Goal: Task Accomplishment & Management: Manage account settings

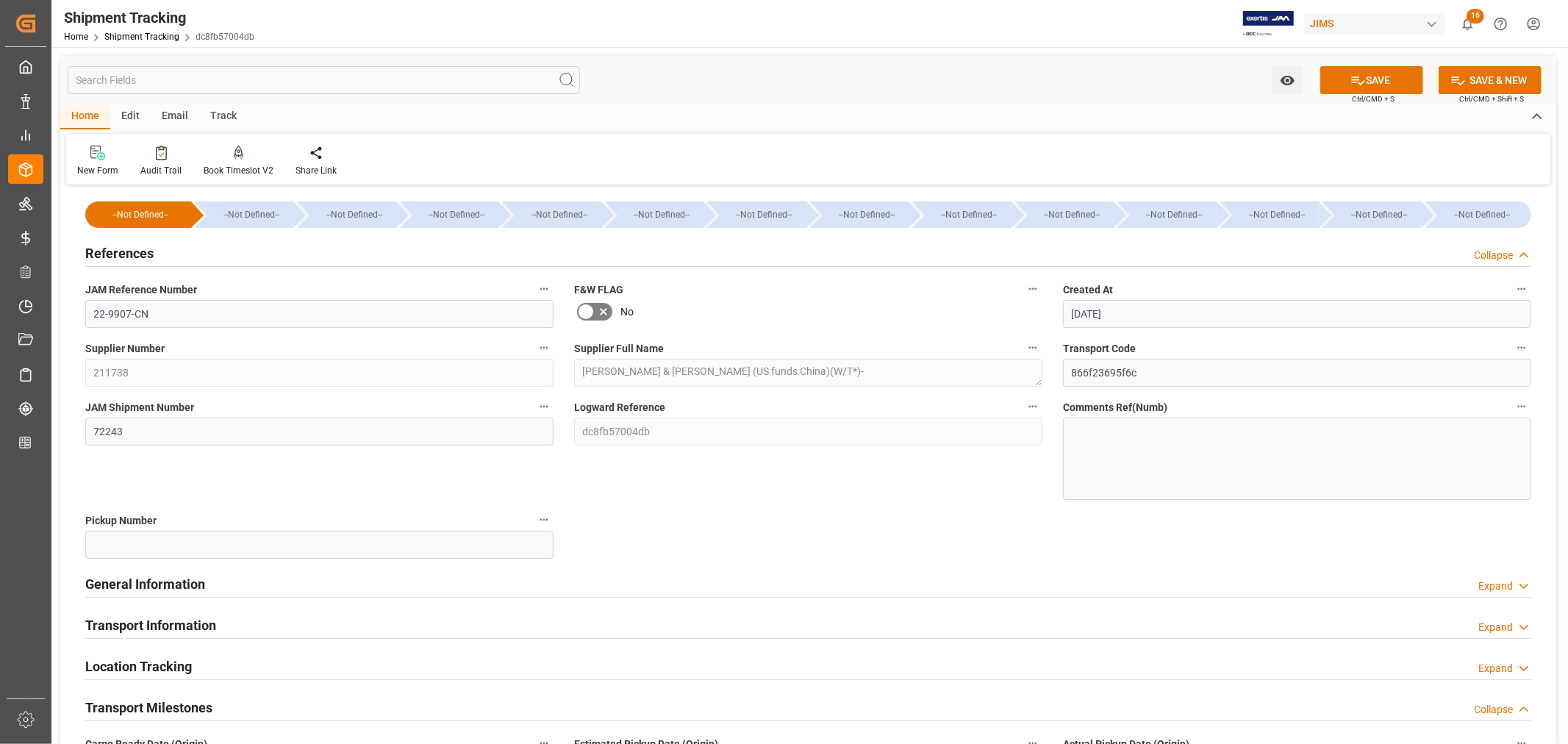
click at [126, 253] on h2 "References" at bounding box center [119, 252] width 69 height 20
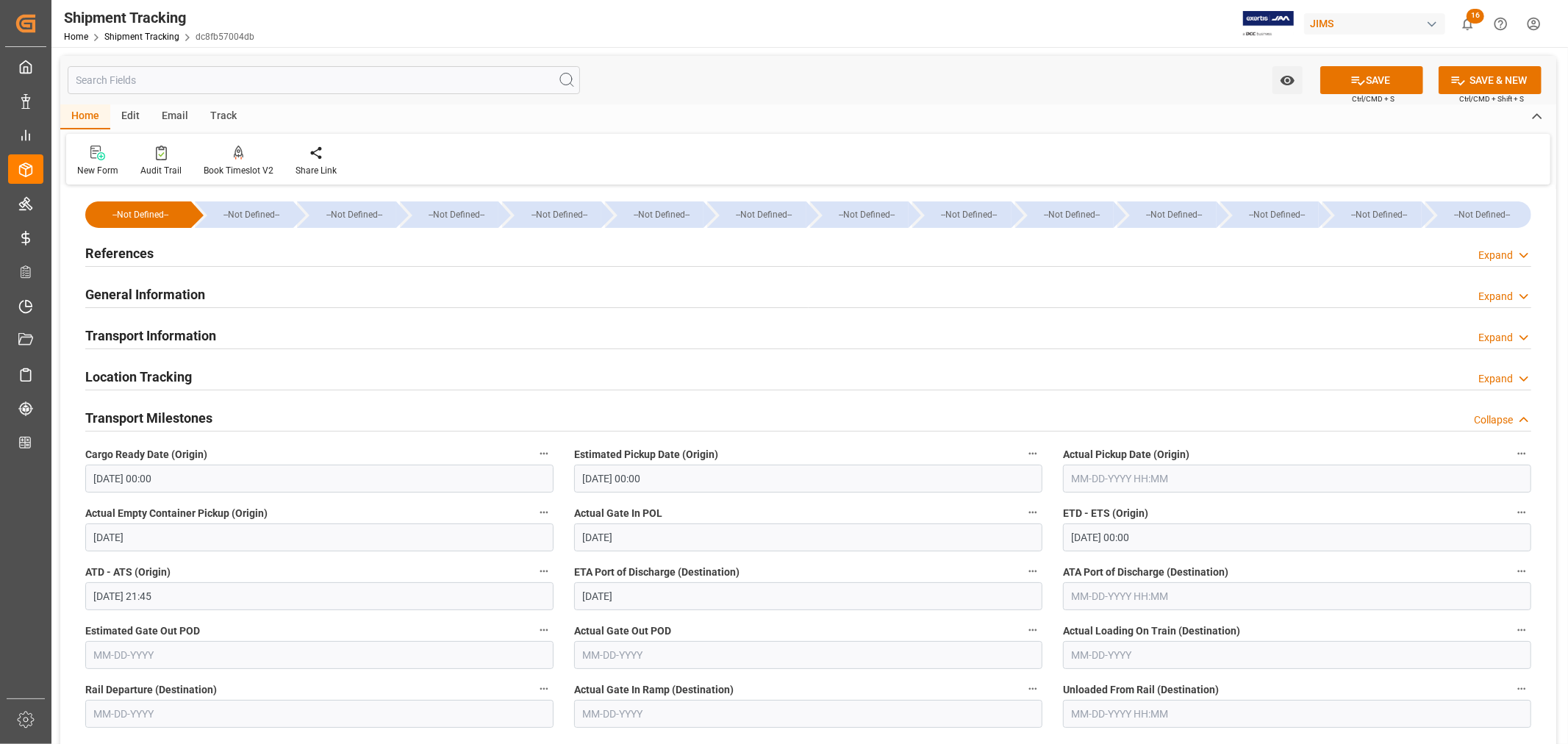
click at [163, 413] on h2 "Transport Milestones" at bounding box center [148, 417] width 127 height 20
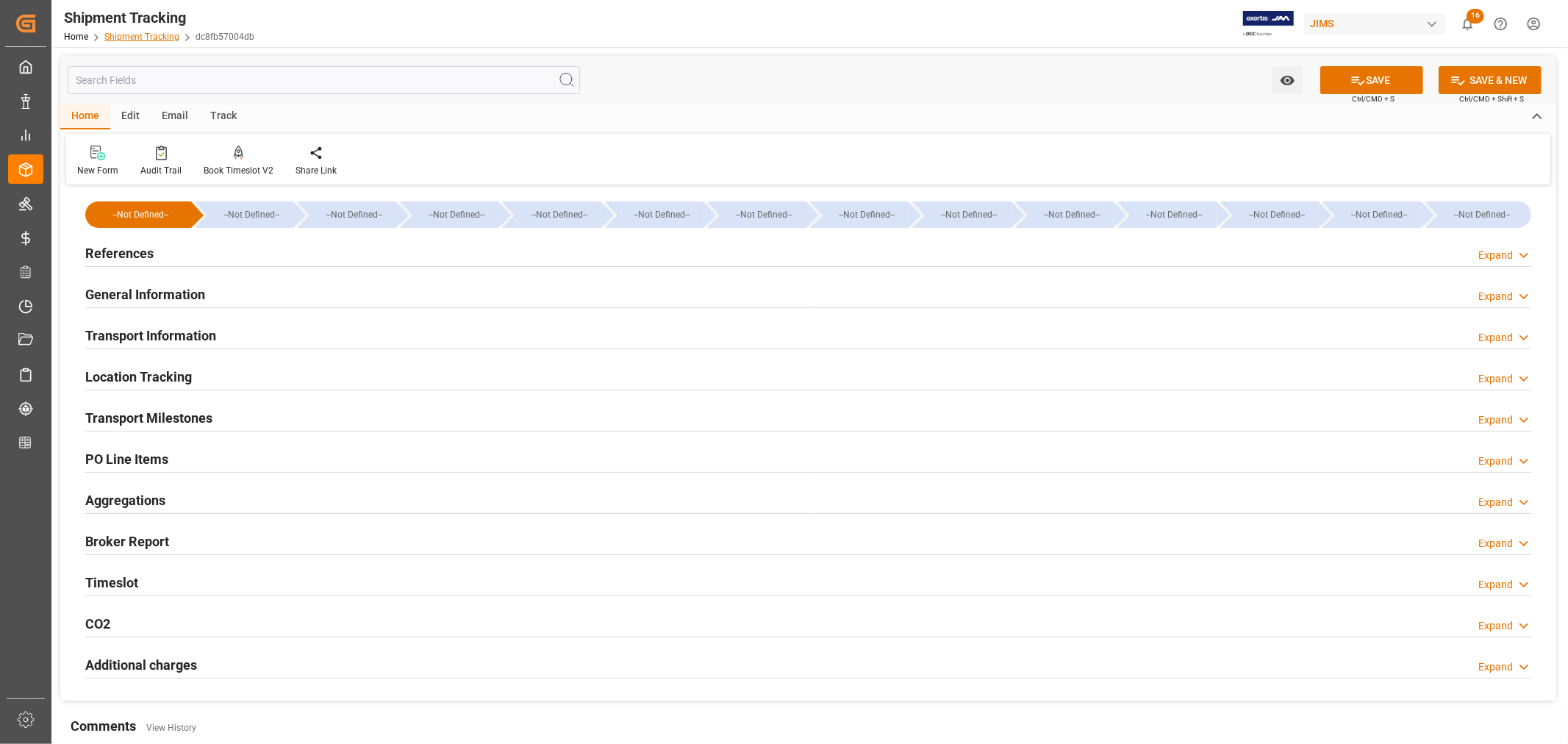
click at [143, 38] on link "Shipment Tracking" at bounding box center [141, 36] width 75 height 10
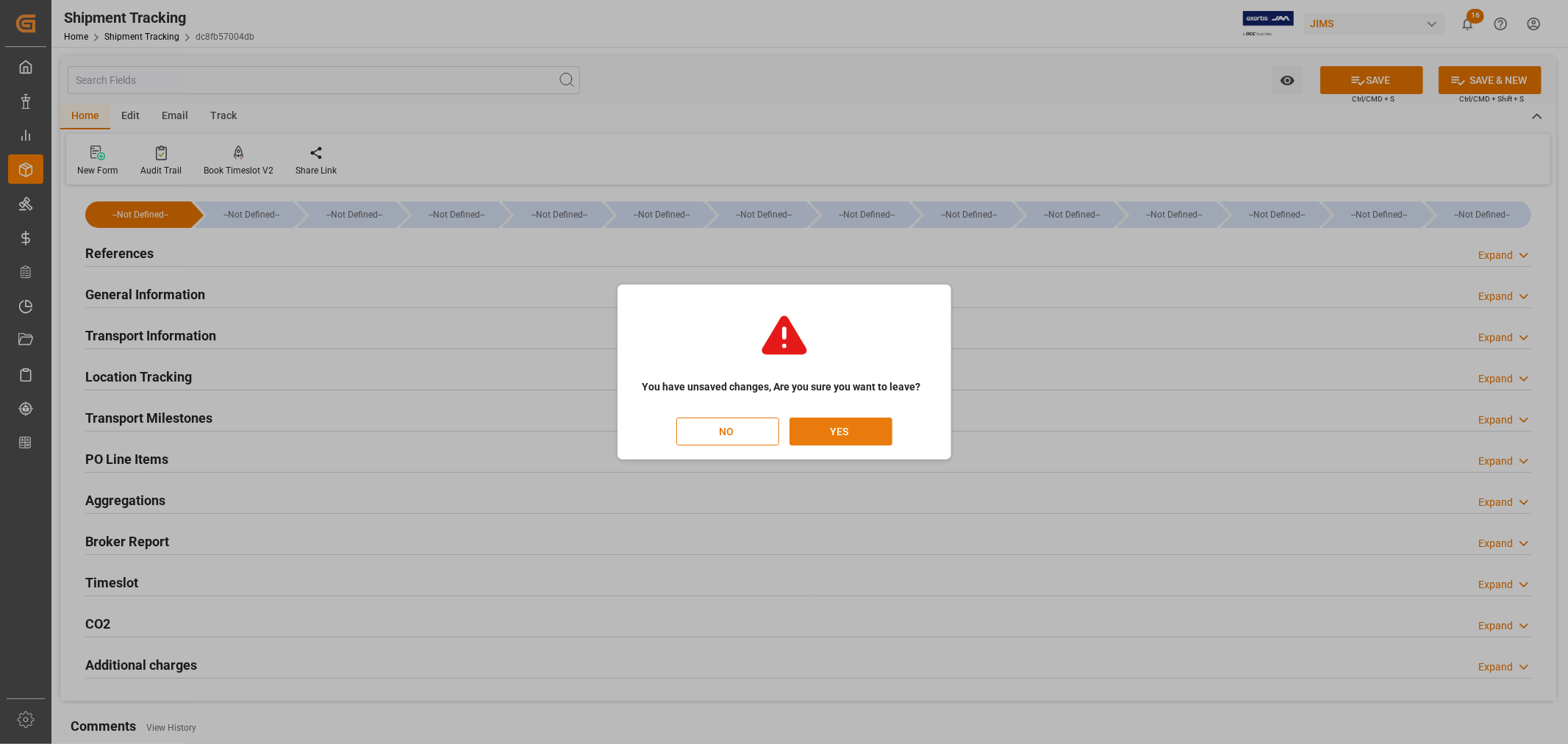
click at [842, 428] on button "YES" at bounding box center [841, 431] width 103 height 28
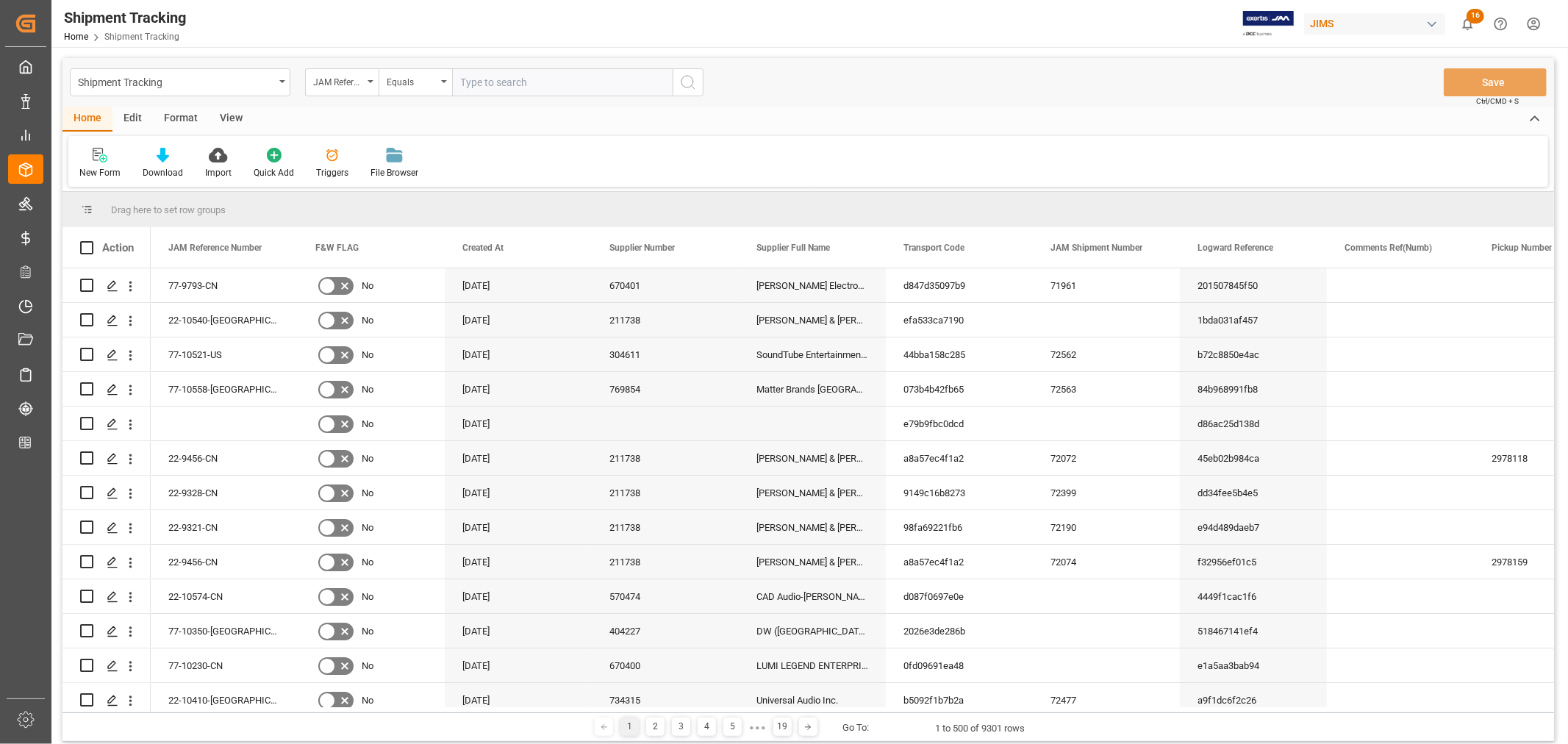
click at [476, 80] on input "text" at bounding box center [562, 82] width 221 height 28
type input "22-9998-DE"
click at [689, 81] on icon "search button" at bounding box center [688, 82] width 17 height 17
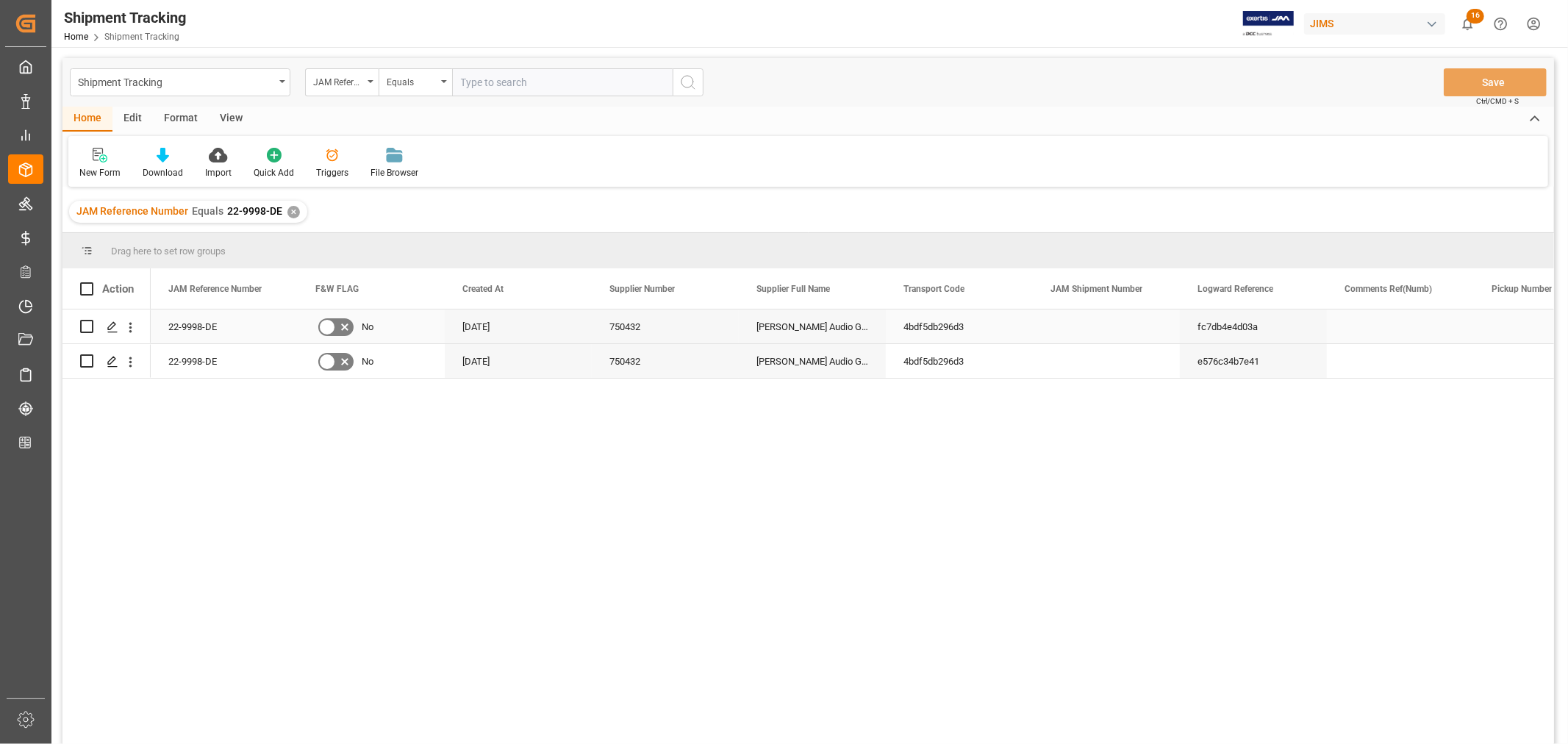
click at [199, 321] on div "22-9998-DE" at bounding box center [224, 326] width 147 height 34
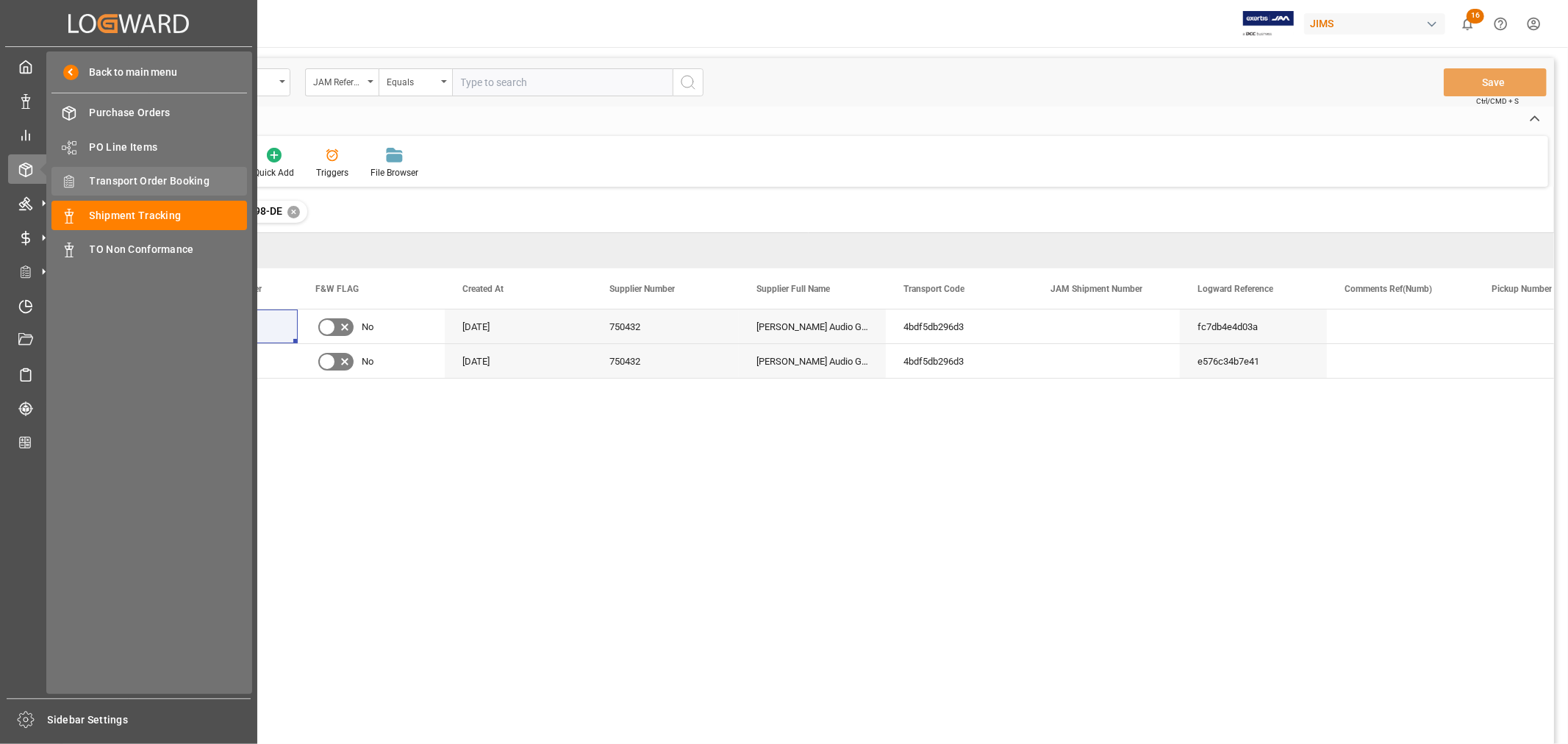
click at [178, 178] on span "Transport Order Booking" at bounding box center [169, 181] width 158 height 16
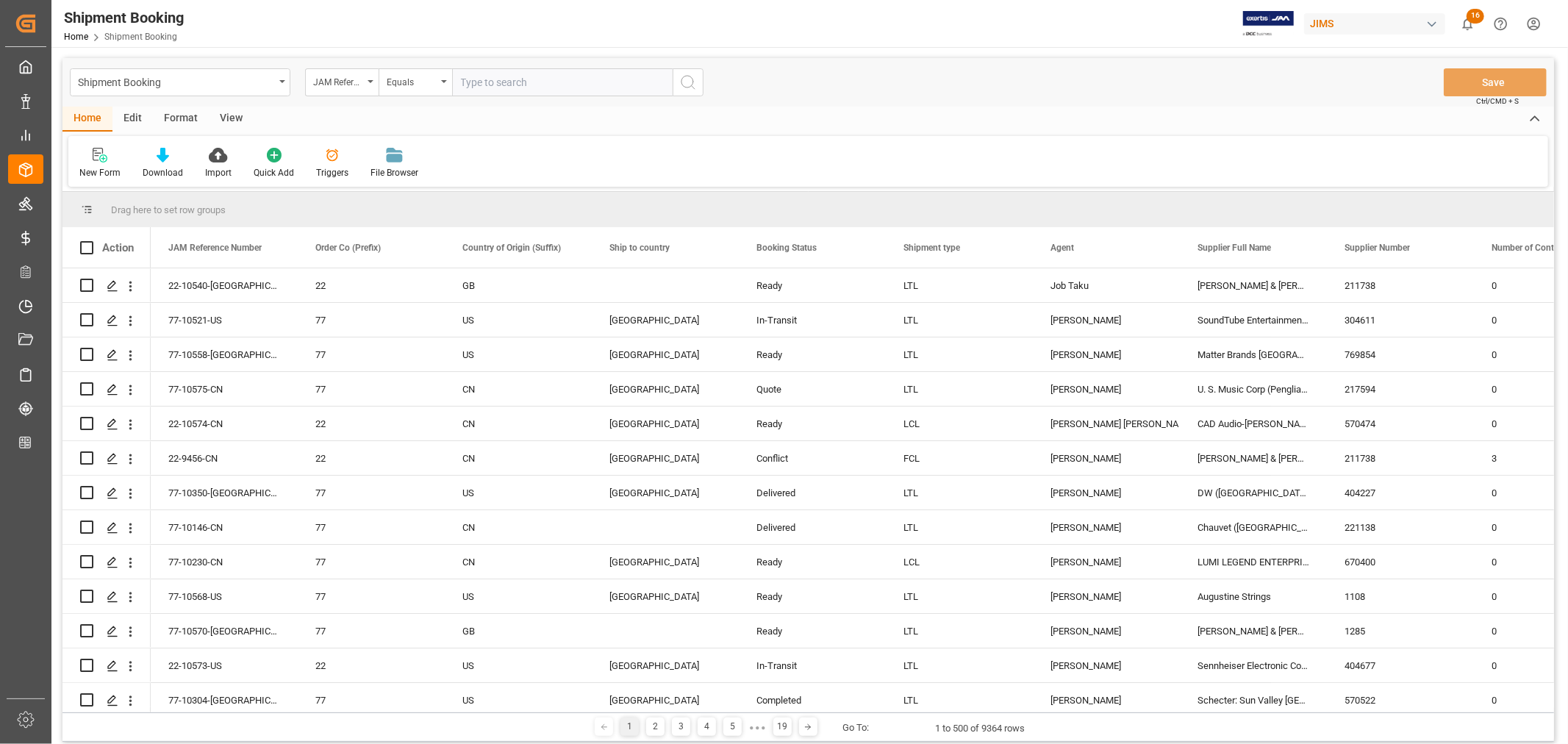
click at [458, 82] on input "text" at bounding box center [562, 82] width 221 height 28
paste input "22-9998-DE"
type input "22-9998-DE"
click at [685, 82] on icon "search button" at bounding box center [688, 82] width 17 height 17
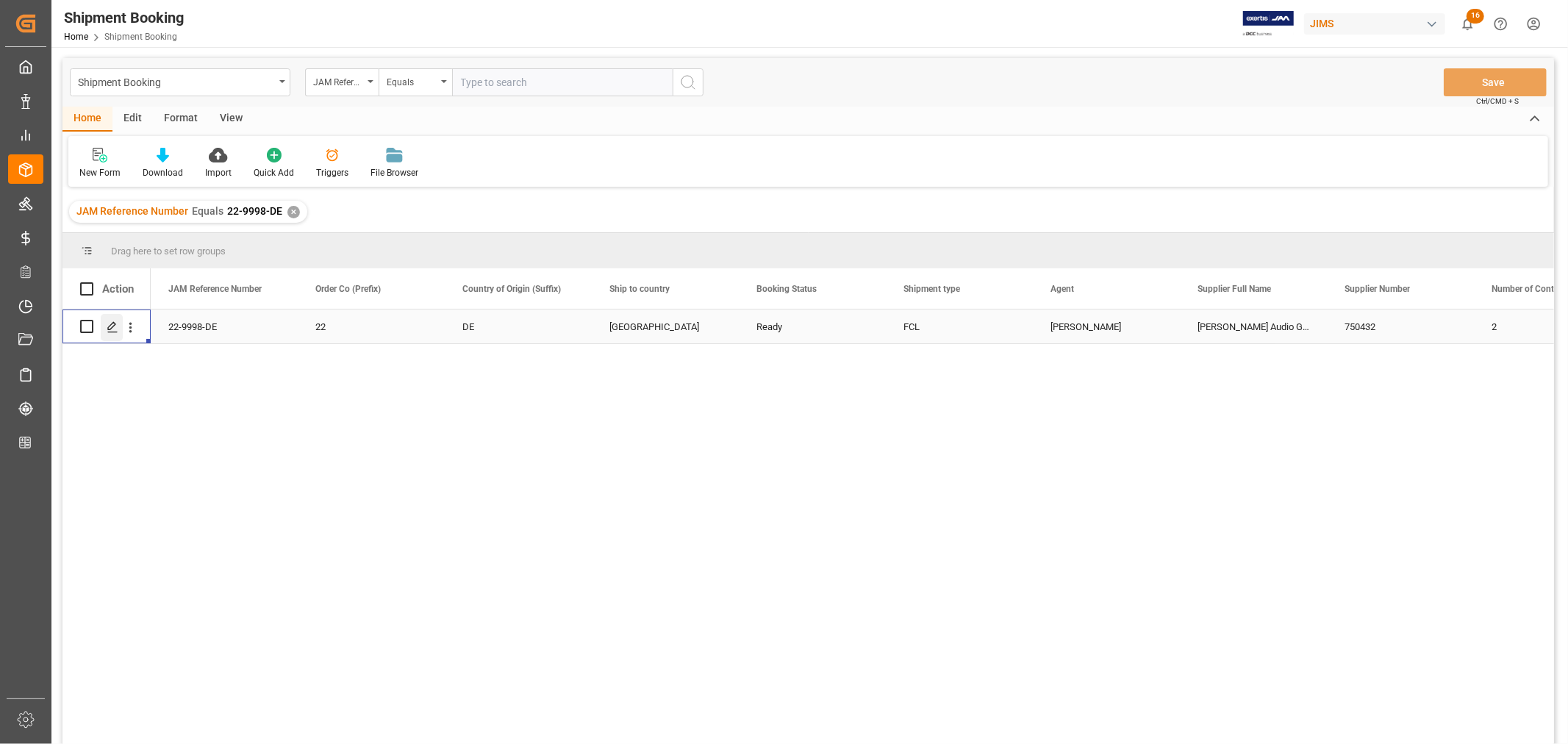
click at [115, 325] on icon "Press SPACE to select this row." at bounding box center [112, 327] width 12 height 12
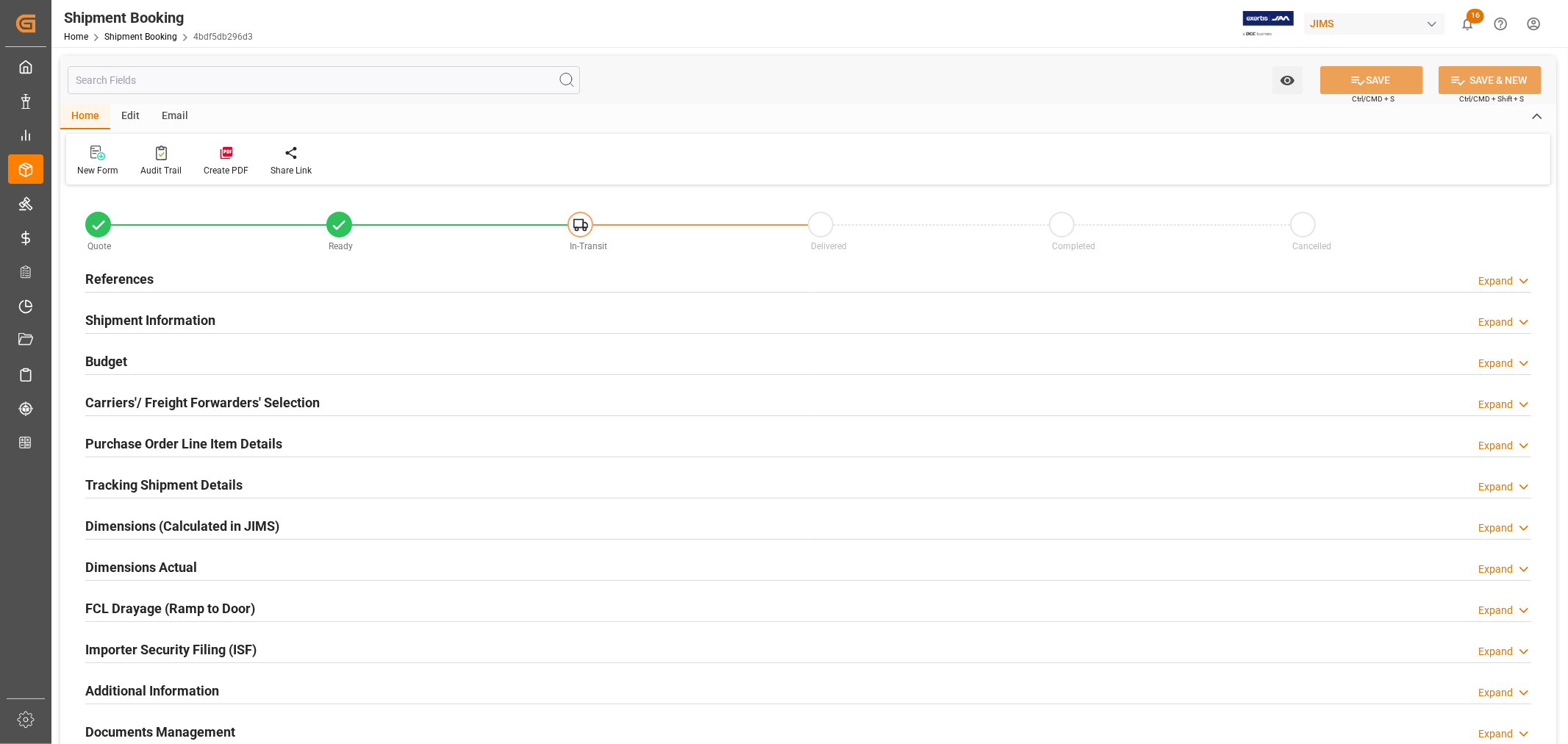
type input "31"
click at [196, 320] on h2 "Shipment Information" at bounding box center [150, 320] width 130 height 20
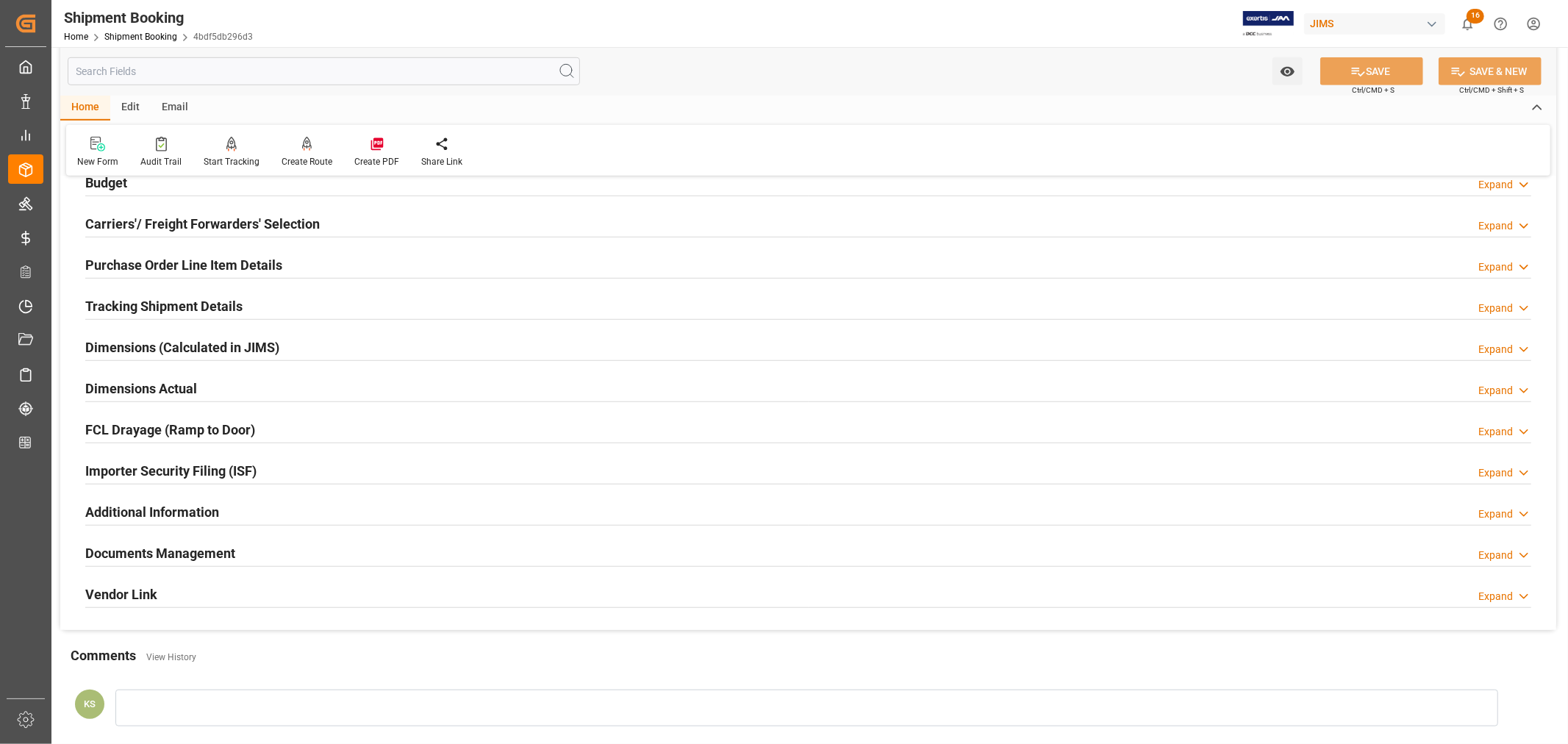
scroll to position [817, 0]
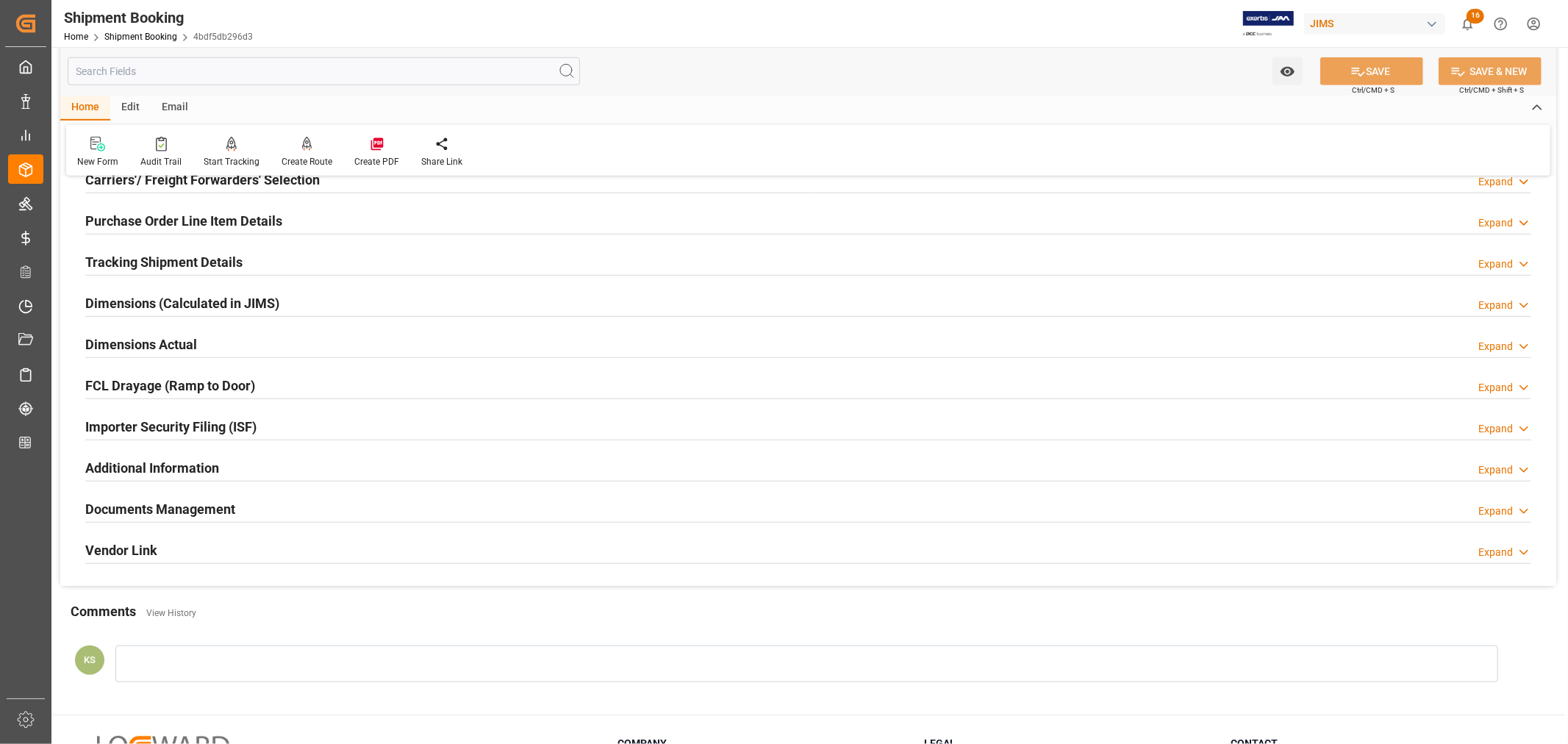
click at [252, 424] on h2 "Importer Security Filing (ISF)" at bounding box center [170, 426] width 171 height 20
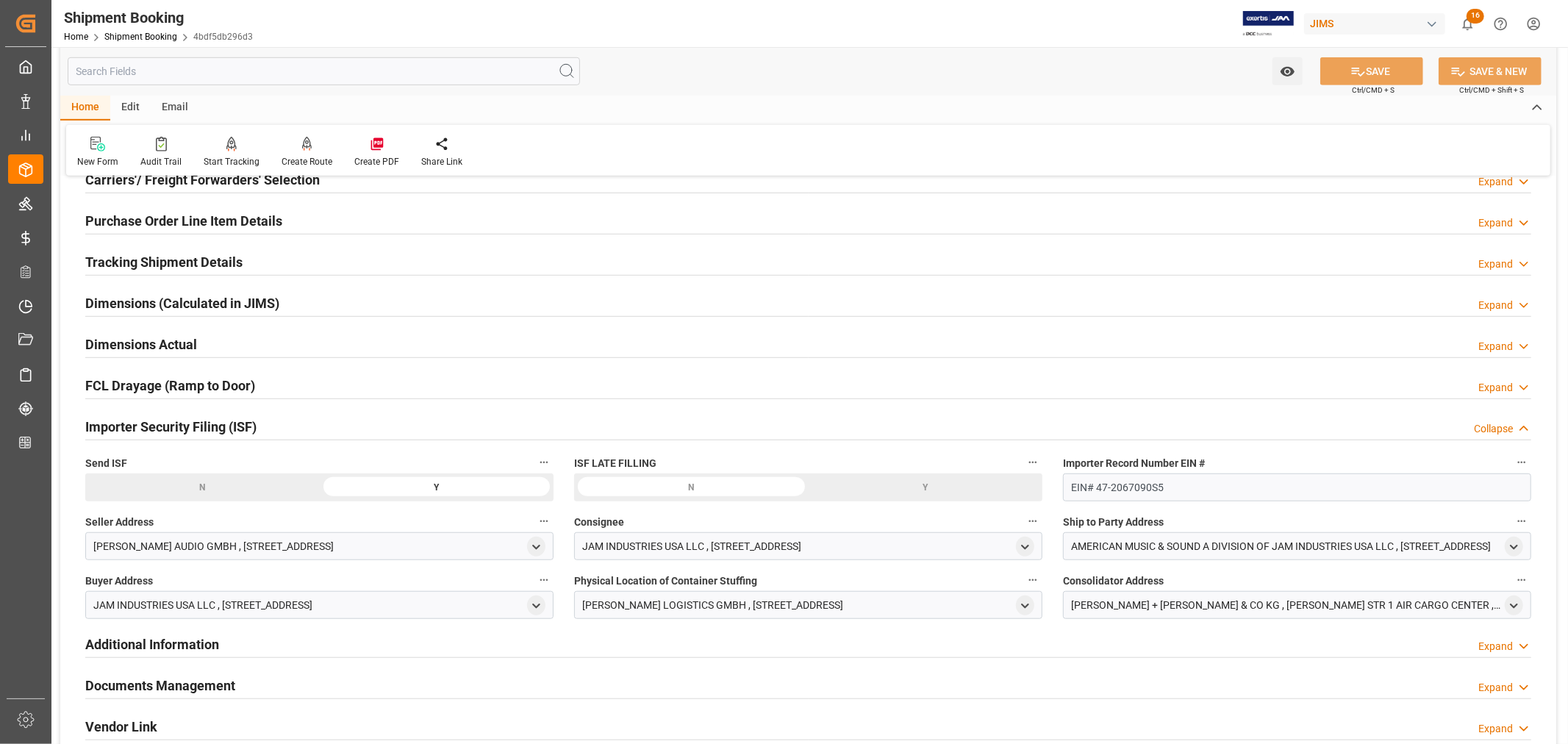
click at [295, 421] on div "Importer Security Filing (ISF) Collapse" at bounding box center [808, 425] width 1446 height 28
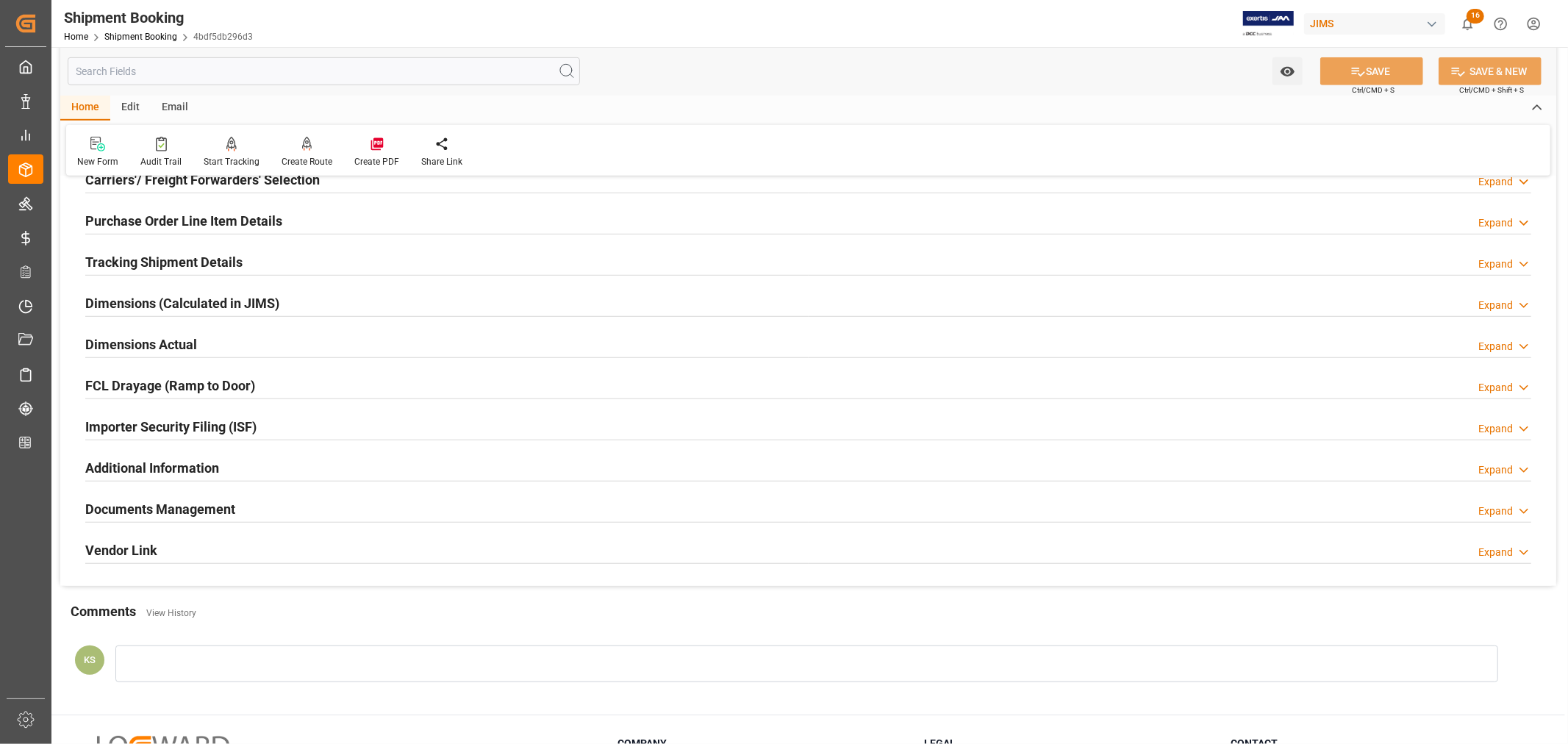
click at [270, 225] on h2 "Purchase Order Line Item Details" at bounding box center [184, 220] width 197 height 20
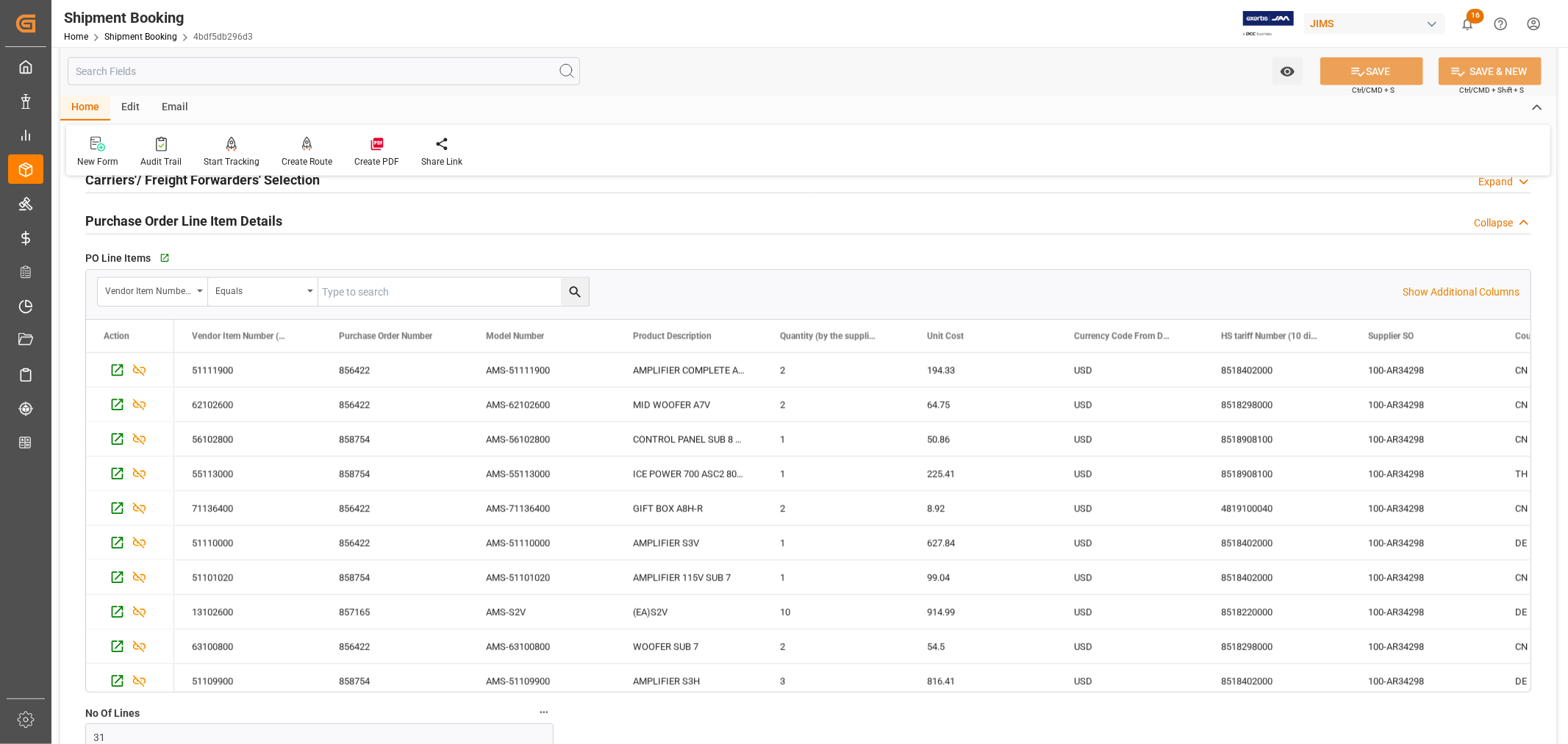
click at [270, 225] on h2 "Purchase Order Line Item Details" at bounding box center [184, 220] width 197 height 20
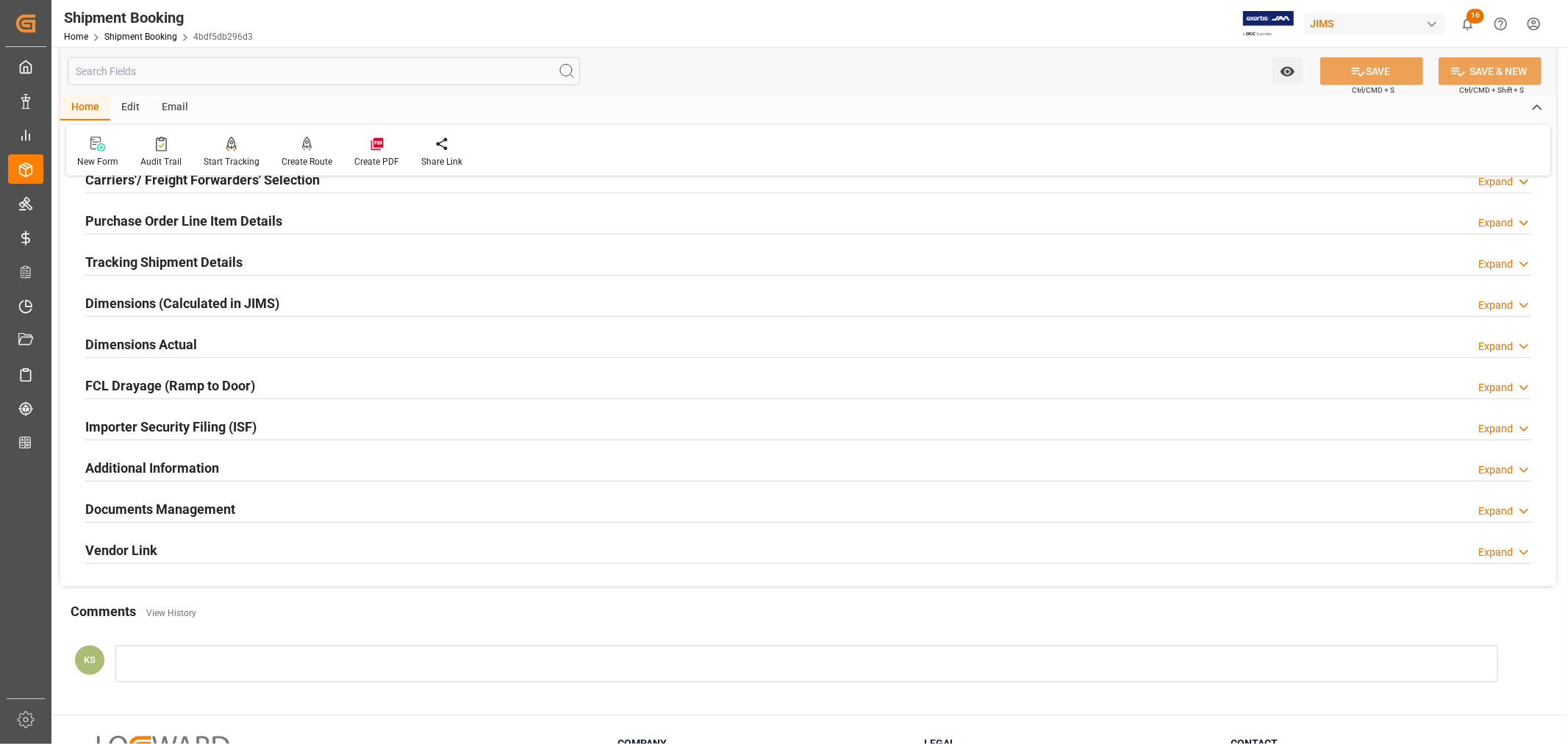
click at [238, 506] on div "Documents Management Expand" at bounding box center [808, 507] width 1446 height 28
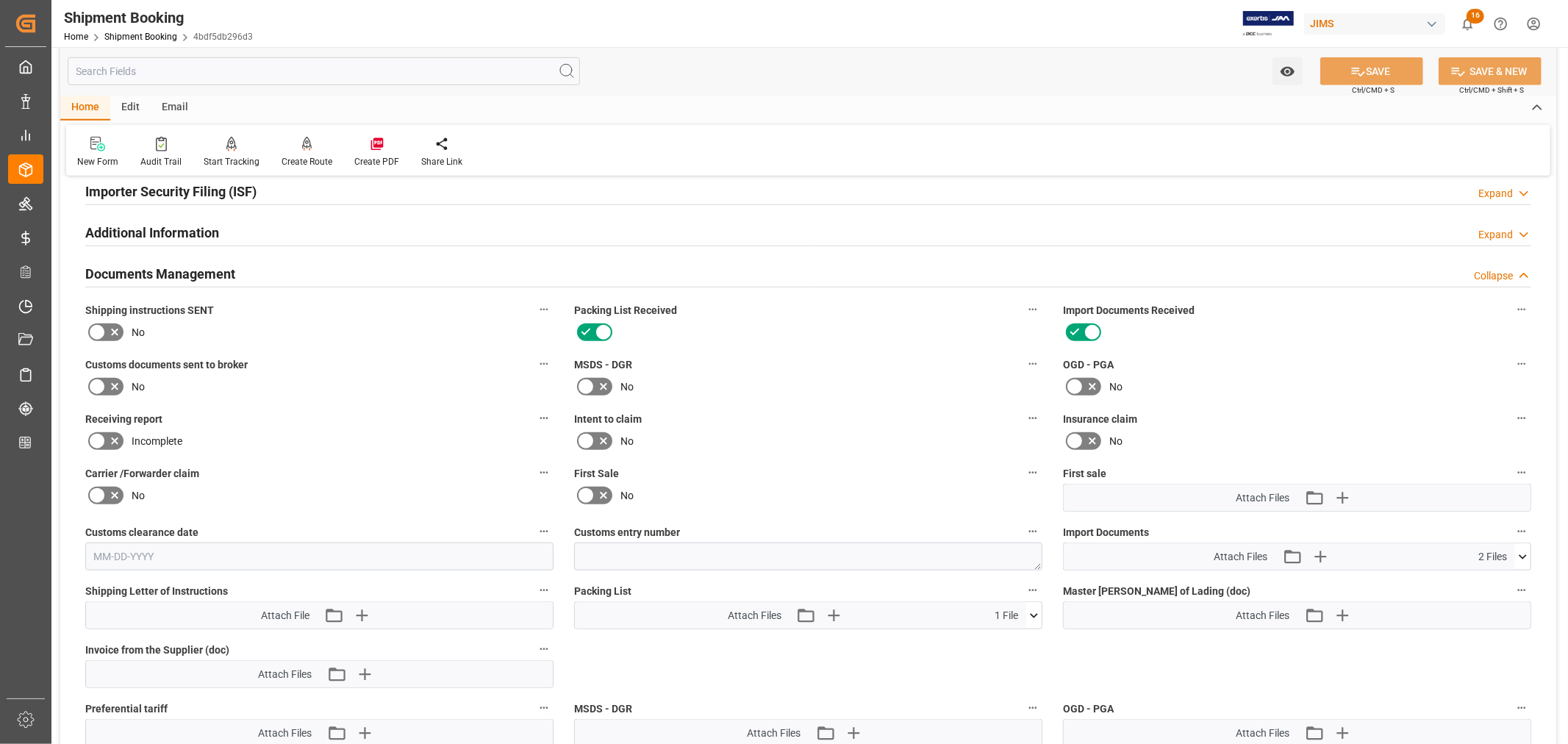
scroll to position [1143, 0]
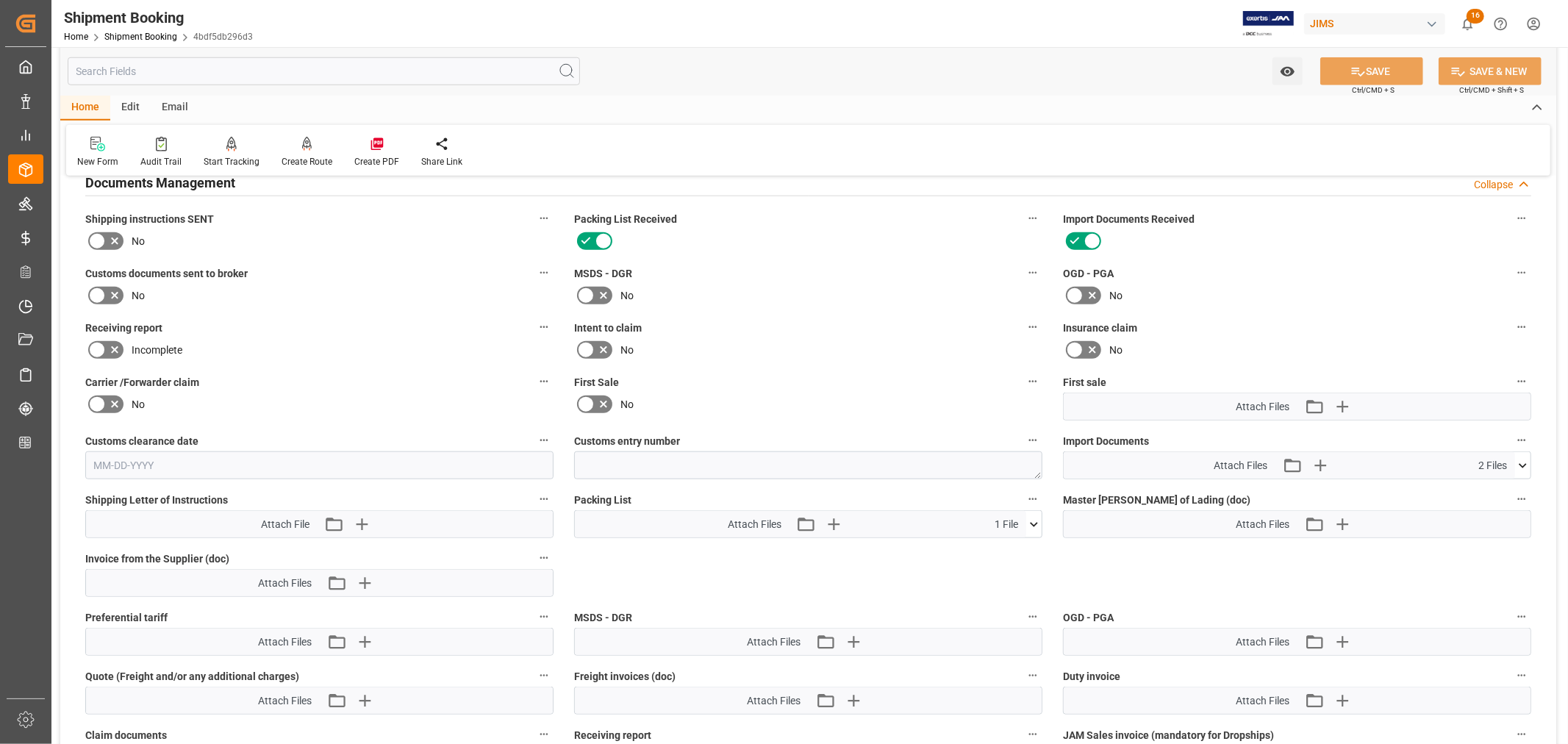
click at [1526, 462] on icon at bounding box center [1523, 466] width 16 height 16
click at [1490, 503] on icon at bounding box center [1484, 508] width 12 height 12
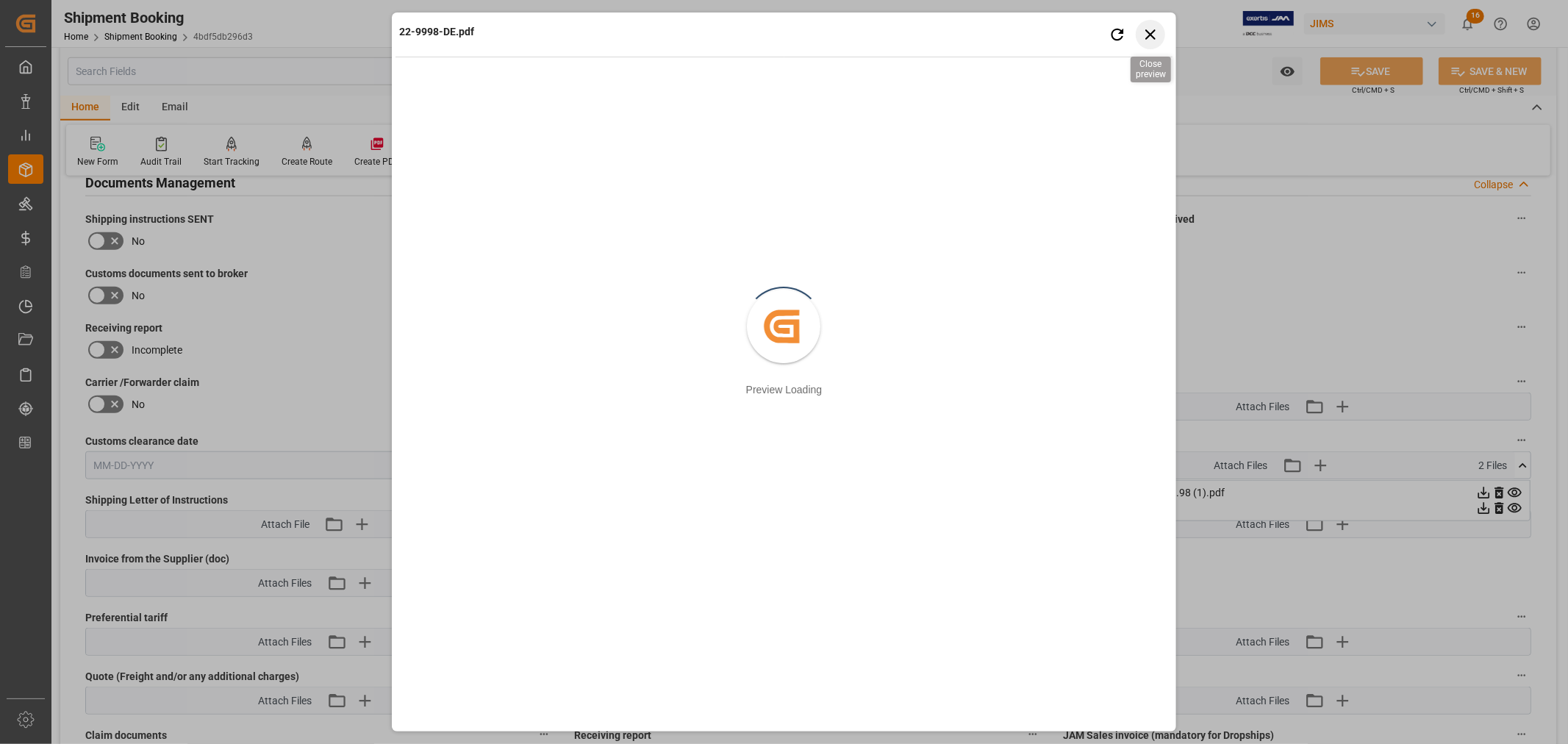
click at [1155, 29] on icon "button" at bounding box center [1149, 34] width 18 height 18
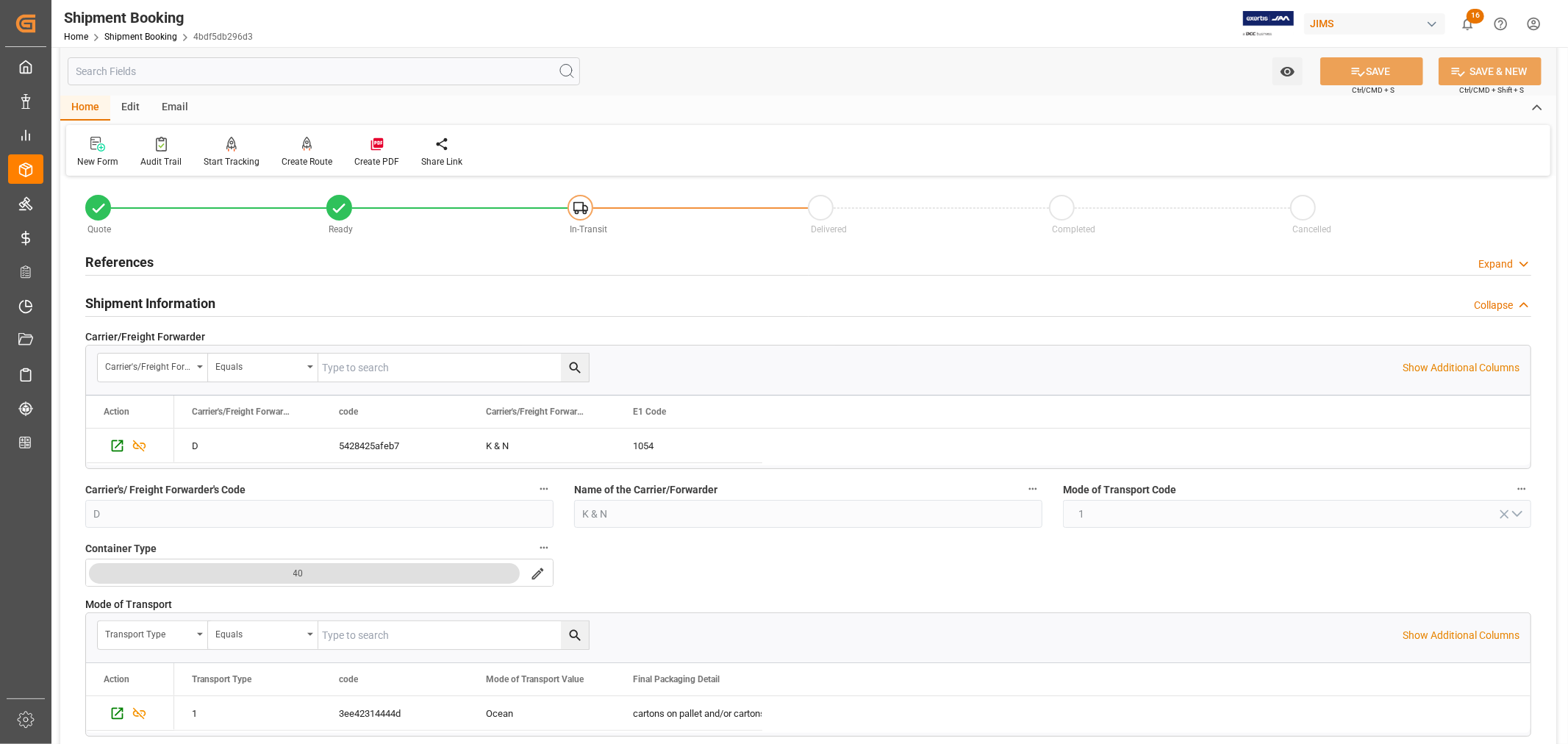
scroll to position [0, 0]
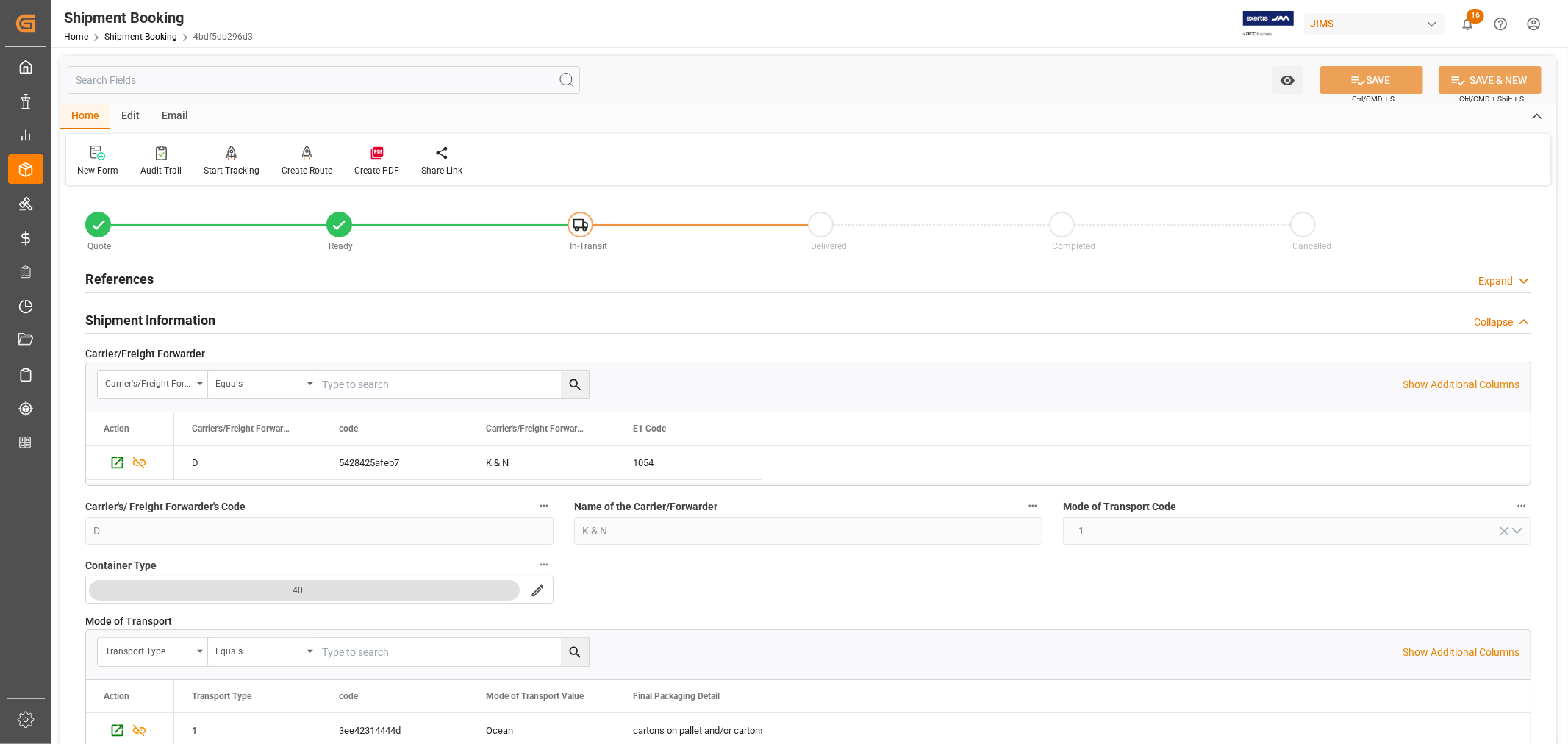
click at [150, 317] on h2 "Shipment Information" at bounding box center [150, 320] width 130 height 20
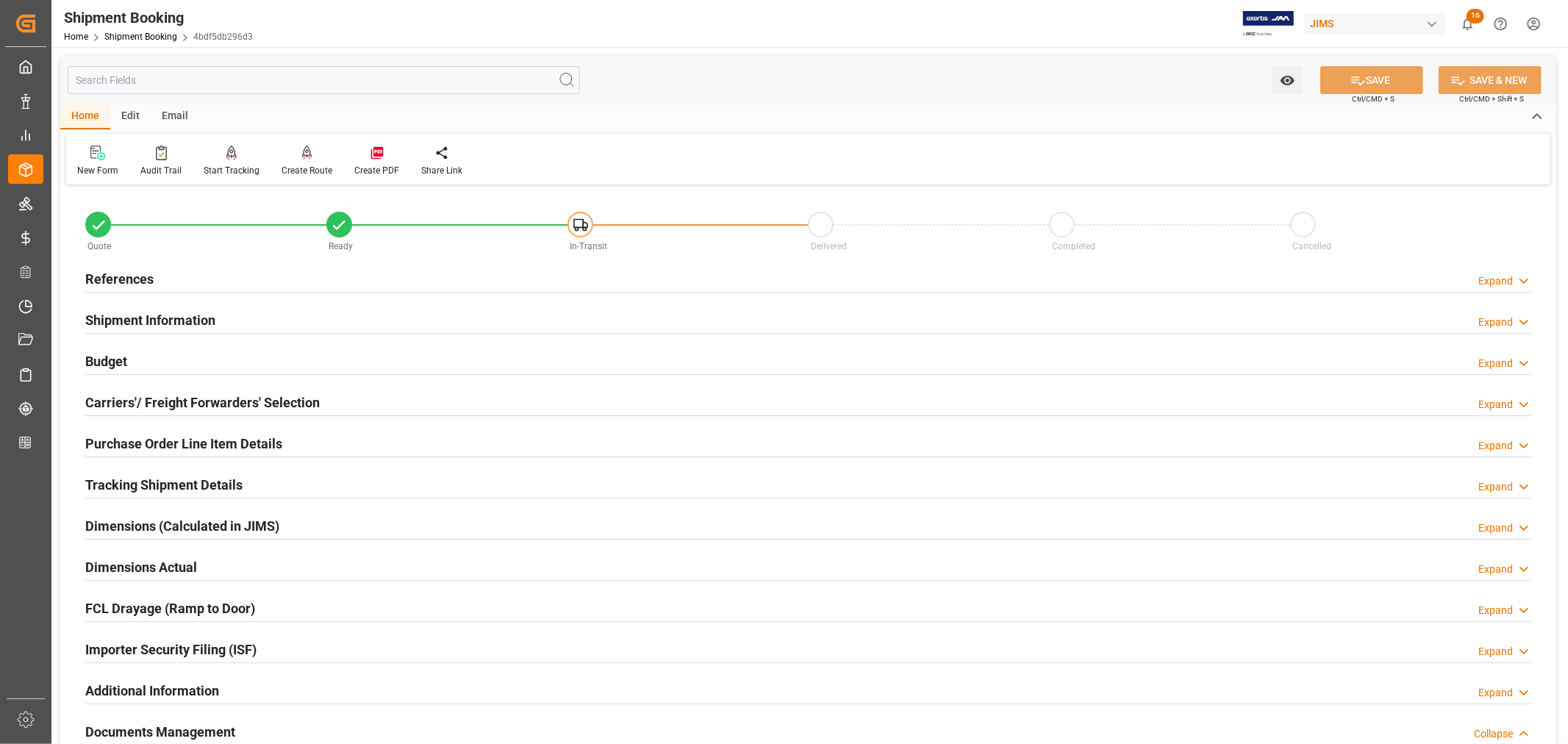
click at [129, 275] on h2 "References" at bounding box center [119, 279] width 69 height 20
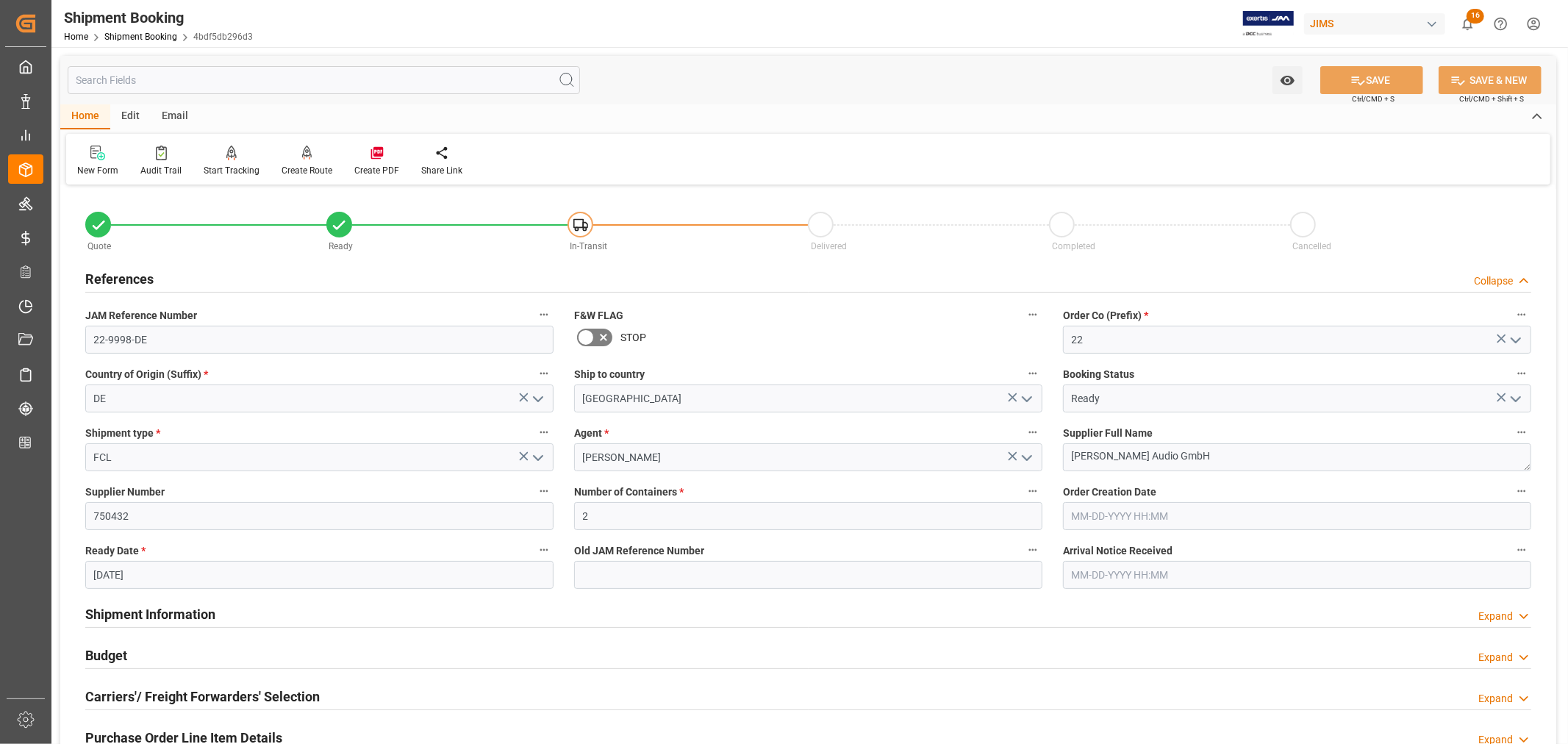
click at [141, 282] on h2 "References" at bounding box center [119, 279] width 69 height 20
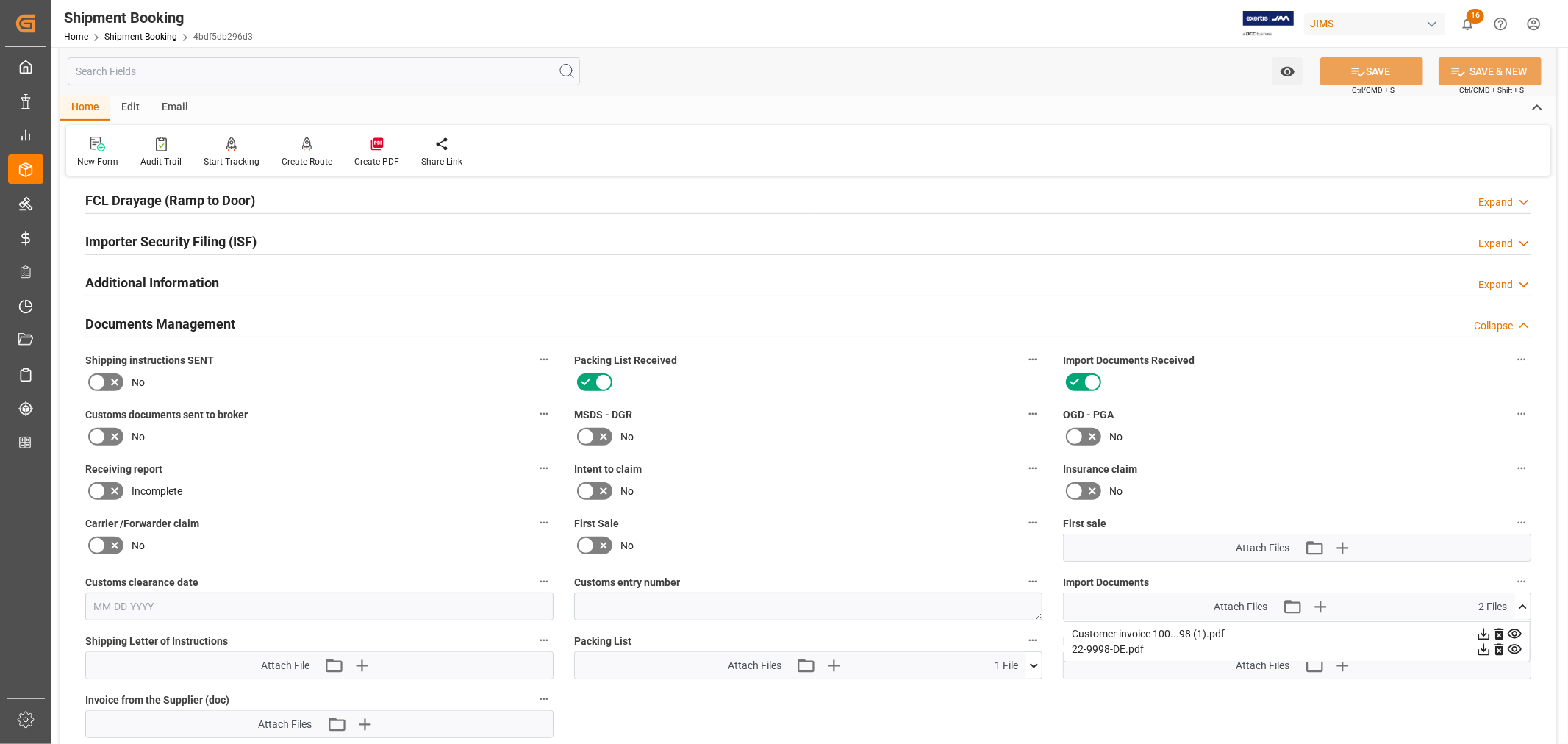
click at [203, 327] on h2 "Documents Management" at bounding box center [160, 323] width 150 height 20
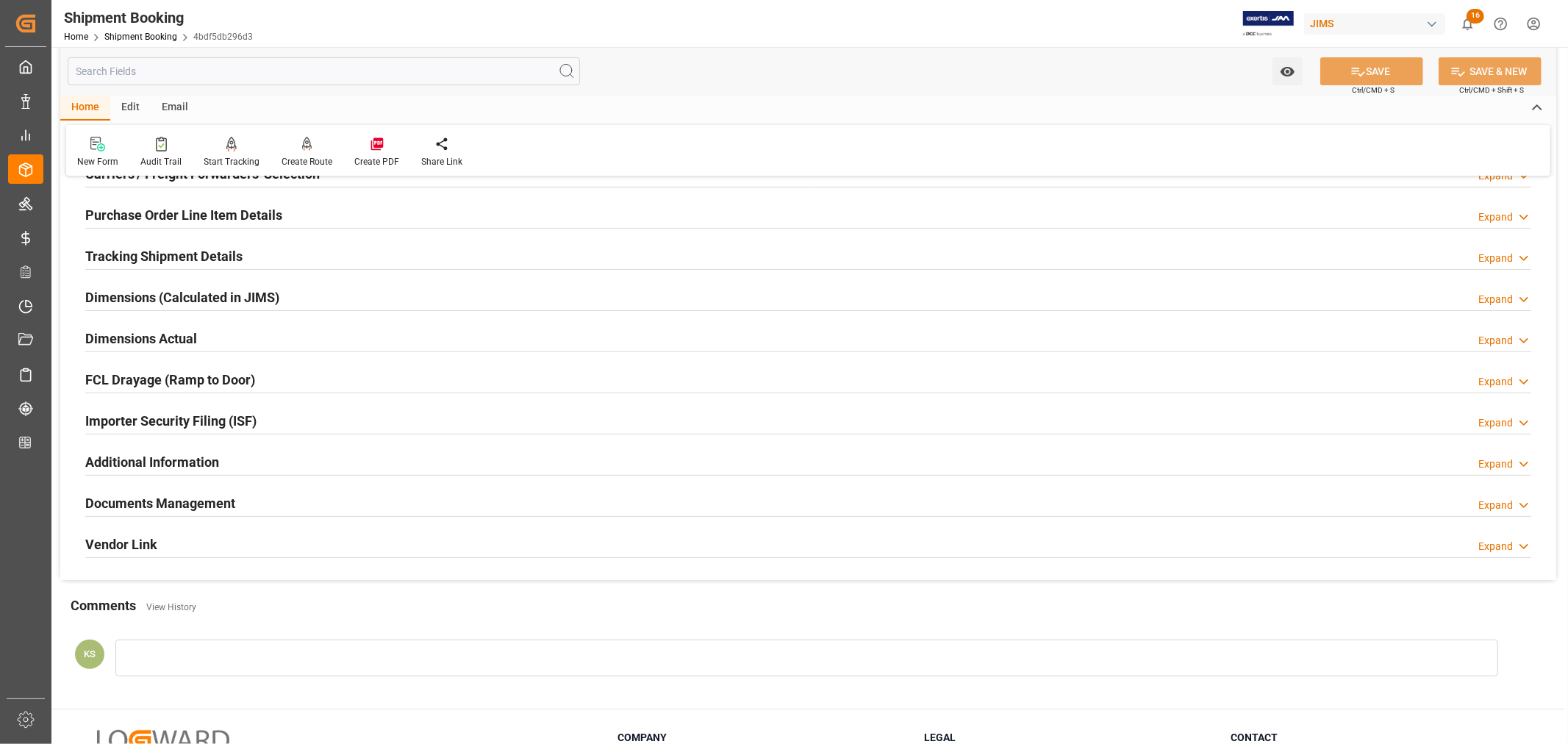
scroll to position [197, 0]
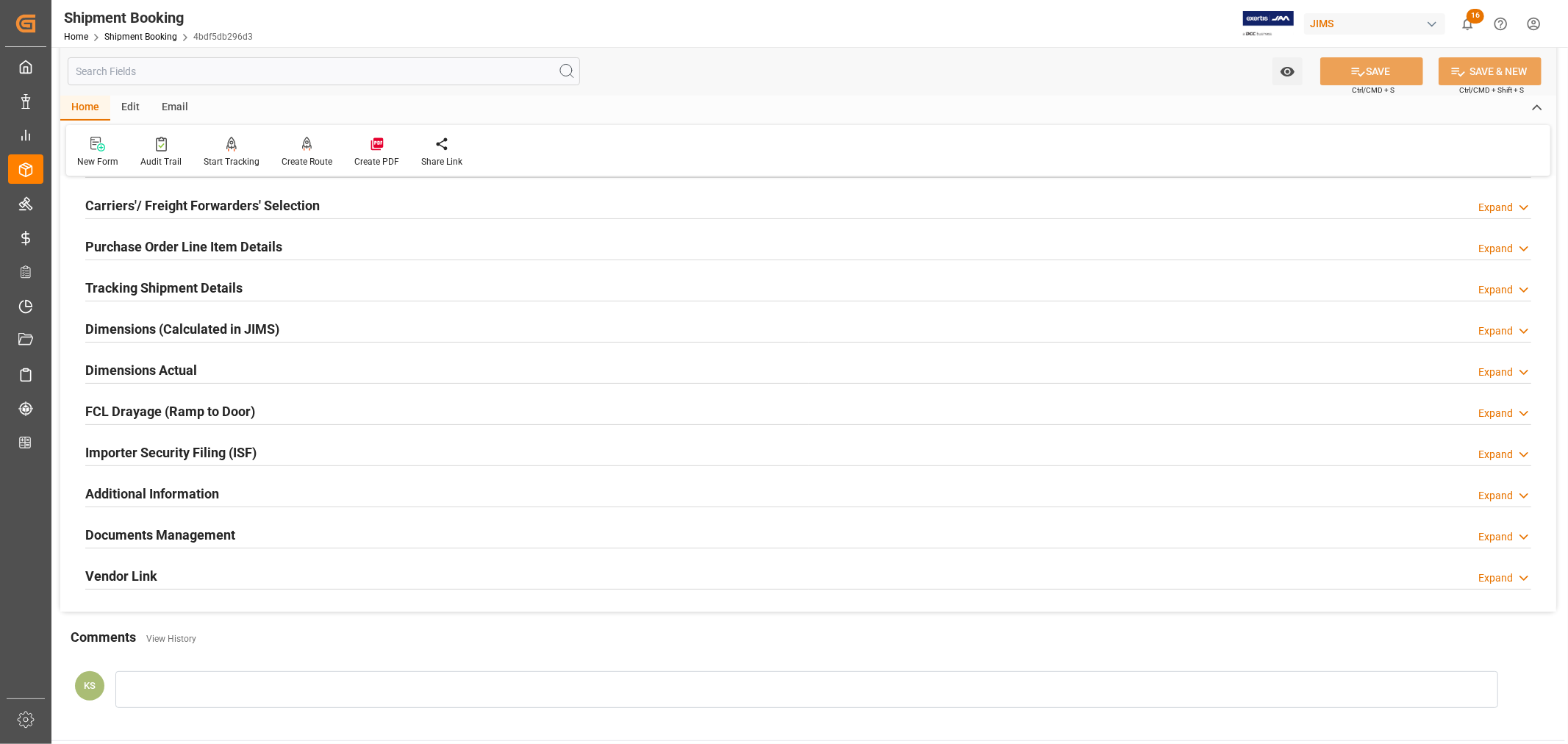
click at [184, 286] on h2 "Tracking Shipment Details" at bounding box center [163, 287] width 157 height 20
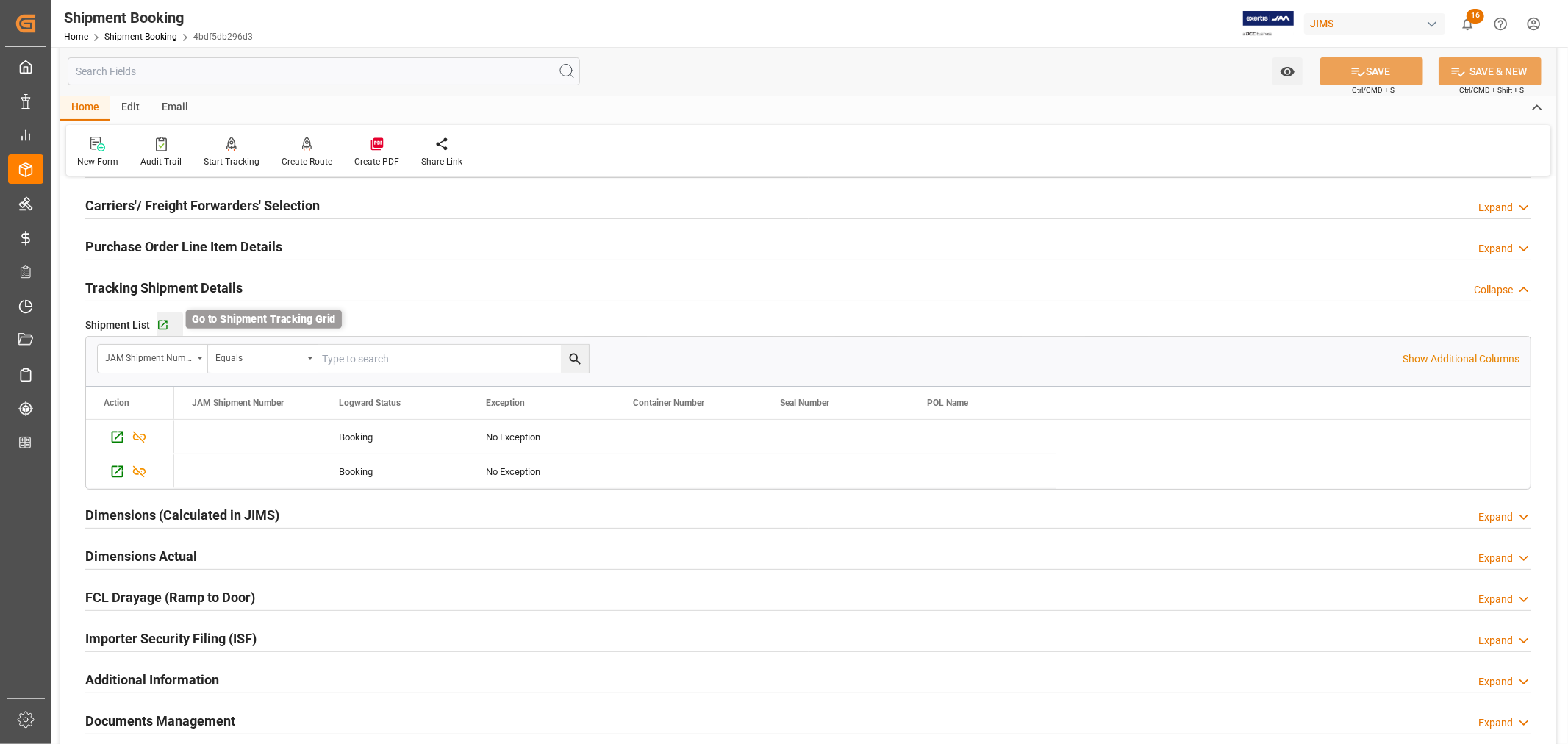
click at [162, 323] on icon "button" at bounding box center [162, 325] width 13 height 13
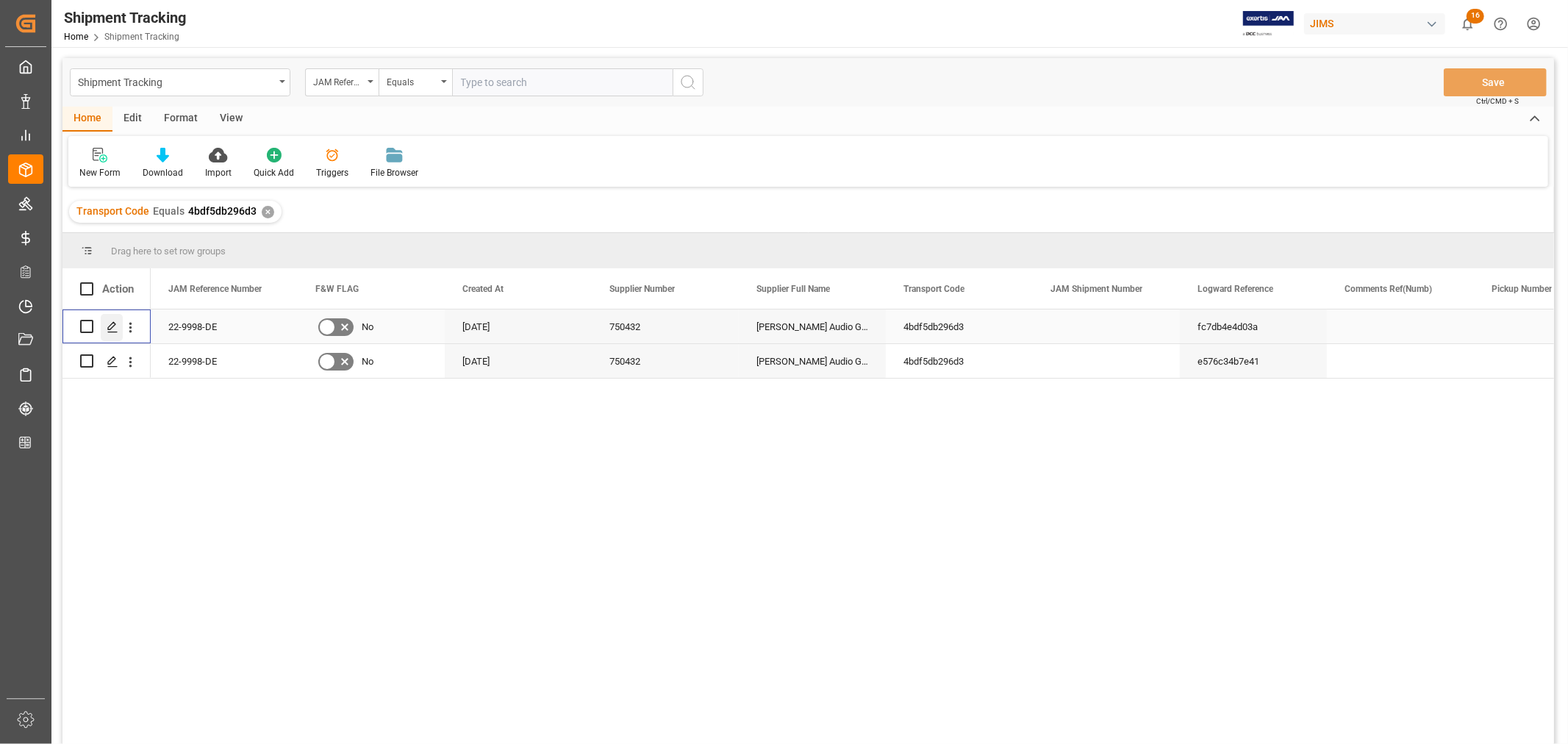
click at [109, 328] on icon "Press SPACE to select this row." at bounding box center [112, 327] width 12 height 12
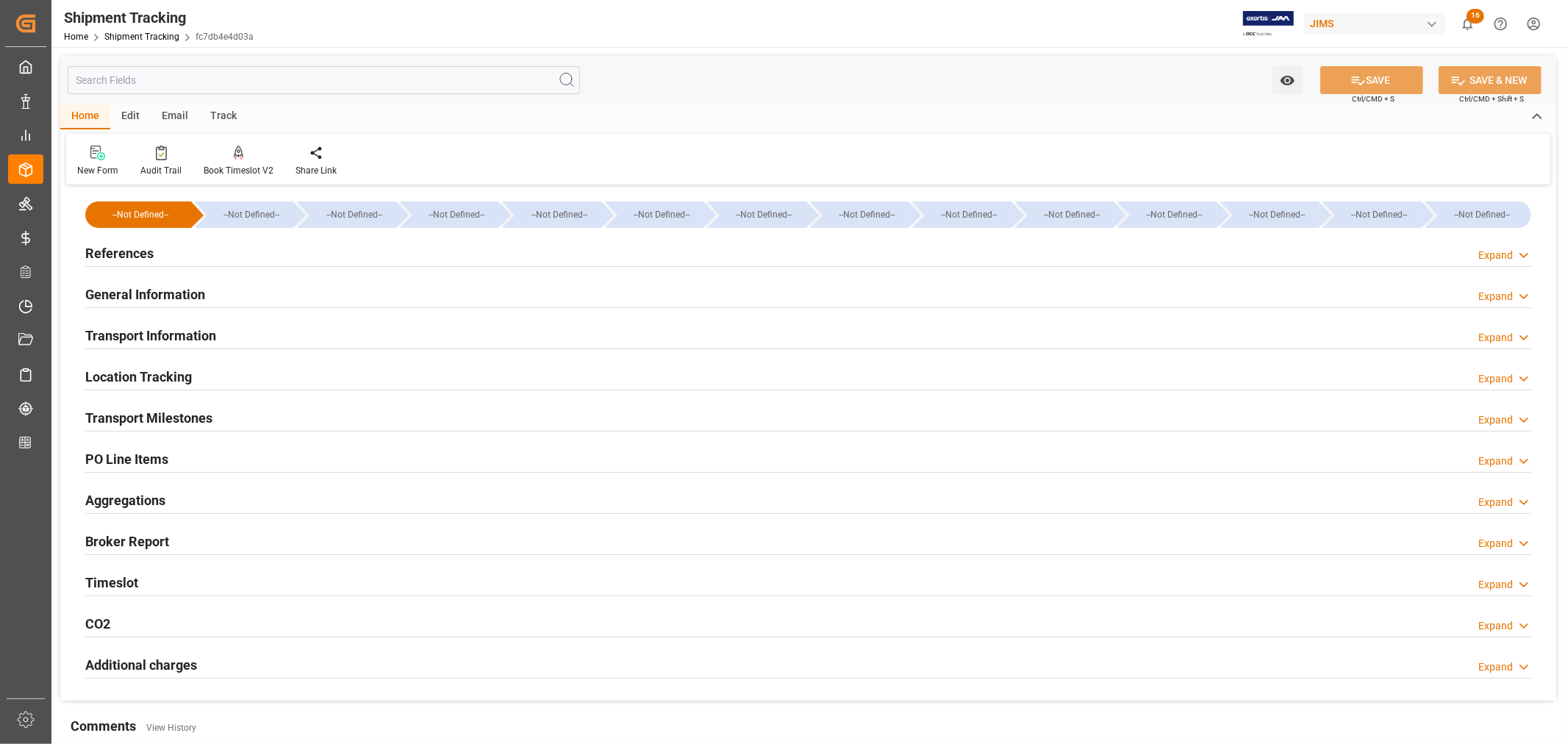
click at [229, 416] on div "Transport Milestones Expand" at bounding box center [808, 417] width 1446 height 28
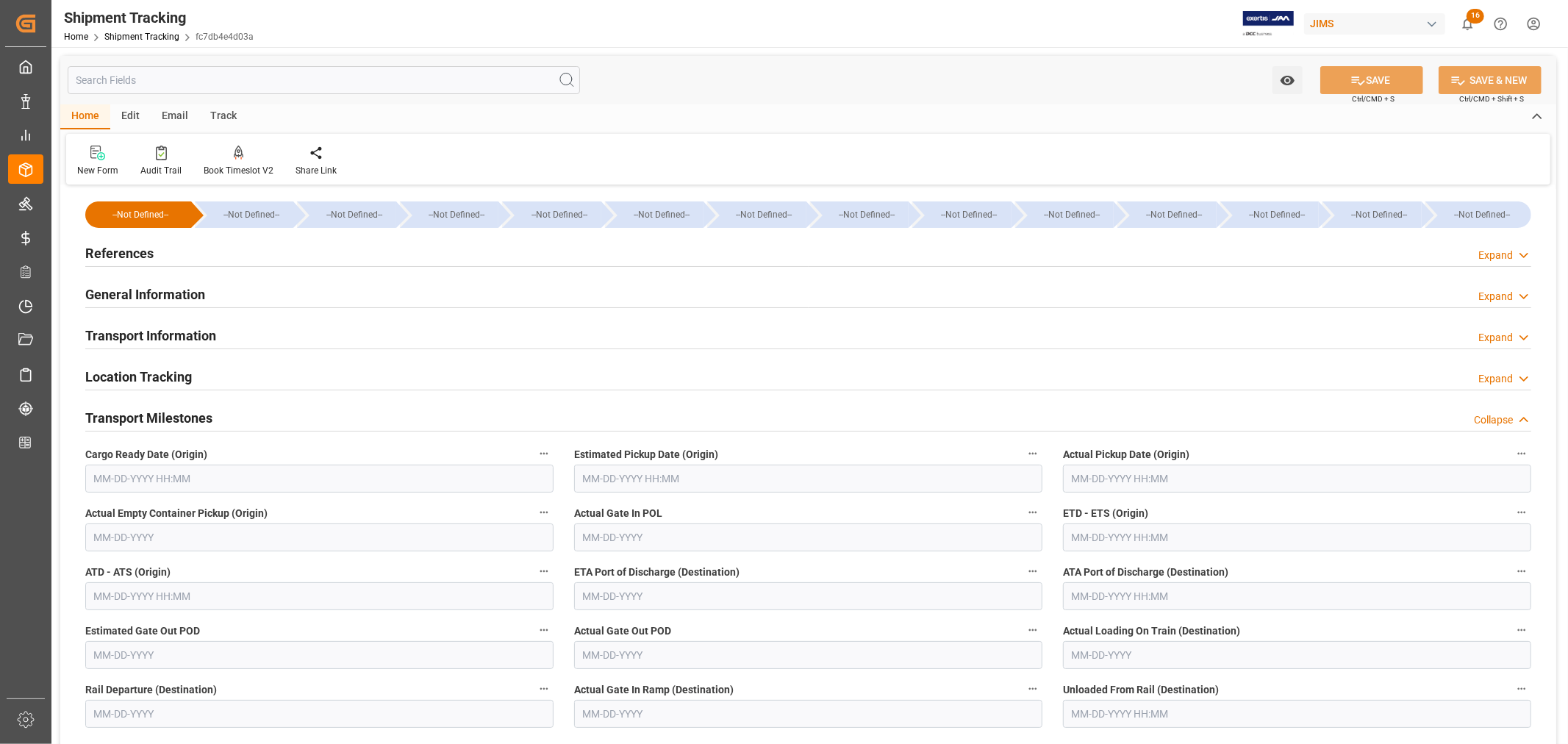
click at [136, 469] on input "text" at bounding box center [319, 478] width 469 height 28
click at [103, 626] on span "11" at bounding box center [104, 625] width 9 height 10
type input "08-11-2025 00:00"
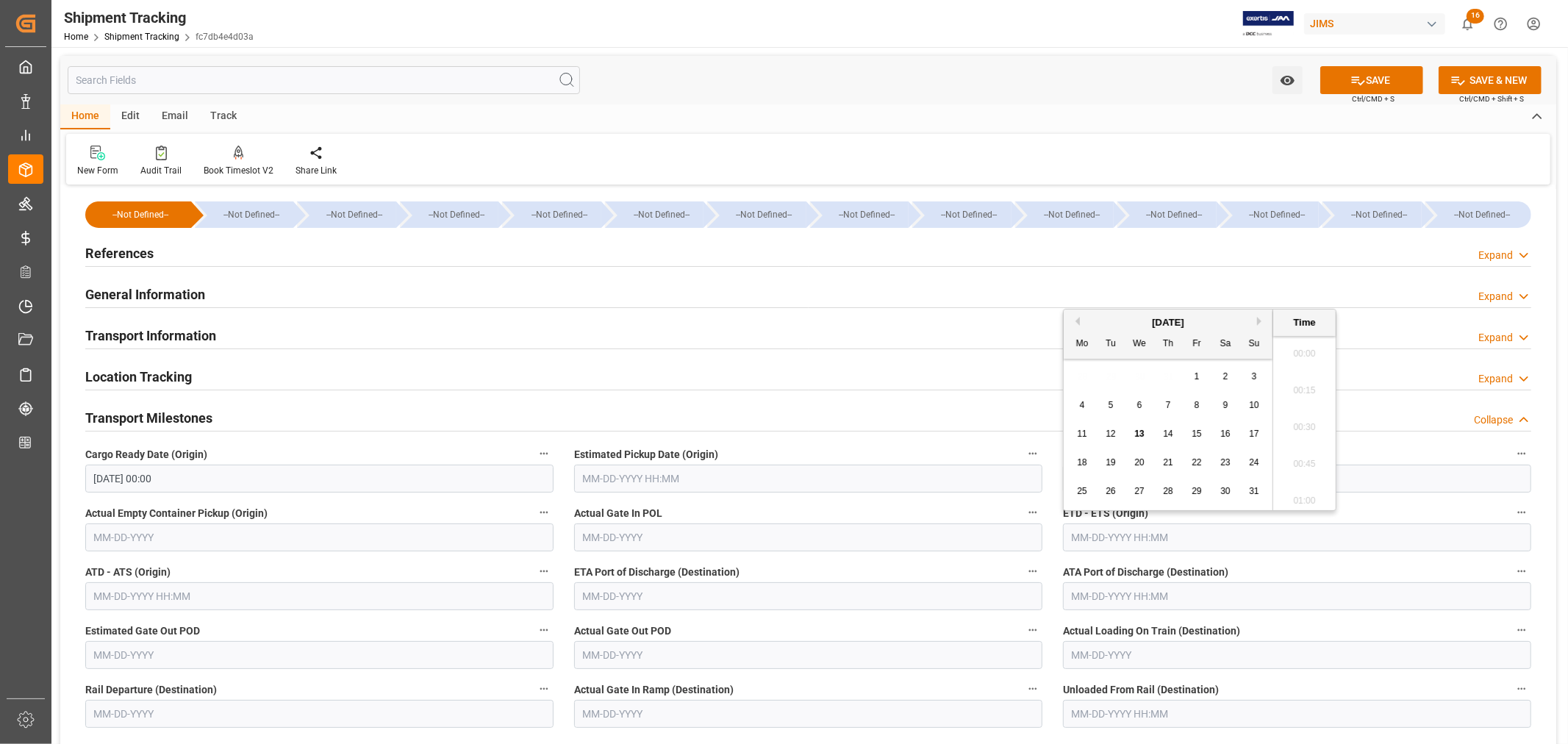
click at [1096, 537] on input "text" at bounding box center [1297, 537] width 469 height 28
click at [1079, 492] on span "25" at bounding box center [1081, 491] width 9 height 10
type input "08-25-2025 00:00"
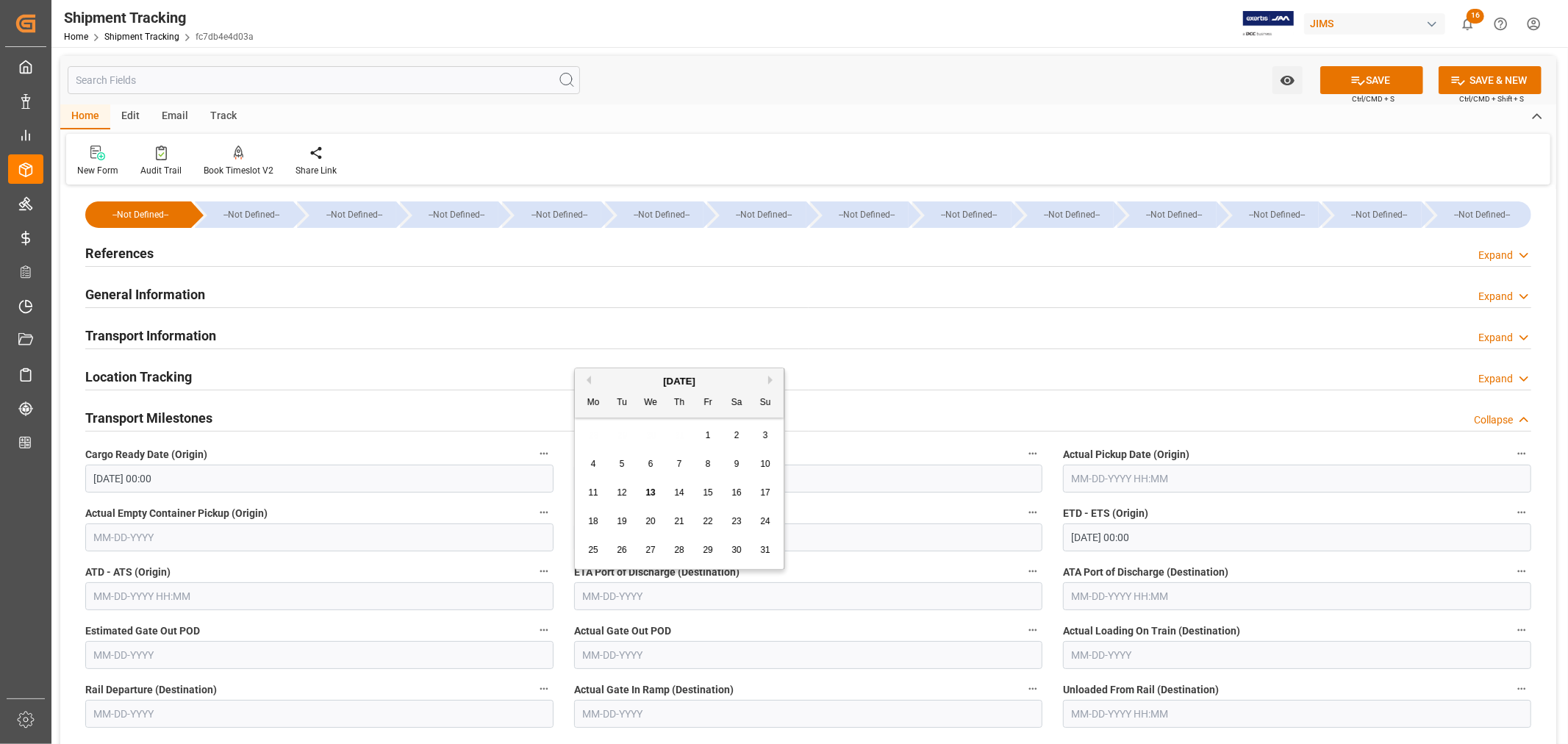
click at [637, 597] on input "text" at bounding box center [808, 596] width 469 height 28
click at [771, 383] on button "Next Month" at bounding box center [772, 379] width 9 height 9
click at [626, 465] on div "9" at bounding box center [622, 465] width 18 height 17
type input "09-09-2025"
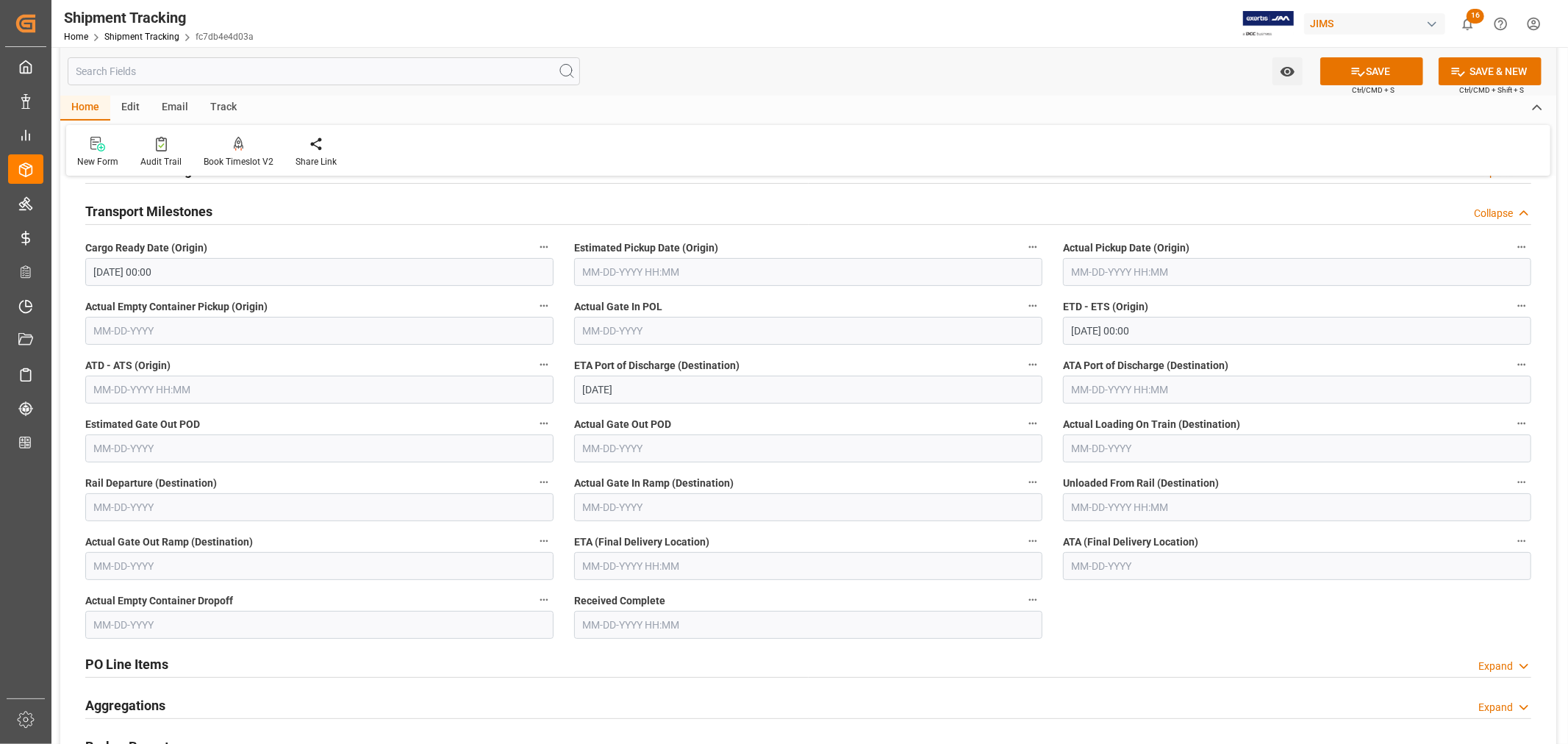
scroll to position [245, 0]
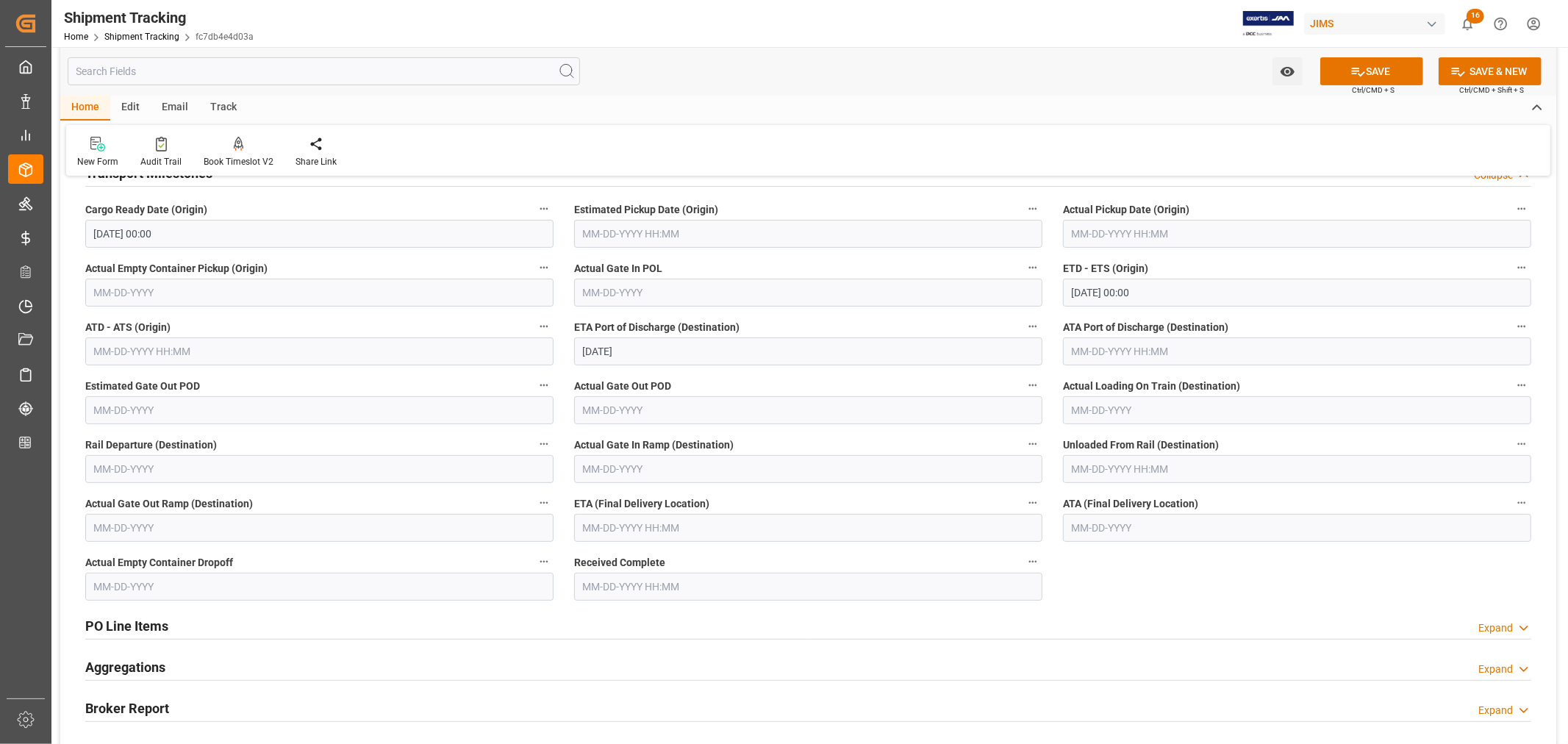
click at [615, 525] on input "text" at bounding box center [808, 527] width 469 height 28
click at [771, 312] on button "Next Month" at bounding box center [772, 312] width 9 height 9
click at [649, 449] on span "24" at bounding box center [650, 452] width 9 height 10
type input "09-24-2025 00:00"
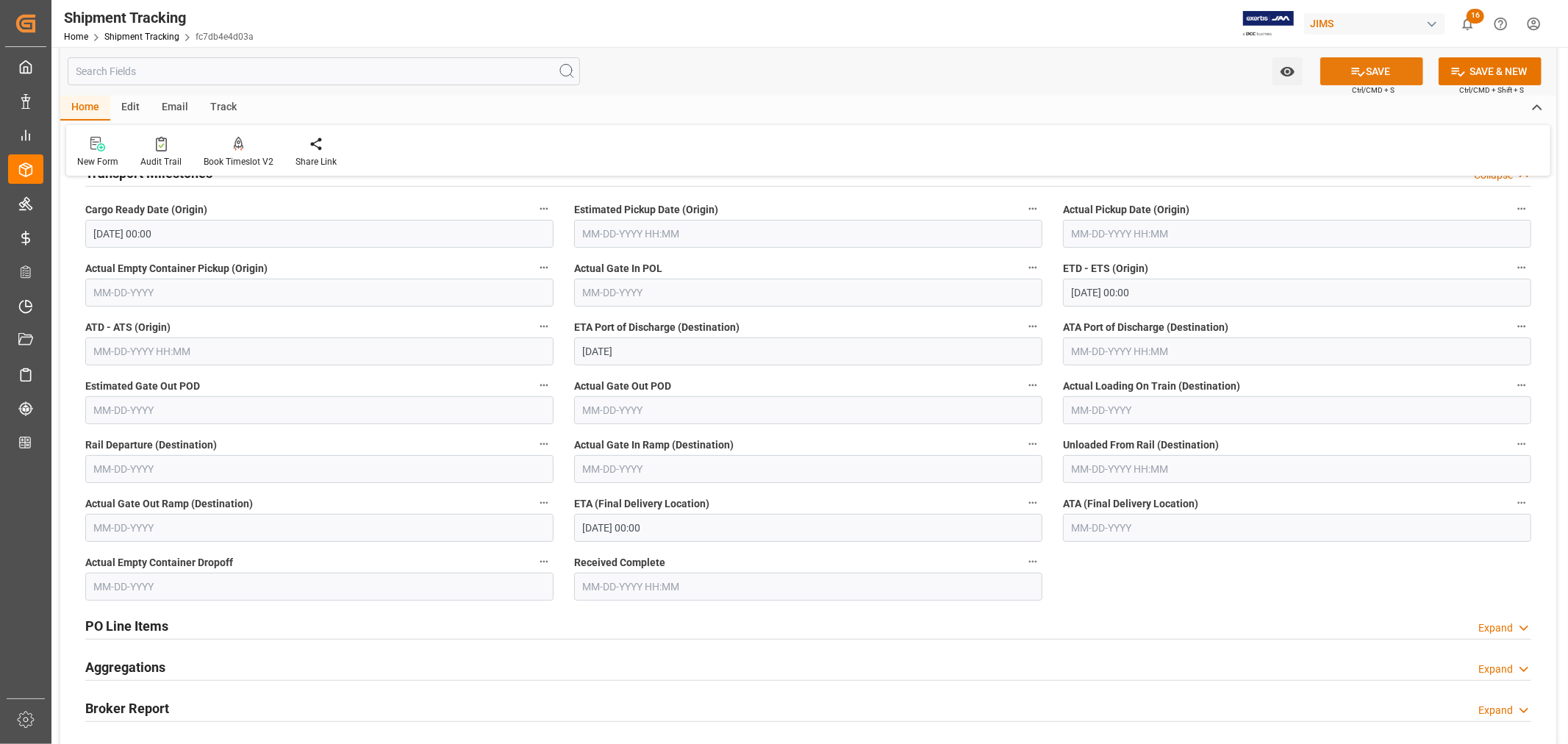
click at [1367, 75] on button "SAVE" at bounding box center [1372, 71] width 103 height 28
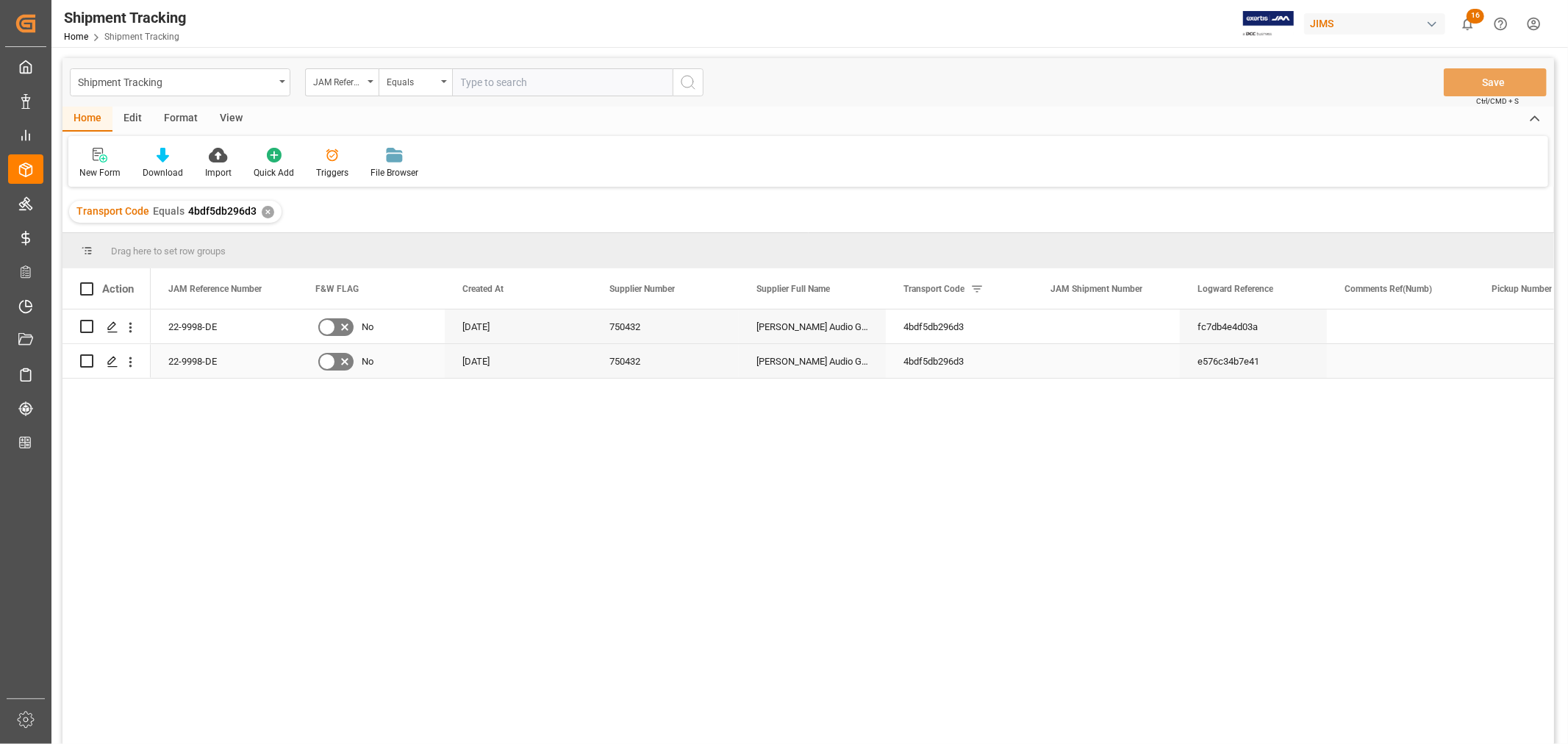
click at [1019, 353] on div "4bdf5db296d3" at bounding box center [959, 361] width 147 height 34
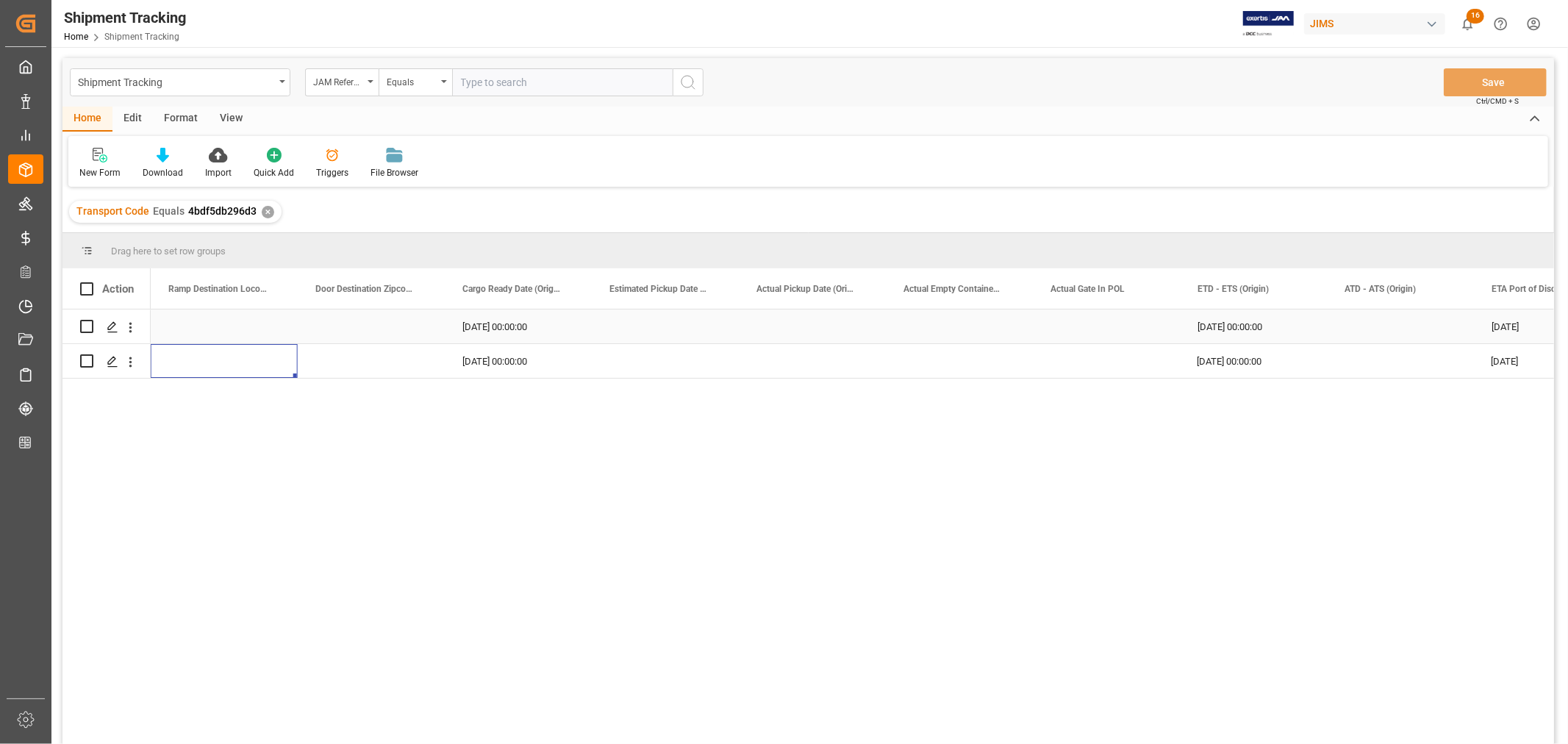
click at [517, 320] on div "08-11-2025 00:00:00" at bounding box center [518, 326] width 147 height 34
drag, startPoint x: 590, startPoint y: 340, endPoint x: 584, endPoint y: 355, distance: 16.2
click at [1271, 323] on div "08-25-2025 00:00:00" at bounding box center [1253, 326] width 147 height 34
drag, startPoint x: 1323, startPoint y: 339, endPoint x: 1317, endPoint y: 355, distance: 17.1
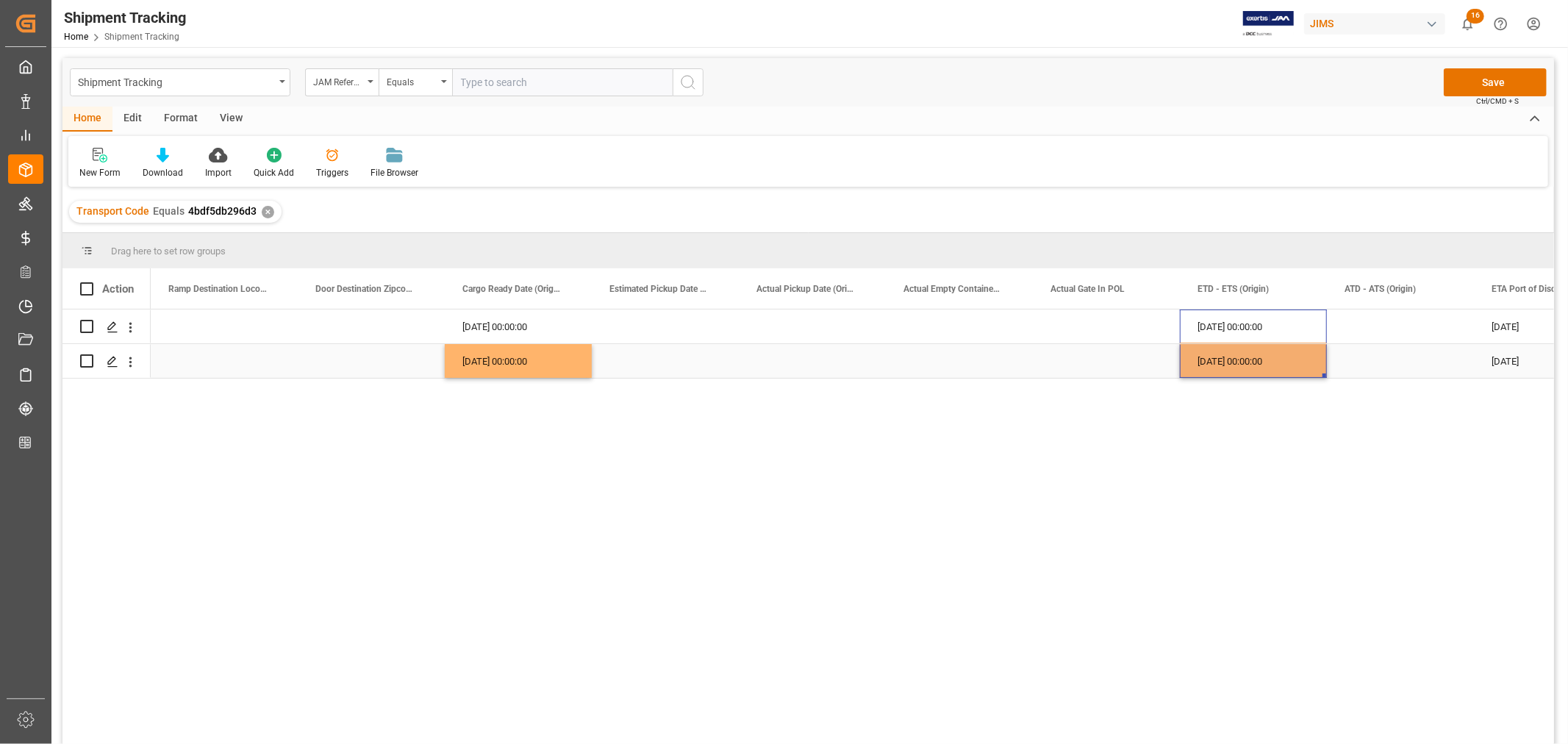
click at [1357, 358] on div "Press SPACE to select this row." at bounding box center [1400, 361] width 147 height 34
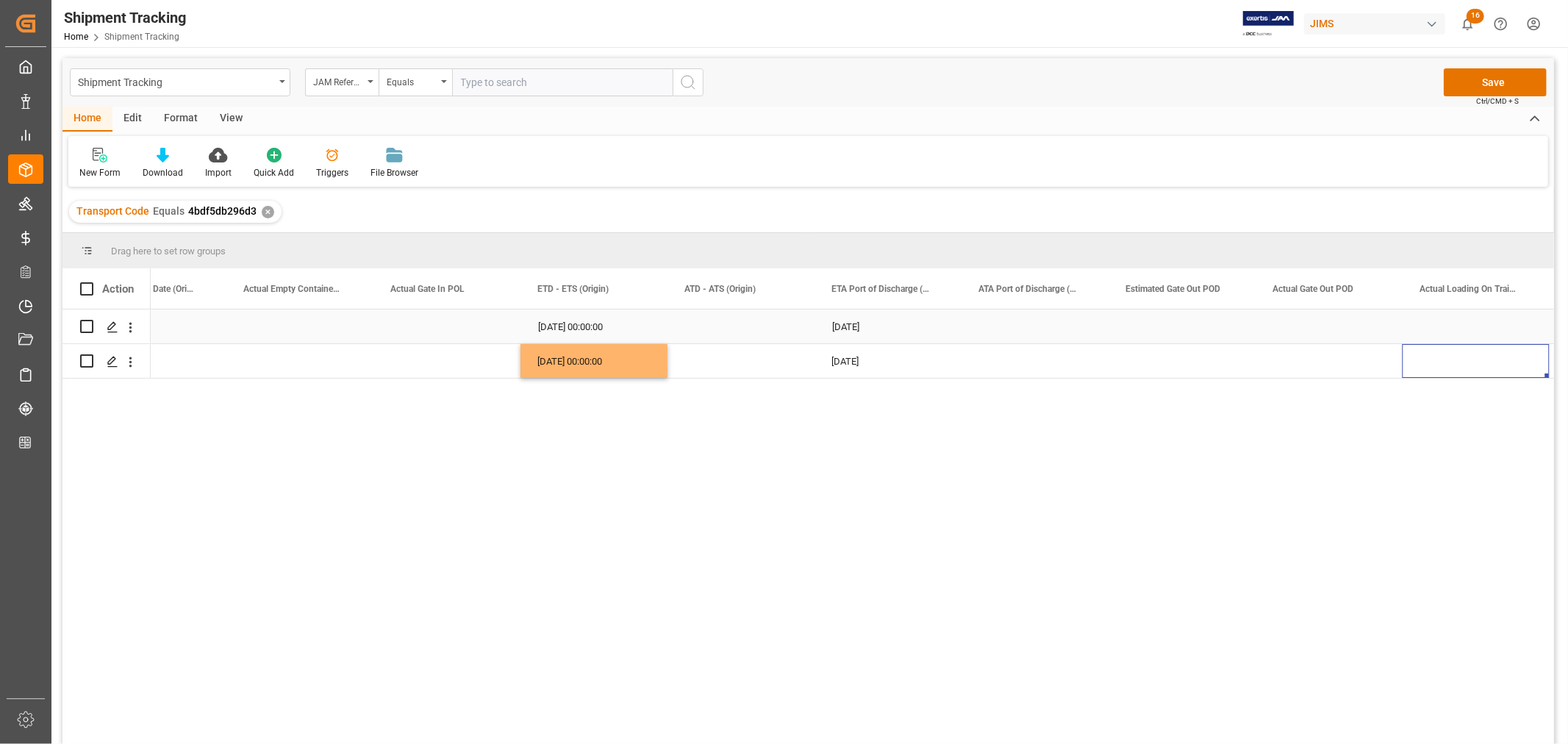
click at [861, 327] on div "09-09-2025" at bounding box center [887, 326] width 147 height 34
drag, startPoint x: 958, startPoint y: 339, endPoint x: 950, endPoint y: 361, distance: 23.4
click at [1066, 364] on div "Press SPACE to select this row." at bounding box center [1035, 361] width 147 height 34
click at [883, 318] on div "[DATE] 00:00:00" at bounding box center [887, 326] width 147 height 34
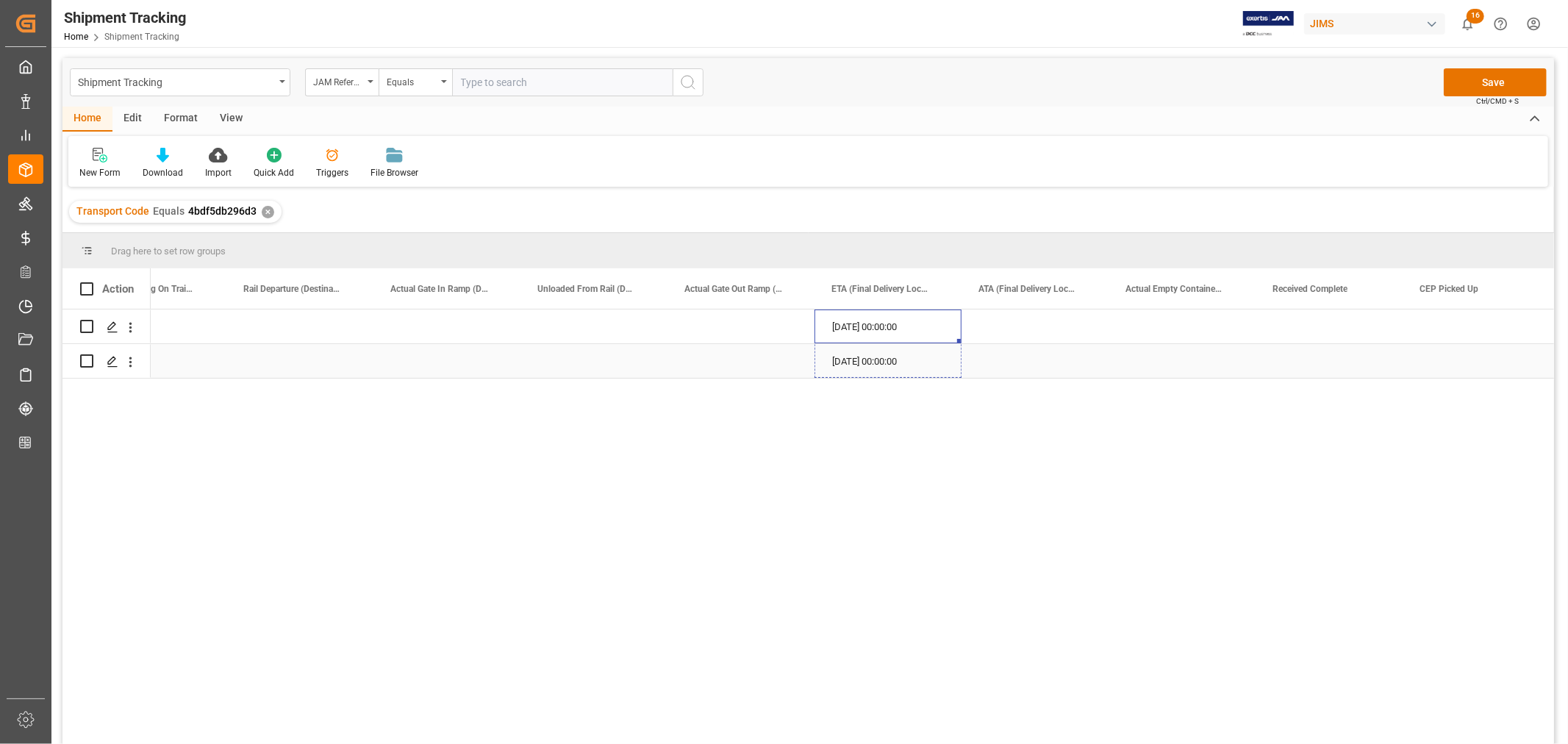
drag, startPoint x: 958, startPoint y: 340, endPoint x: 952, endPoint y: 358, distance: 19.0
click at [1493, 84] on button "Save" at bounding box center [1495, 82] width 103 height 28
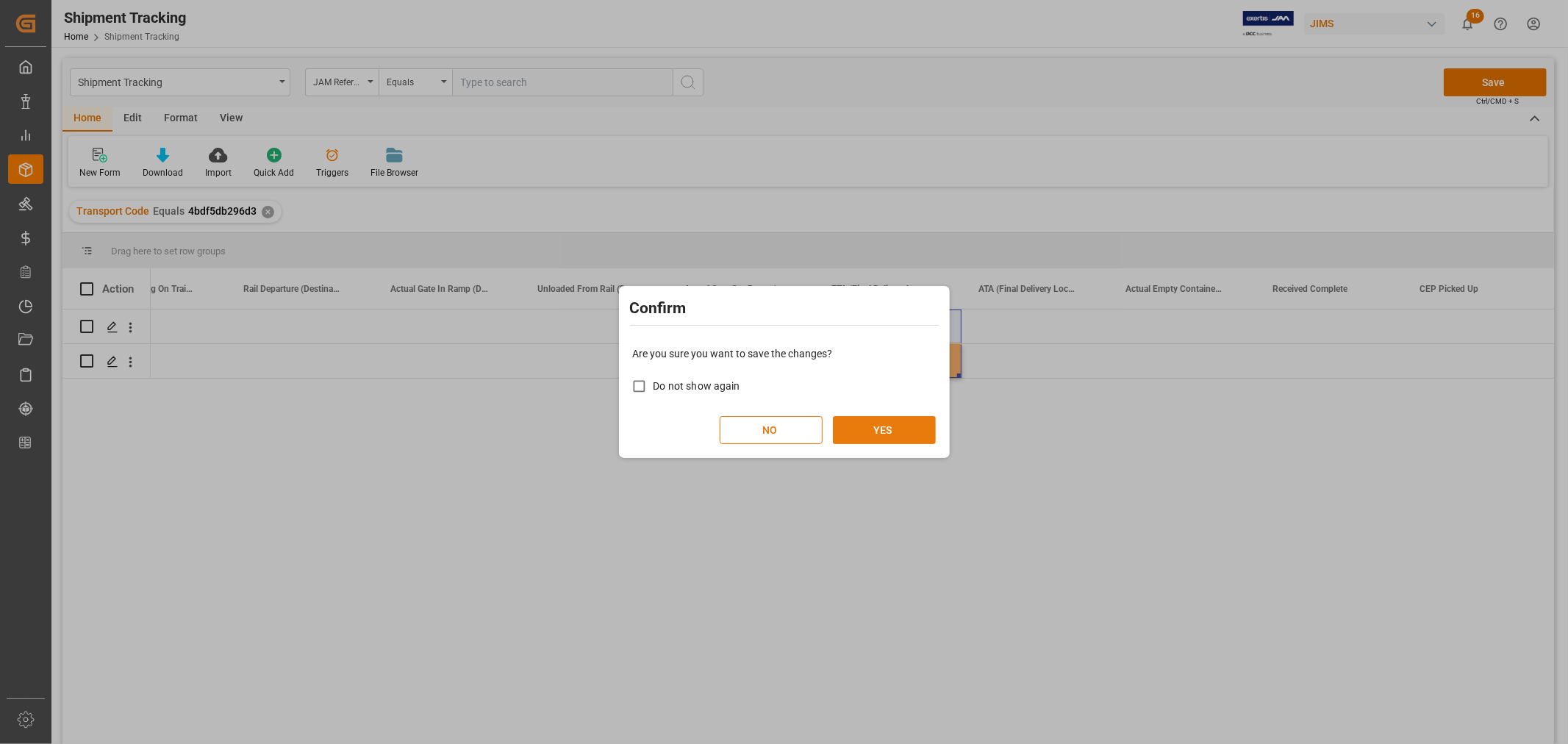
click at [863, 434] on button "YES" at bounding box center [884, 429] width 103 height 28
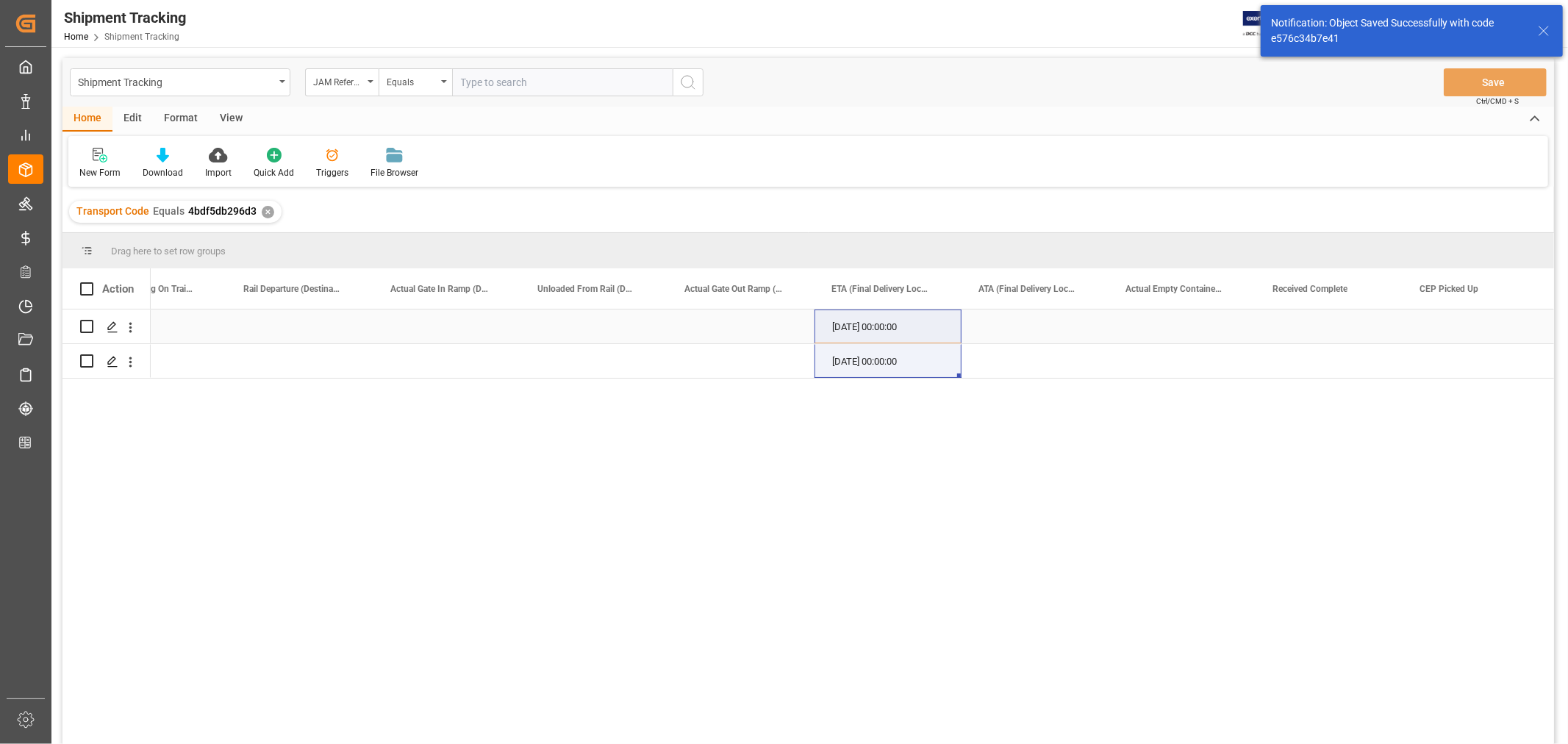
click at [640, 329] on div "Press SPACE to select this row." at bounding box center [594, 326] width 147 height 34
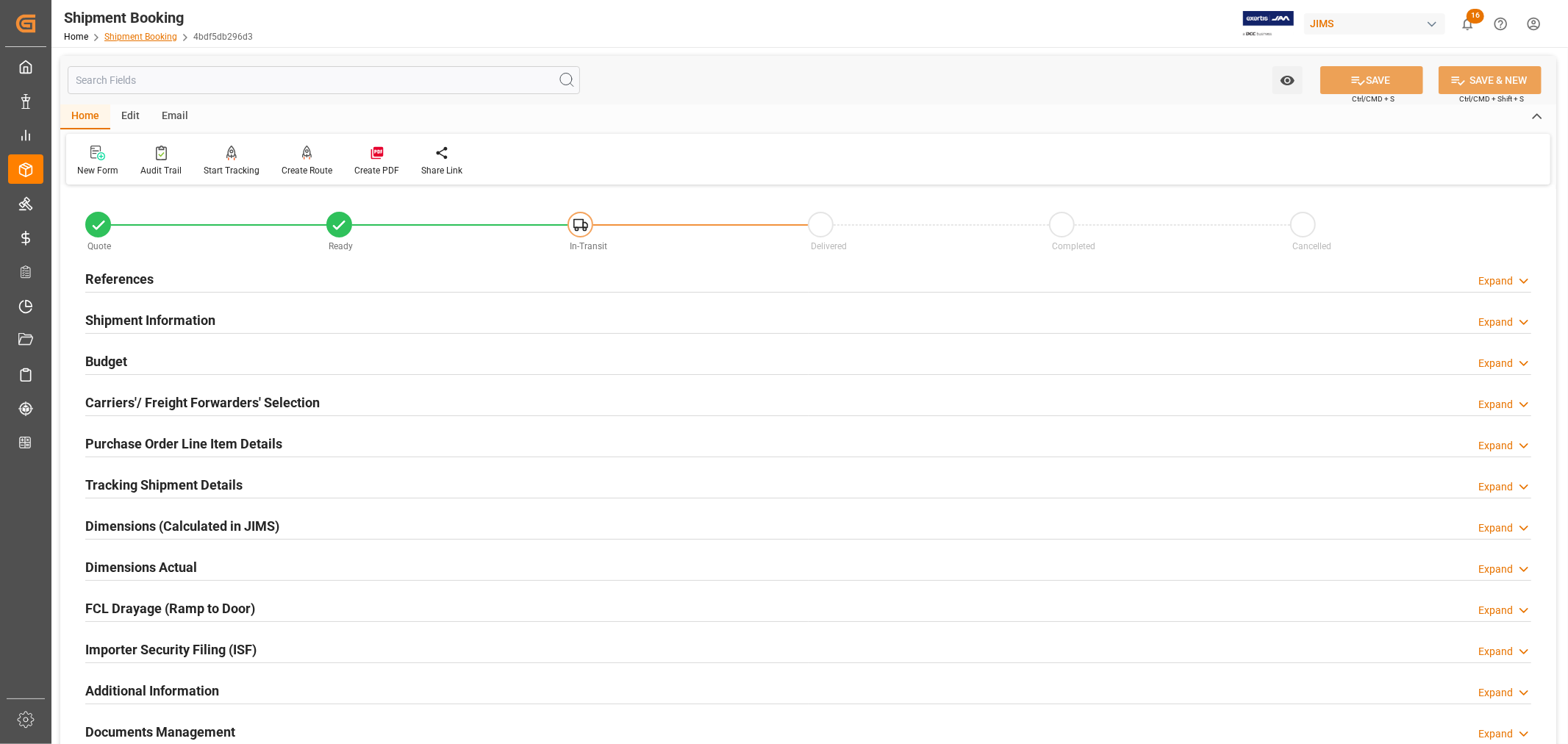
click at [143, 32] on link "Shipment Booking" at bounding box center [140, 36] width 73 height 10
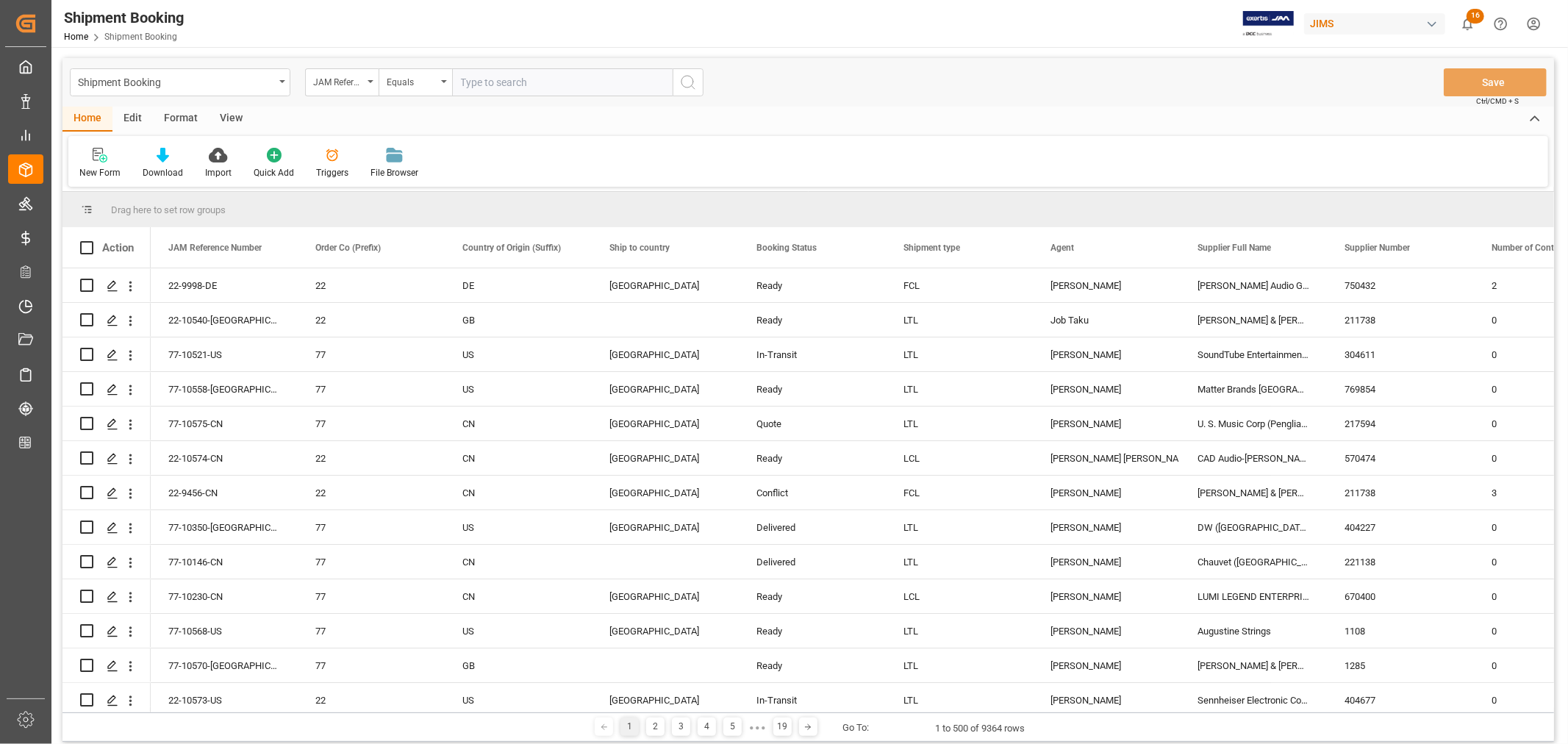
paste input "22-10260-CN"
type input "22-10260-CN"
click at [685, 84] on icon "search button" at bounding box center [688, 82] width 17 height 17
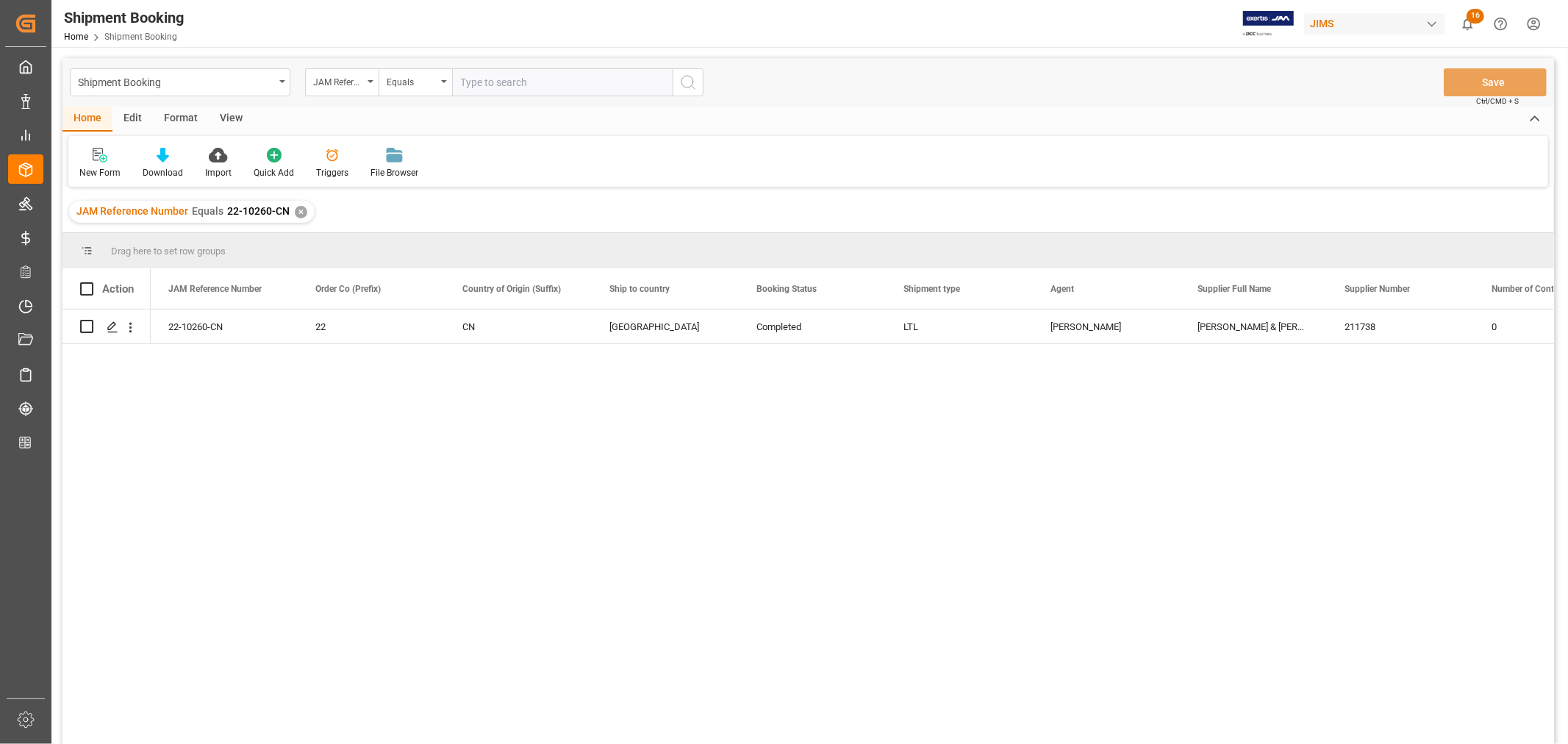
click at [300, 211] on div "✕" at bounding box center [301, 212] width 13 height 13
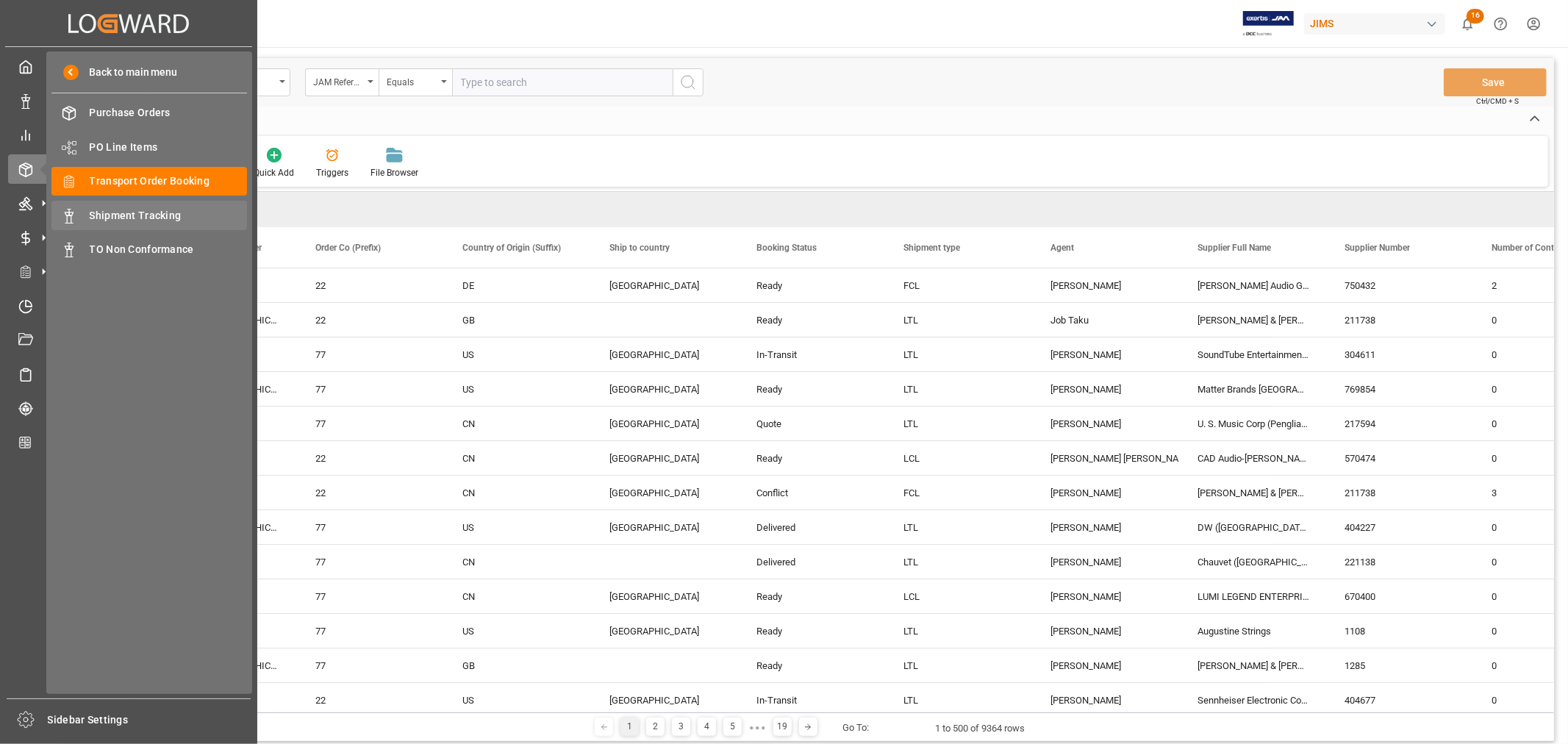
click at [144, 215] on span "Shipment Tracking" at bounding box center [169, 216] width 158 height 16
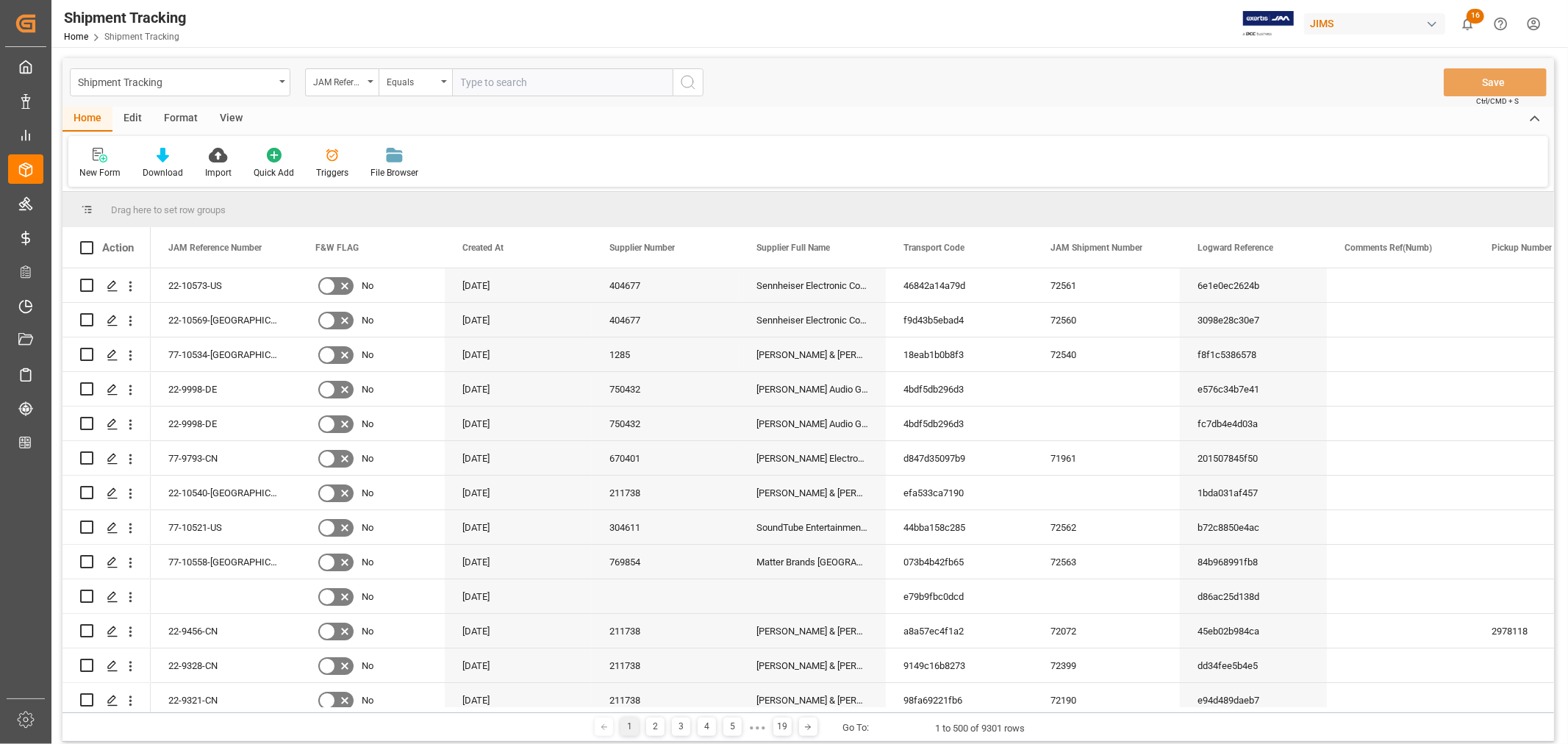
click at [458, 84] on input "text" at bounding box center [562, 82] width 221 height 28
type input "22-9908-cn"
click at [689, 84] on icon "search button" at bounding box center [688, 82] width 17 height 17
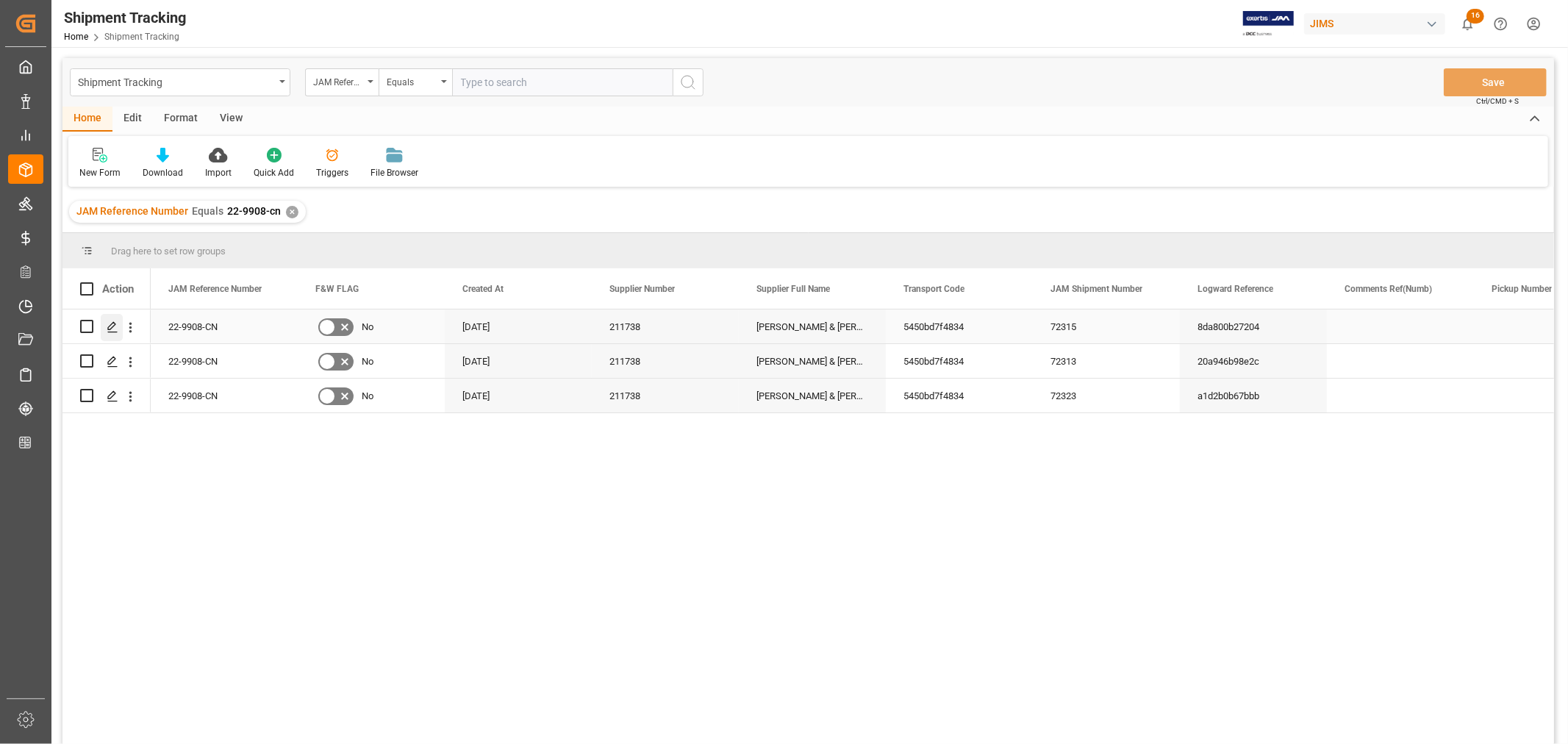
click at [114, 326] on icon "Press SPACE to select this row." at bounding box center [112, 327] width 12 height 12
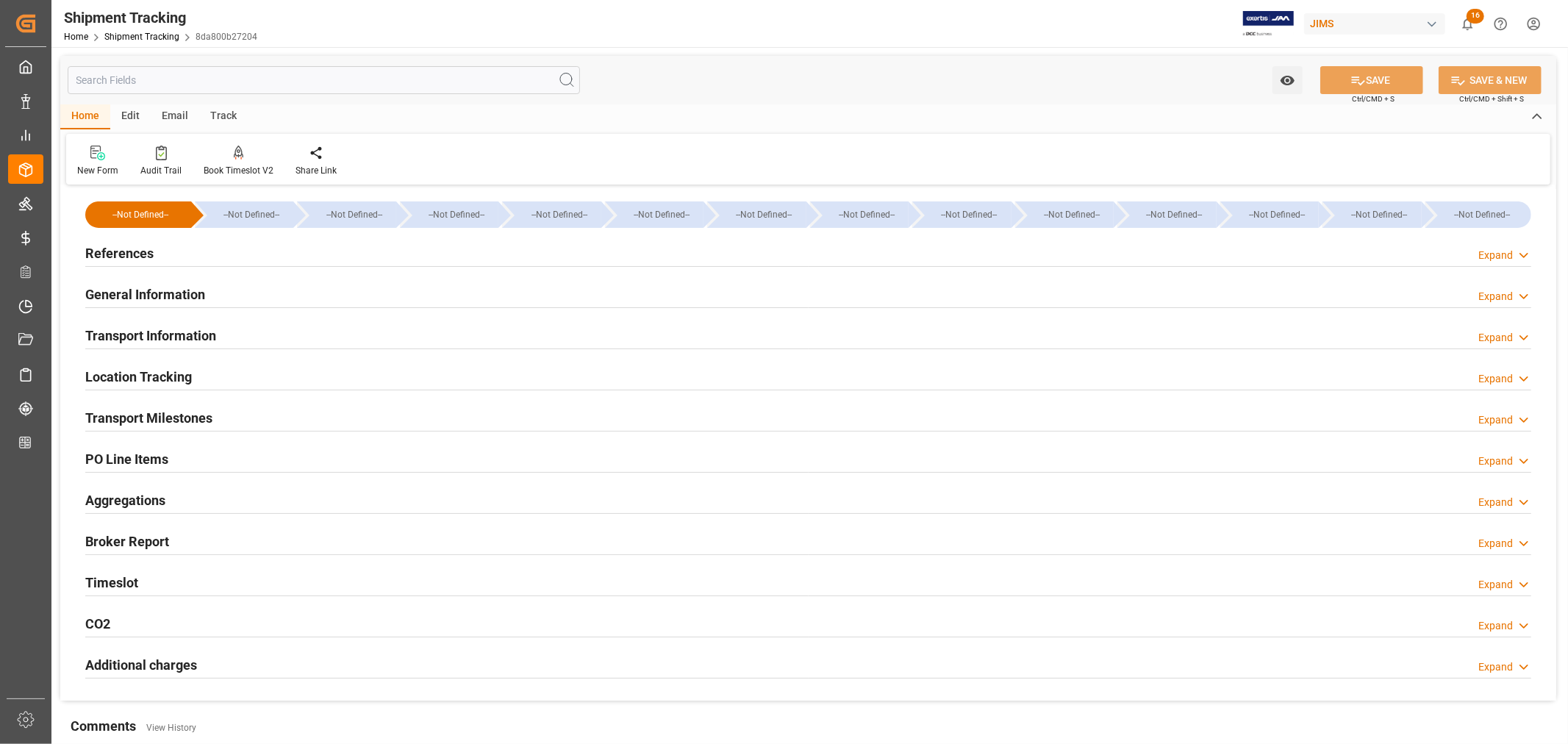
click at [163, 420] on h2 "Transport Milestones" at bounding box center [148, 417] width 127 height 20
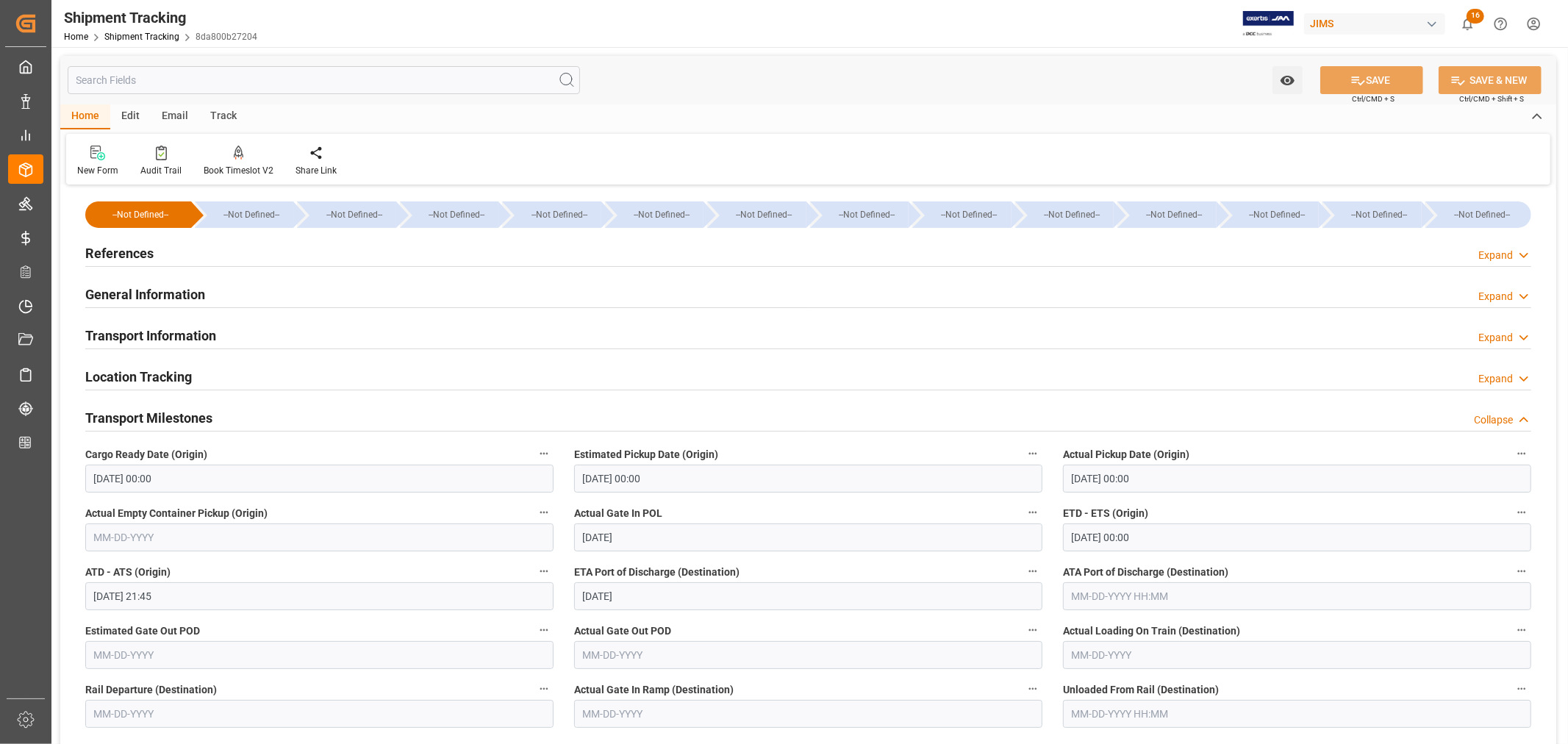
click at [166, 414] on h2 "Transport Milestones" at bounding box center [148, 417] width 127 height 20
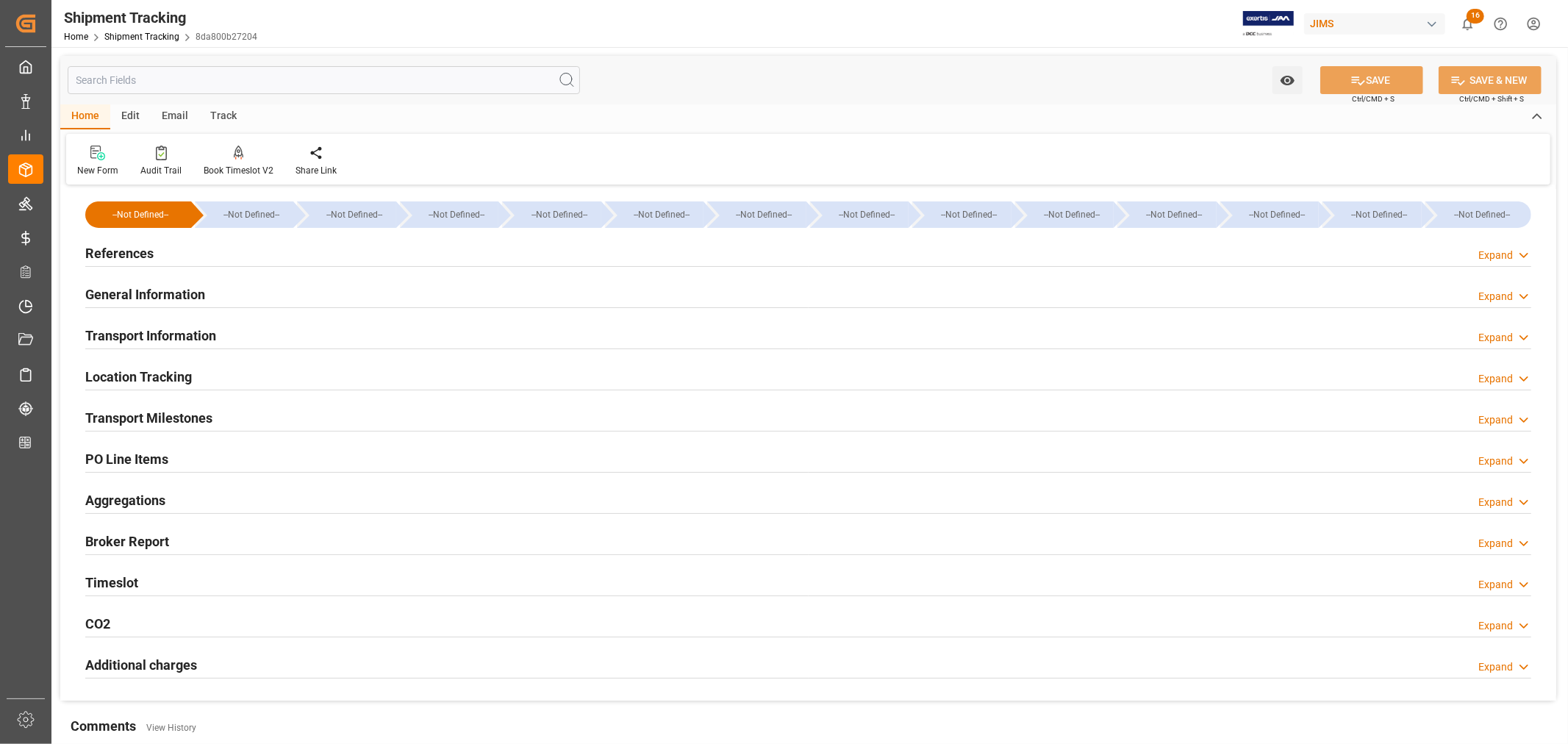
click at [159, 286] on h2 "General Information" at bounding box center [145, 294] width 120 height 20
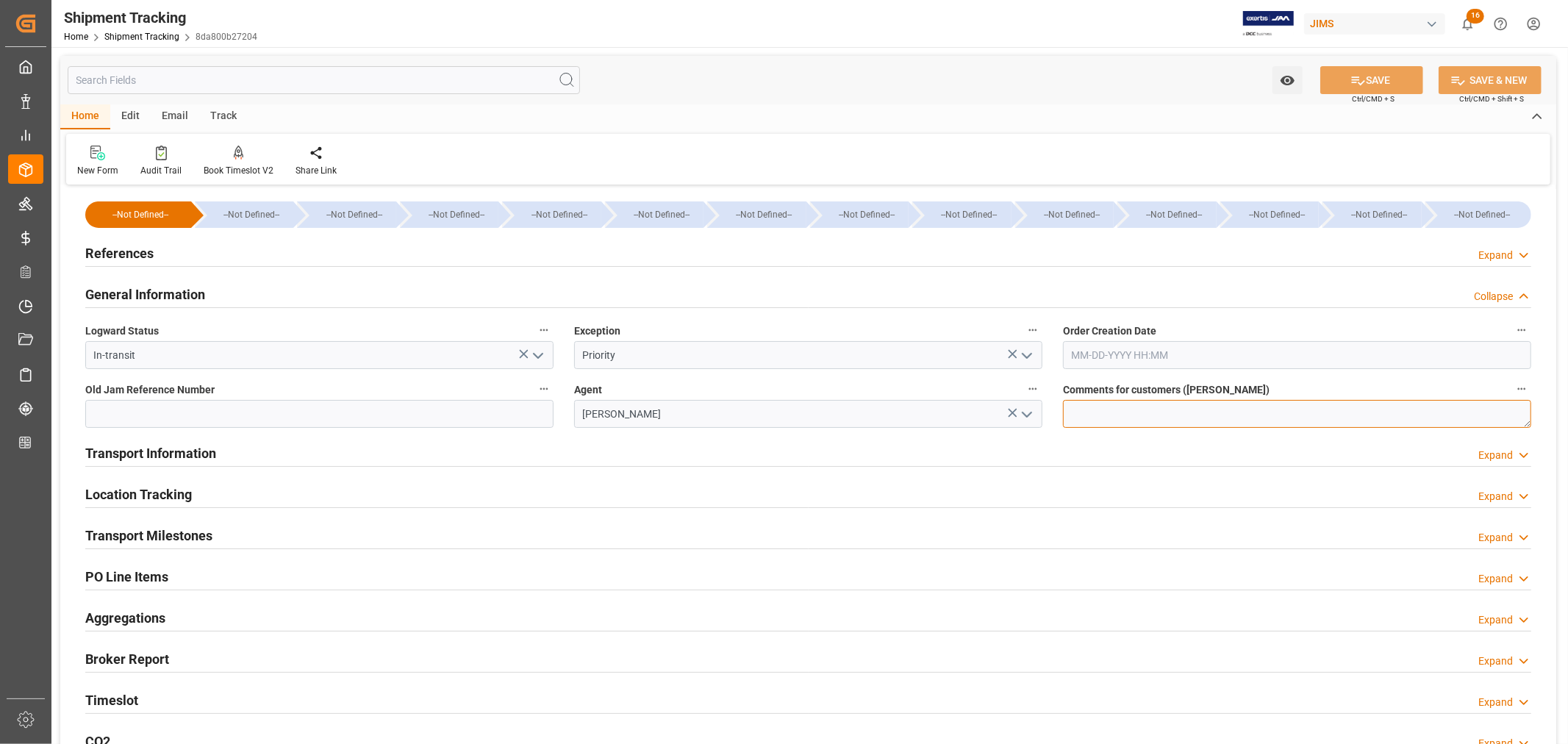
click at [1070, 415] on textarea at bounding box center [1297, 413] width 469 height 28
click at [1161, 410] on textarea "DO NOT RECEIVE in E1" at bounding box center [1297, 413] width 469 height 28
type textarea "DO NOT RECEIVE IN E1"
click at [1377, 81] on button "SAVE" at bounding box center [1372, 80] width 103 height 28
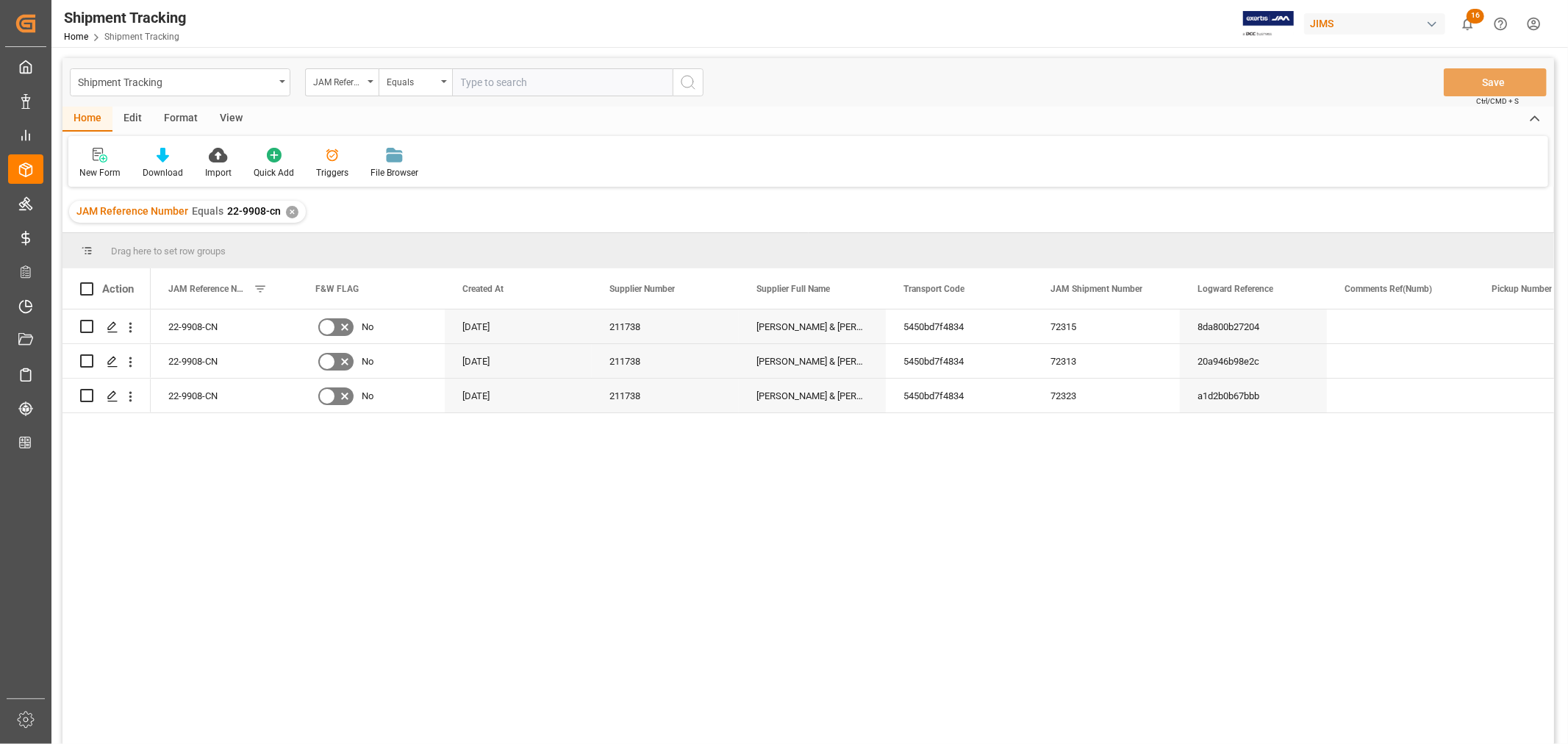
click at [230, 114] on div "View" at bounding box center [231, 119] width 45 height 25
click at [106, 160] on div at bounding box center [94, 155] width 28 height 16
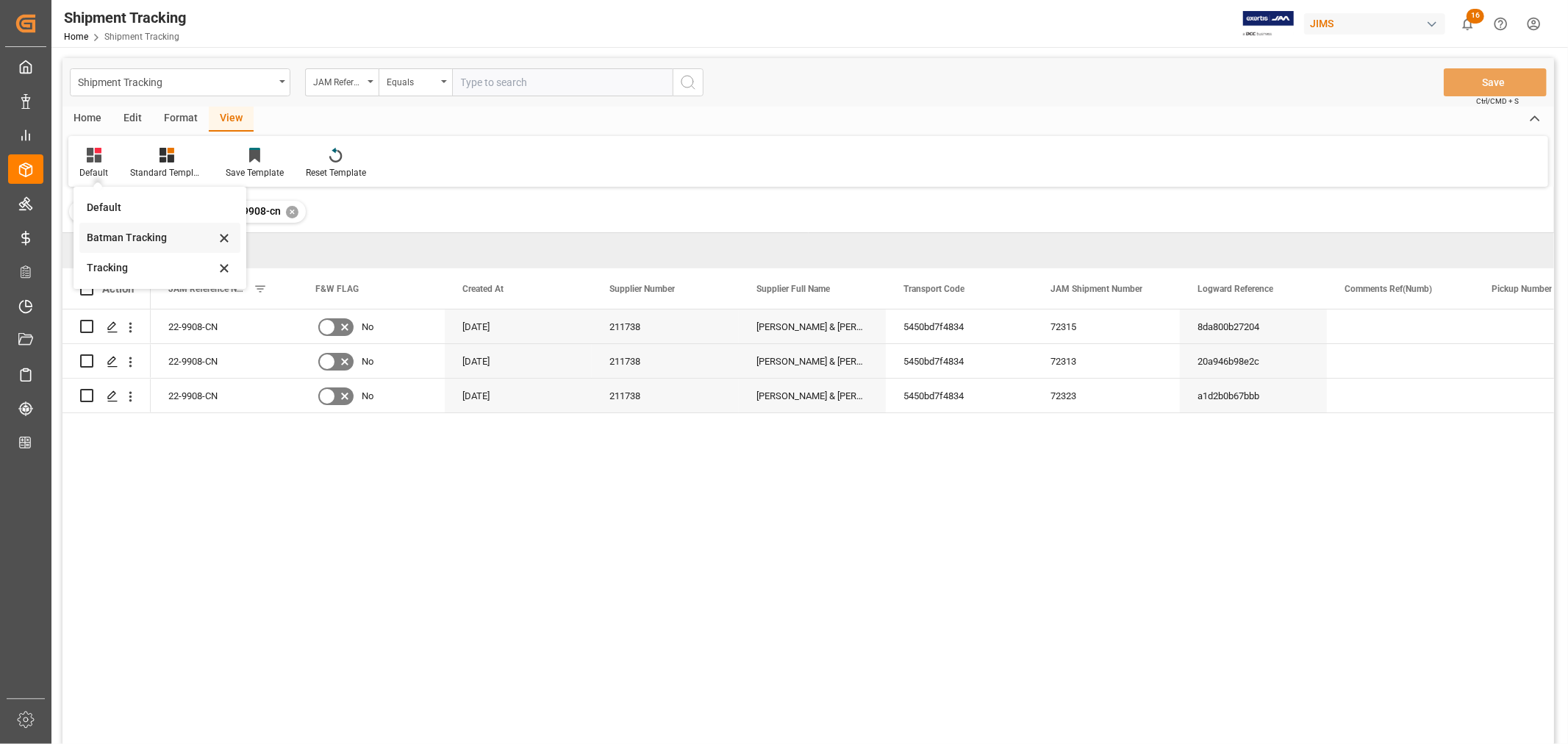
click at [125, 238] on div "Batman Tracking" at bounding box center [151, 238] width 129 height 16
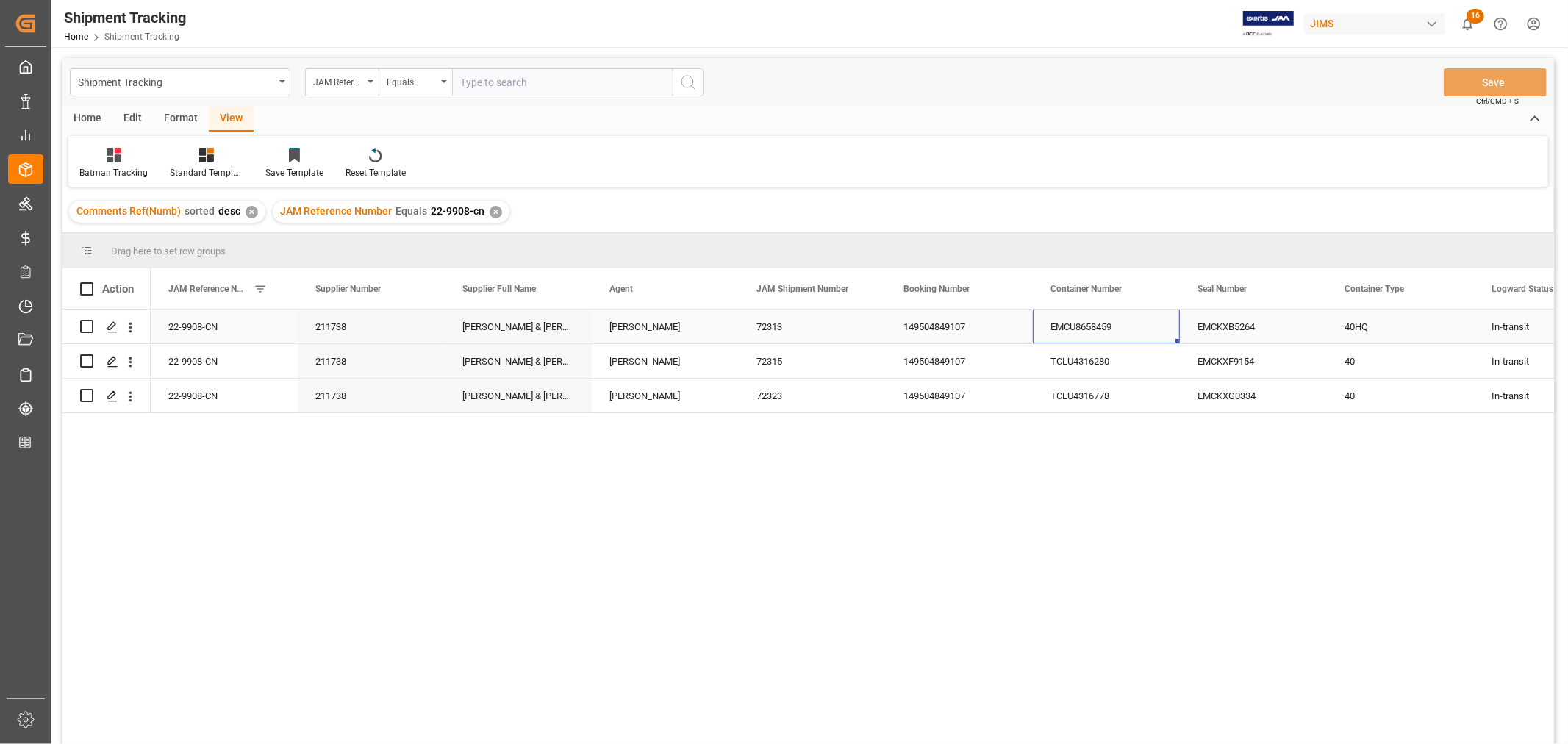
click at [1162, 322] on div "EMCU8658459" at bounding box center [1106, 326] width 147 height 34
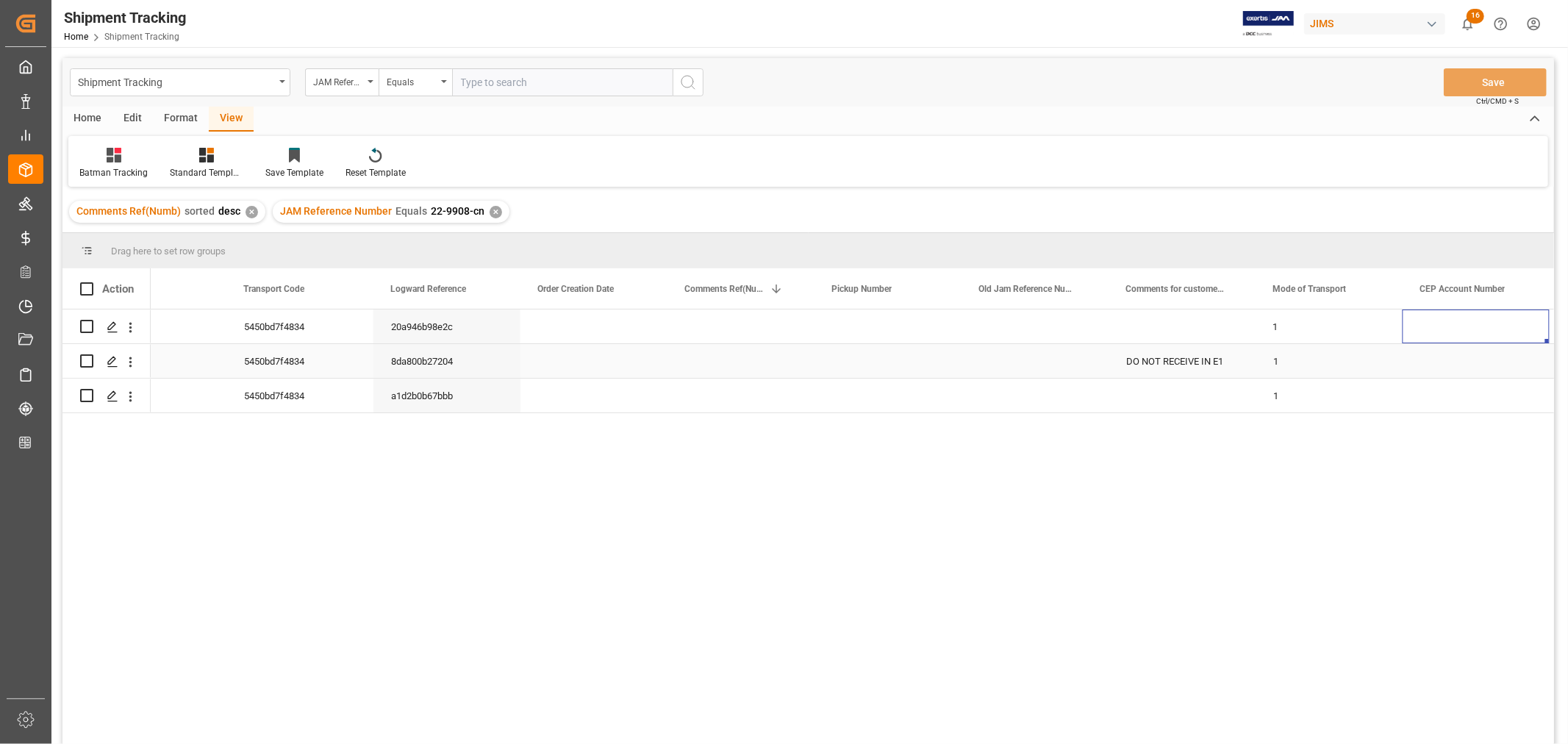
click at [1200, 355] on div "DO NOT RECEIVE IN E1" at bounding box center [1182, 361] width 147 height 34
drag, startPoint x: 1252, startPoint y: 376, endPoint x: 1245, endPoint y: 392, distance: 17.5
click at [1200, 361] on div "DO NOT RECEIVE IN E1" at bounding box center [1182, 361] width 147 height 34
drag, startPoint x: 1252, startPoint y: 373, endPoint x: 1236, endPoint y: 320, distance: 55.4
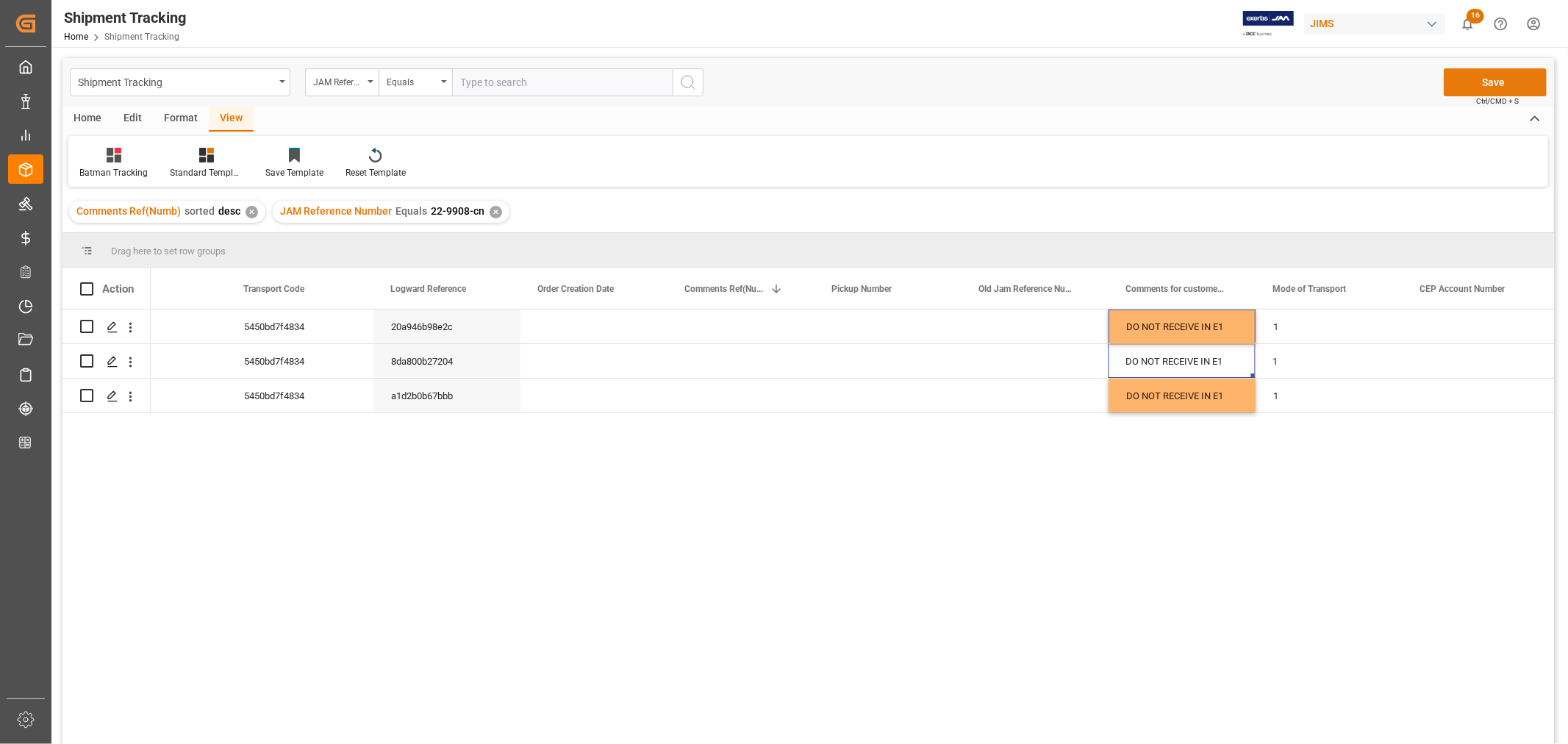
click at [1485, 80] on button "Save" at bounding box center [1495, 82] width 103 height 28
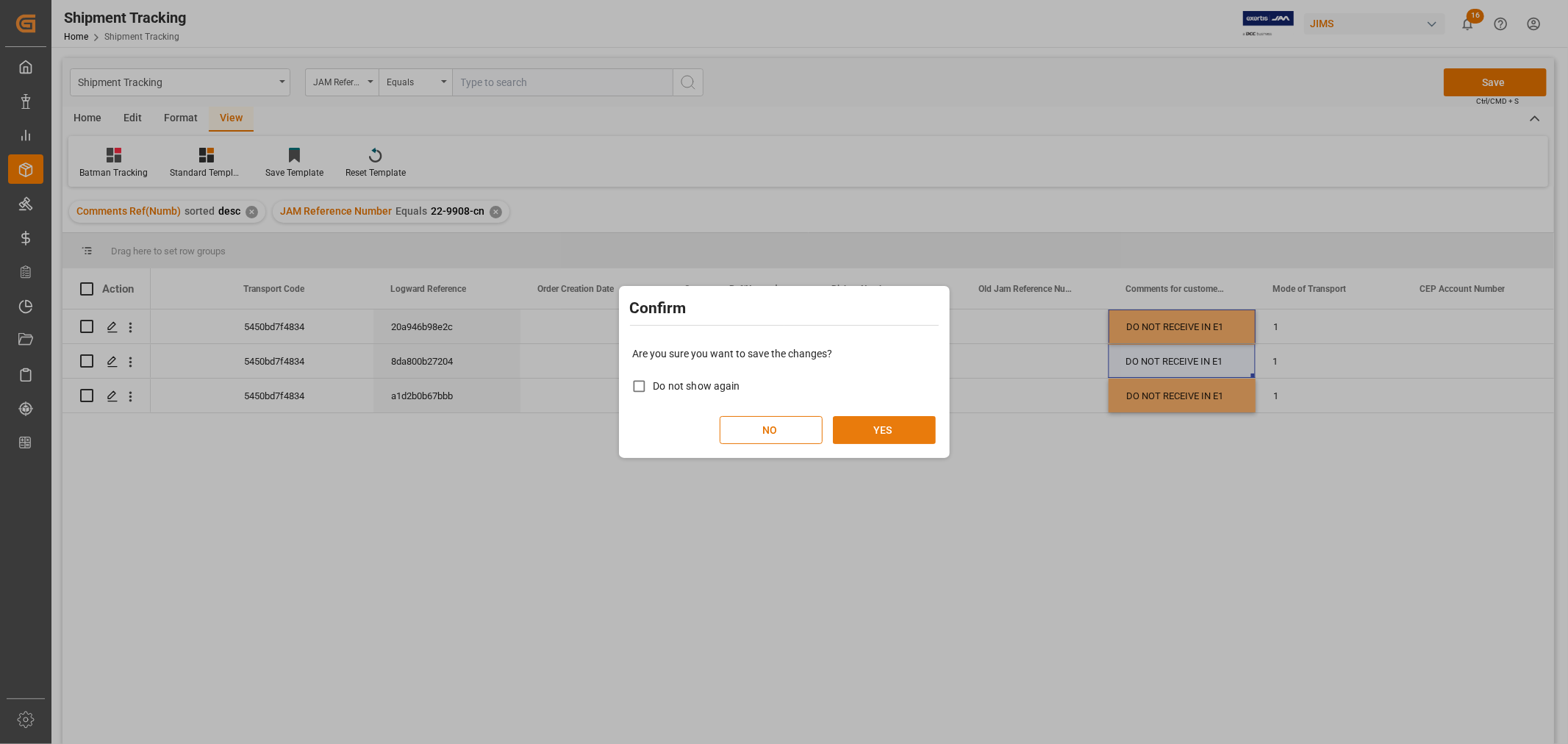
click at [887, 427] on button "YES" at bounding box center [884, 429] width 103 height 28
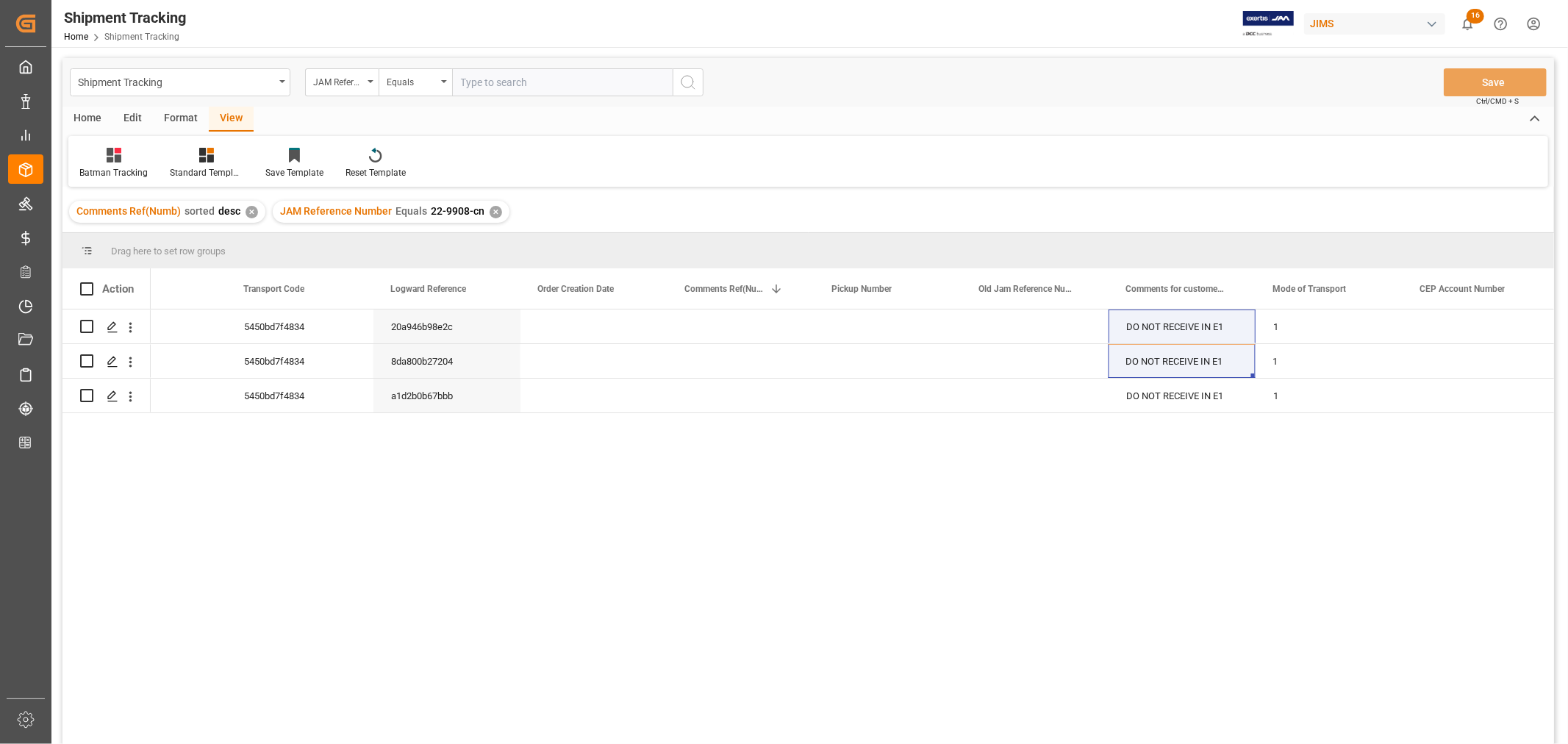
click at [491, 211] on div "✕" at bounding box center [496, 212] width 13 height 13
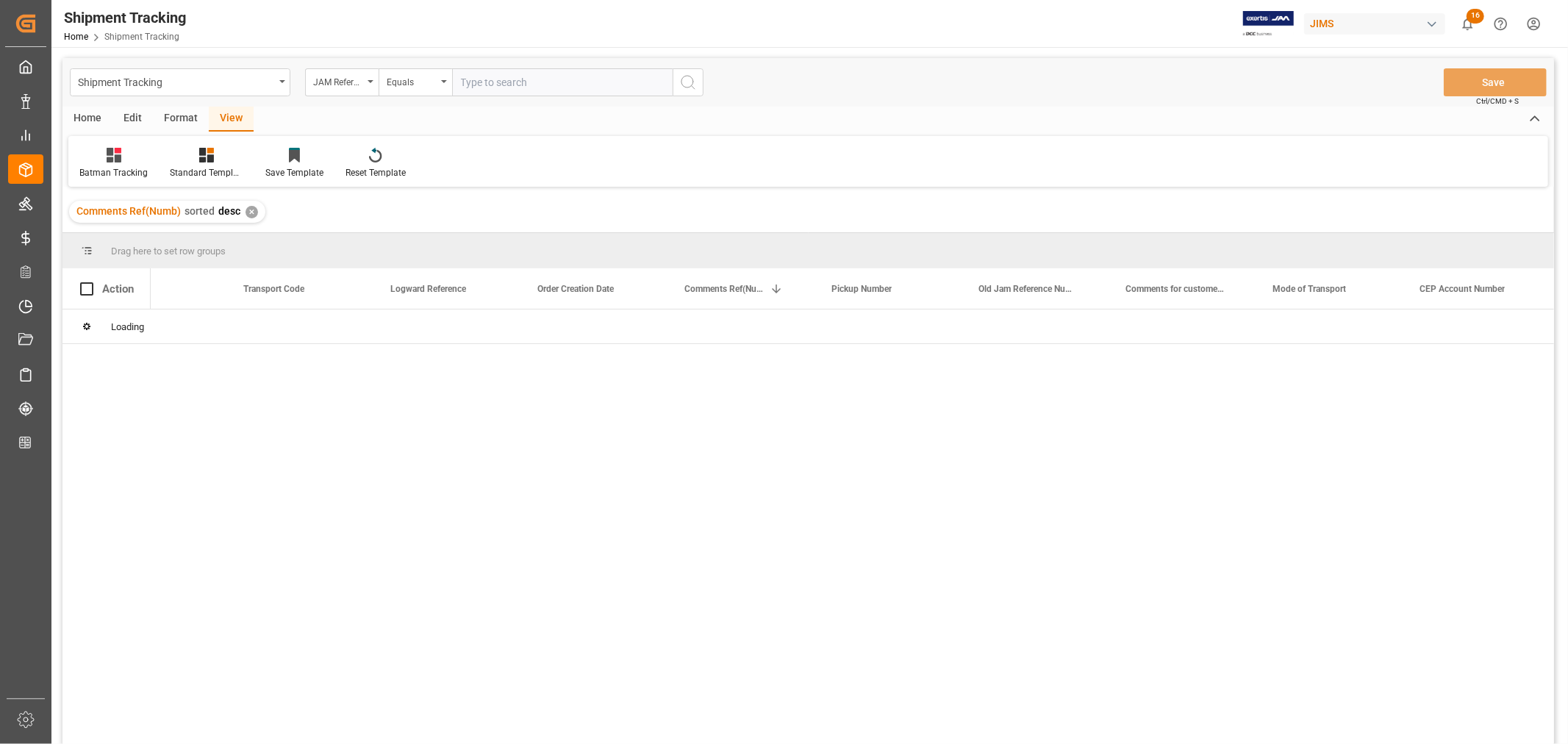
click at [248, 208] on div "✕" at bounding box center [252, 212] width 13 height 13
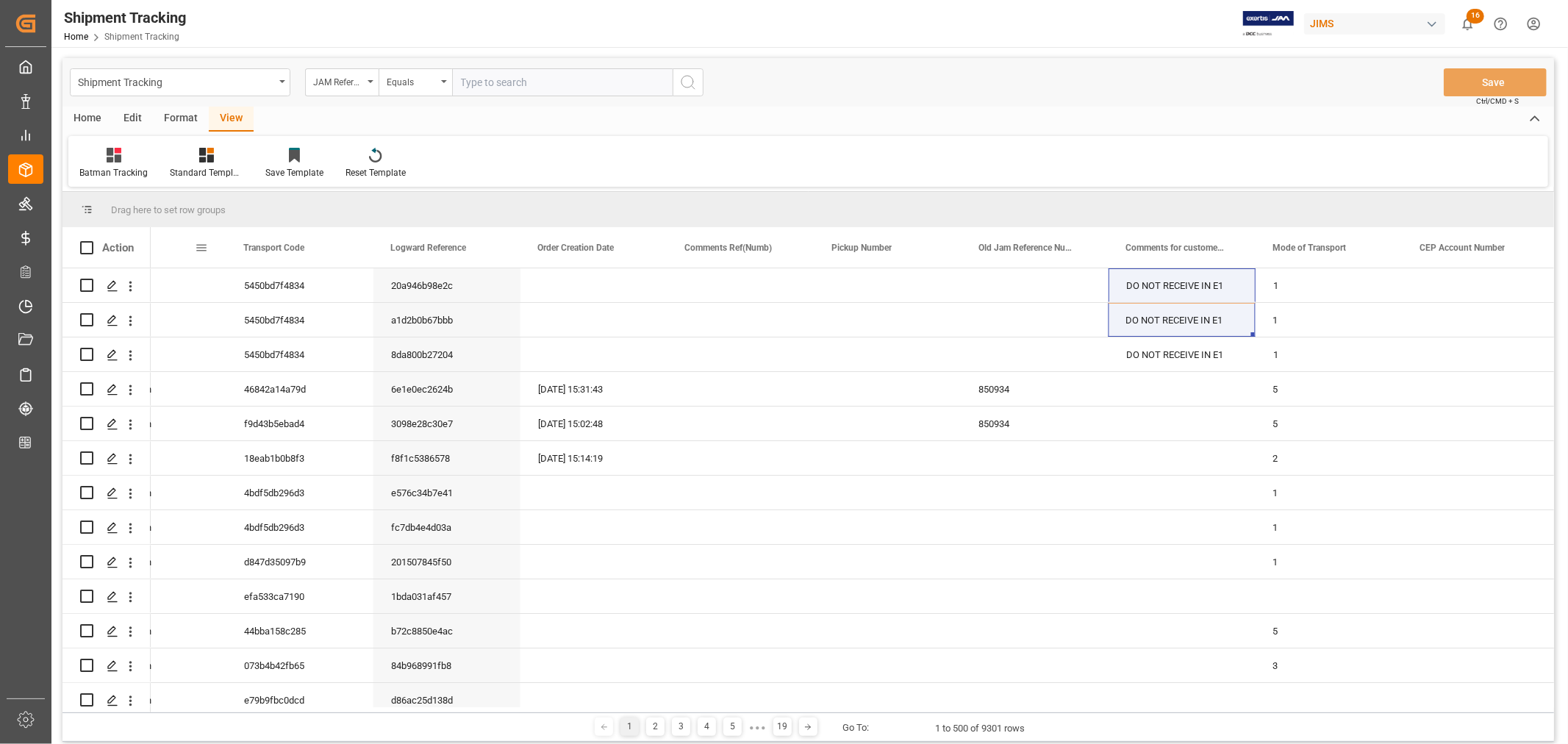
click at [193, 248] on div "Exception" at bounding box center [145, 247] width 99 height 40
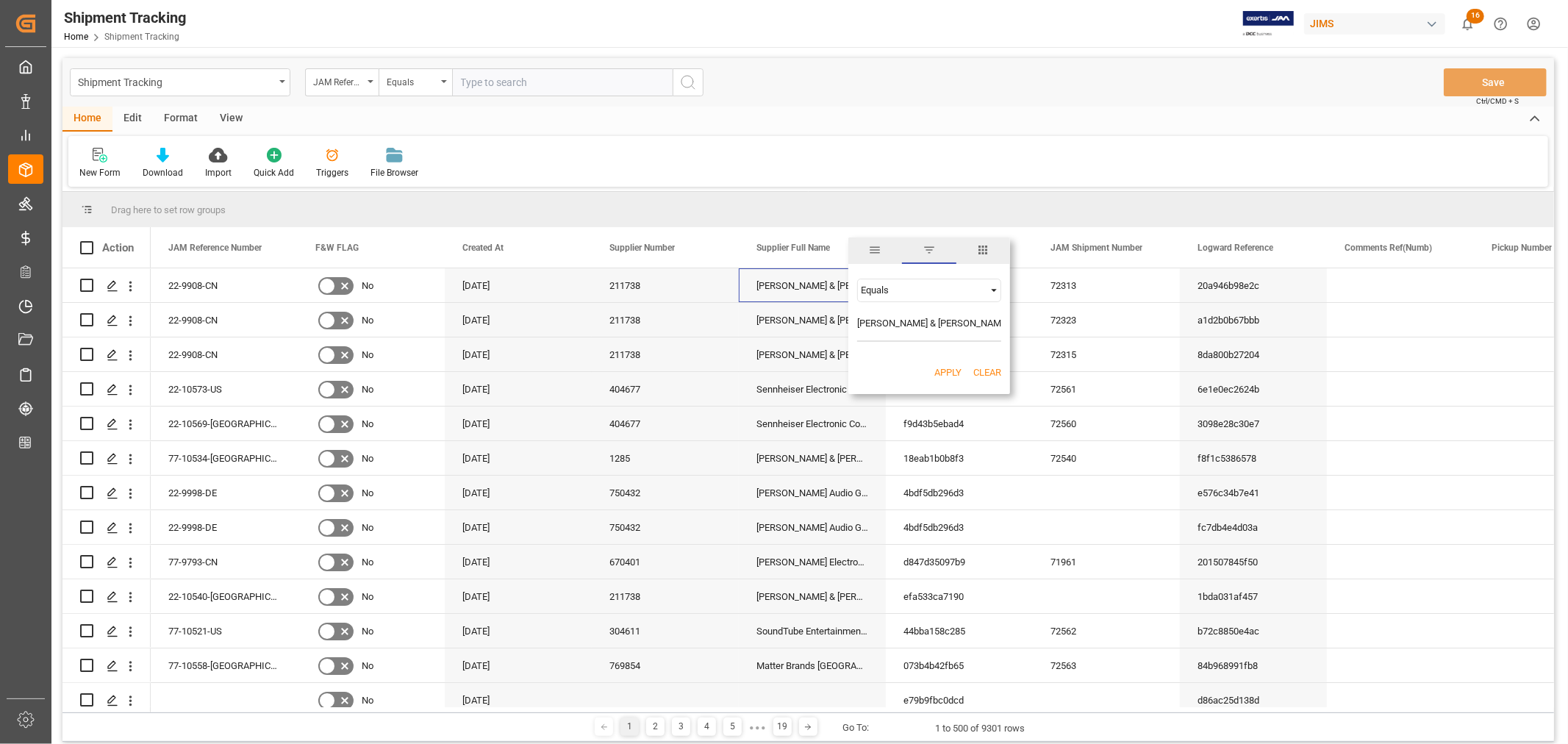
scroll to position [0, 18]
type input "[PERSON_NAME] & [PERSON_NAME] (US funds China)(W/T*)-"
click at [943, 371] on button "Apply" at bounding box center [947, 372] width 27 height 15
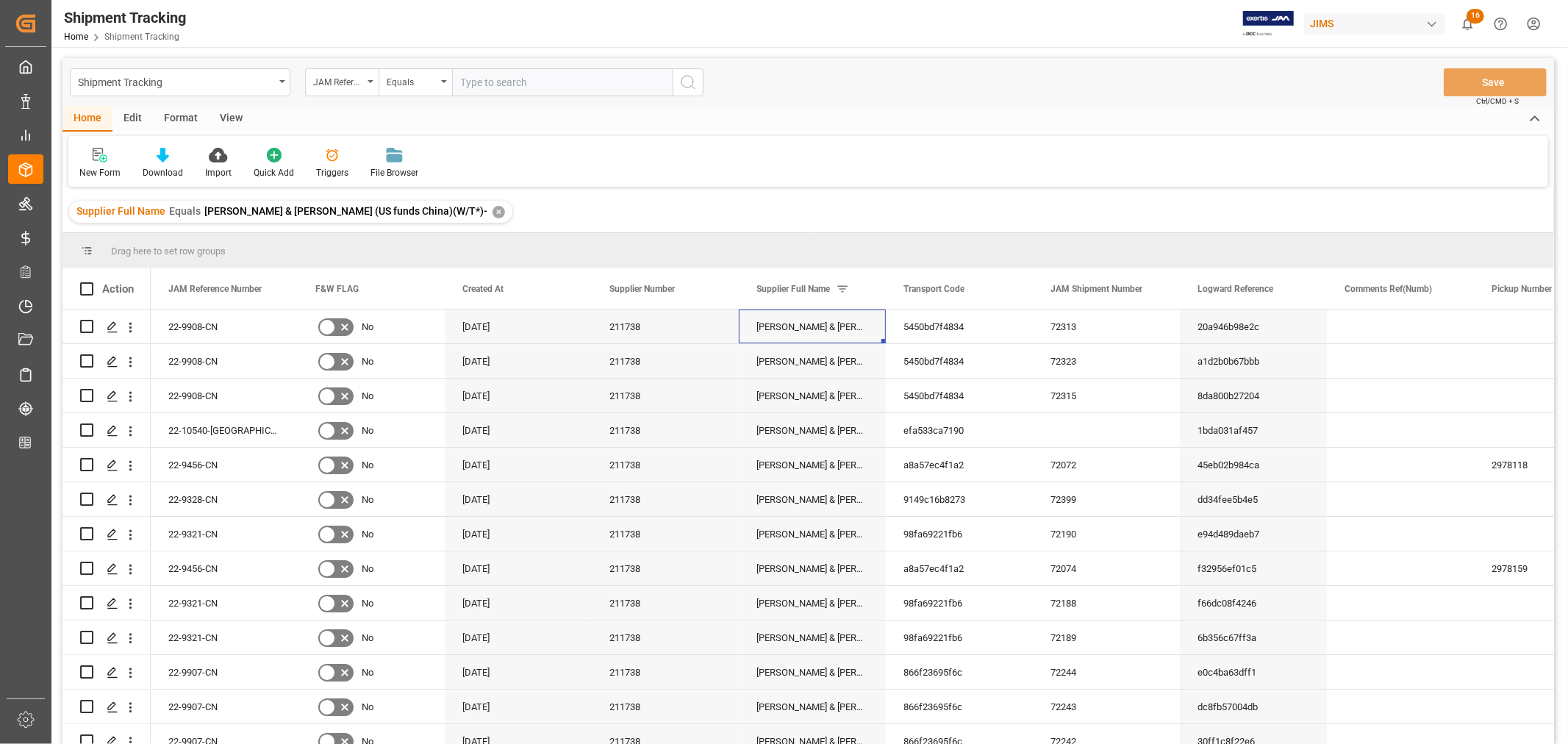
click at [229, 118] on div "View" at bounding box center [231, 119] width 45 height 25
click at [104, 158] on div at bounding box center [94, 155] width 28 height 16
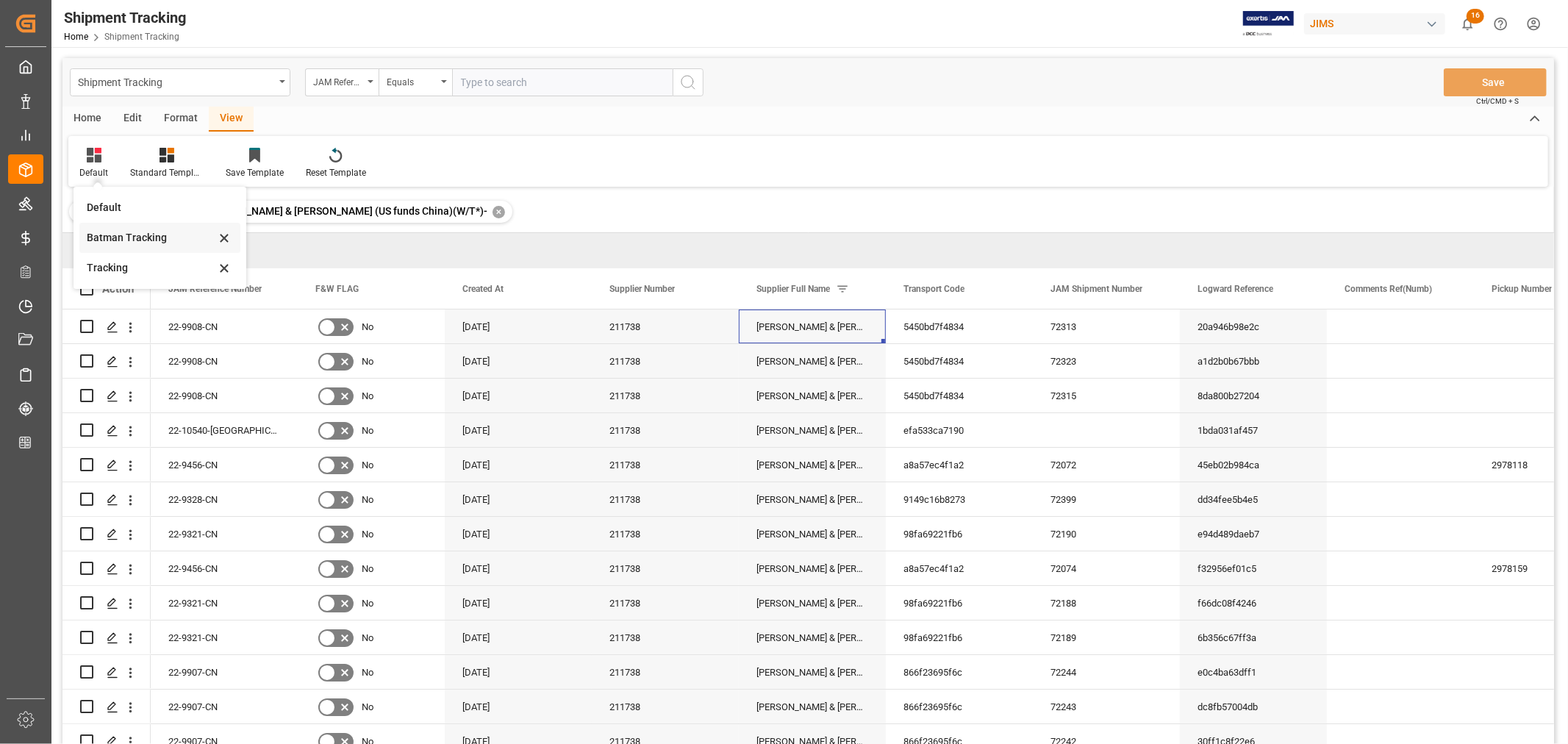
click at [118, 240] on div "Batman Tracking" at bounding box center [151, 238] width 129 height 16
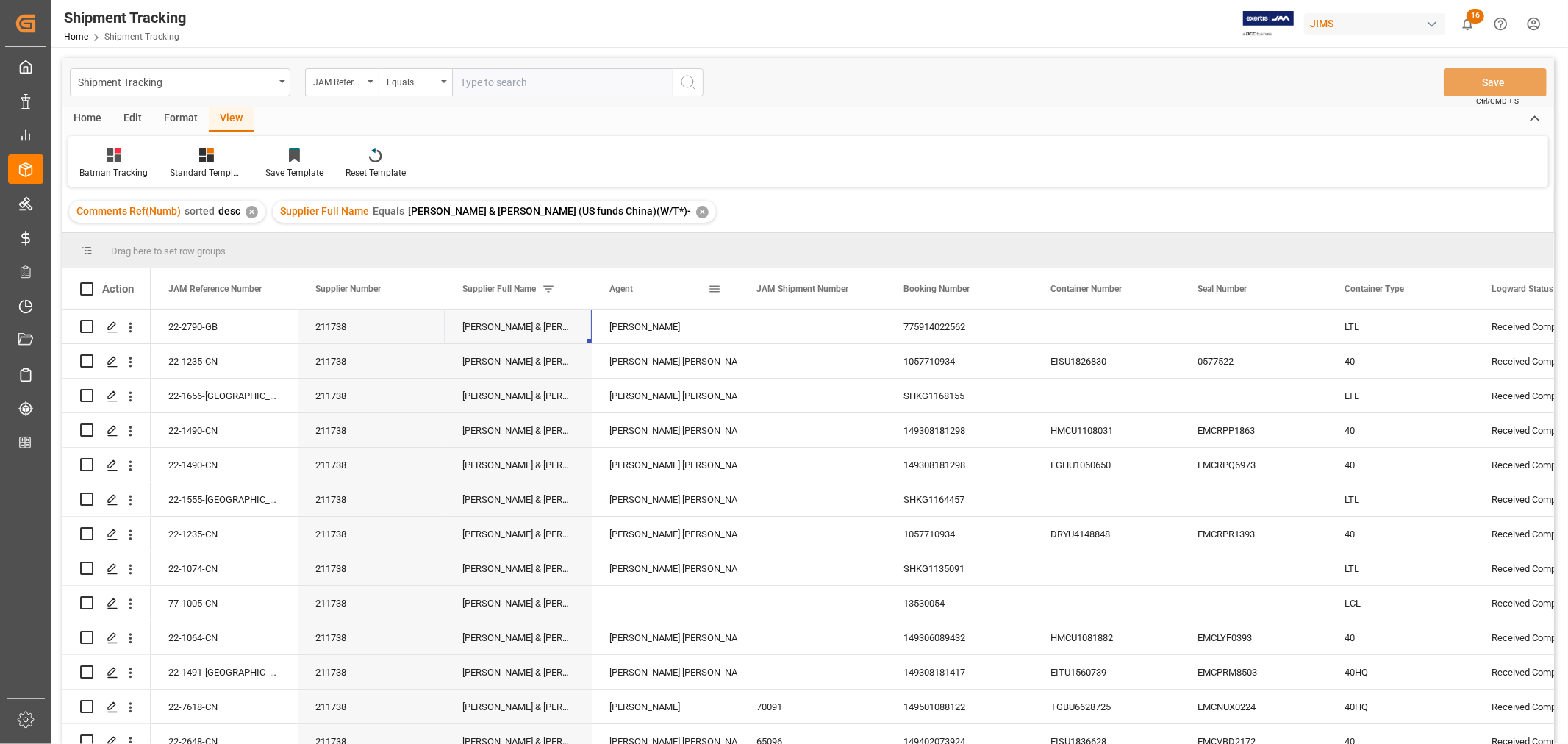
click at [714, 286] on span at bounding box center [714, 289] width 13 height 13
click at [644, 700] on div "[PERSON_NAME]" at bounding box center [665, 707] width 112 height 34
click at [718, 290] on span at bounding box center [714, 289] width 13 height 13
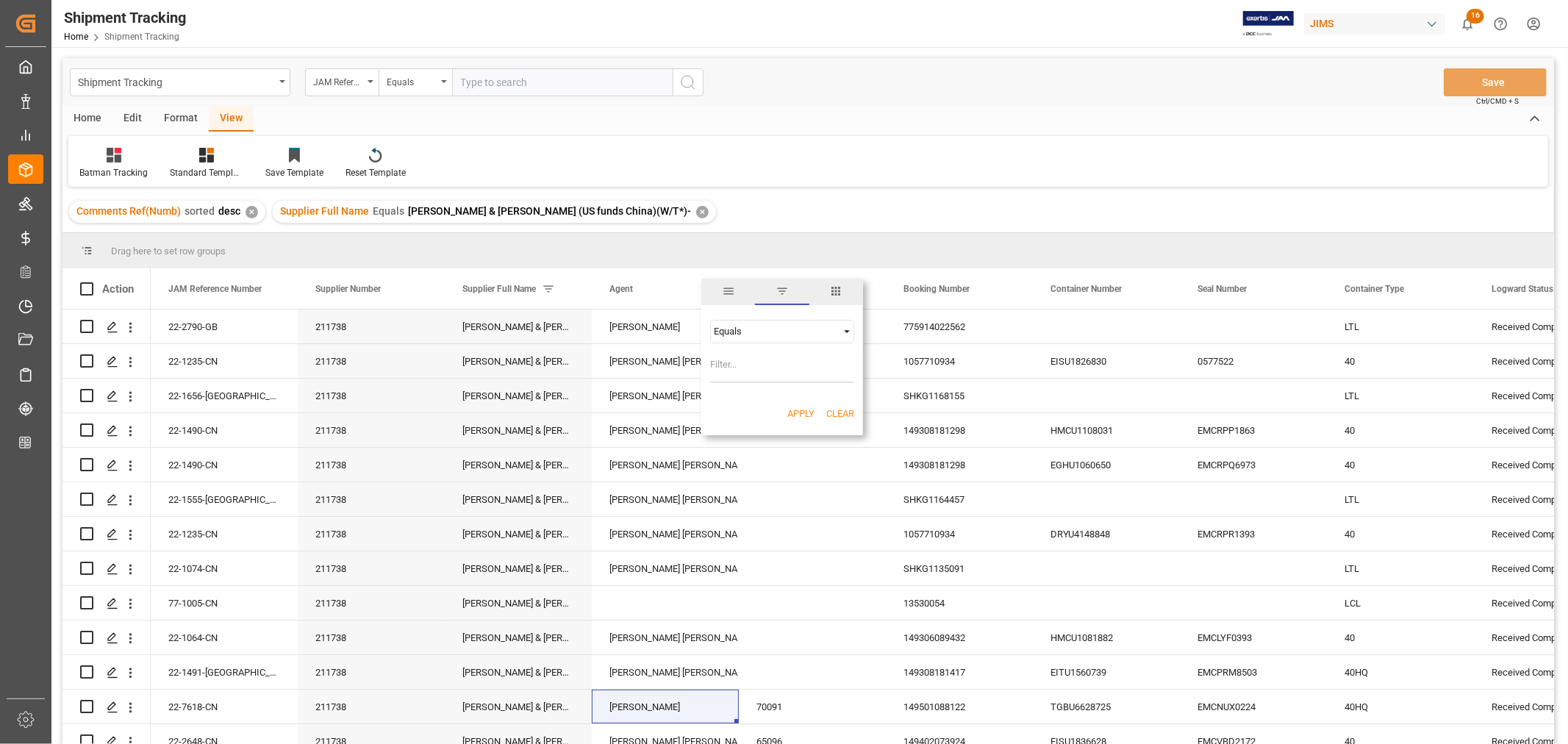
click at [716, 363] on input "Filter Value" at bounding box center [782, 368] width 144 height 29
type input "[PERSON_NAME]"
click at [797, 408] on button "Apply" at bounding box center [801, 413] width 27 height 15
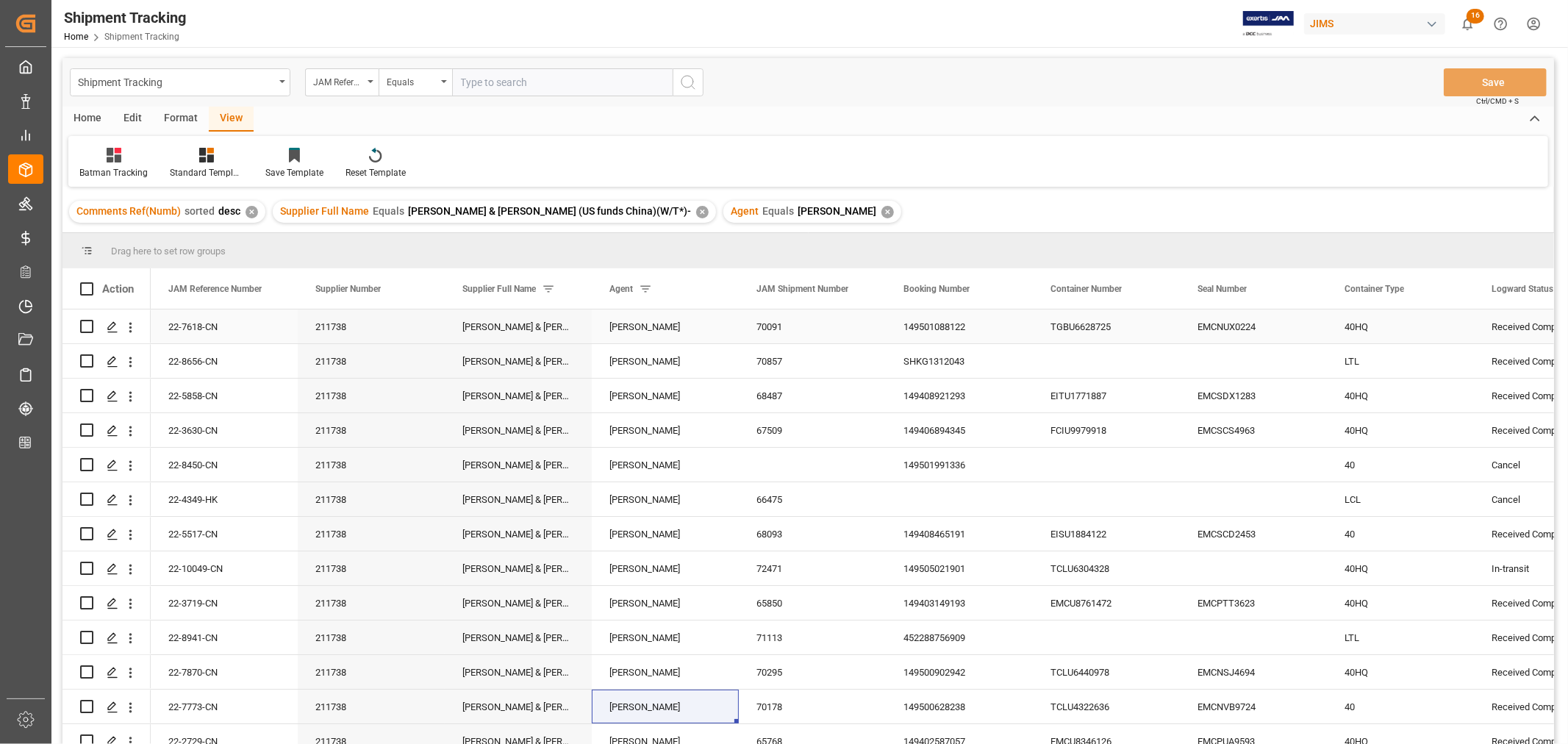
click at [694, 328] on div "[PERSON_NAME]" at bounding box center [665, 327] width 112 height 34
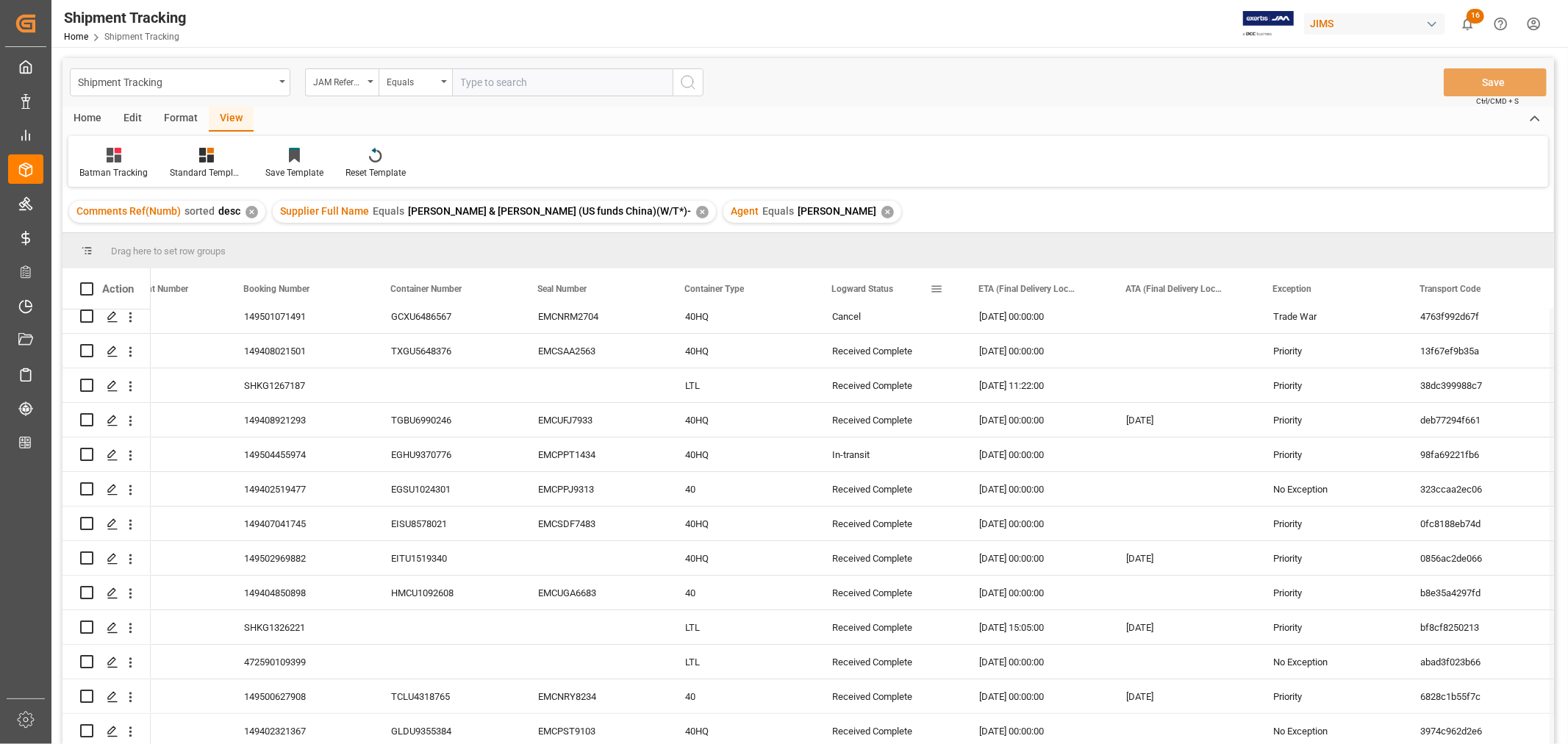
click at [939, 286] on span at bounding box center [936, 289] width 13 height 13
click at [850, 445] on div "In-transit" at bounding box center [888, 454] width 112 height 34
click at [958, 285] on div at bounding box center [960, 288] width 6 height 40
click at [938, 288] on span at bounding box center [936, 289] width 13 height 13
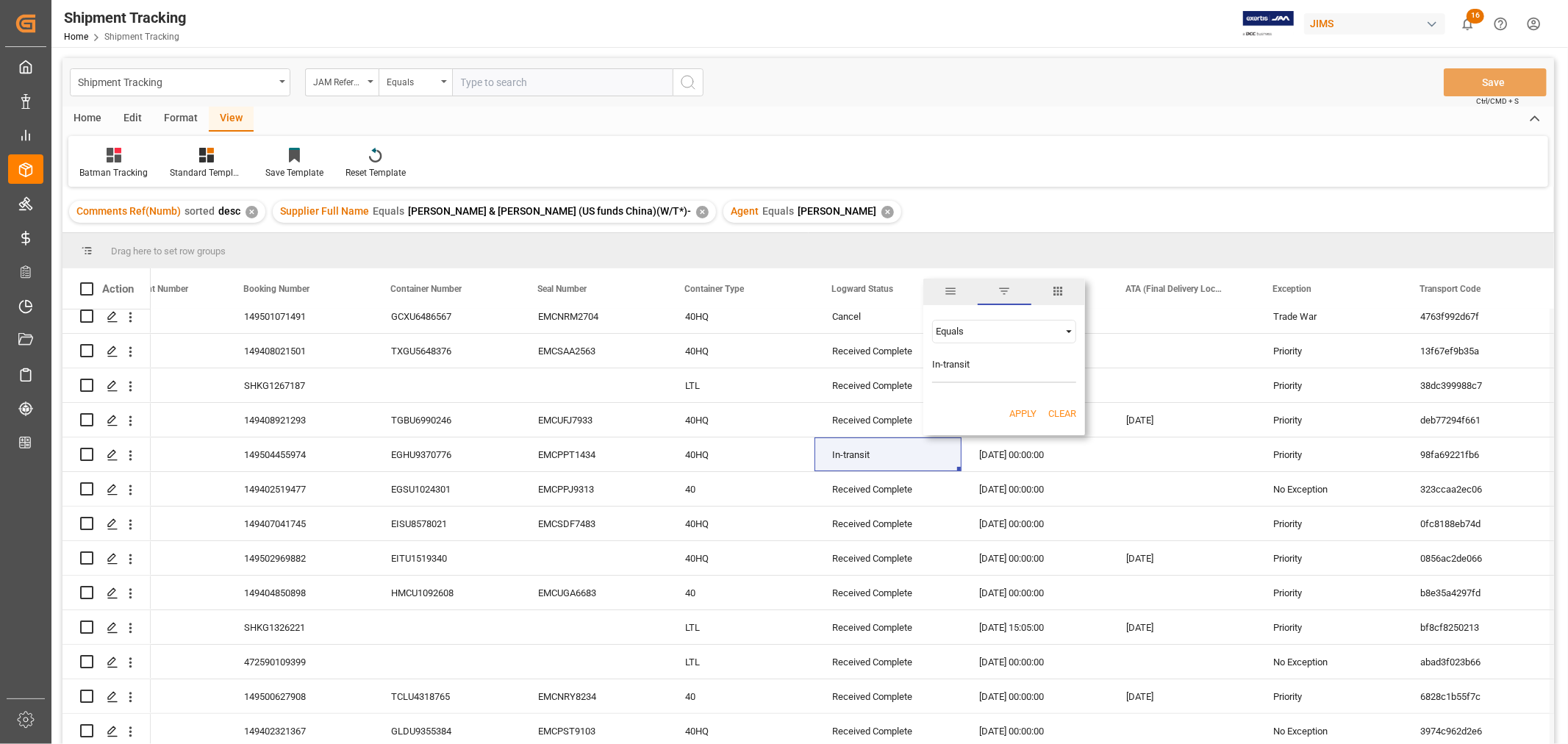
type input "In-transit"
click at [1014, 414] on button "Apply" at bounding box center [1022, 413] width 27 height 15
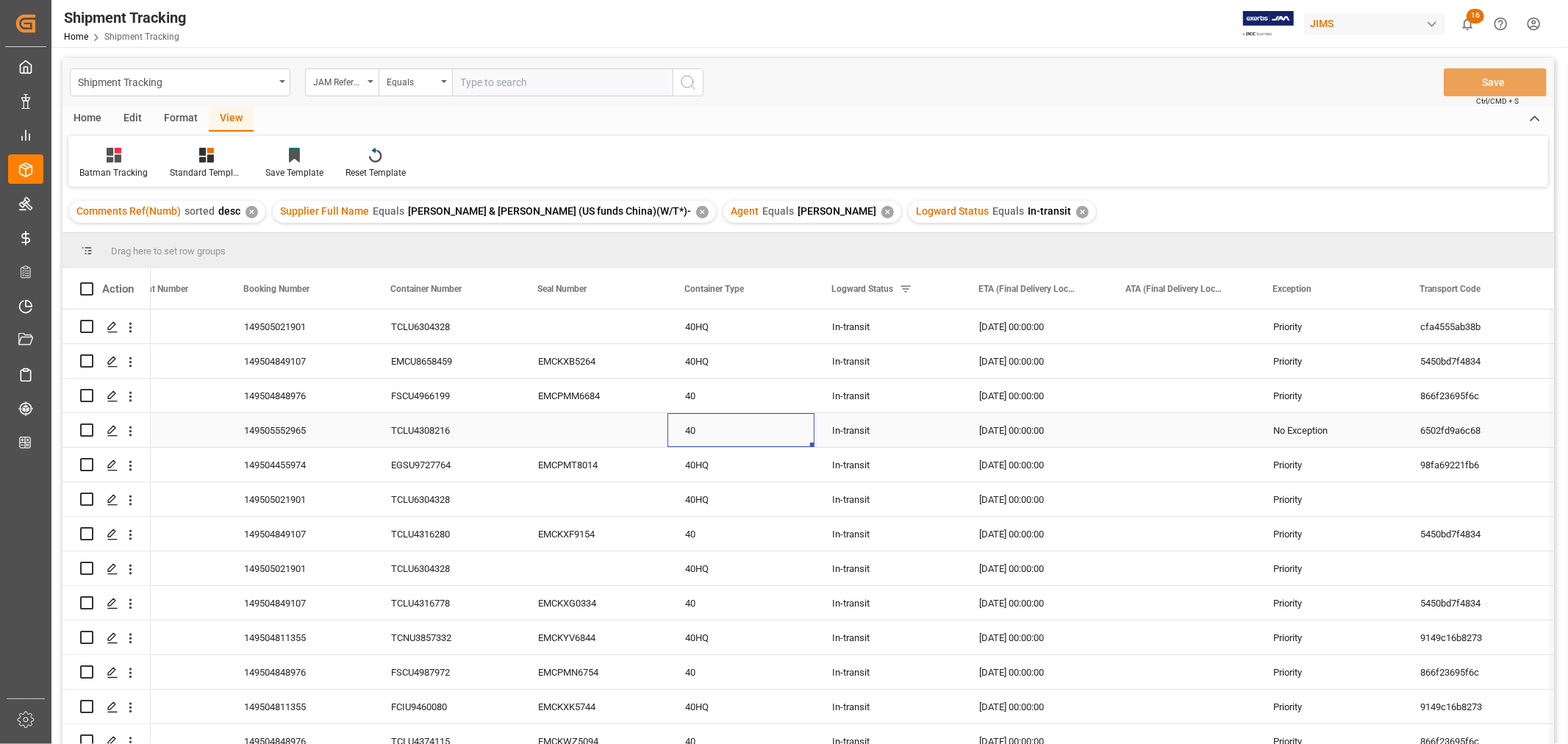
click at [769, 434] on div "40" at bounding box center [741, 430] width 147 height 34
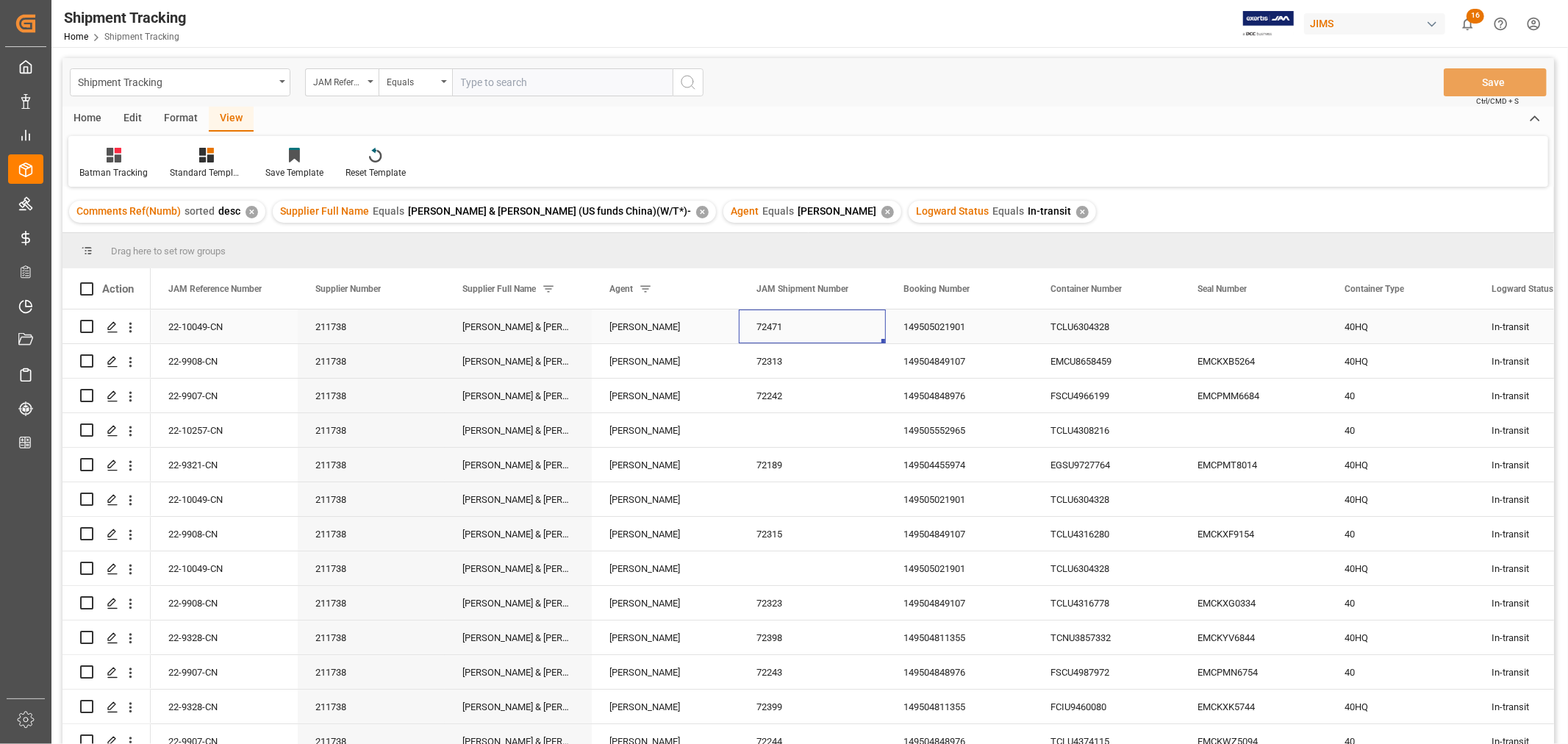
click at [846, 331] on div "72471" at bounding box center [812, 326] width 147 height 34
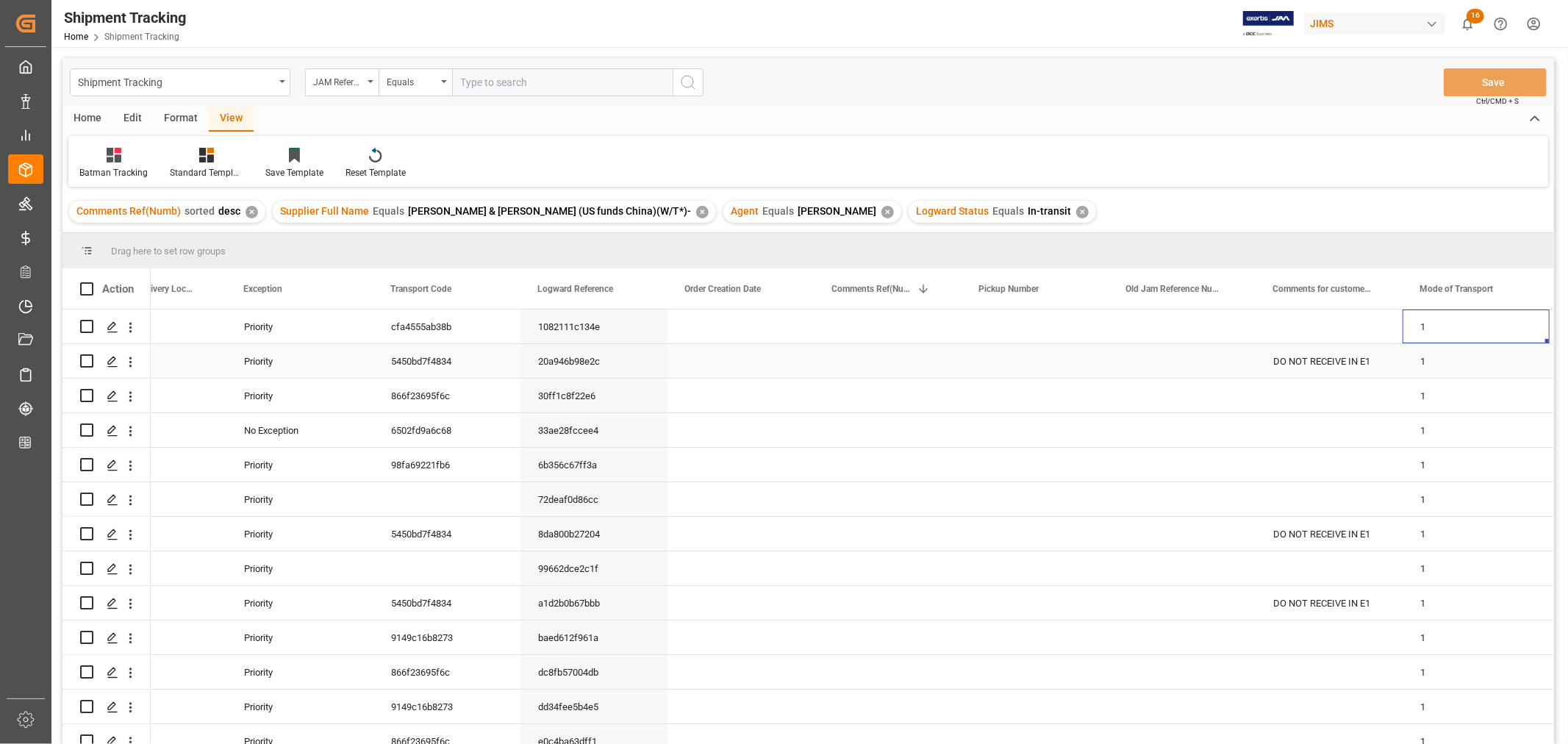
click at [1331, 361] on div "DO NOT RECEIVE IN E1" at bounding box center [1329, 361] width 147 height 34
drag, startPoint x: 1398, startPoint y: 373, endPoint x: 1383, endPoint y: 323, distance: 52.2
click at [1327, 358] on div "DO NOT RECEIVE IN E1" at bounding box center [1329, 361] width 147 height 34
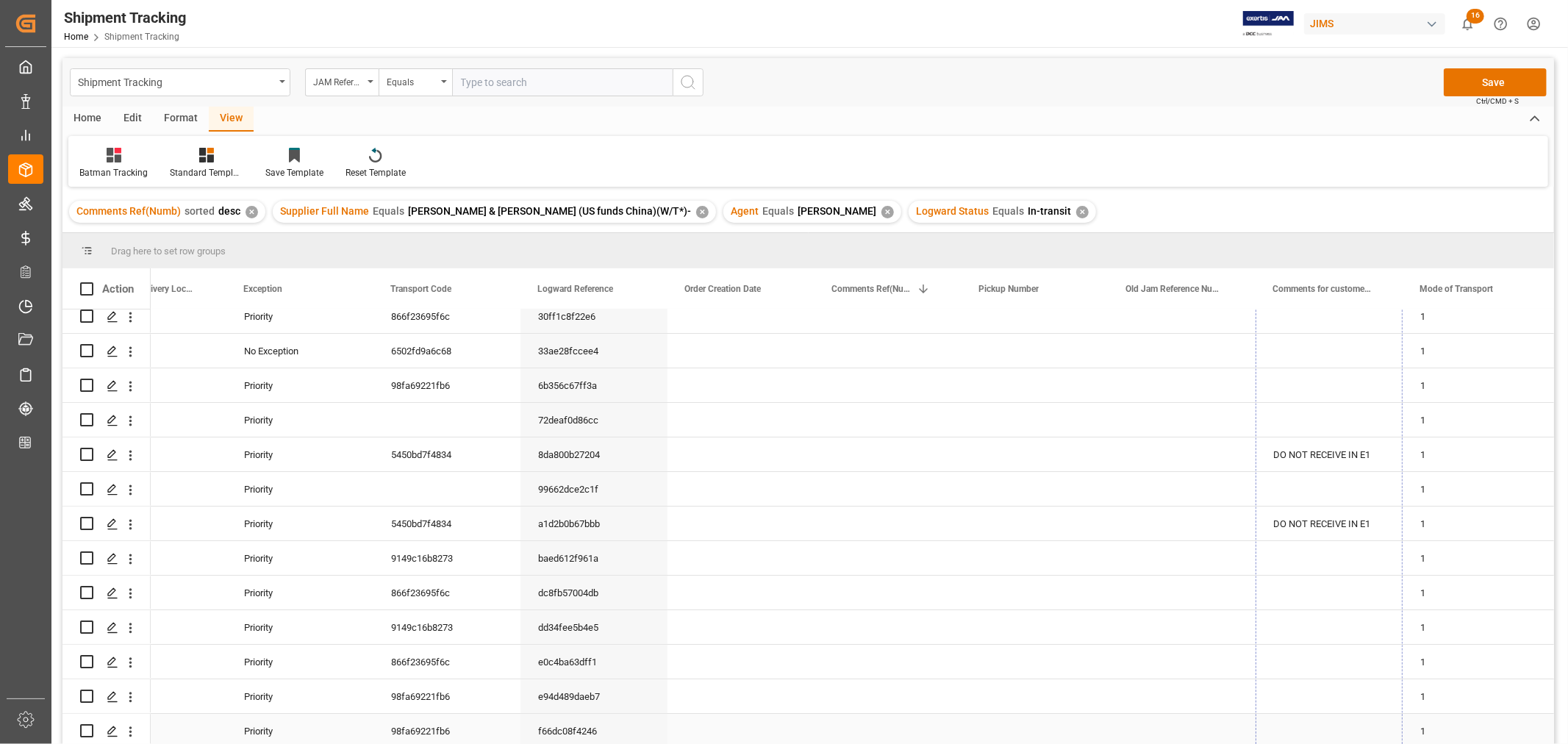
drag, startPoint x: 1398, startPoint y: 376, endPoint x: 1372, endPoint y: 730, distance: 355.0
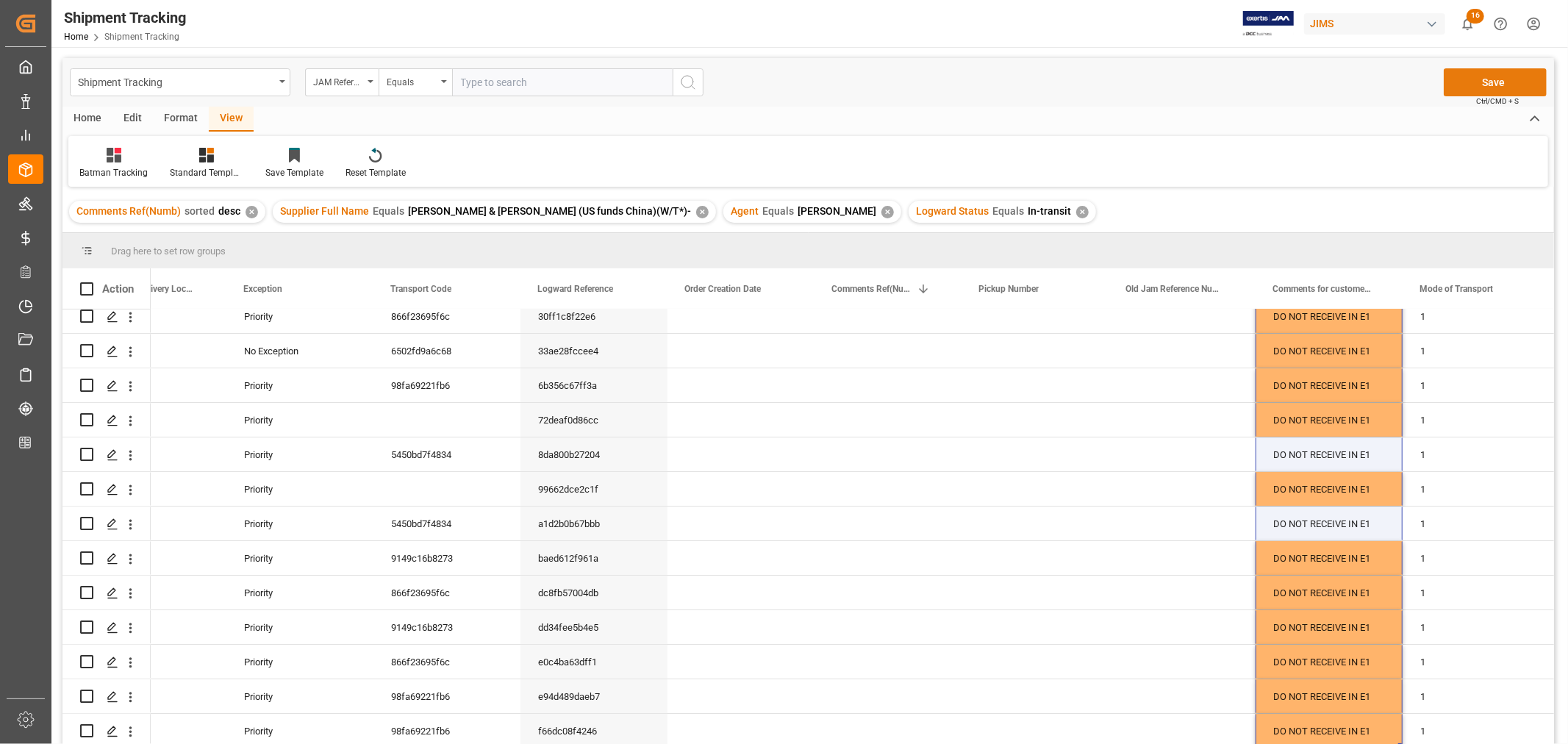
click at [1487, 82] on button "Save" at bounding box center [1495, 82] width 103 height 28
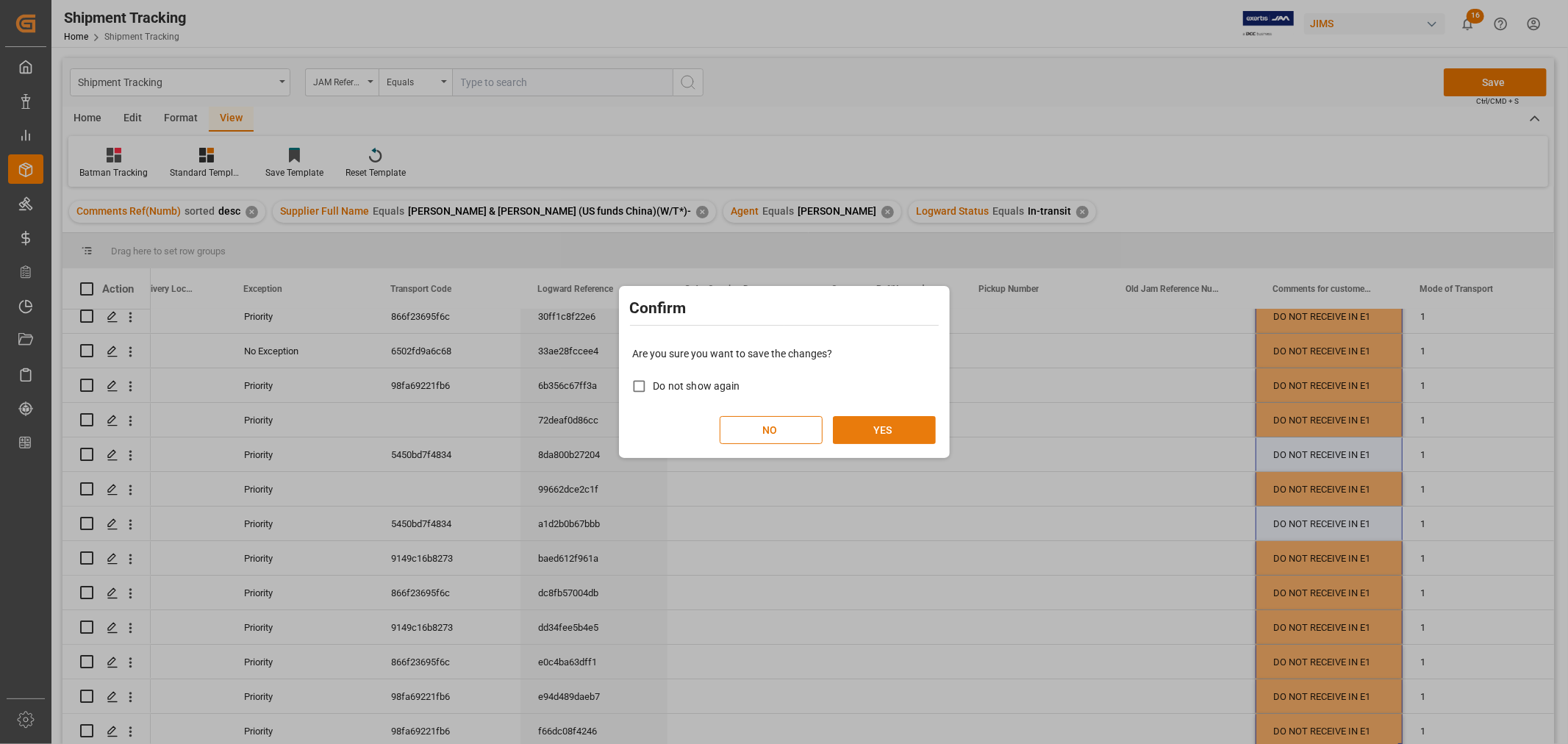
click at [872, 431] on button "YES" at bounding box center [884, 429] width 103 height 28
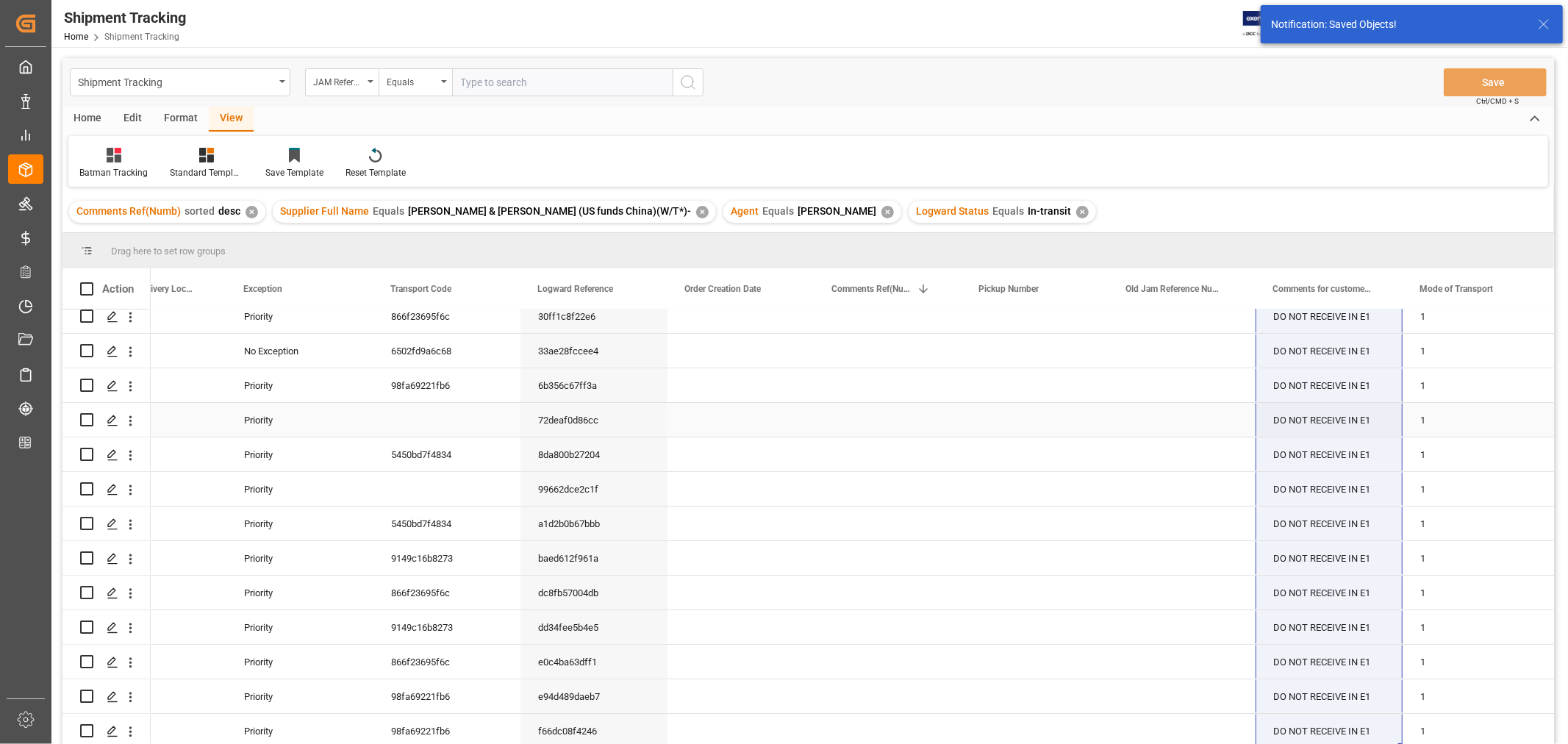
click at [871, 431] on div "Press SPACE to select this row." at bounding box center [887, 420] width 147 height 34
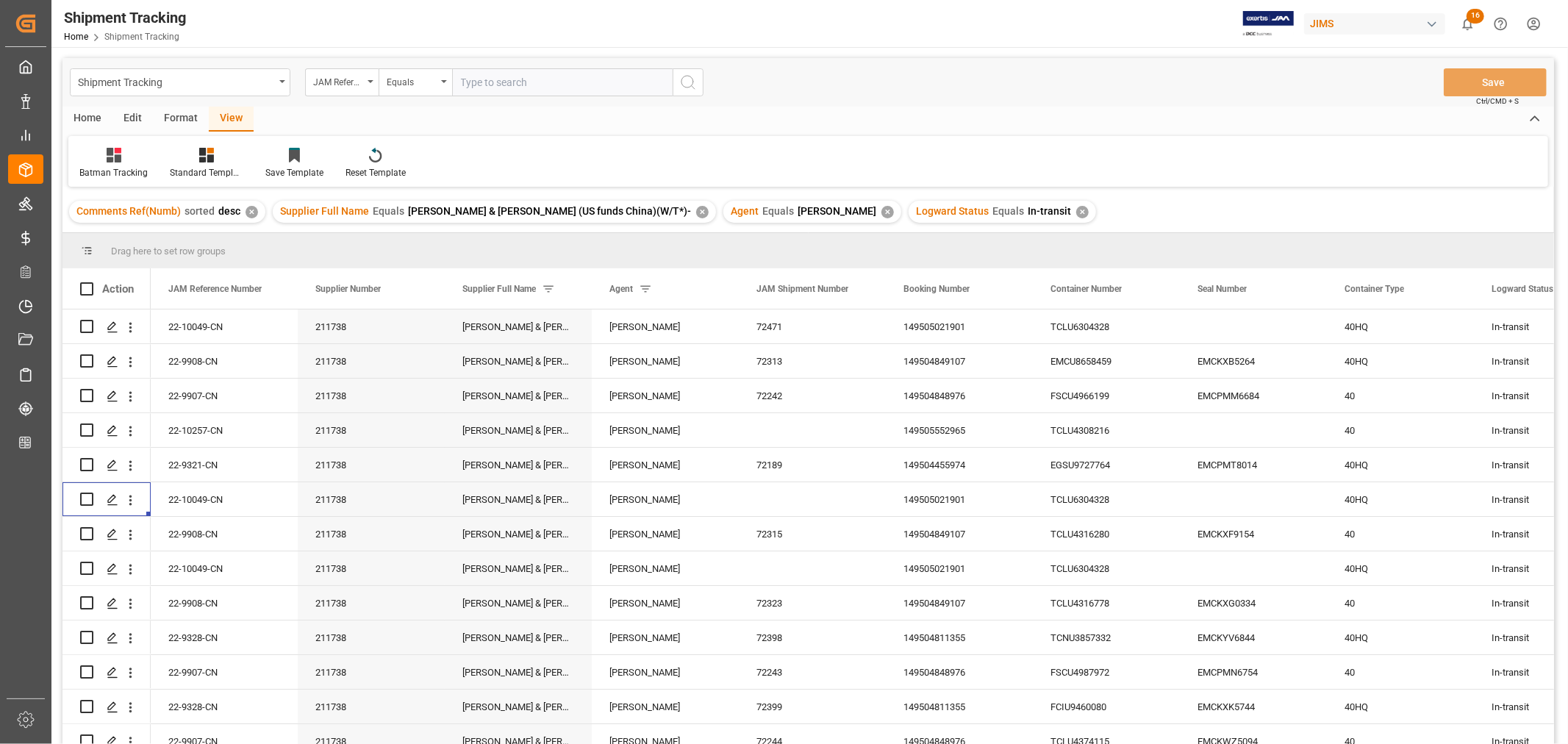
click at [1076, 214] on div "✕" at bounding box center [1082, 212] width 13 height 13
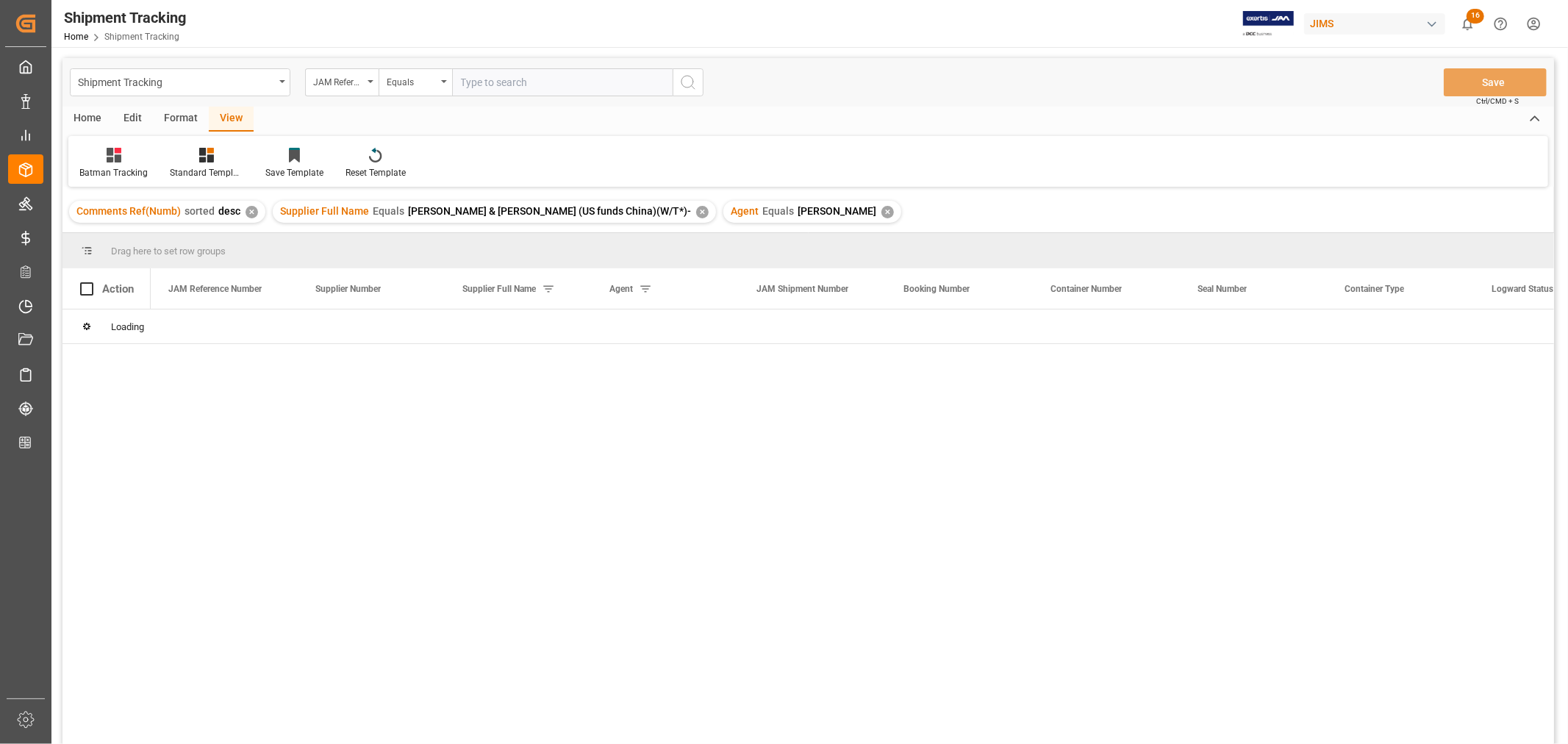
click at [696, 211] on div "✕" at bounding box center [702, 212] width 13 height 13
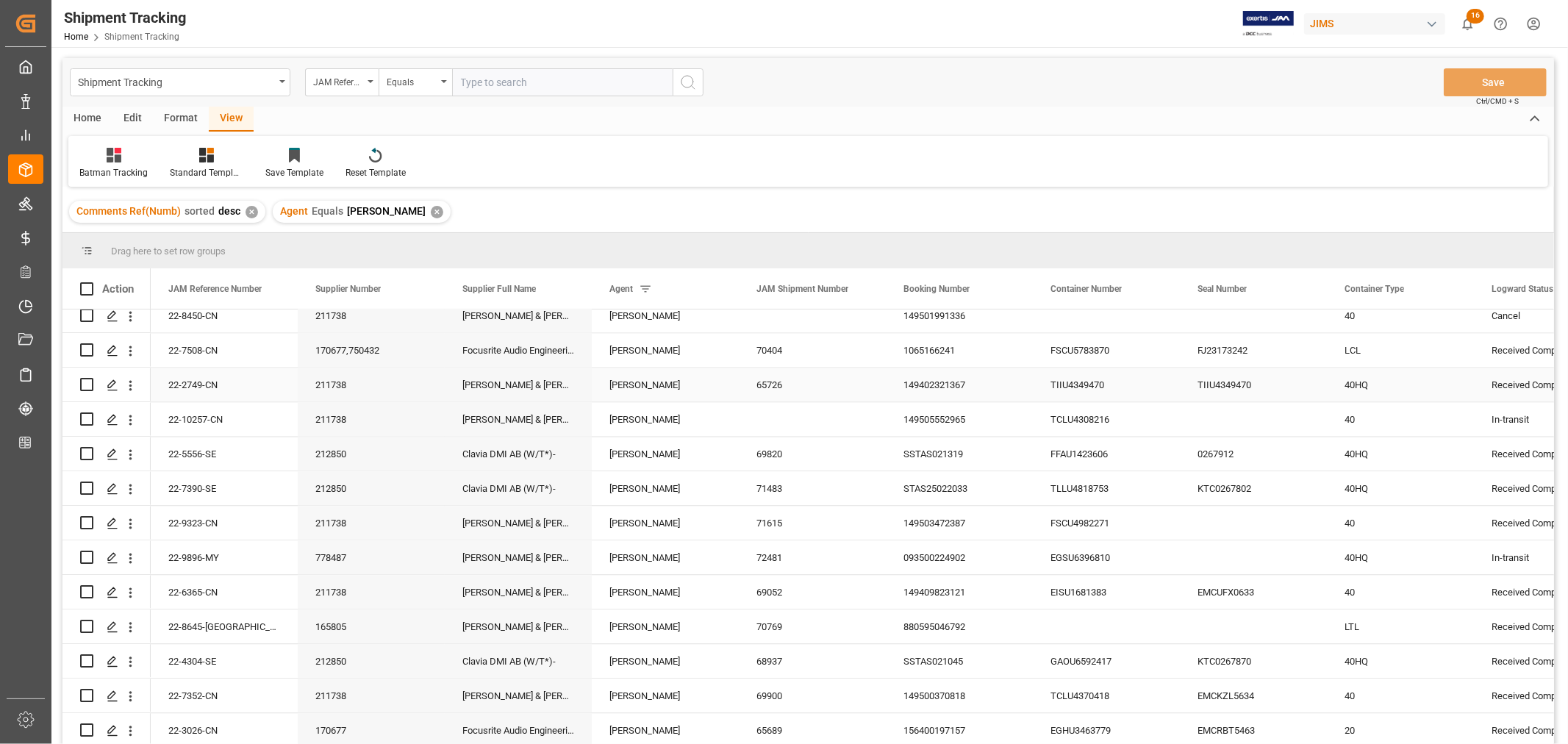
scroll to position [2858, 0]
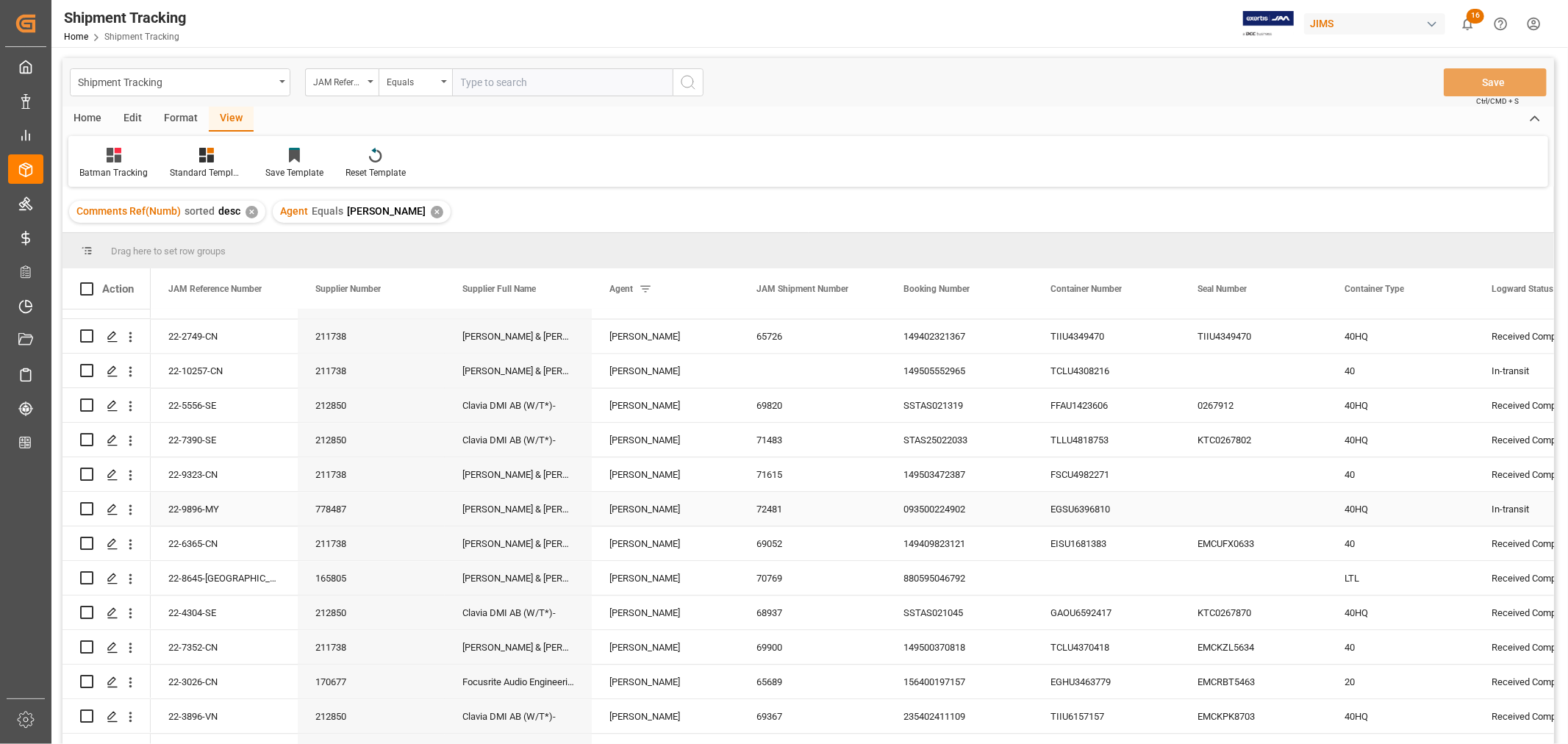
click at [503, 510] on div "[PERSON_NAME] & [PERSON_NAME] (US funds [GEOGRAPHIC_DATA]) (W/T*)" at bounding box center [518, 508] width 147 height 34
click at [566, 287] on span at bounding box center [567, 289] width 13 height 13
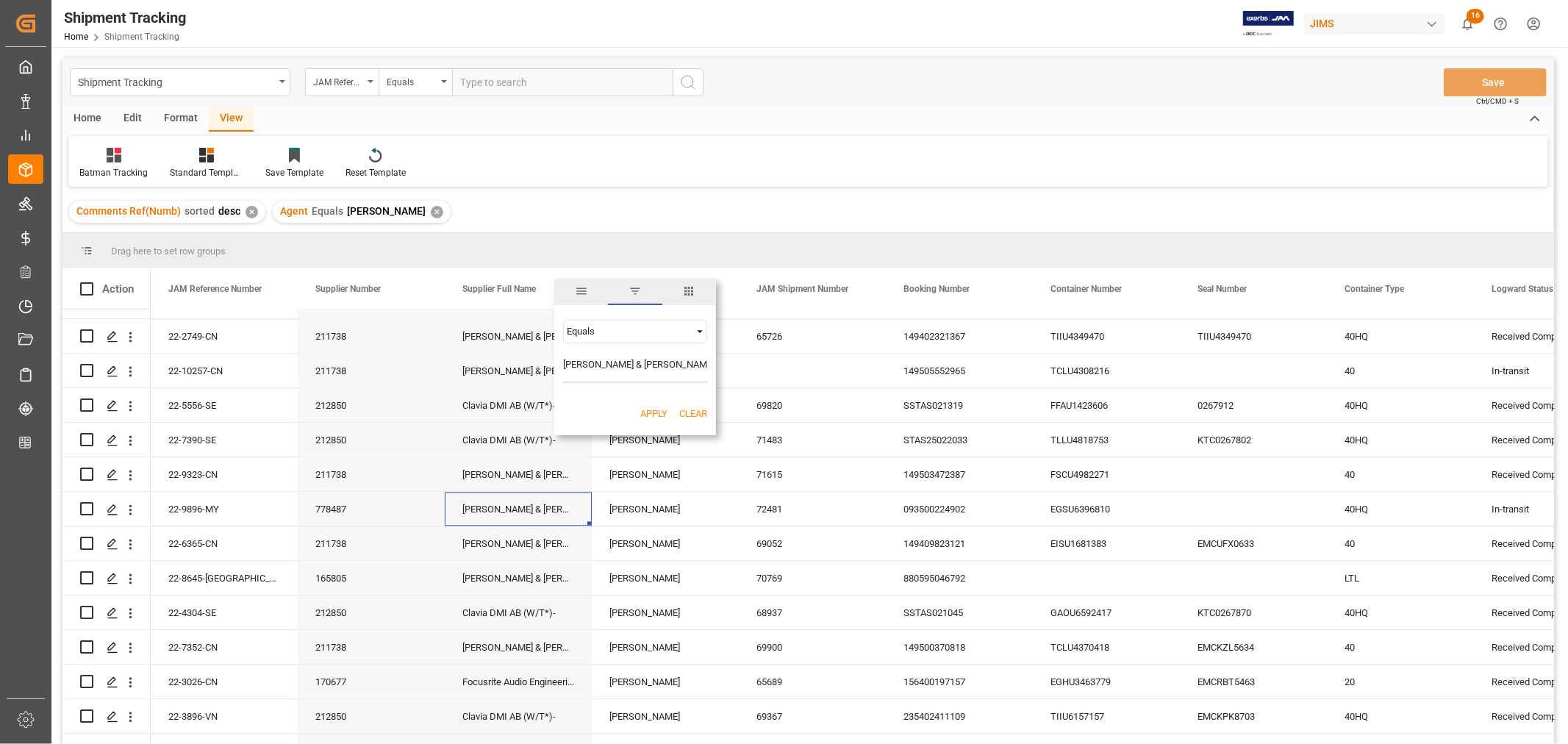
scroll to position [0, 32]
type input "[PERSON_NAME] & [PERSON_NAME] (US funds [GEOGRAPHIC_DATA]) (W/T*)"
click at [656, 414] on button "Apply" at bounding box center [654, 413] width 27 height 15
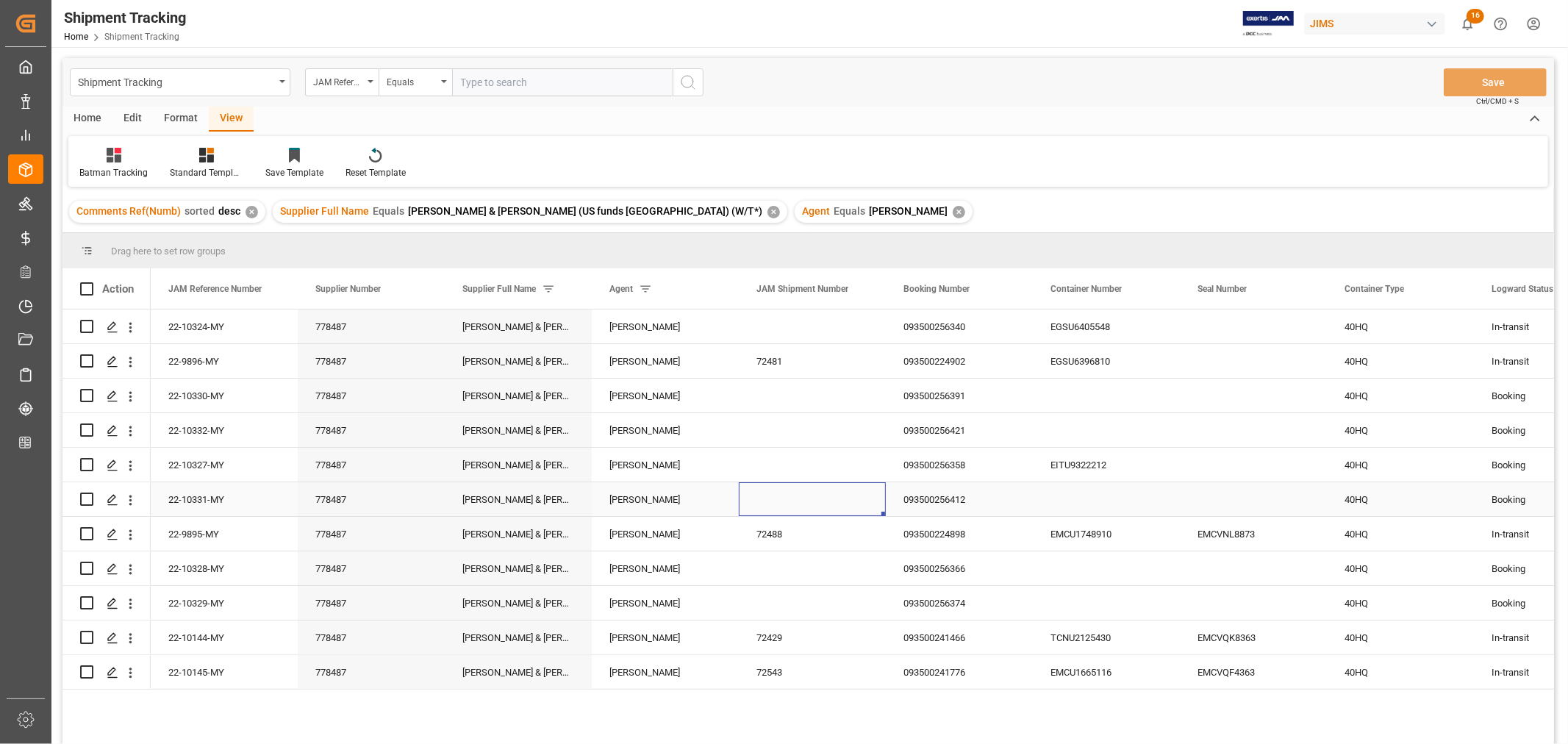
click at [832, 494] on div "Press SPACE to select this row." at bounding box center [812, 499] width 147 height 34
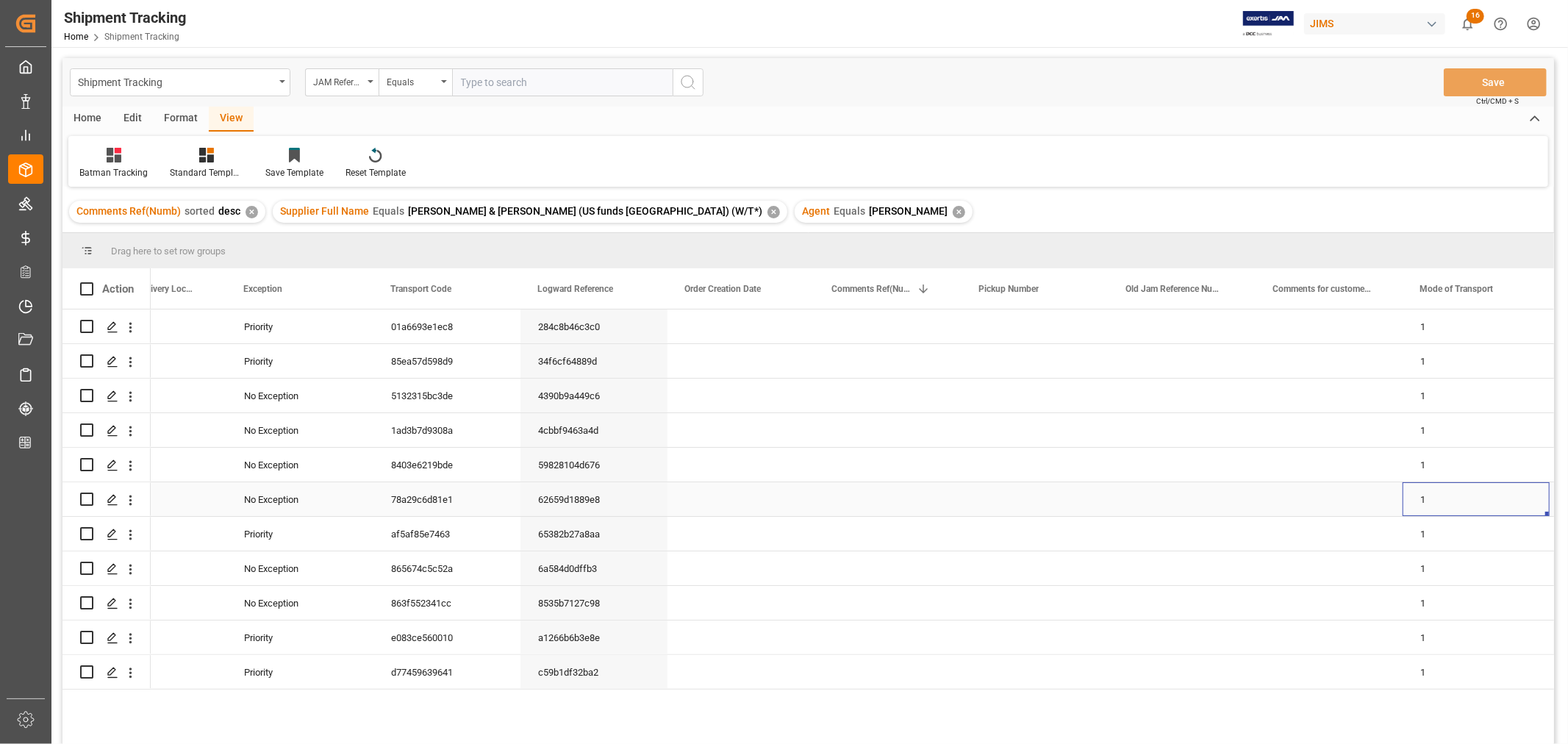
scroll to position [0, 1835]
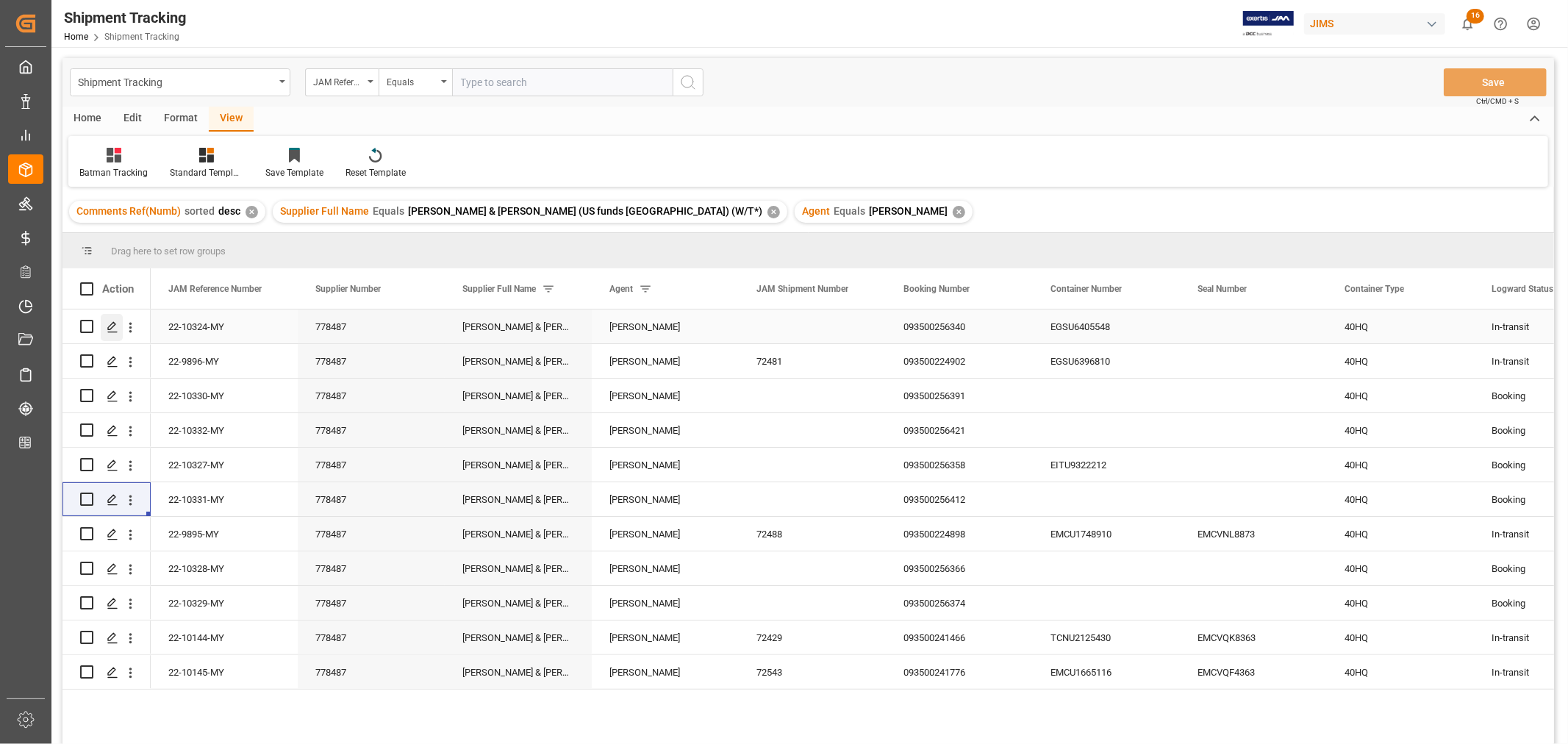
click at [111, 331] on line "Press SPACE to select this row." at bounding box center [112, 331] width 9 height 0
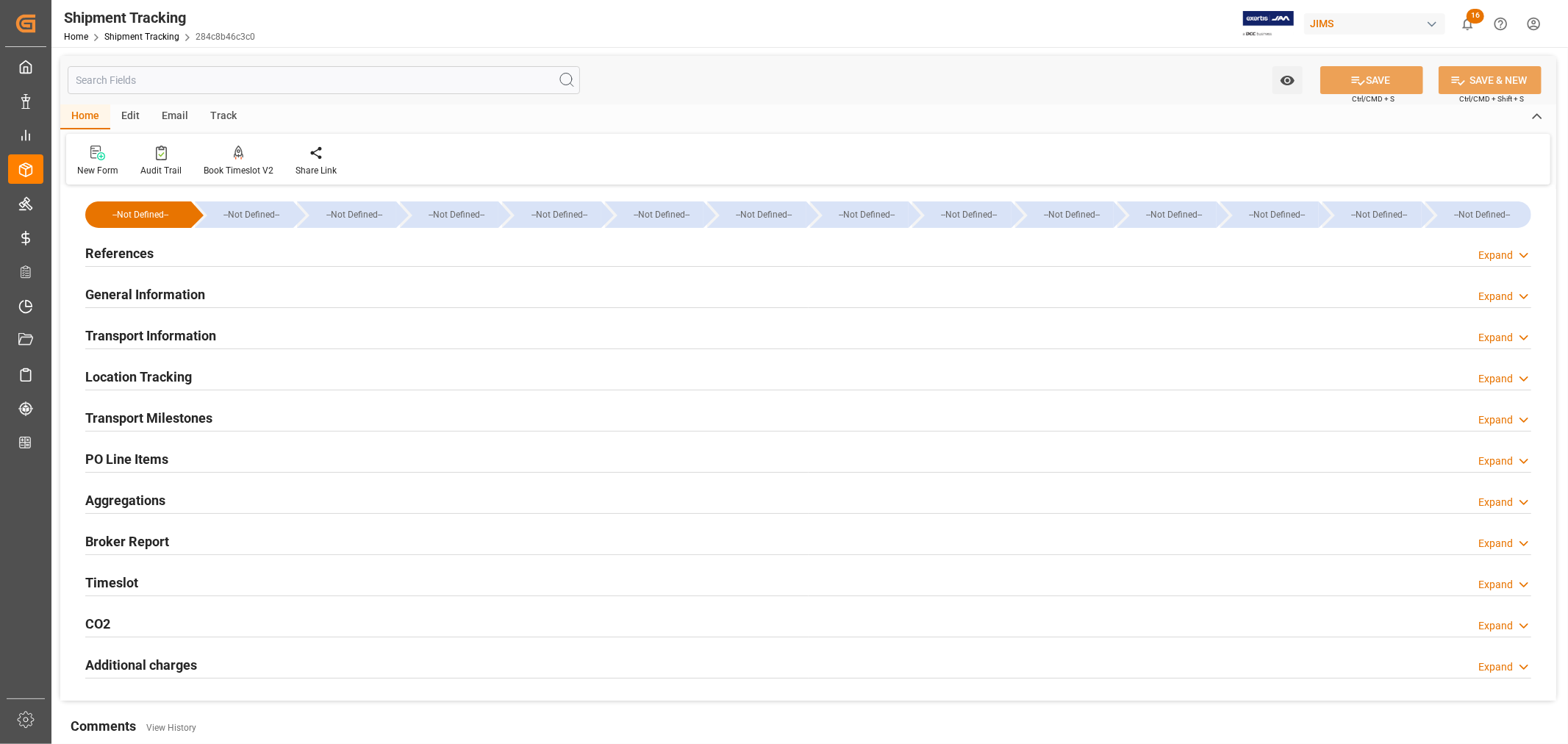
click at [147, 290] on h2 "General Information" at bounding box center [145, 294] width 120 height 20
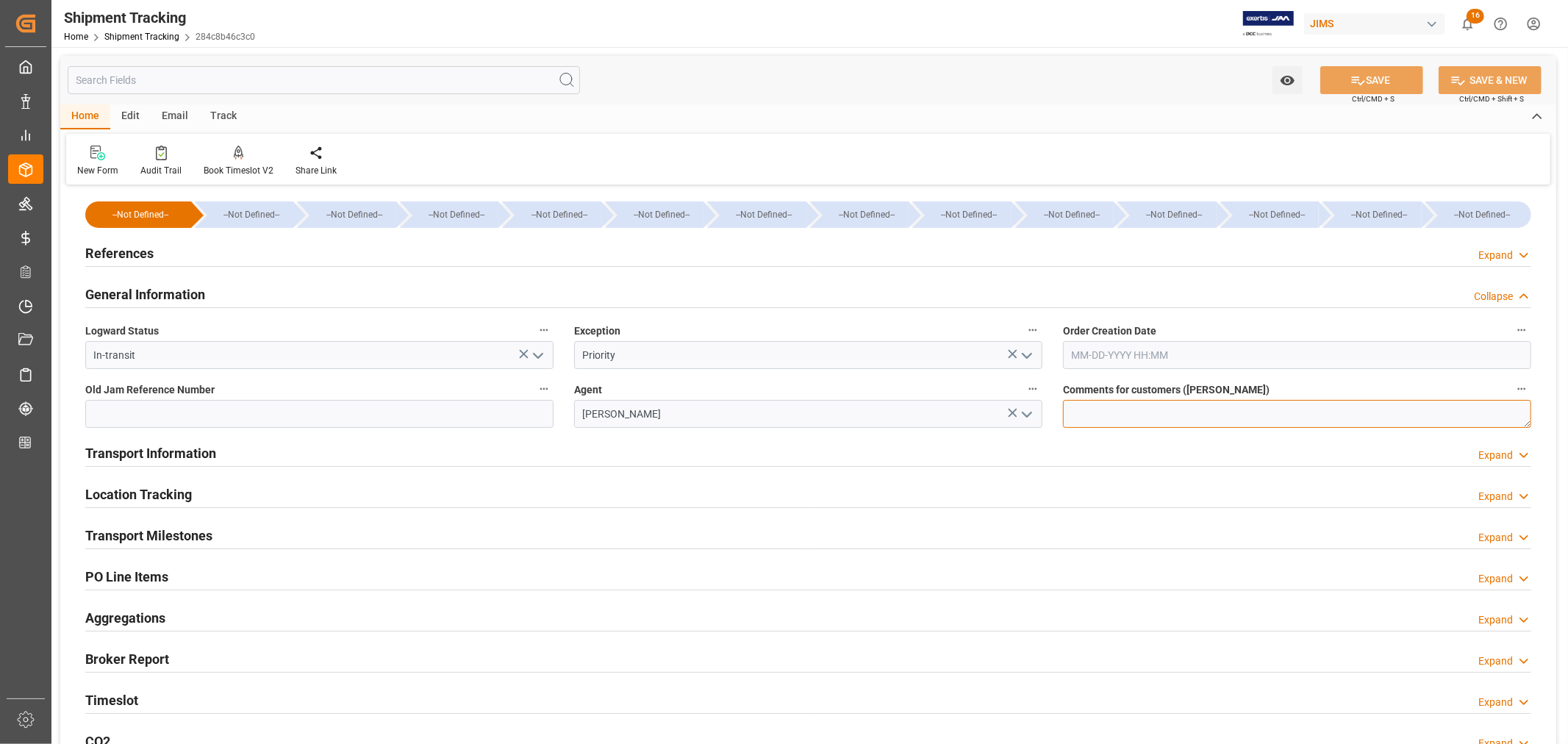
click at [1070, 409] on textarea at bounding box center [1297, 413] width 469 height 28
type textarea "DO NOT RECEIVE IN E1"
click at [1379, 84] on button "SAVE" at bounding box center [1372, 80] width 103 height 28
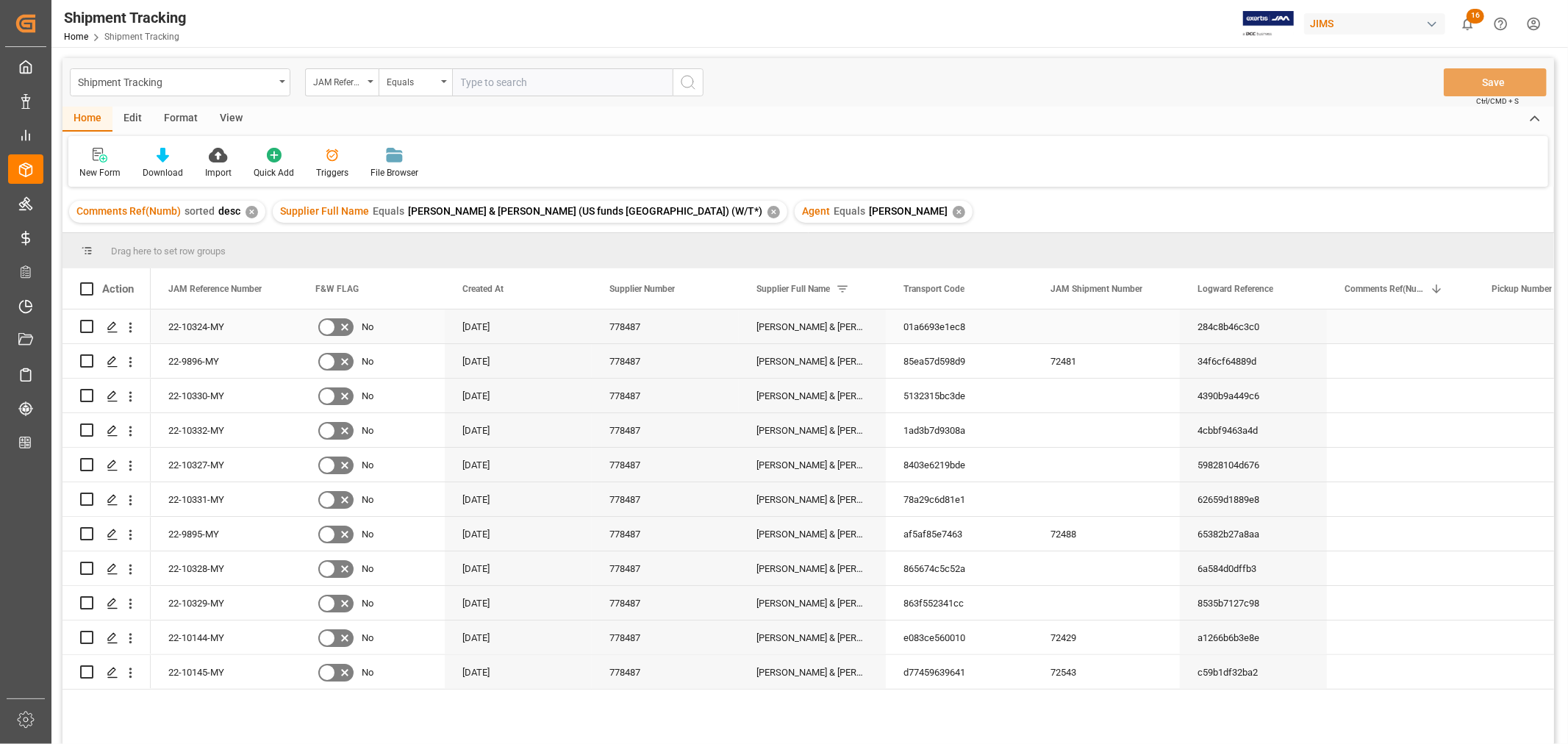
click at [1083, 320] on div "Press SPACE to select this row." at bounding box center [1106, 326] width 147 height 34
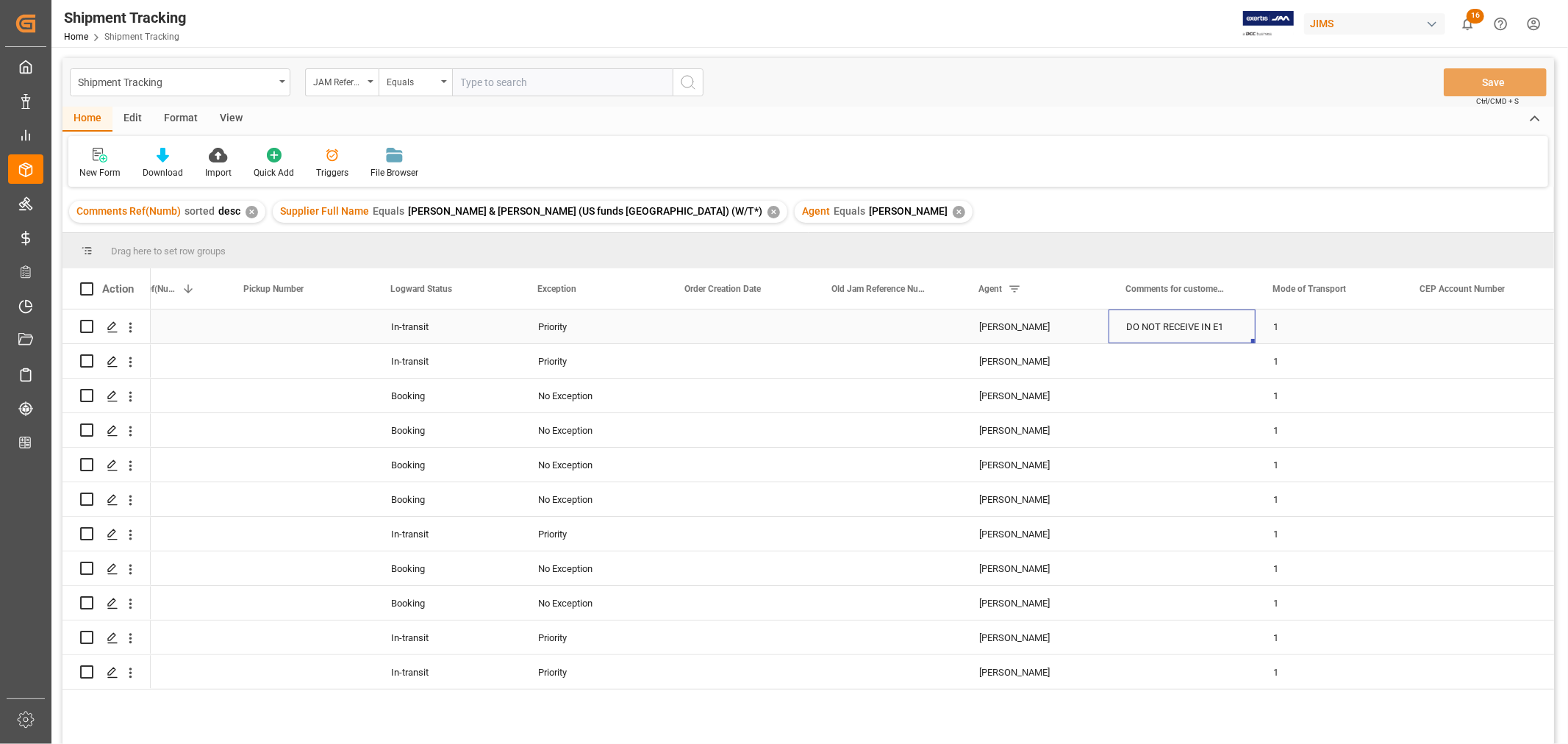
click at [1201, 321] on div "DO NOT RECEIVE IN E1" at bounding box center [1182, 326] width 147 height 34
drag, startPoint x: 1252, startPoint y: 339, endPoint x: 1226, endPoint y: 659, distance: 321.1
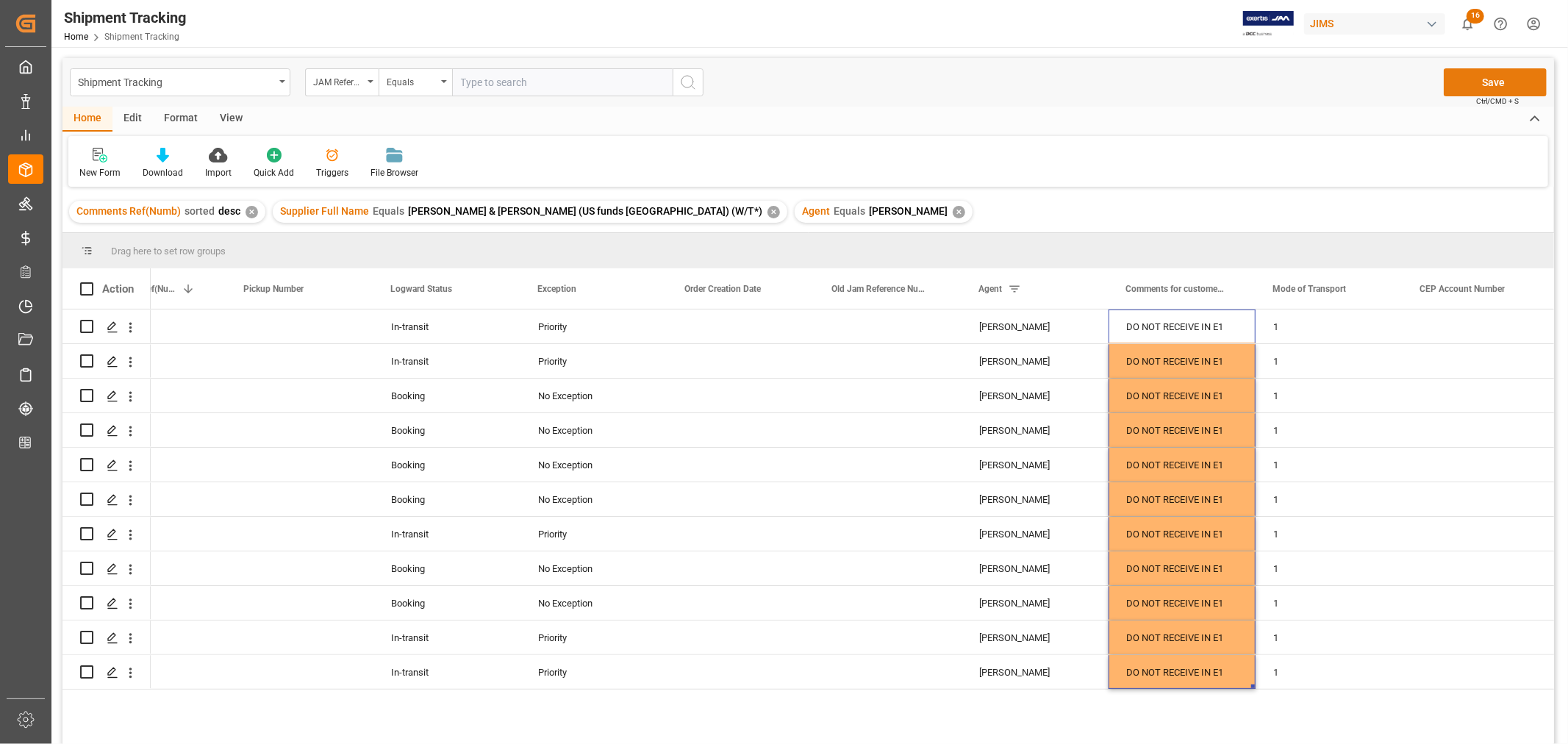
click at [1499, 80] on button "Save" at bounding box center [1495, 82] width 103 height 28
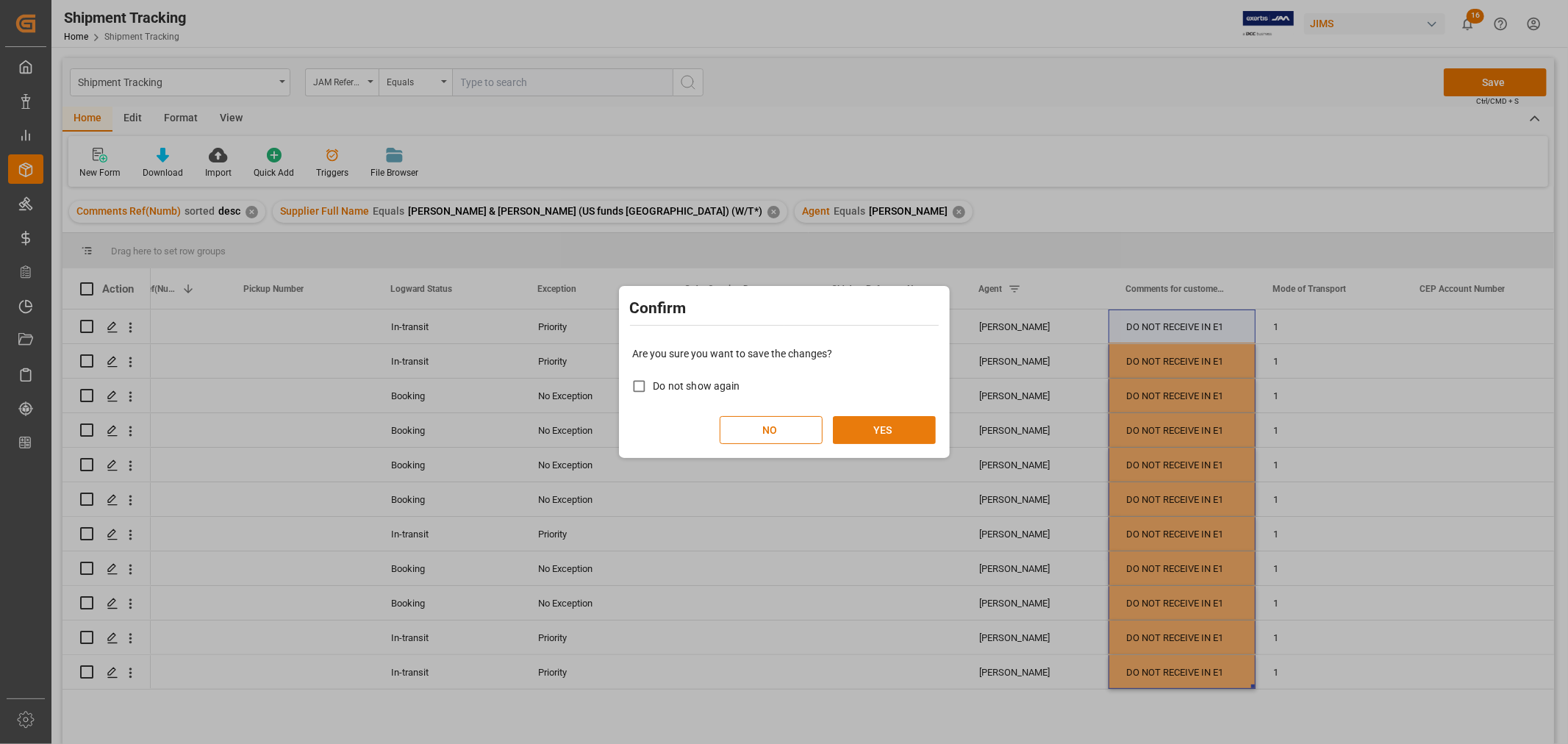
click at [880, 432] on button "YES" at bounding box center [884, 429] width 103 height 28
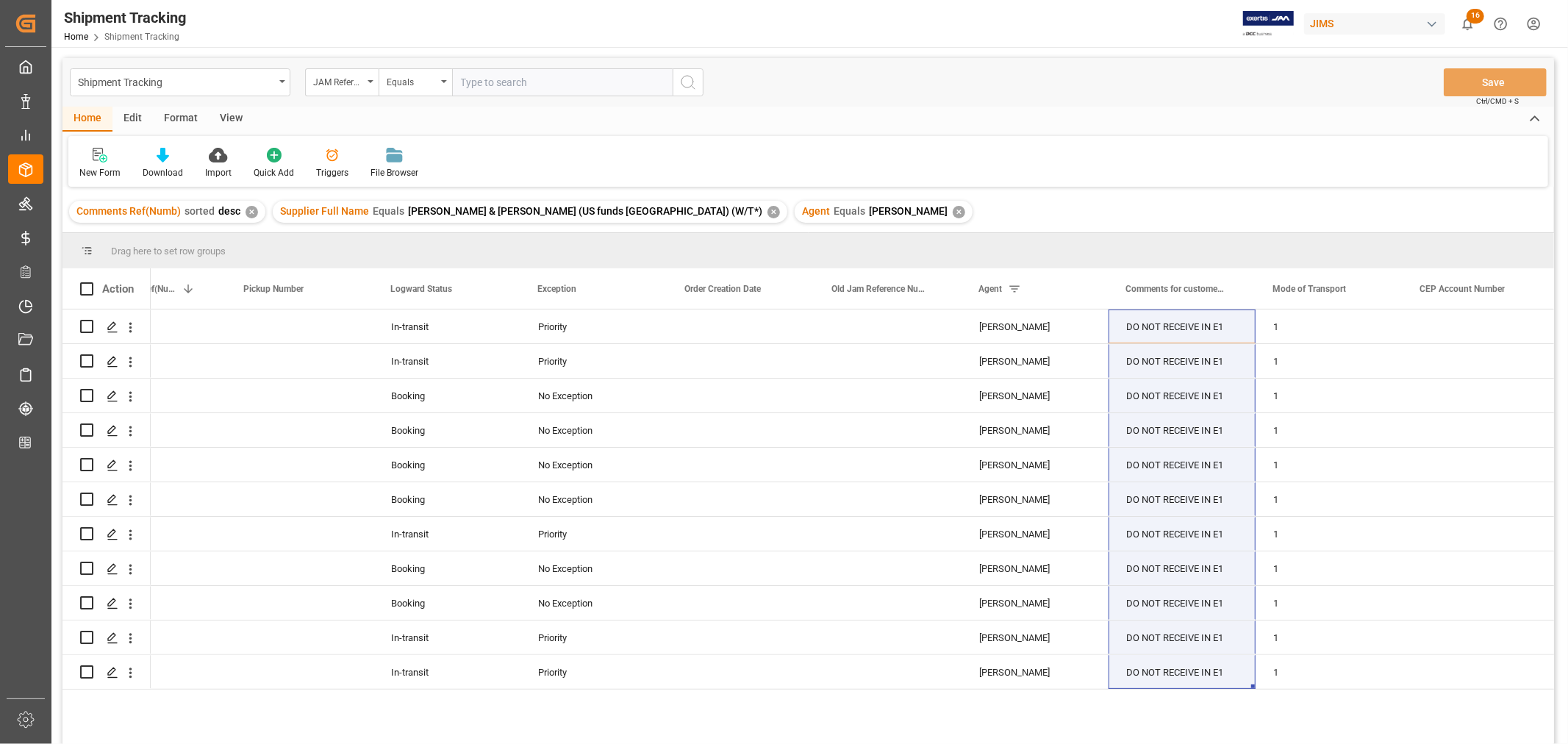
click at [767, 210] on div "✕" at bounding box center [774, 212] width 13 height 13
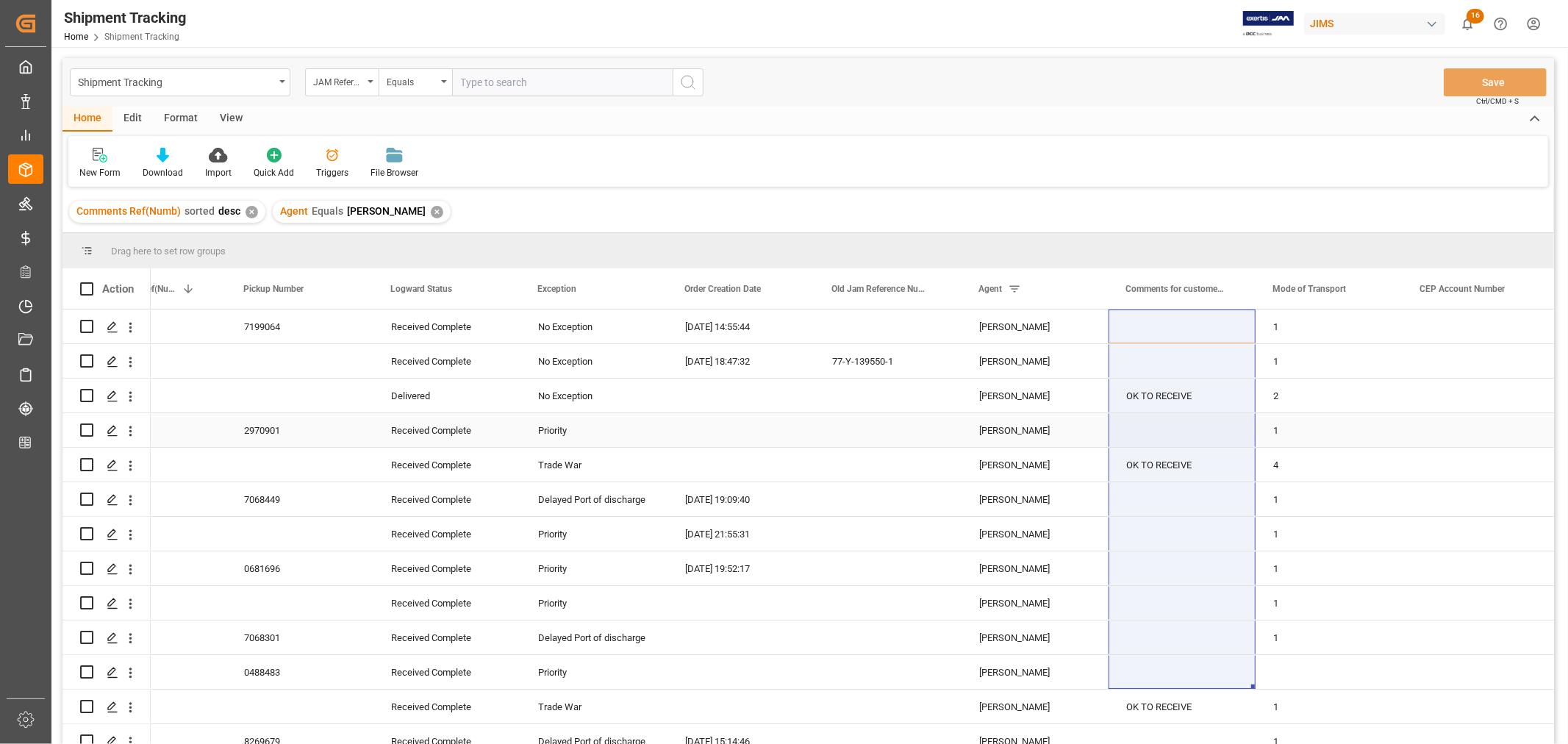
click at [714, 445] on div "Press SPACE to select this row." at bounding box center [741, 430] width 147 height 34
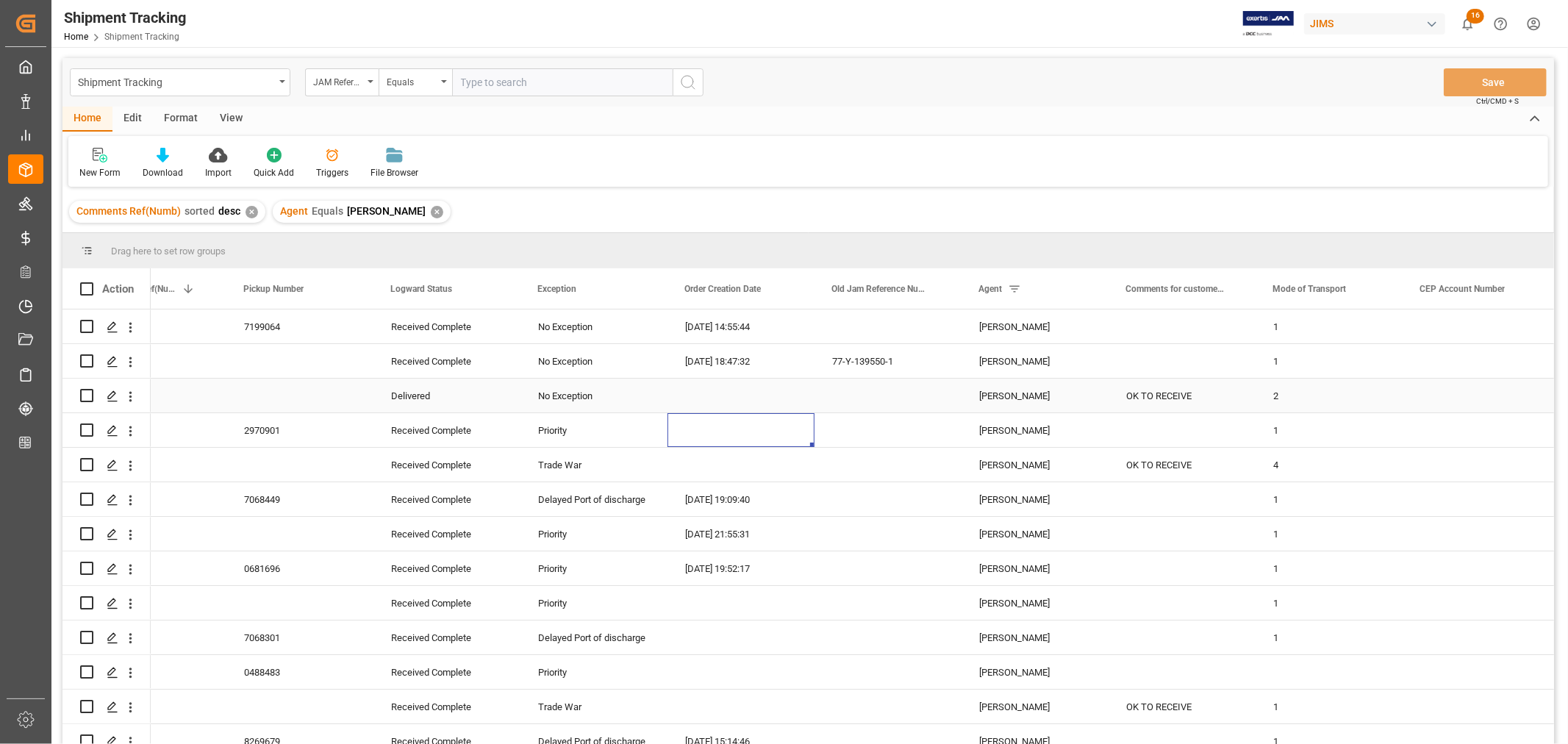
click at [717, 399] on div "Press SPACE to select this row." at bounding box center [741, 395] width 147 height 34
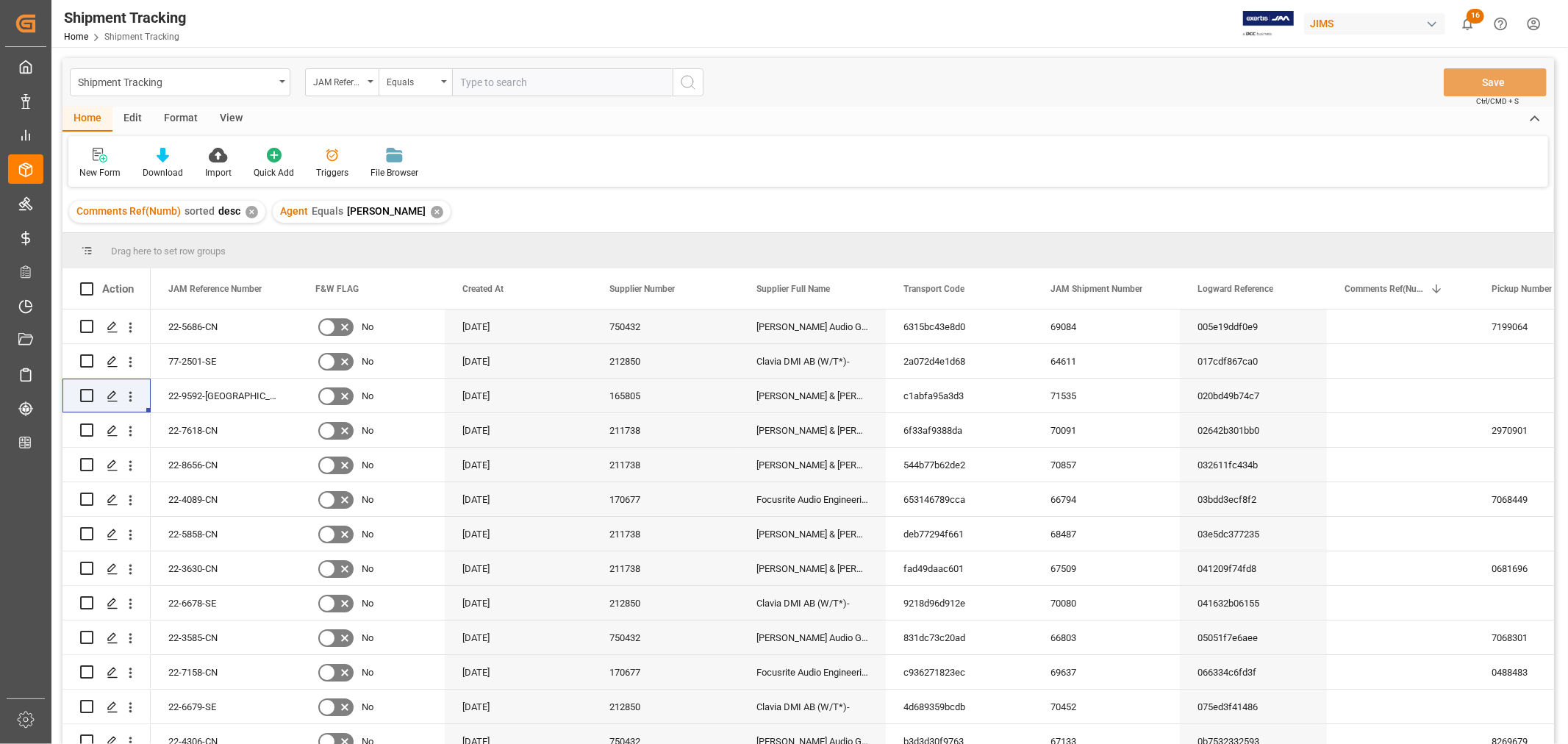
click at [232, 118] on div "View" at bounding box center [231, 119] width 45 height 25
click at [106, 172] on div "Default" at bounding box center [94, 173] width 28 height 13
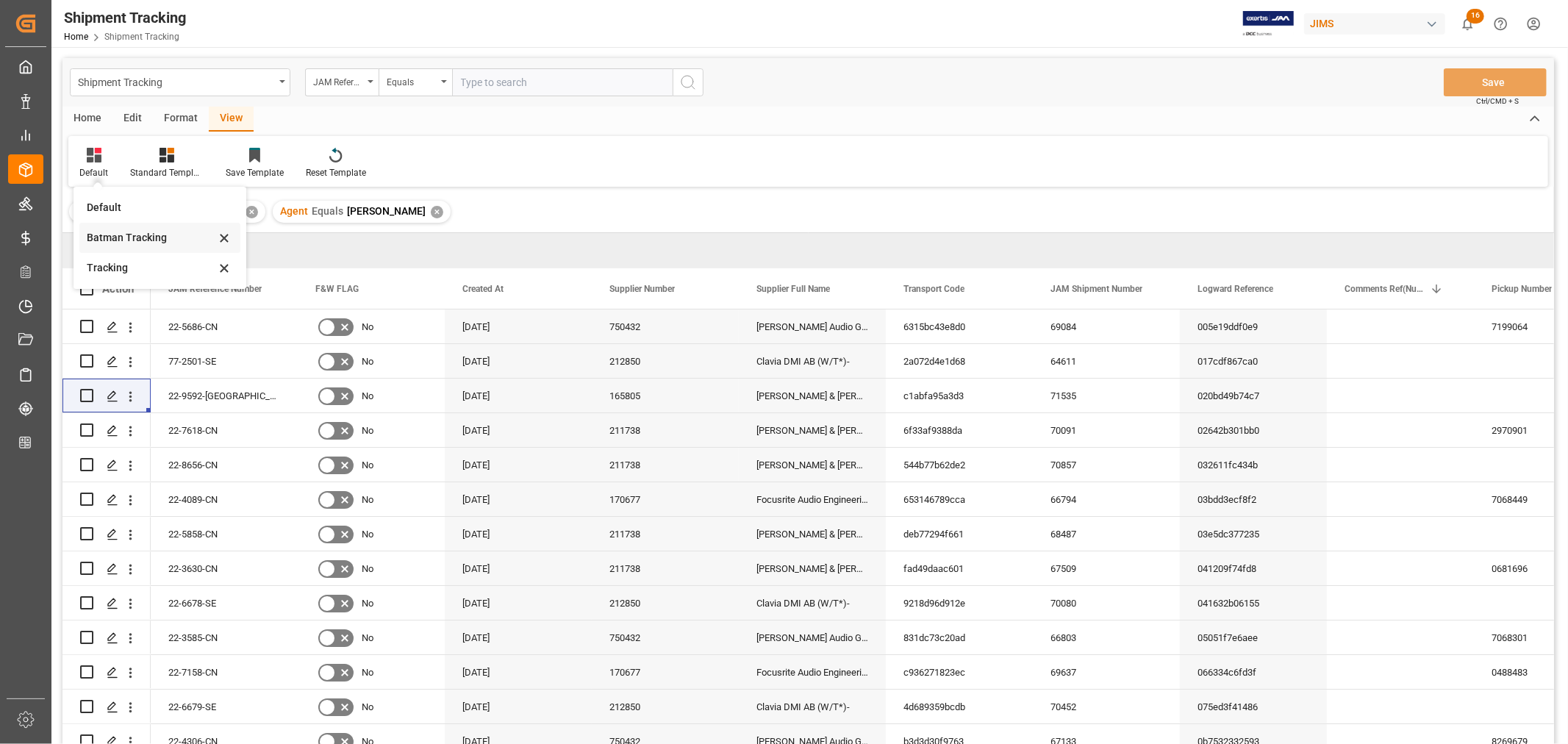
click at [121, 241] on div "Batman Tracking" at bounding box center [151, 238] width 129 height 16
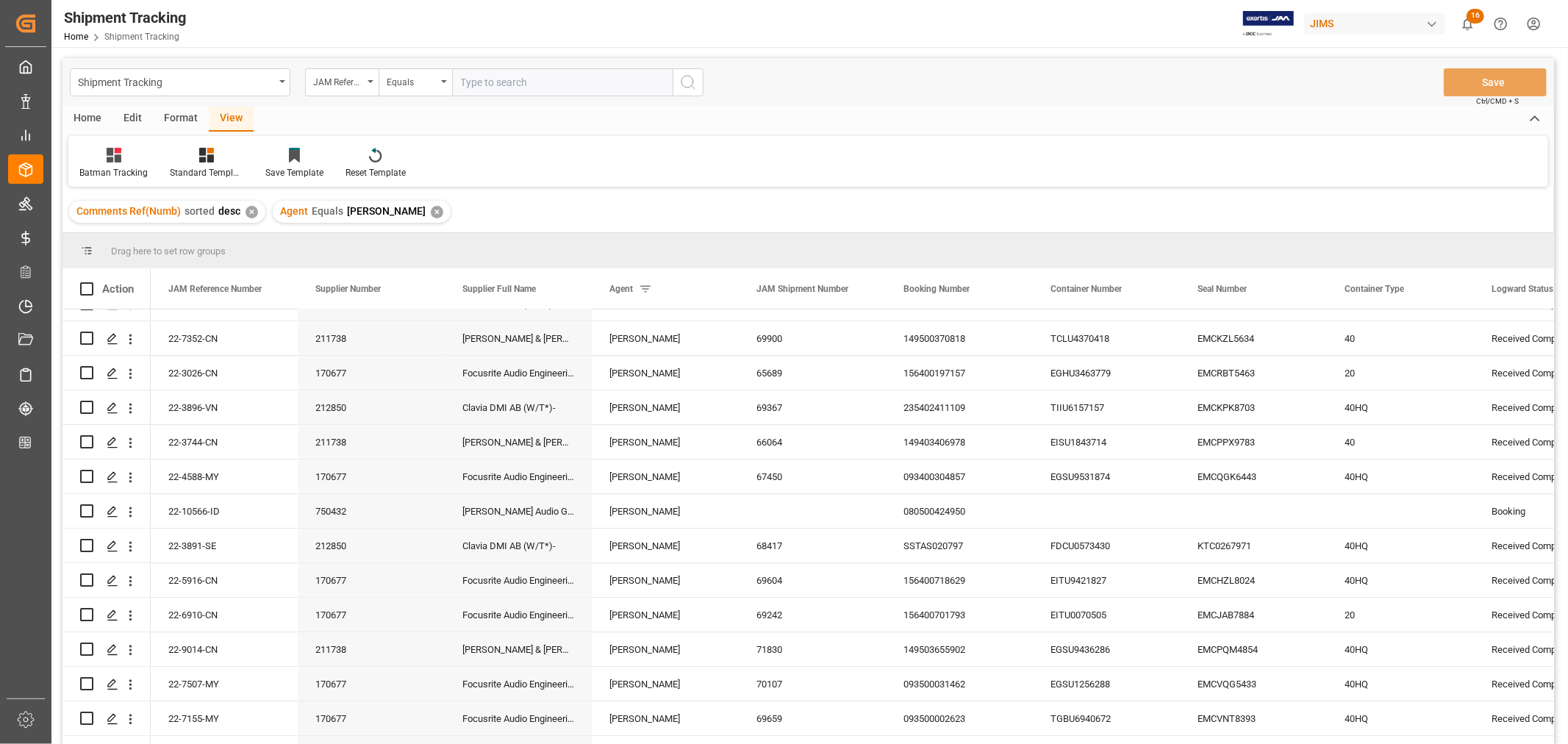
scroll to position [2940, 0]
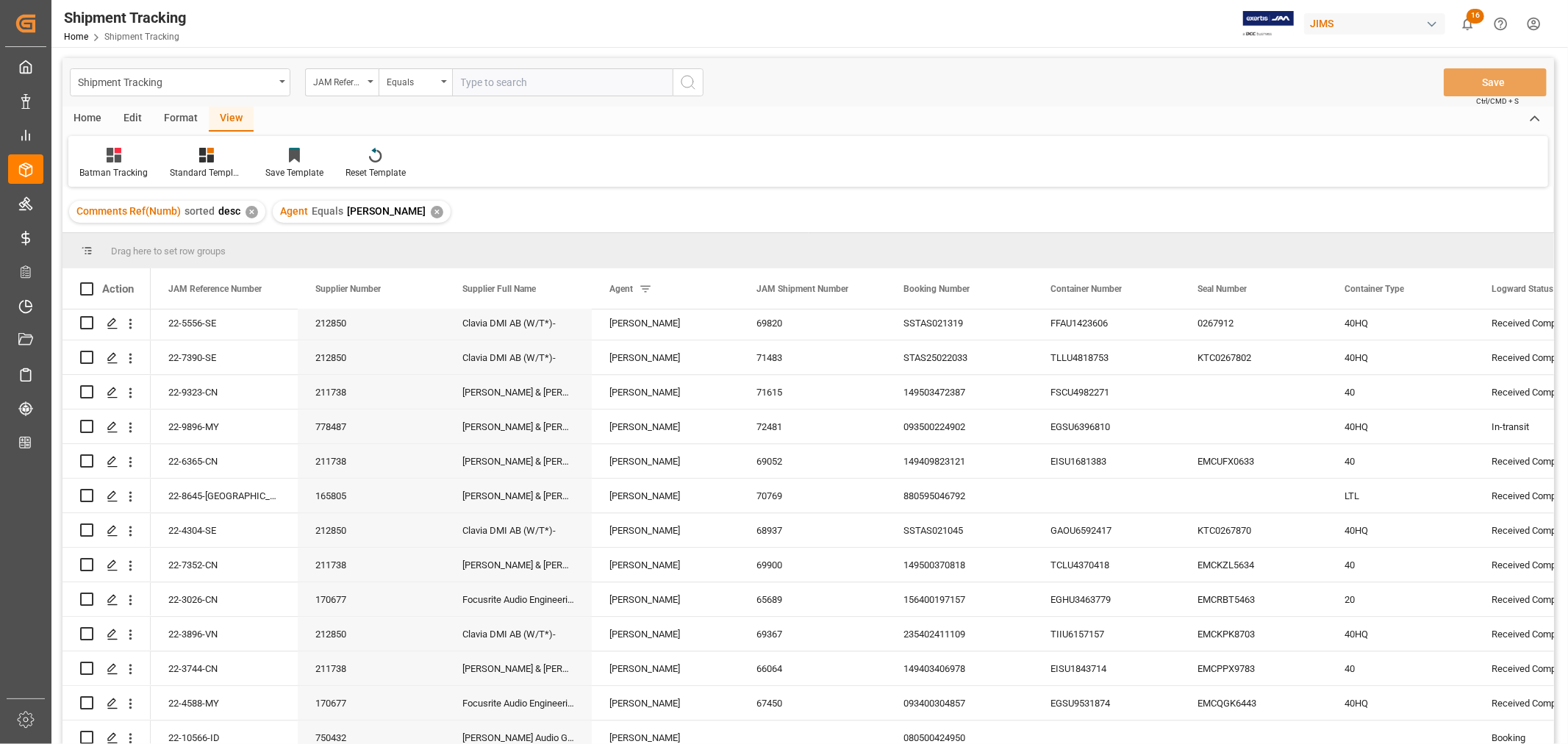
click at [431, 213] on div "✕" at bounding box center [437, 212] width 13 height 13
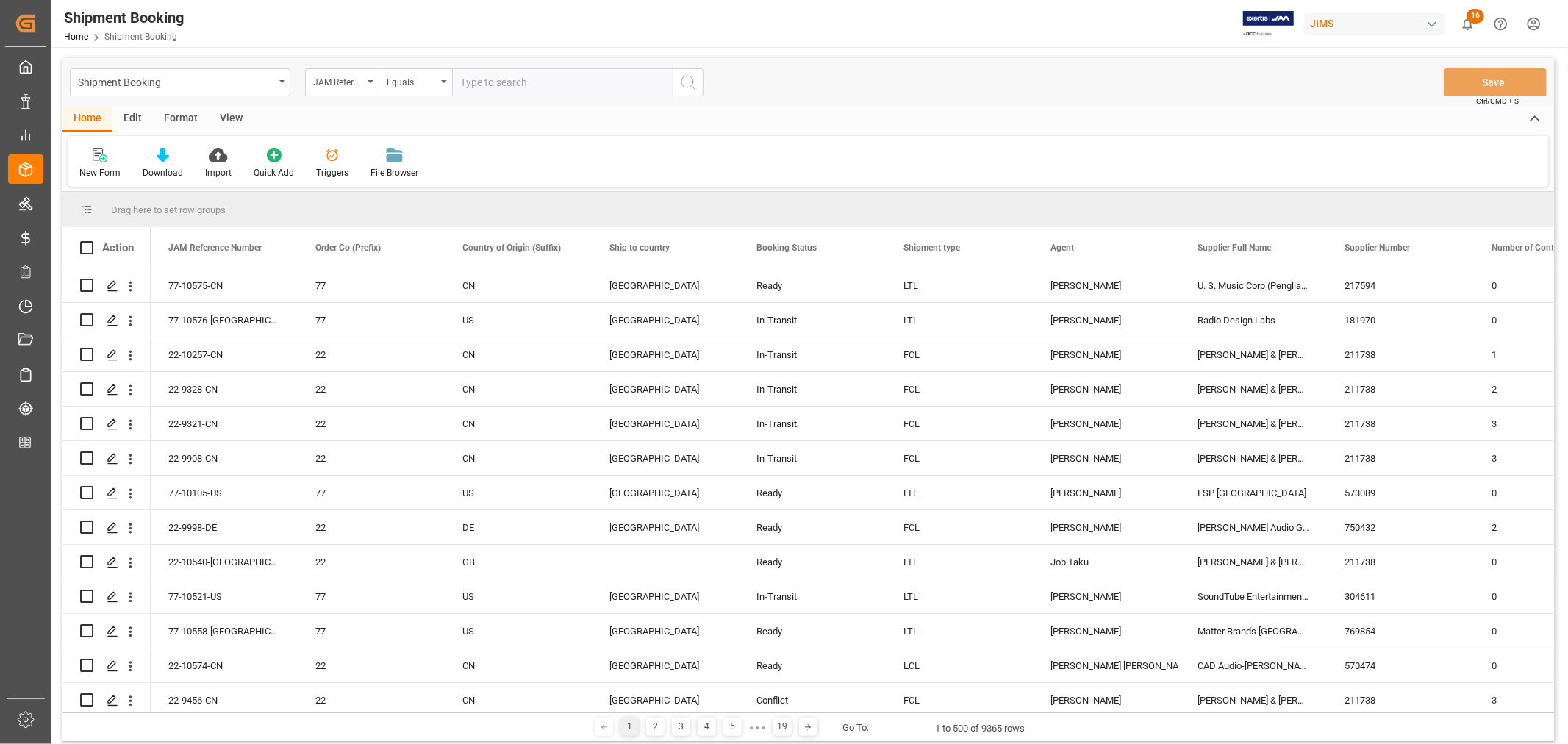
click at [474, 82] on input "text" at bounding box center [562, 82] width 221 height 28
drag, startPoint x: 512, startPoint y: 81, endPoint x: 420, endPoint y: 77, distance: 92.1
click at [420, 77] on div "JAM Reference Number Equals 22-9908-cn" at bounding box center [504, 82] width 398 height 28
paste input "10181-MY"
type input "22-10181-MY"
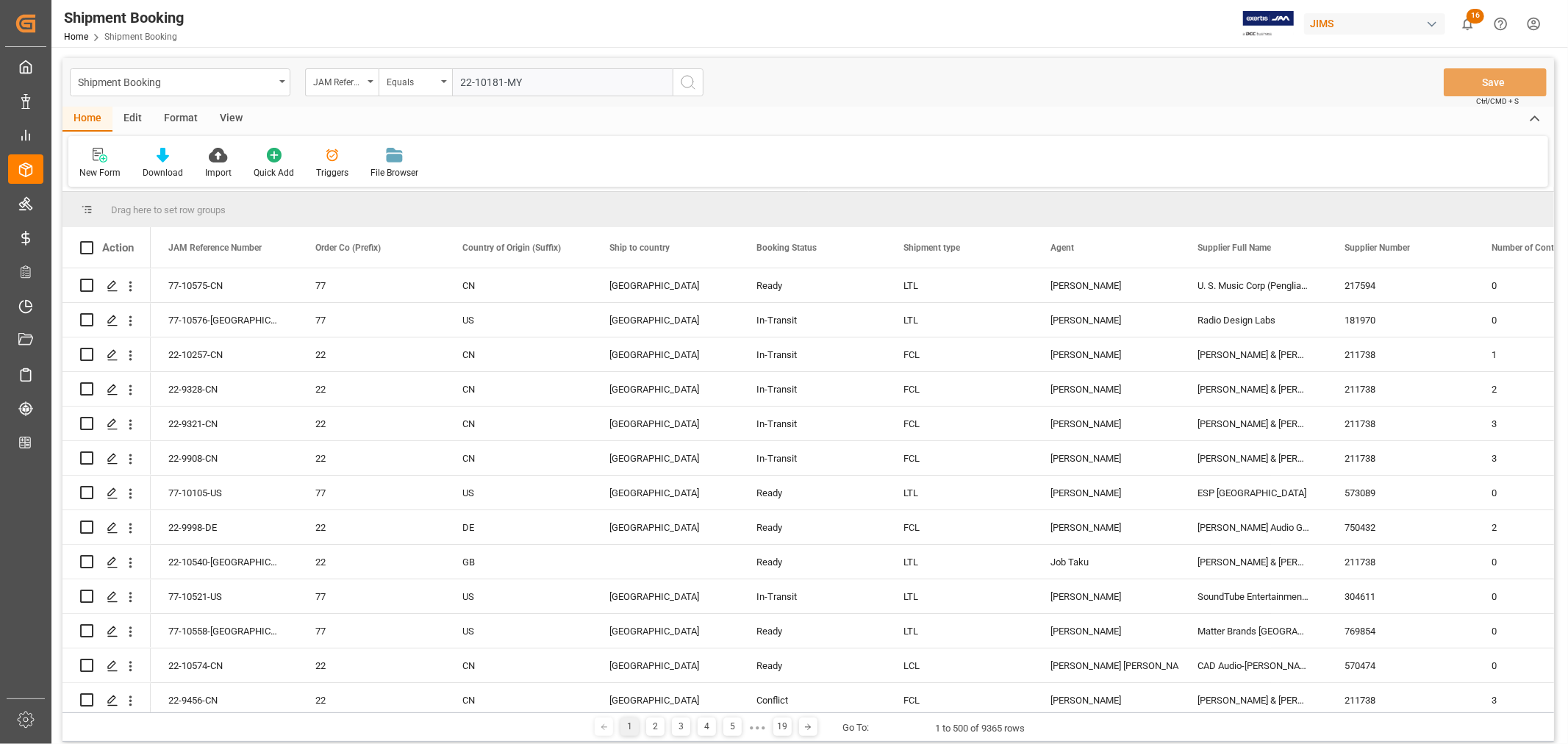
click at [686, 79] on icon "search button" at bounding box center [688, 82] width 17 height 17
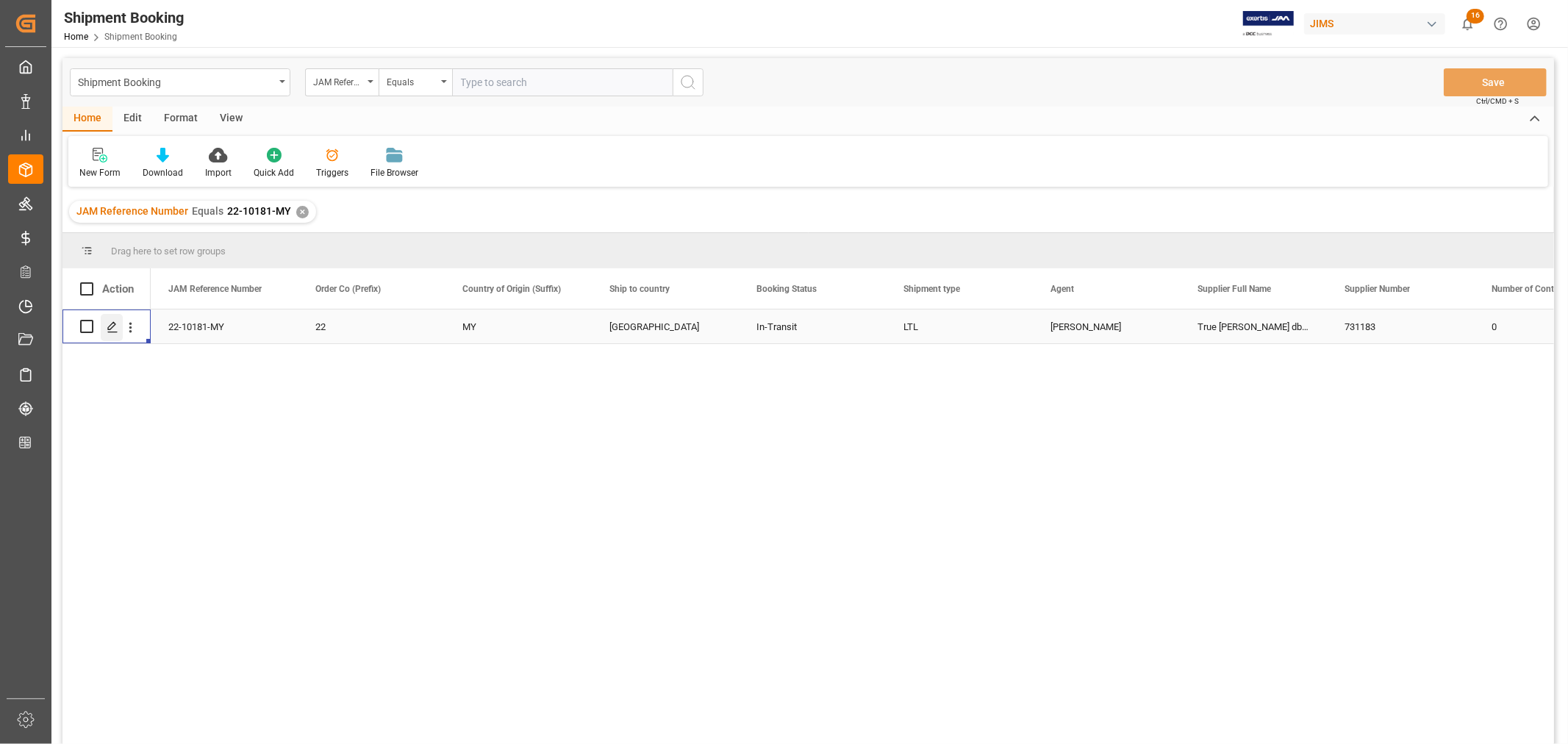
click at [114, 327] on icon "Press SPACE to select this row." at bounding box center [112, 327] width 12 height 12
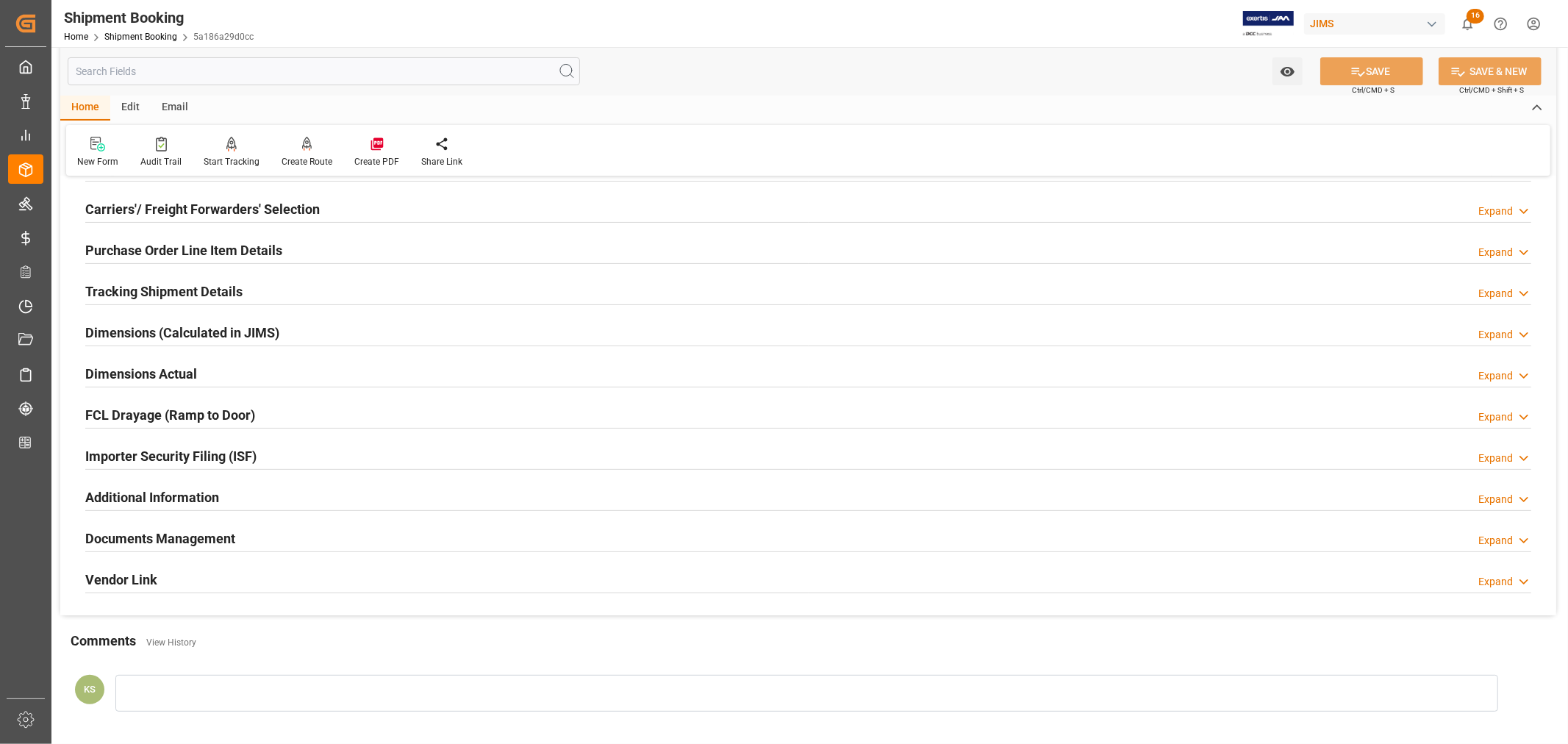
scroll to position [327, 0]
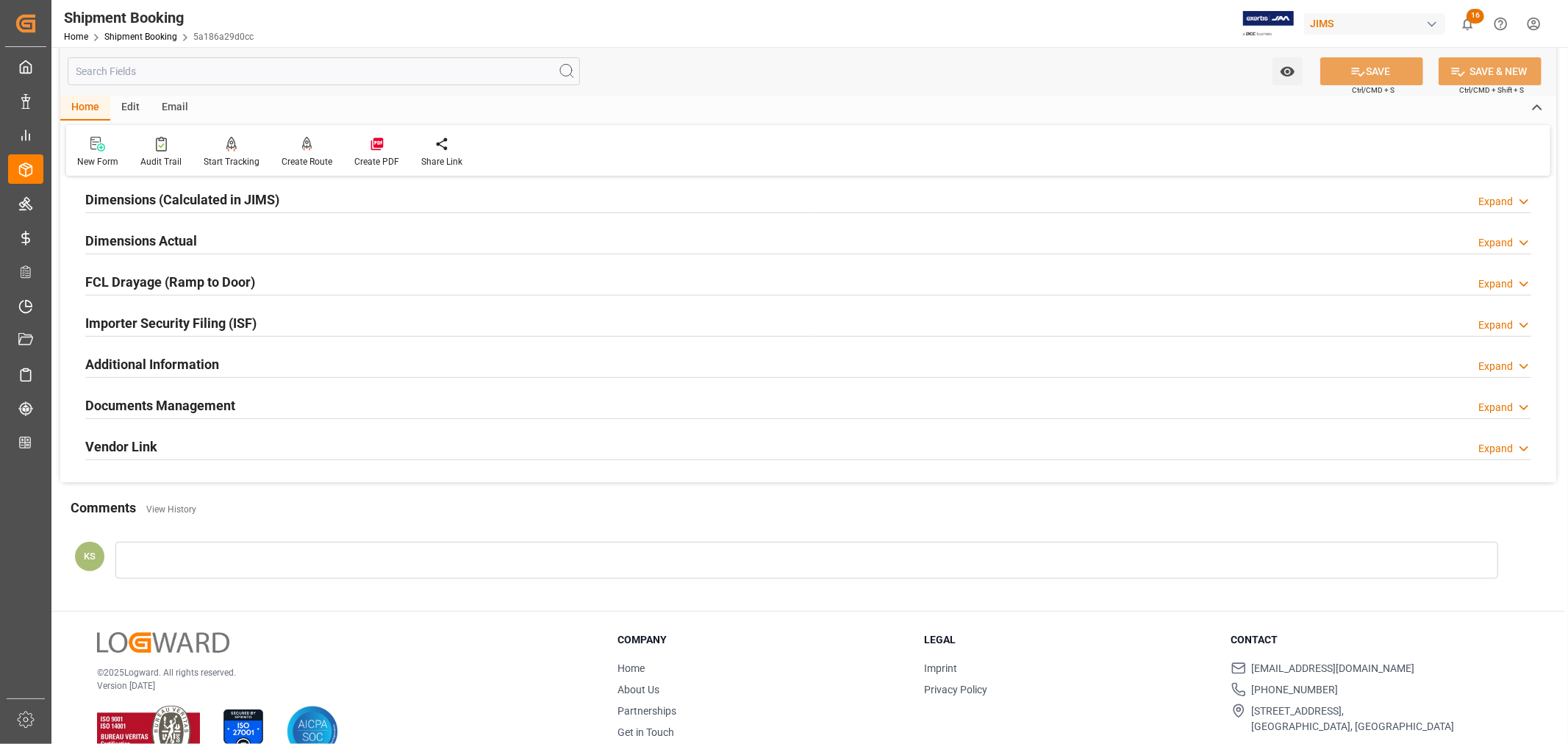
click at [257, 401] on div "Documents Management Expand" at bounding box center [808, 404] width 1446 height 28
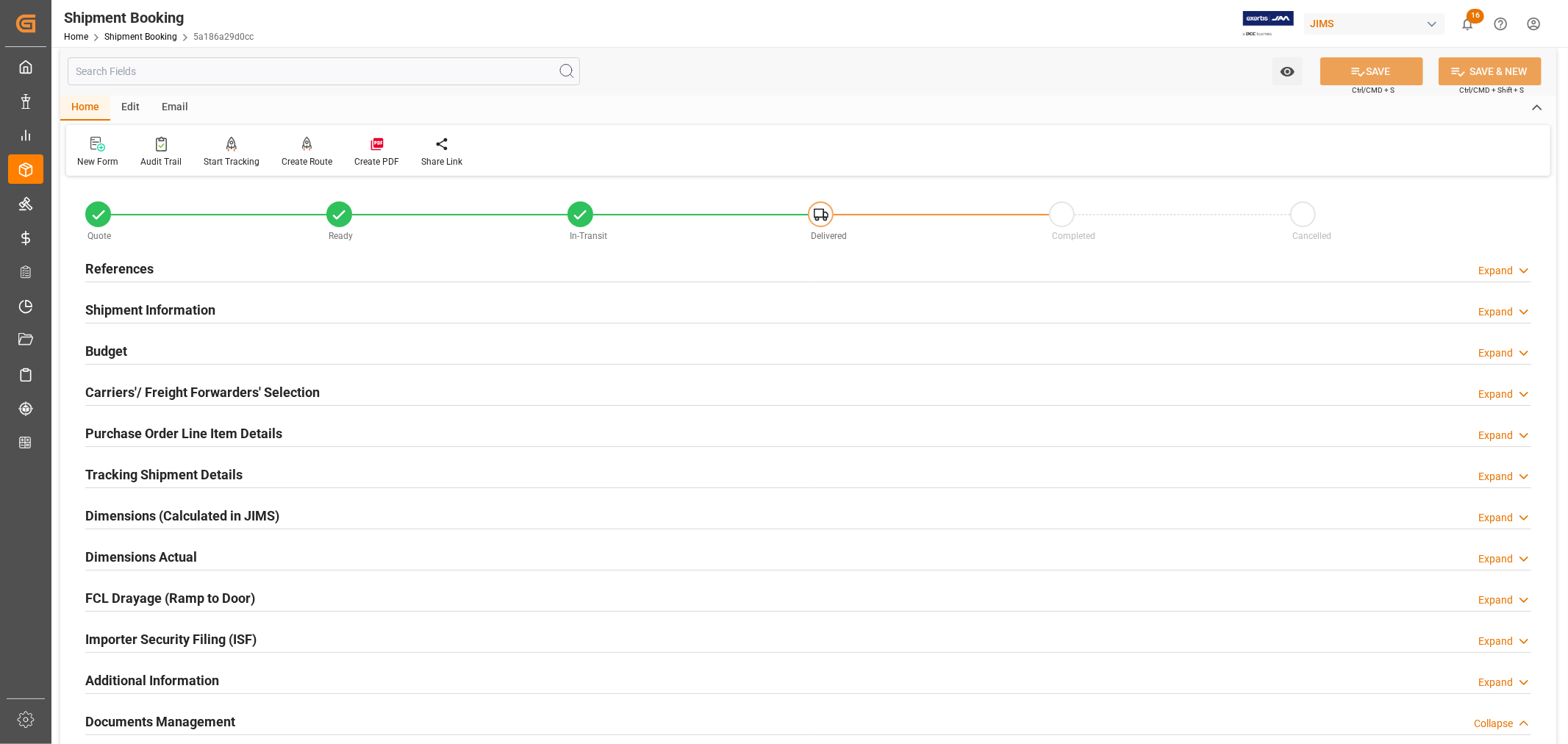
scroll to position [0, 0]
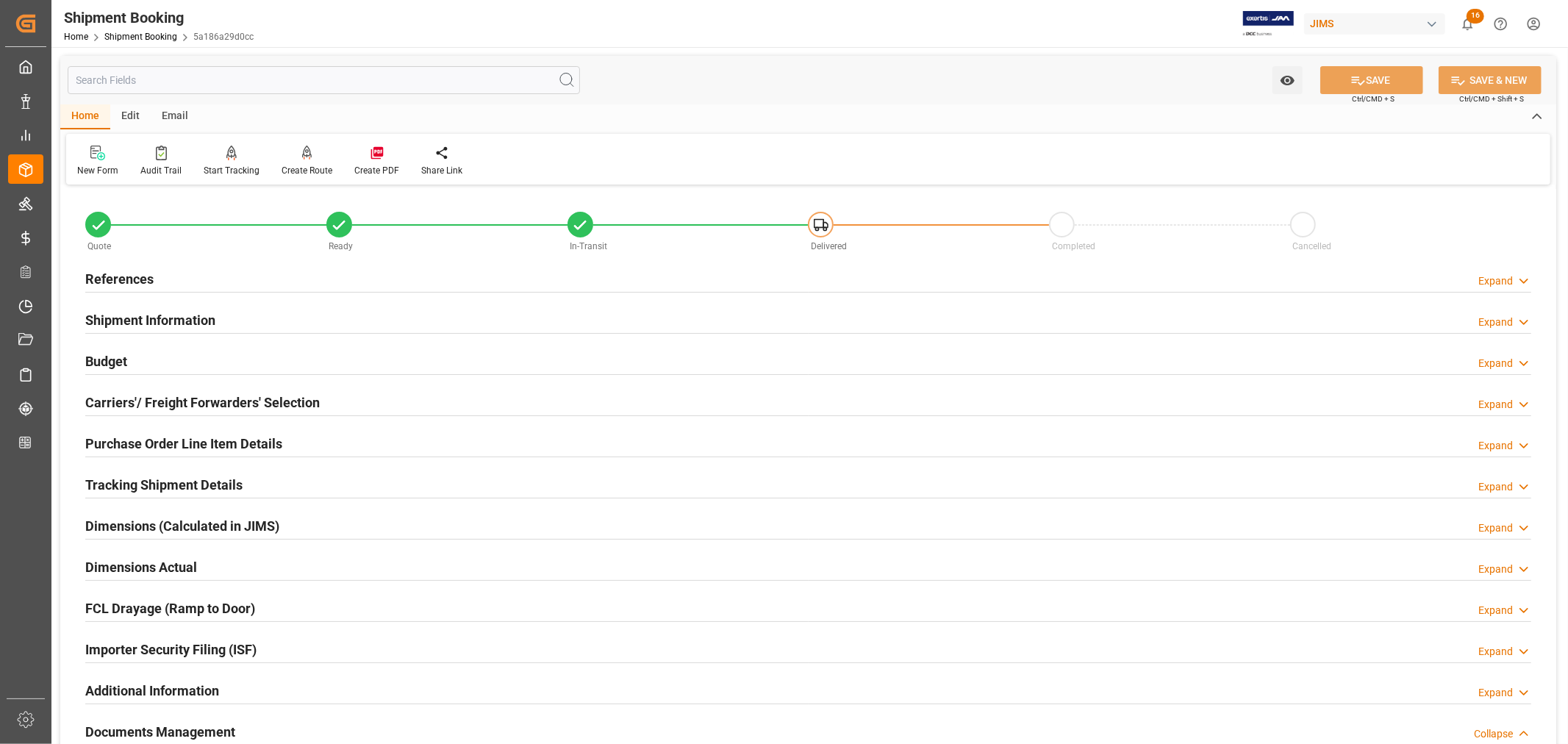
click at [102, 275] on h2 "References" at bounding box center [119, 279] width 69 height 20
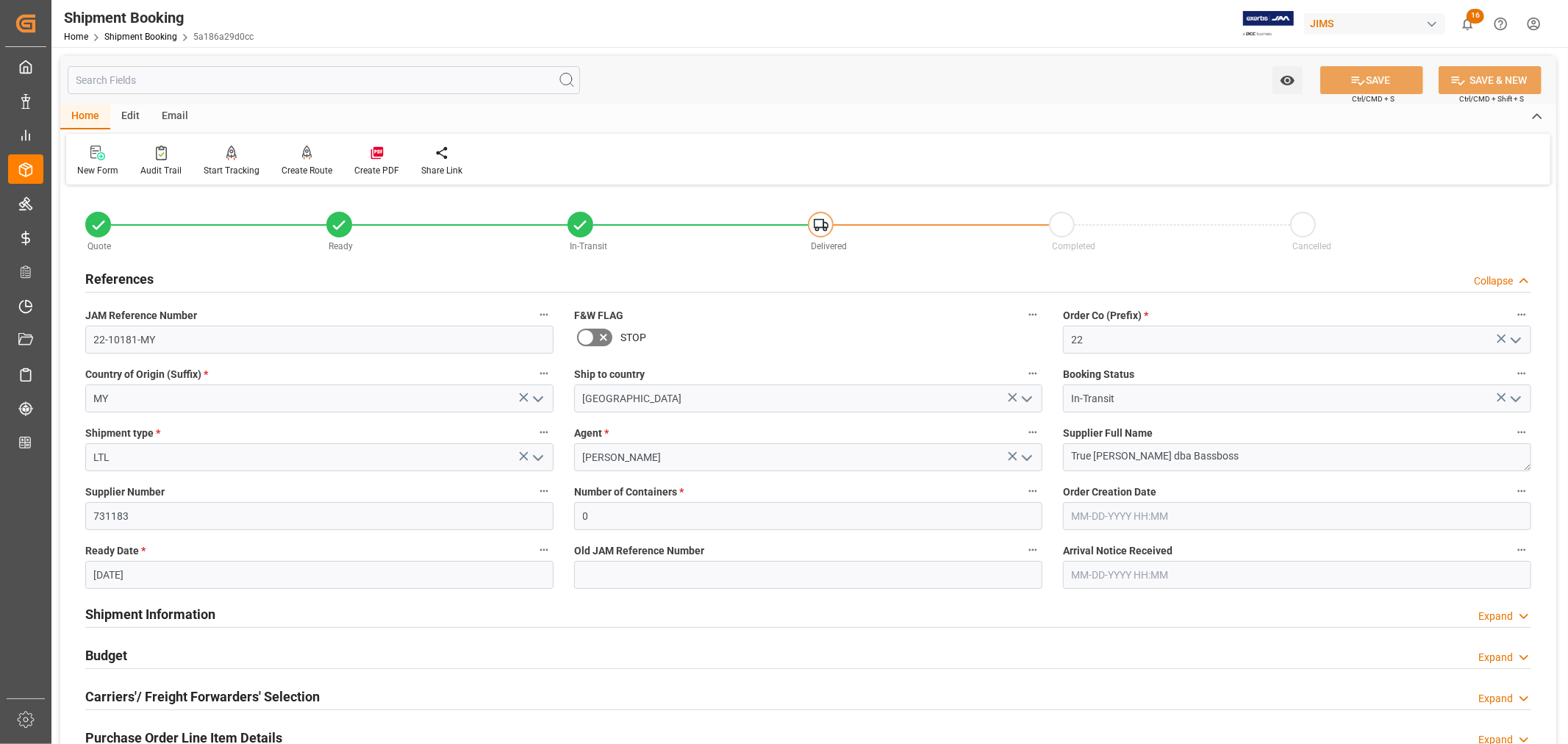
click at [102, 275] on h2 "References" at bounding box center [119, 279] width 69 height 20
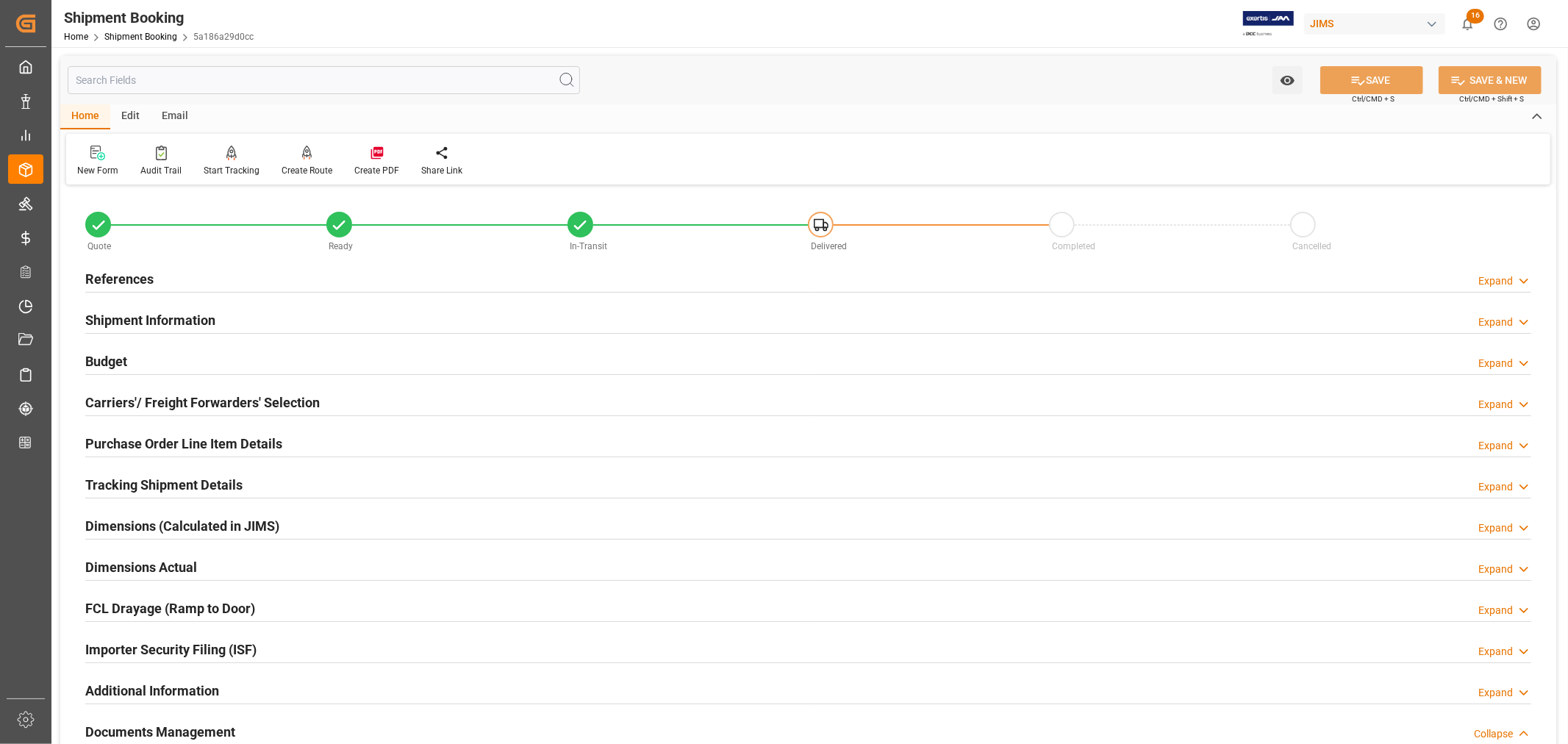
click at [160, 320] on h2 "Shipment Information" at bounding box center [150, 320] width 130 height 20
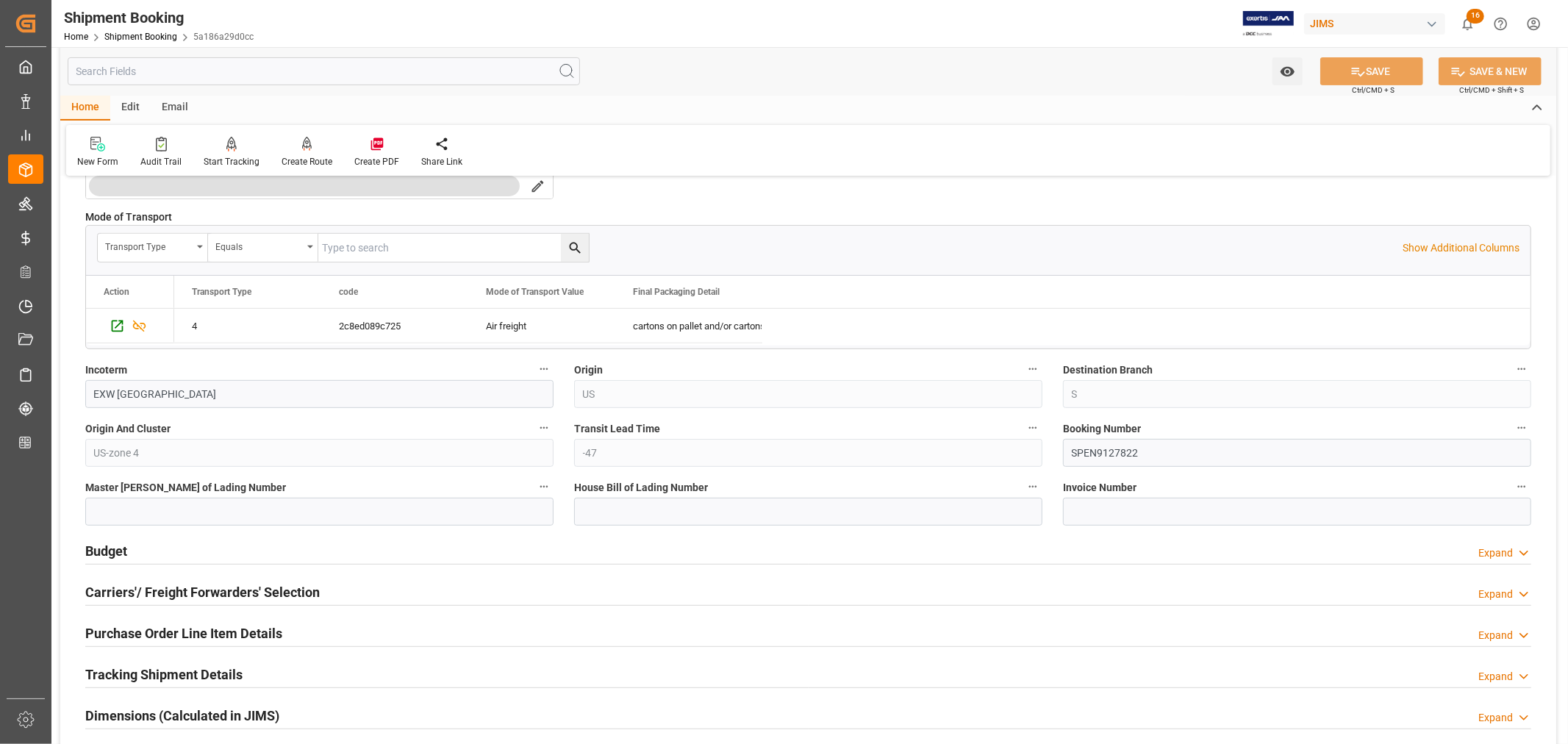
scroll to position [408, 0]
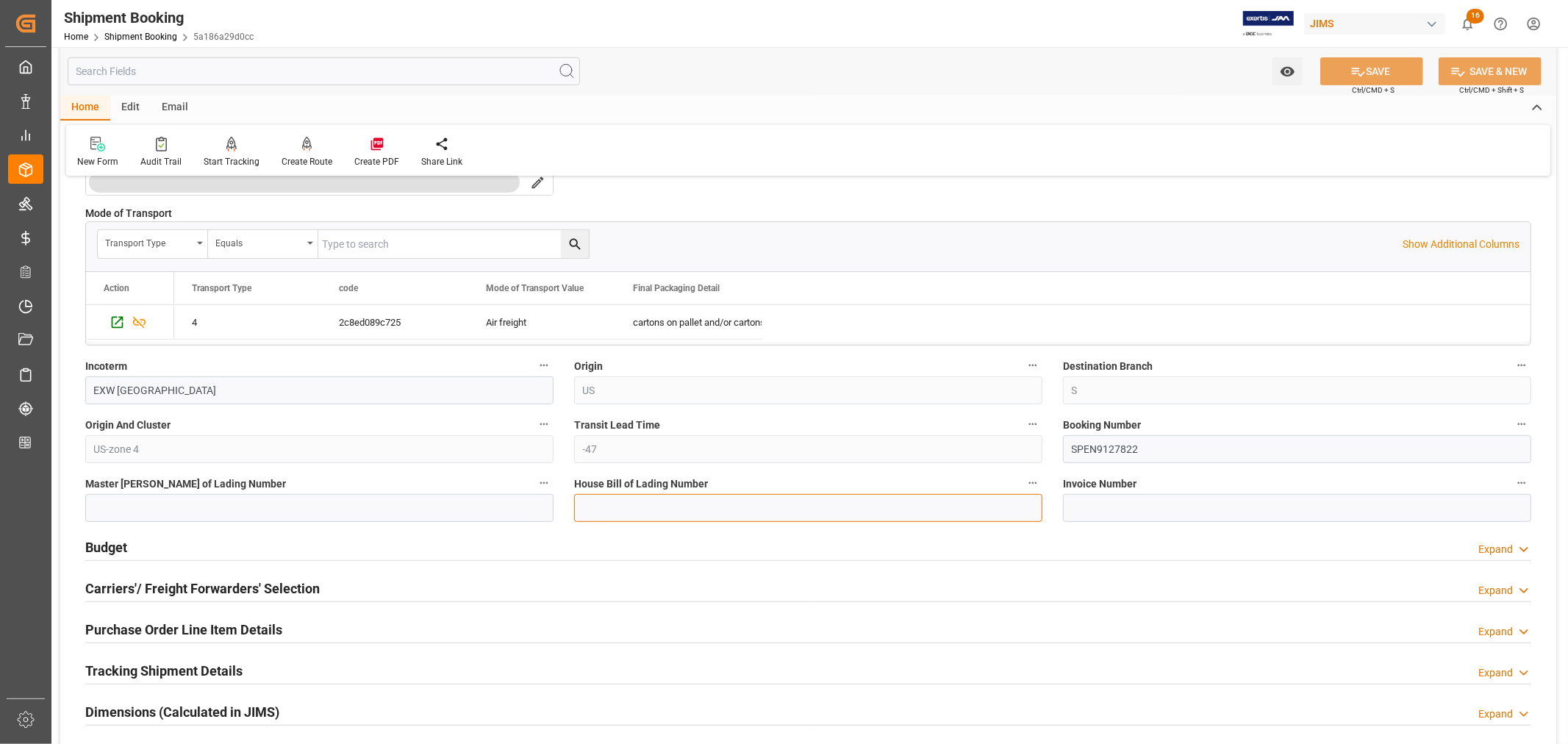
drag, startPoint x: 583, startPoint y: 504, endPoint x: 618, endPoint y: 504, distance: 35.0
click at [582, 504] on input at bounding box center [808, 507] width 469 height 28
paste input "PEN9127822"
type input "PEN9127822"
click at [1380, 70] on button "SAVE" at bounding box center [1372, 71] width 103 height 28
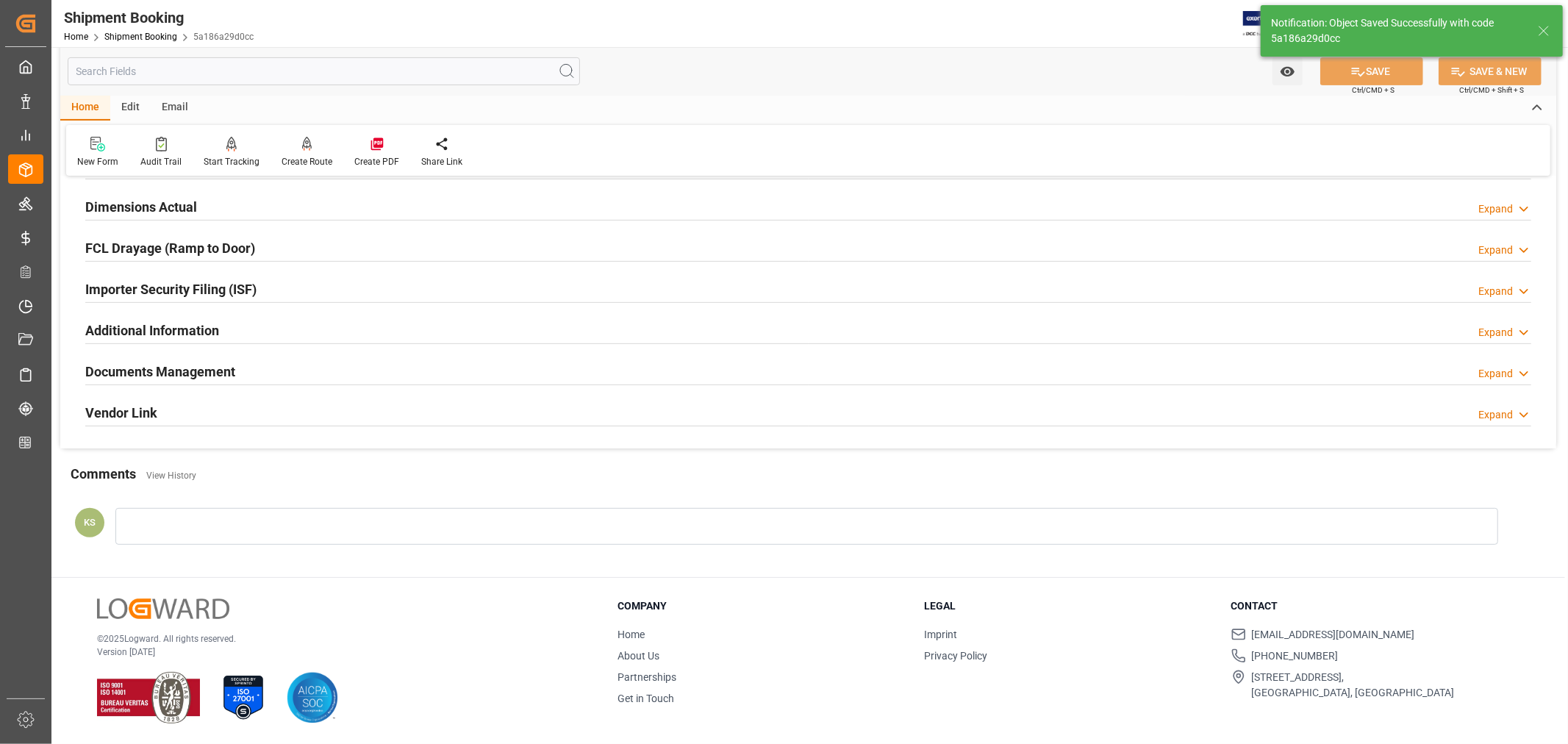
scroll to position [0, 0]
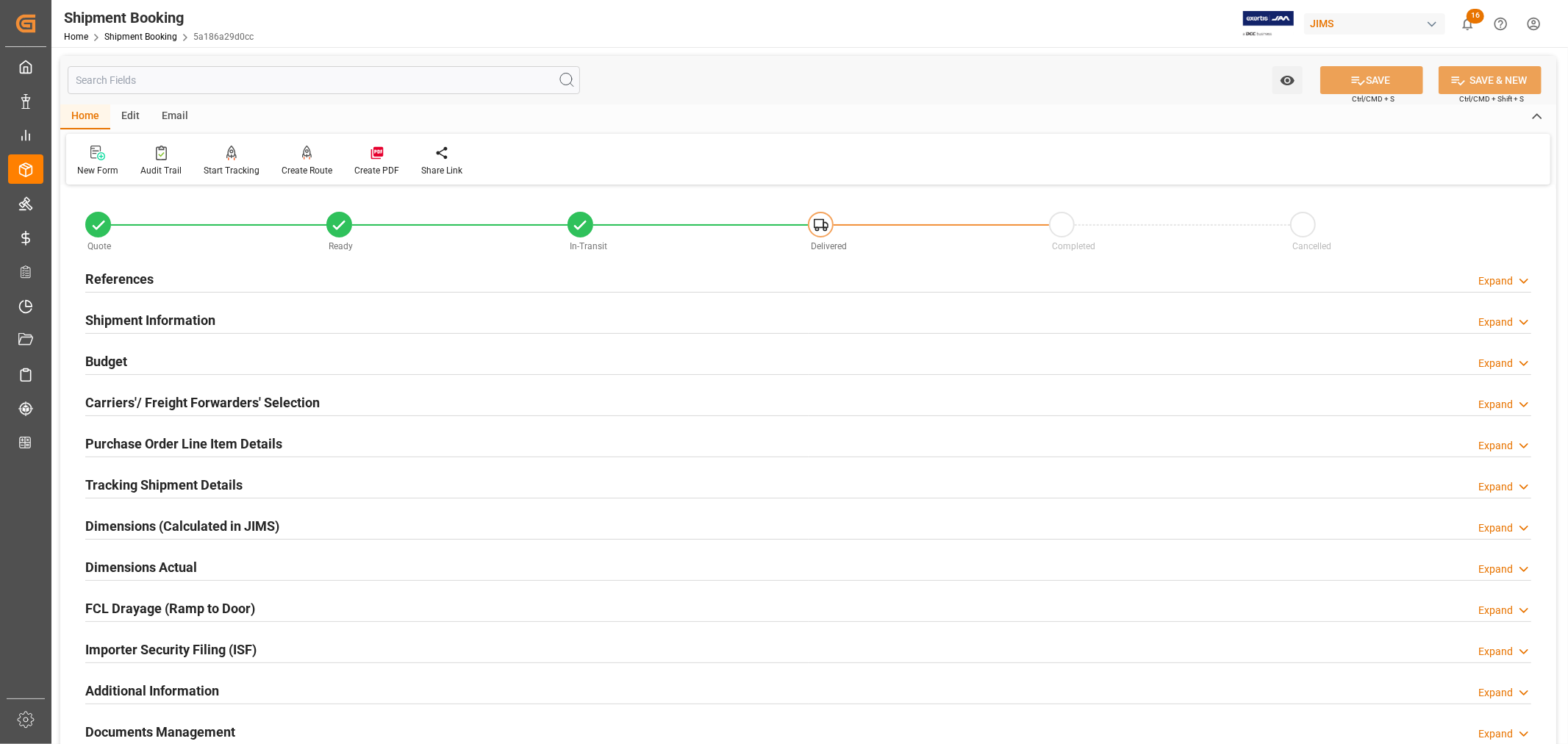
click at [138, 279] on h2 "References" at bounding box center [119, 279] width 69 height 20
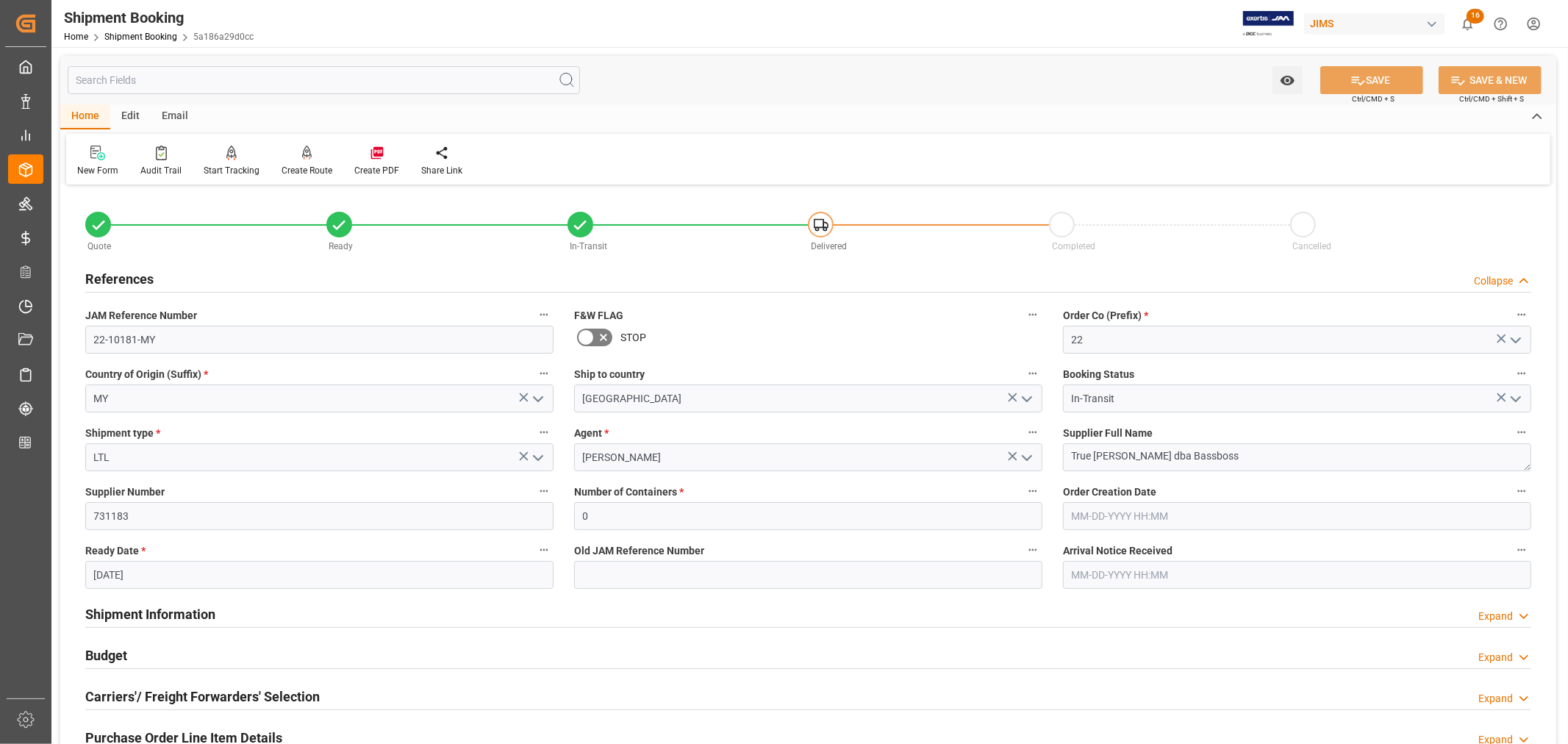
click at [138, 279] on h2 "References" at bounding box center [119, 279] width 69 height 20
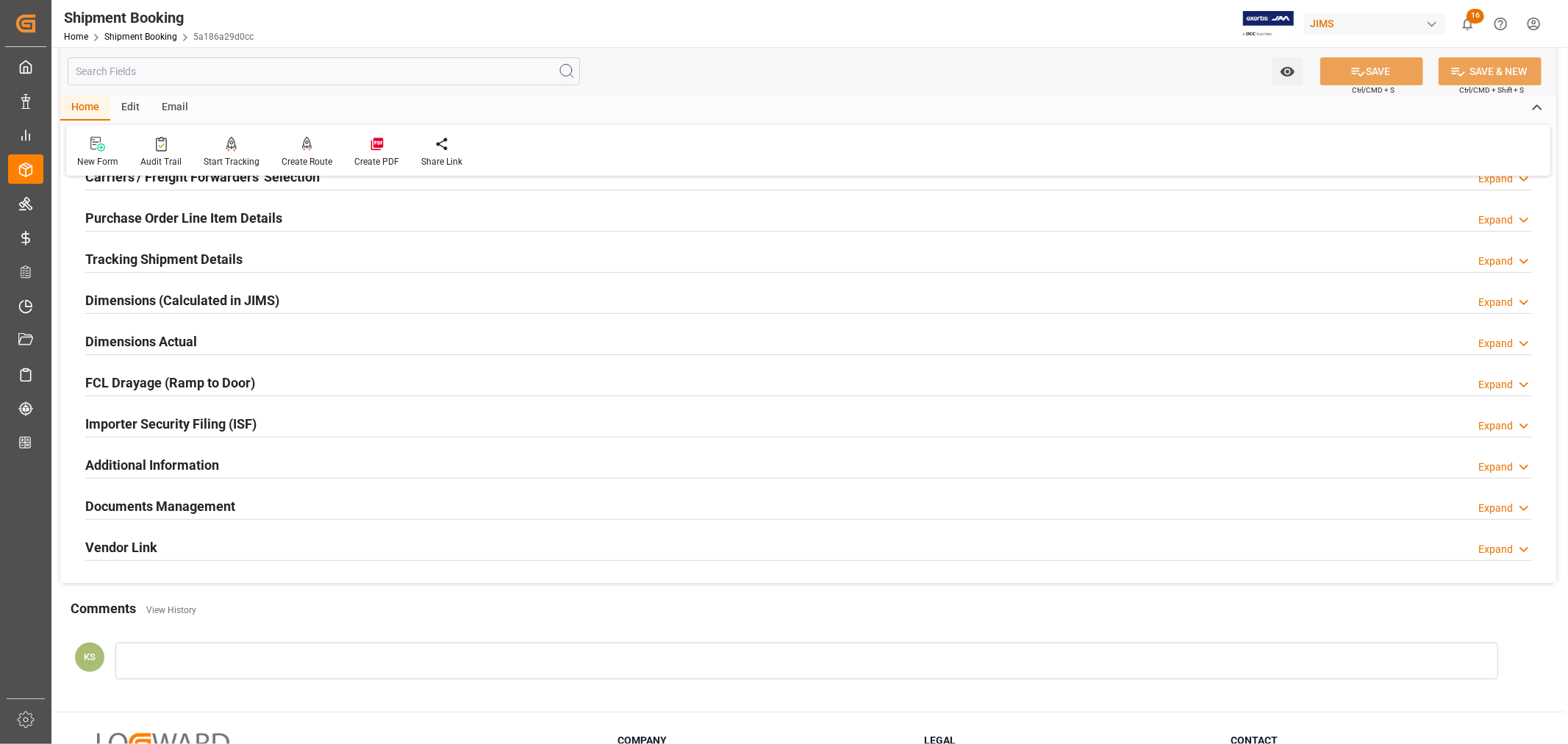
scroll to position [327, 0]
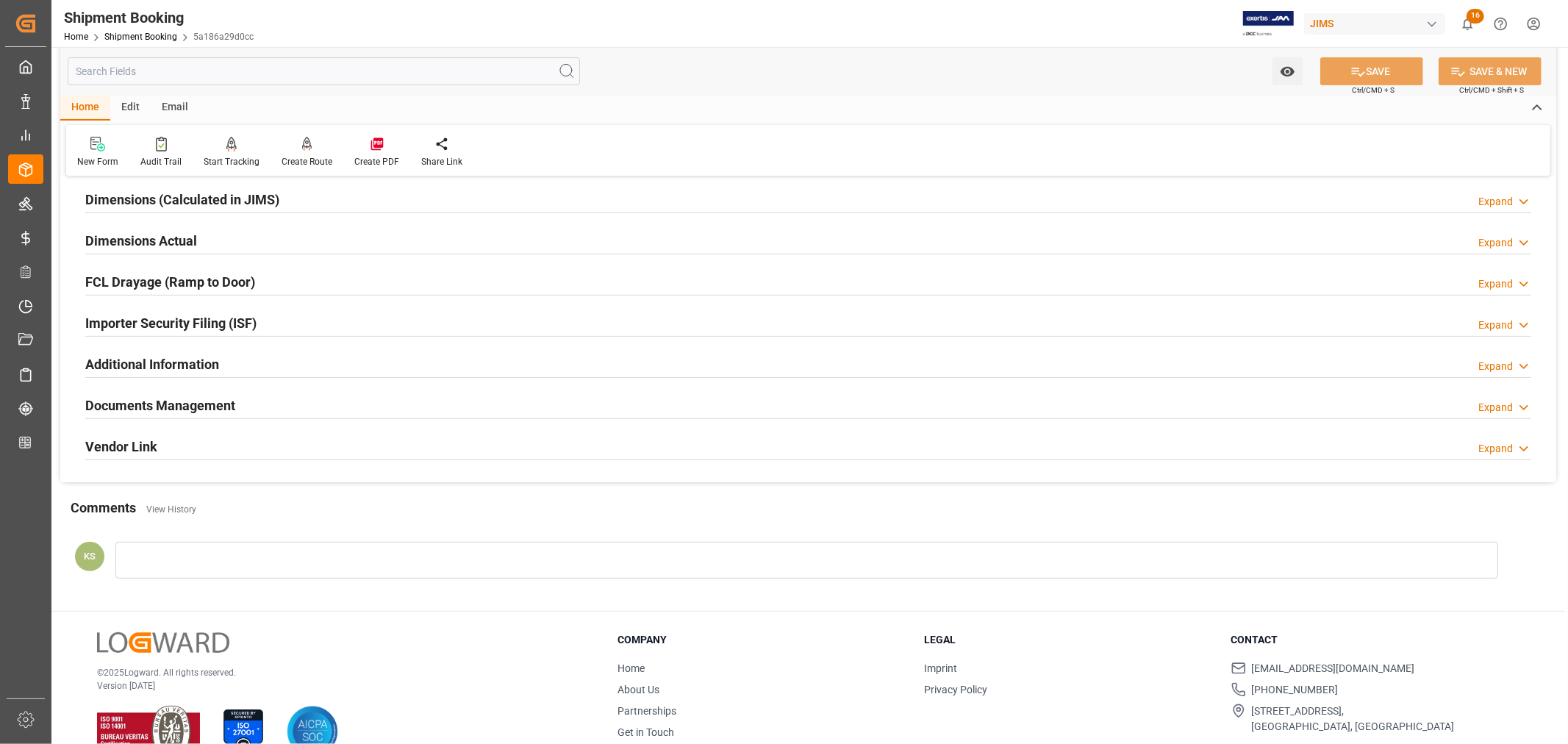
click at [246, 406] on div "Documents Management Expand" at bounding box center [808, 404] width 1446 height 28
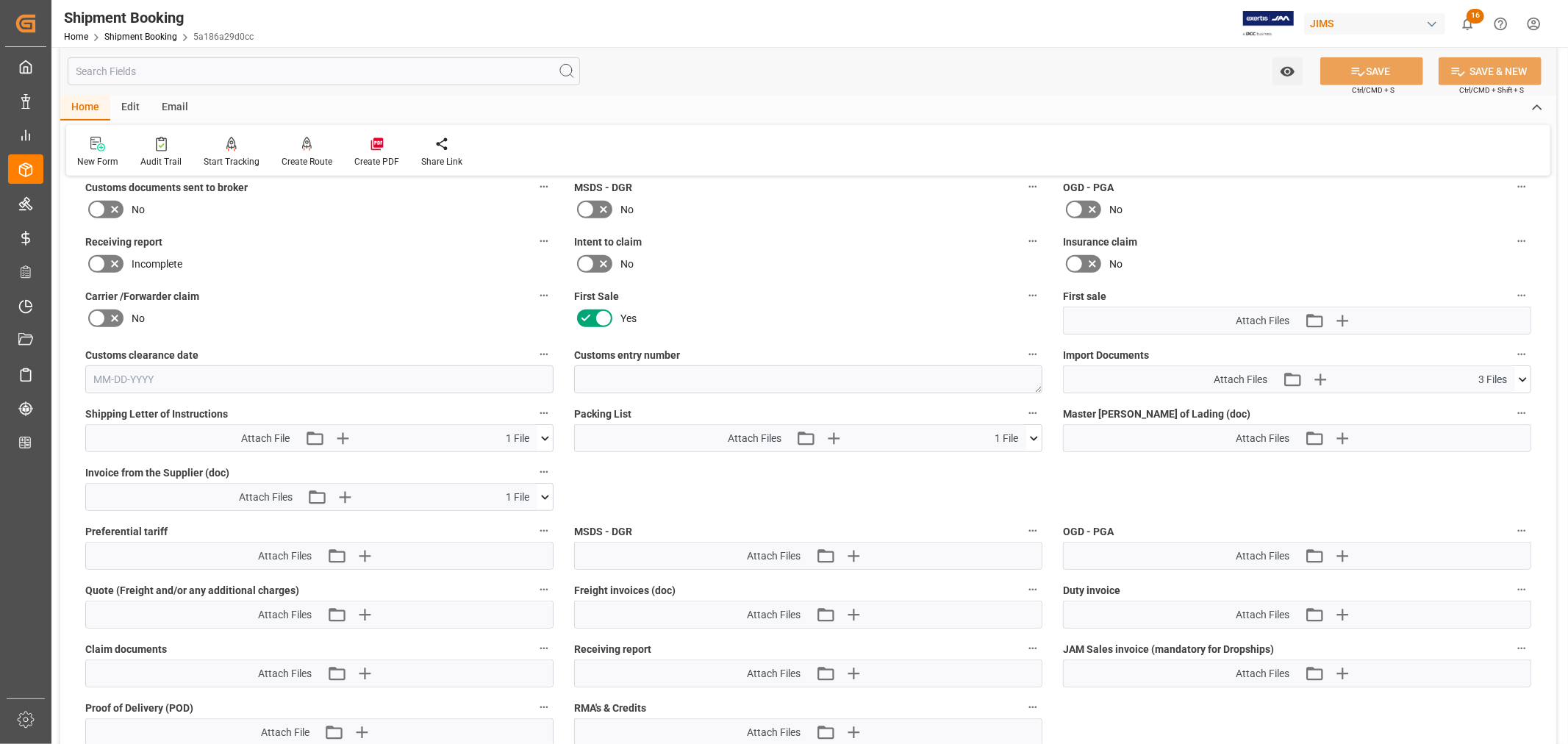
scroll to position [652, 0]
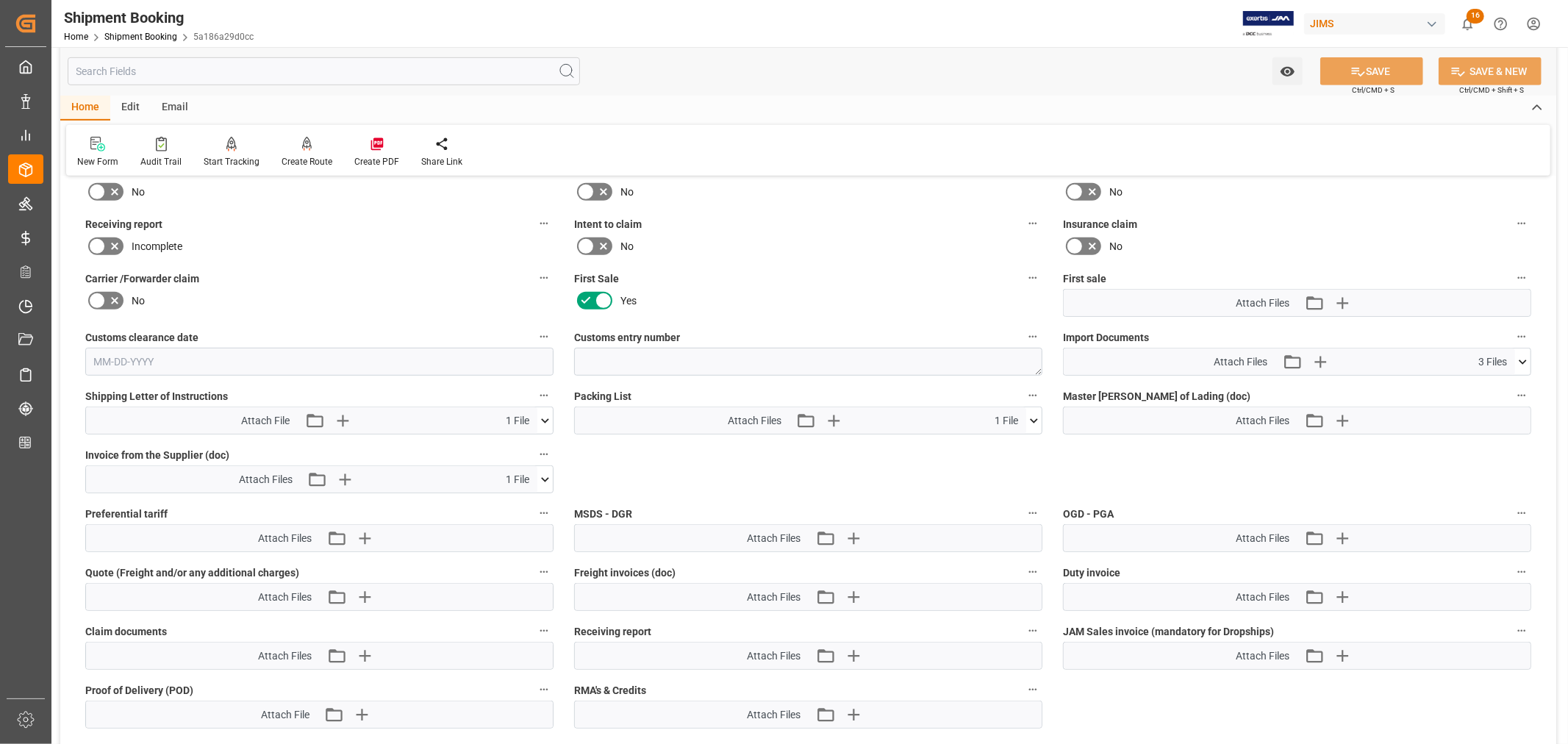
click at [1519, 354] on icon at bounding box center [1523, 362] width 16 height 16
click at [1320, 355] on icon "button" at bounding box center [1320, 362] width 14 height 14
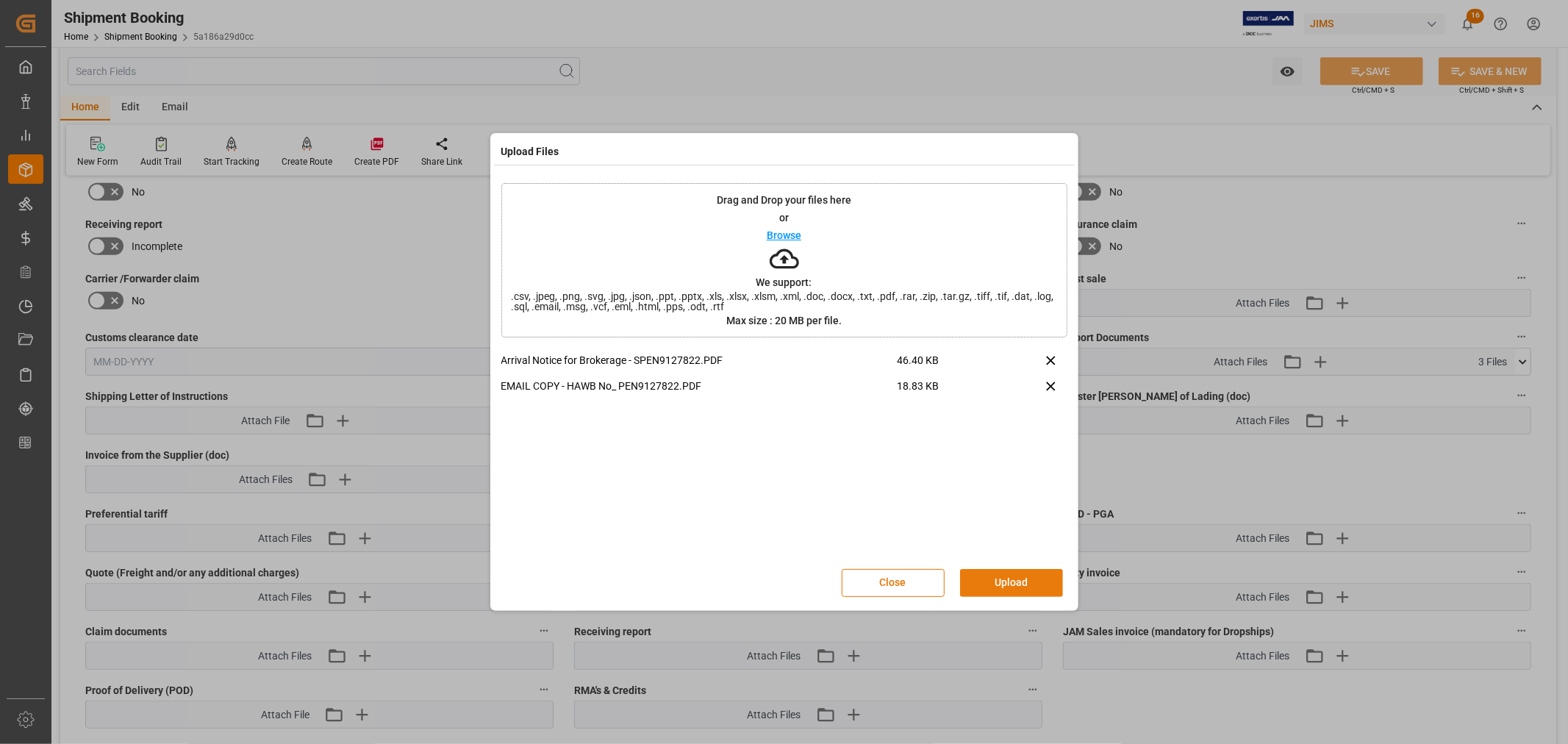
click at [1007, 582] on button "Upload" at bounding box center [1011, 582] width 103 height 28
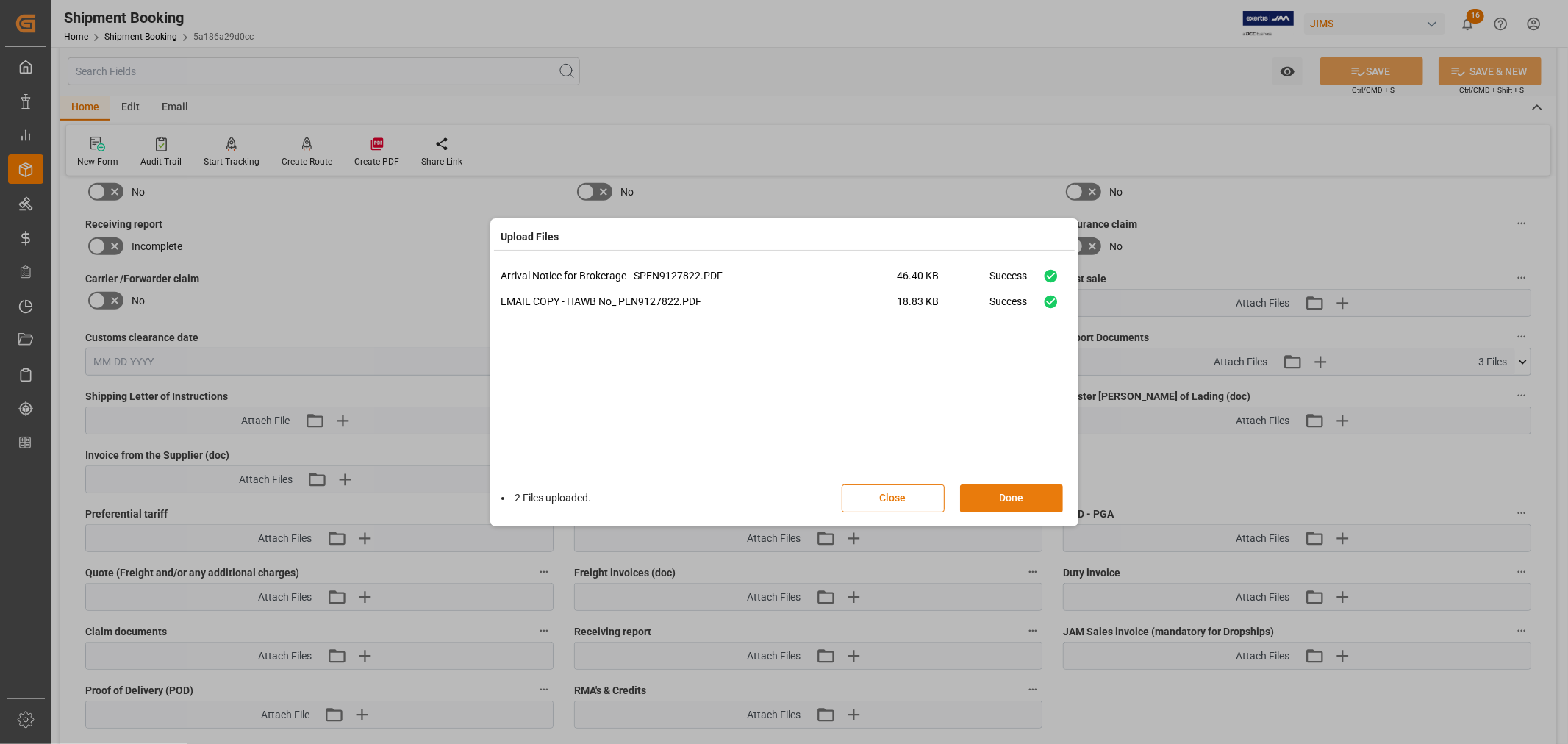
click at [1008, 496] on button "Done" at bounding box center [1011, 498] width 103 height 28
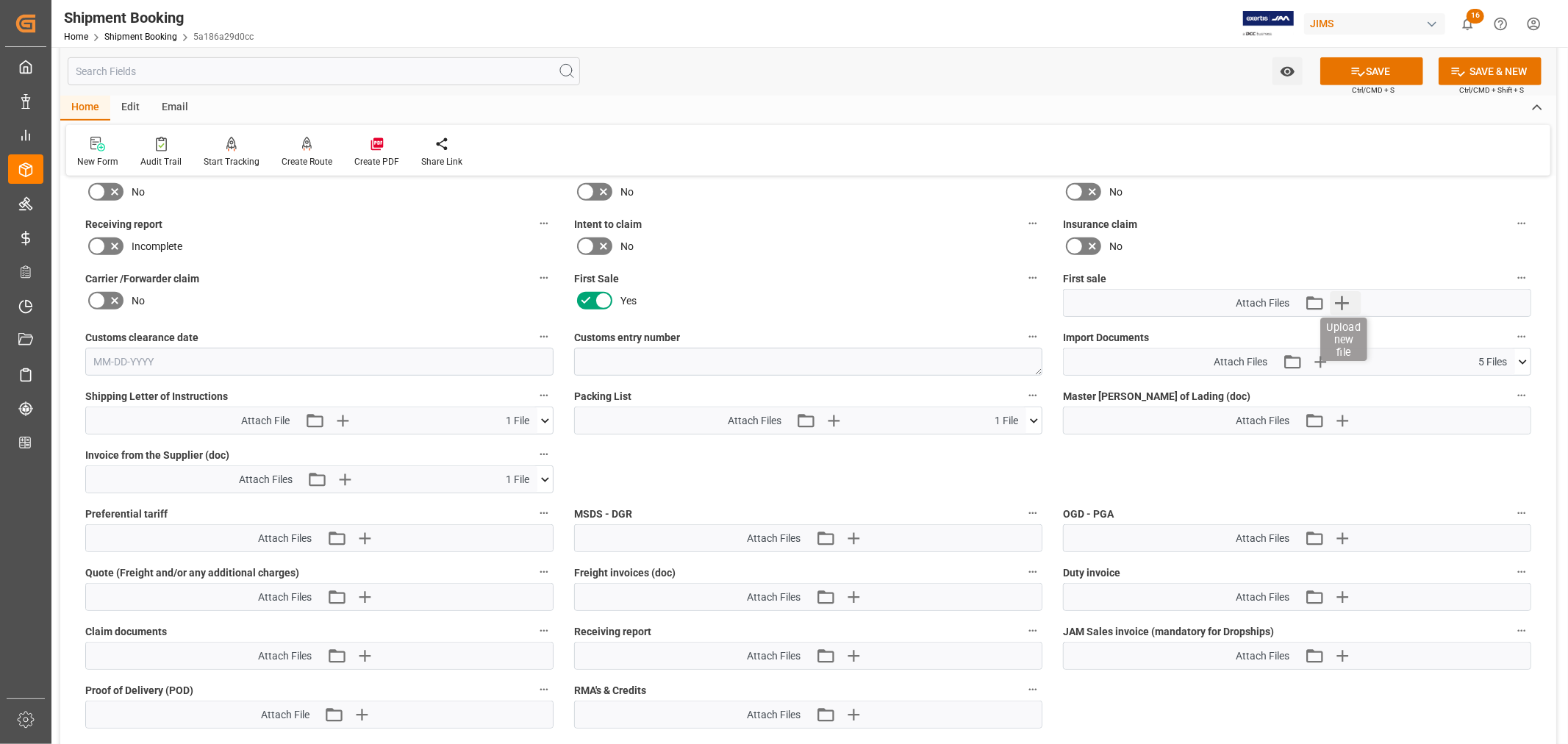
click at [1346, 299] on icon "button" at bounding box center [1342, 304] width 14 height 14
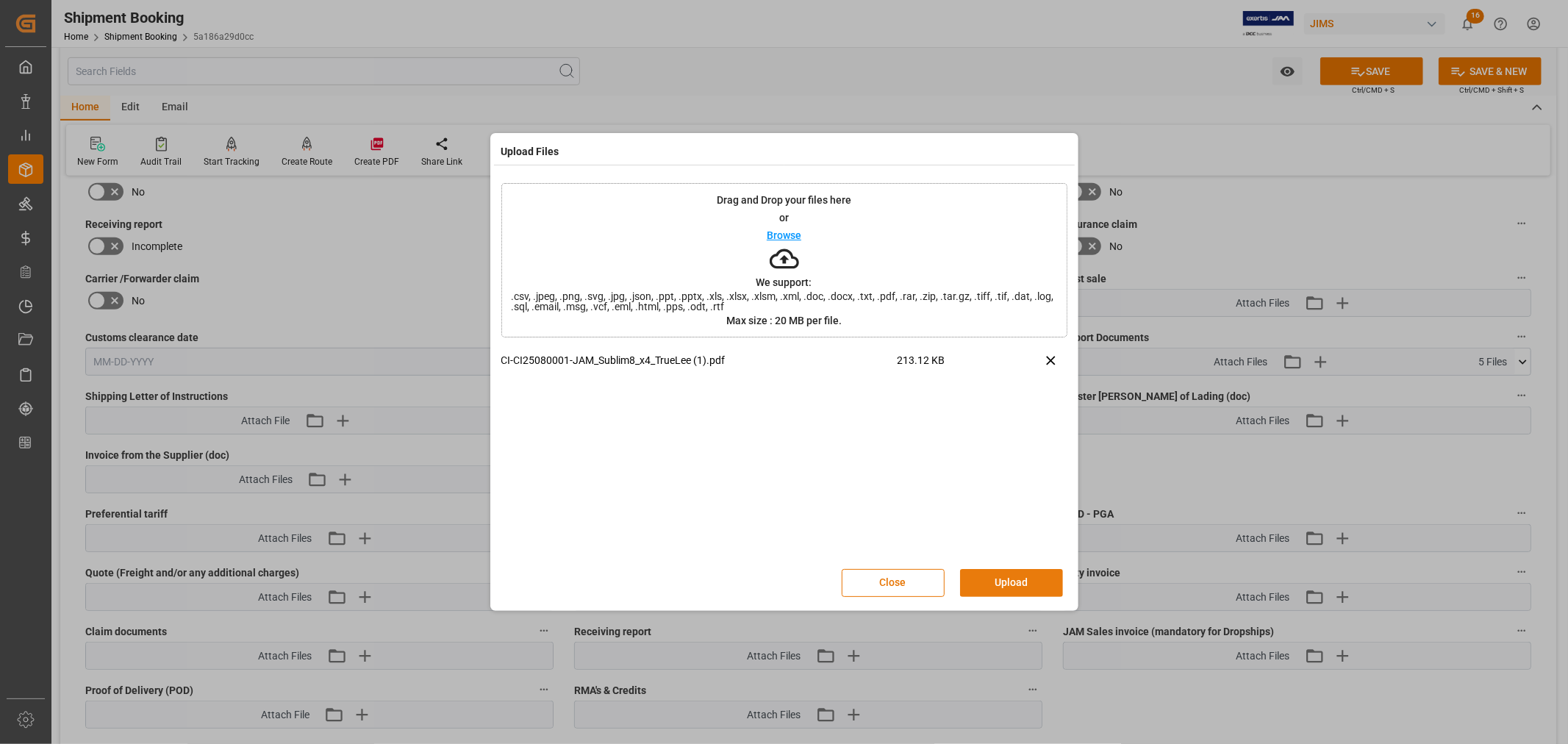
click at [1008, 579] on button "Upload" at bounding box center [1011, 582] width 103 height 28
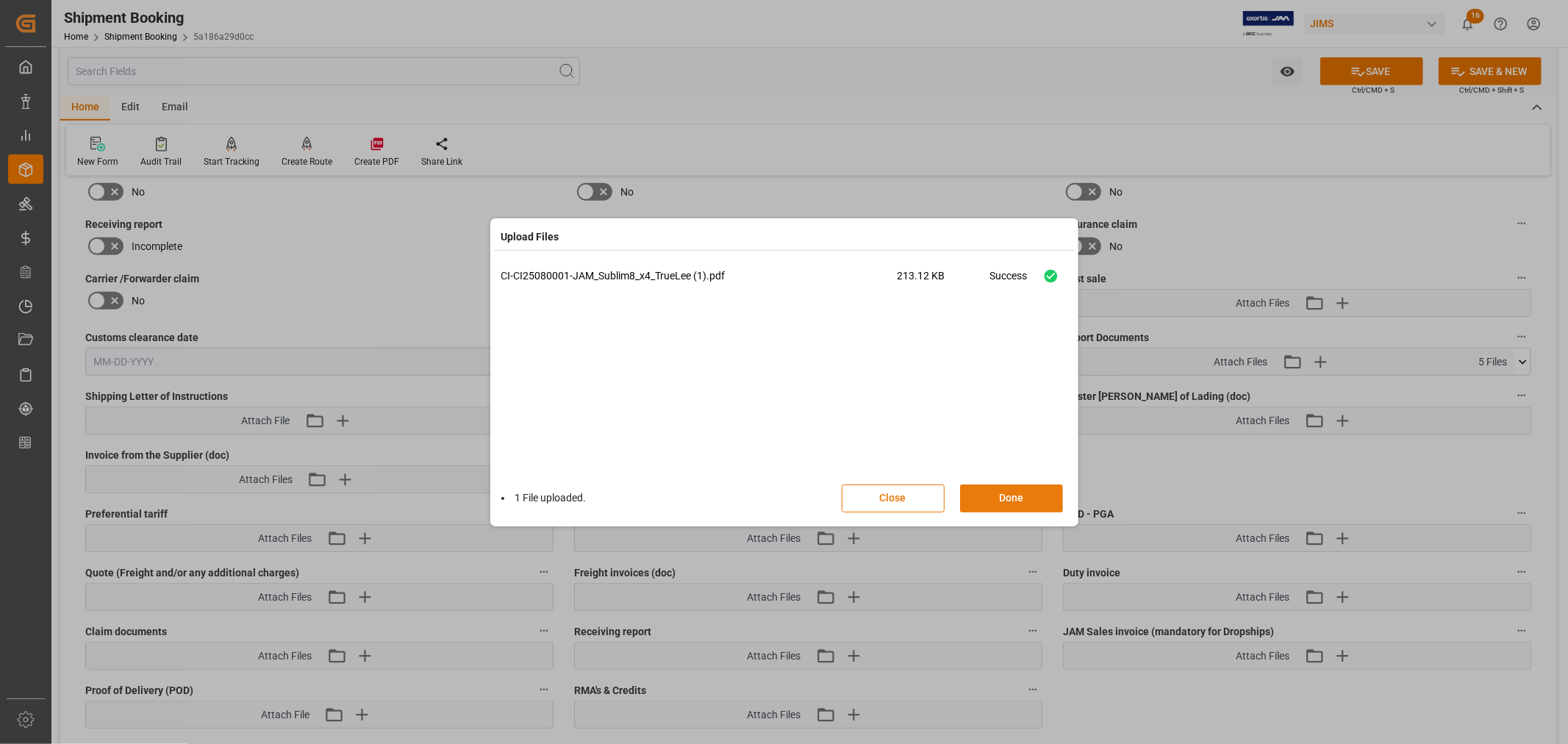
click at [1006, 495] on button "Done" at bounding box center [1011, 498] width 103 height 28
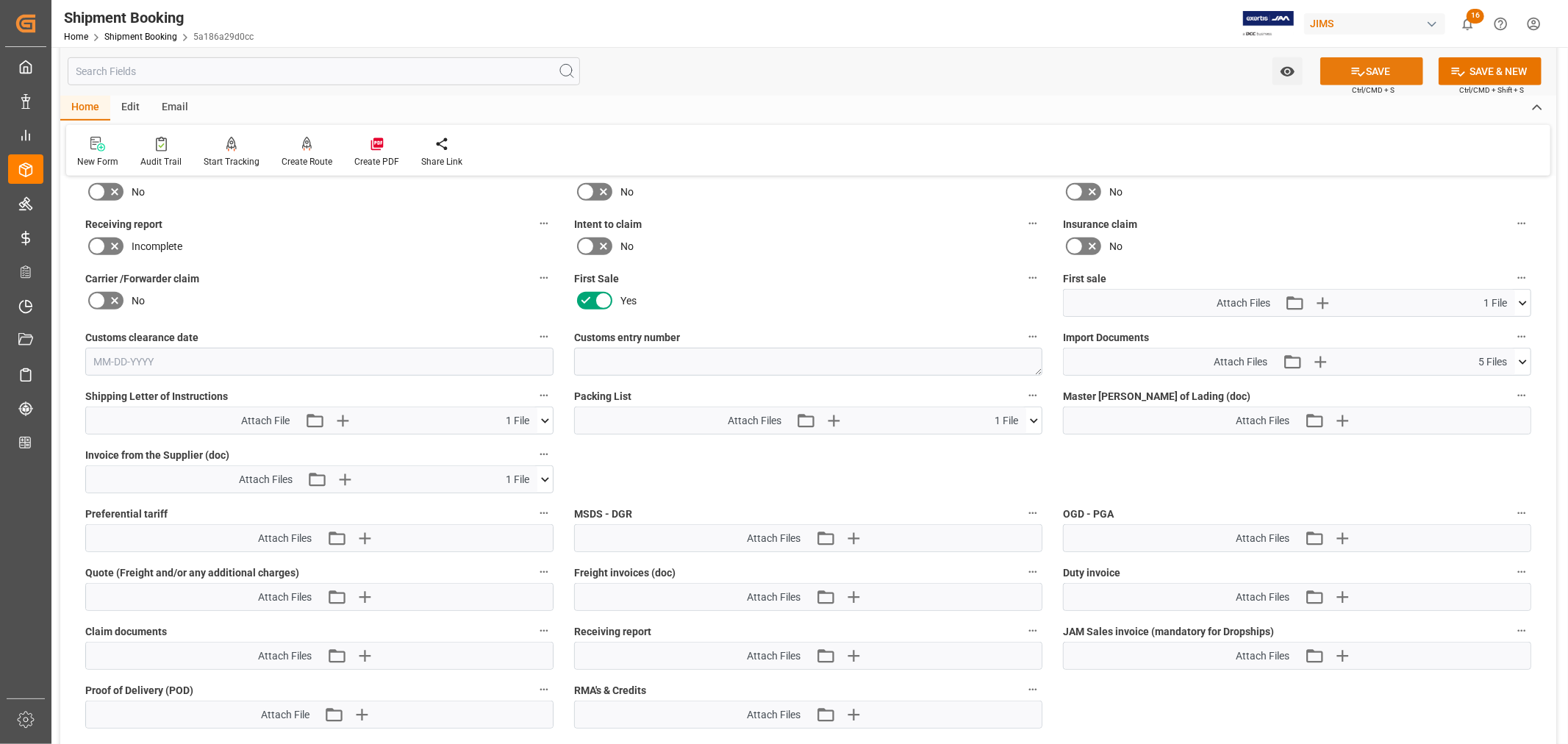
click at [1382, 65] on button "SAVE" at bounding box center [1372, 71] width 103 height 28
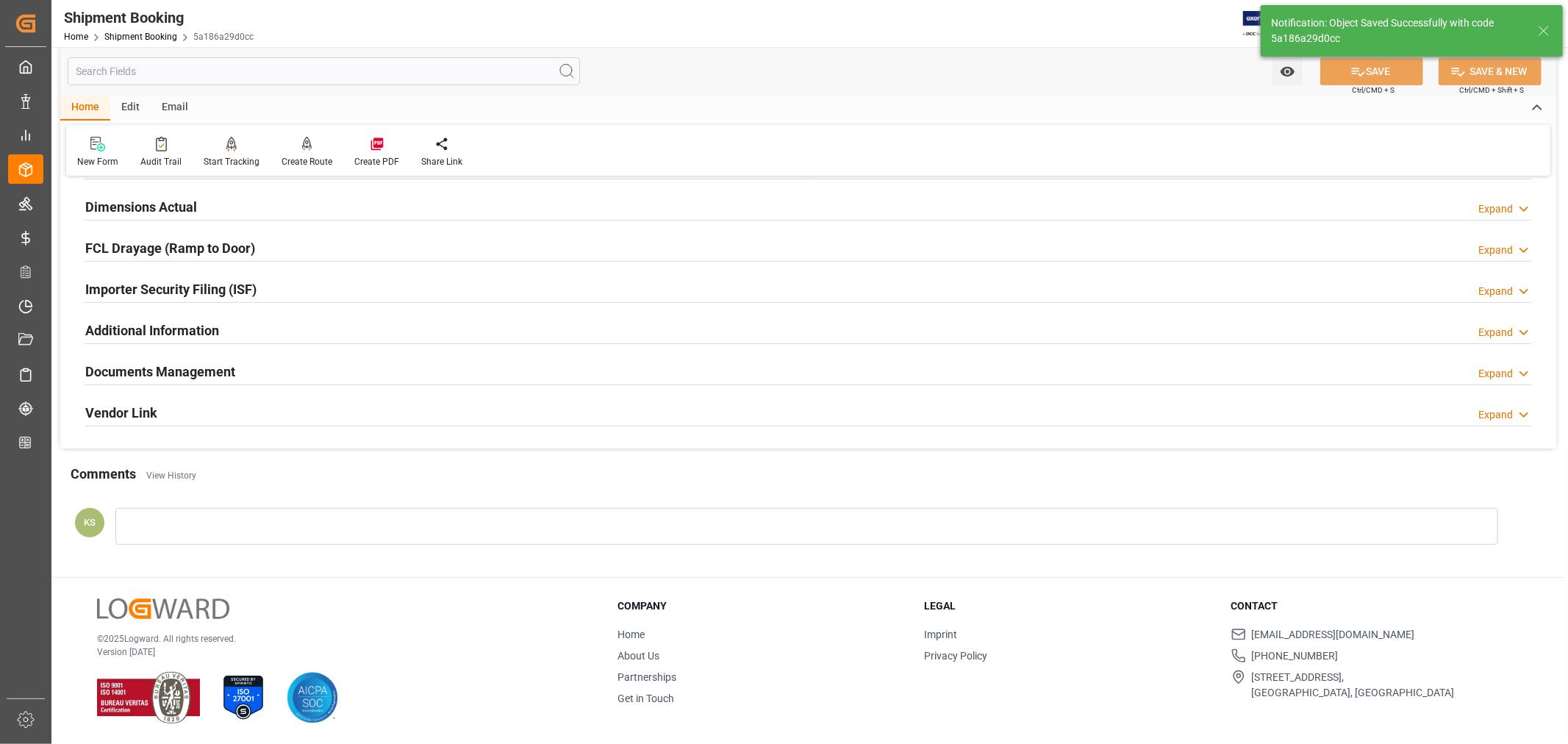
scroll to position [361, 0]
click at [129, 32] on link "Shipment Booking" at bounding box center [140, 36] width 73 height 10
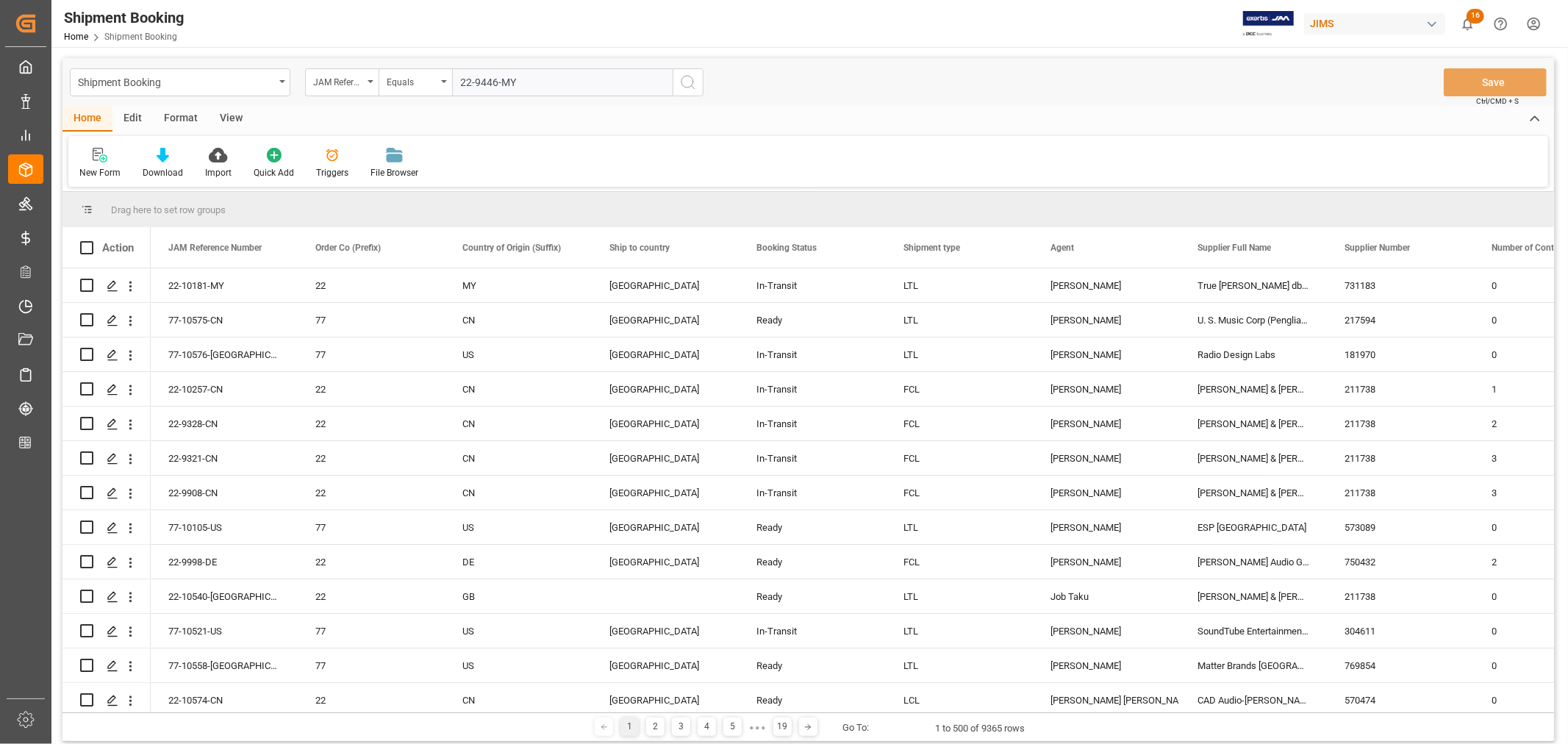
type input "22-9446-MY"
click at [682, 82] on icon "search button" at bounding box center [688, 82] width 17 height 17
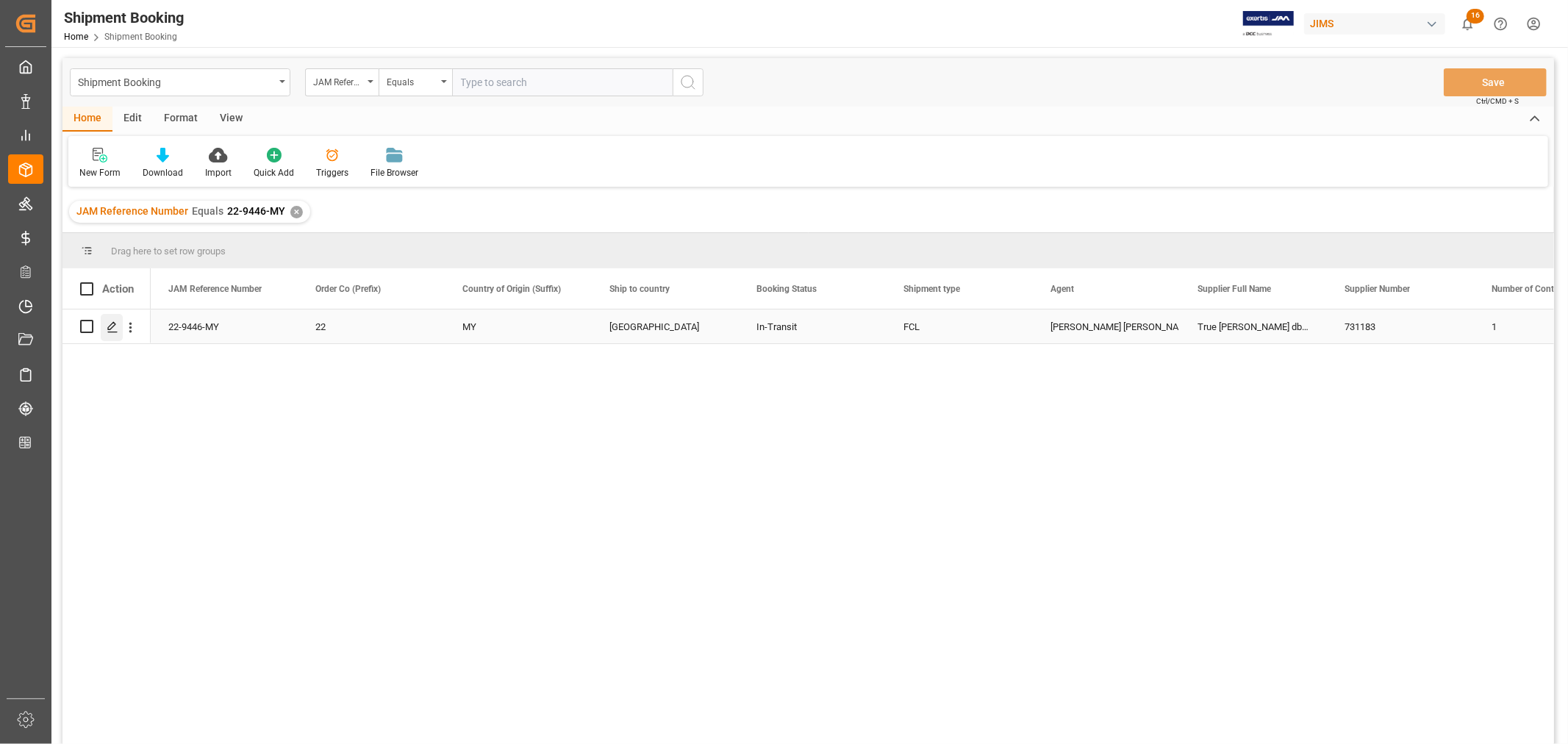
click at [121, 326] on div "Press SPACE to select this row." at bounding box center [112, 327] width 22 height 27
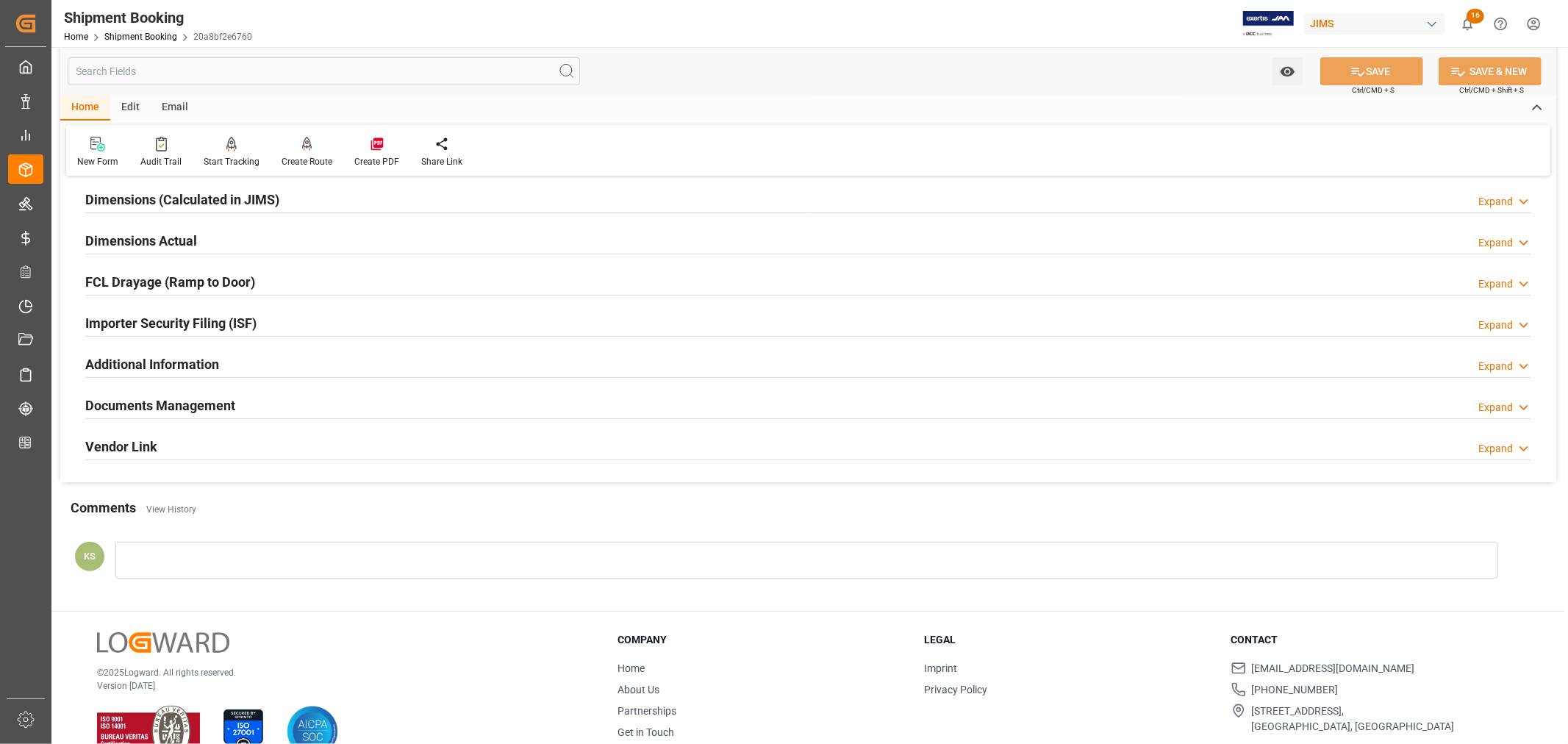
click at [185, 399] on h2 "Documents Management" at bounding box center [160, 405] width 150 height 20
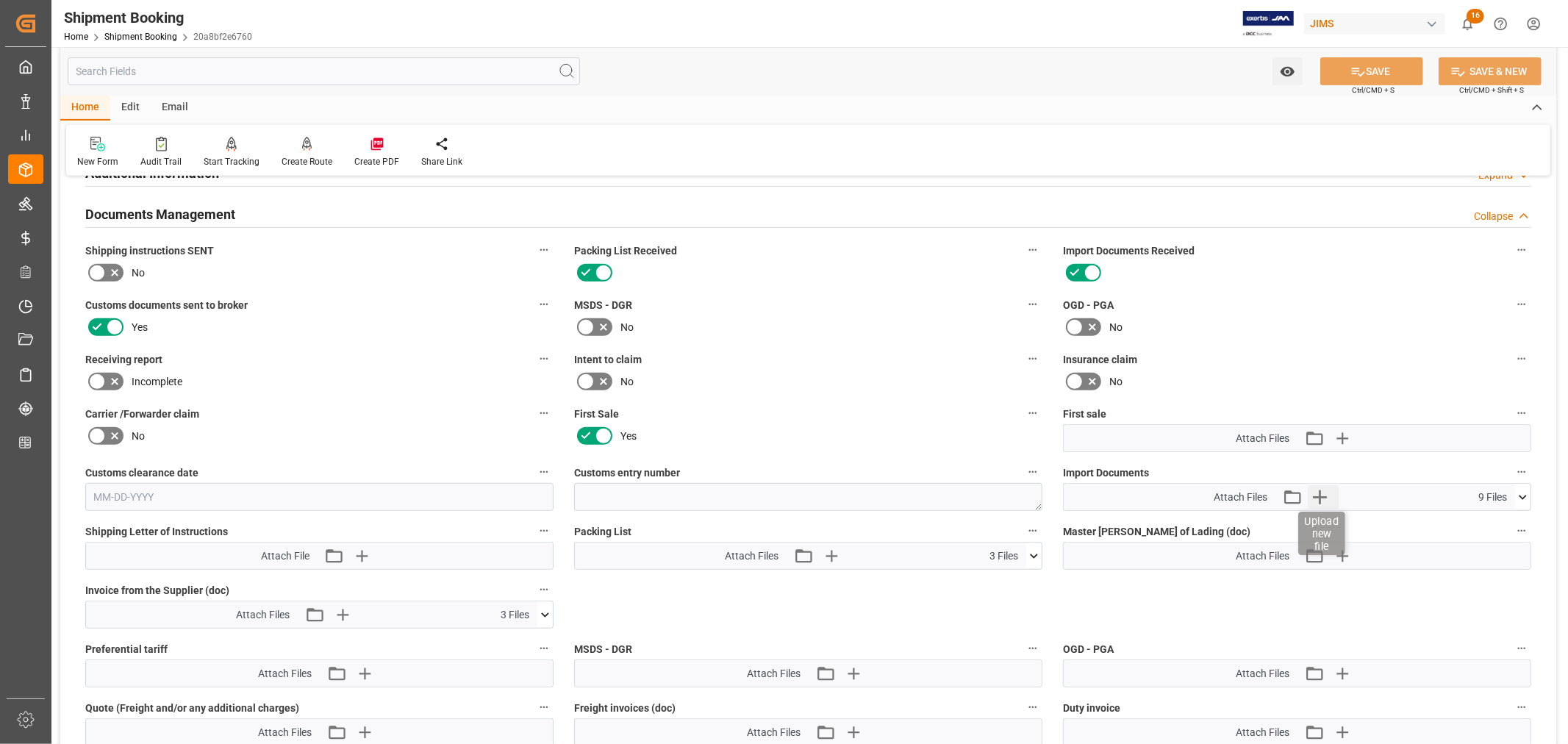
scroll to position [490, 0]
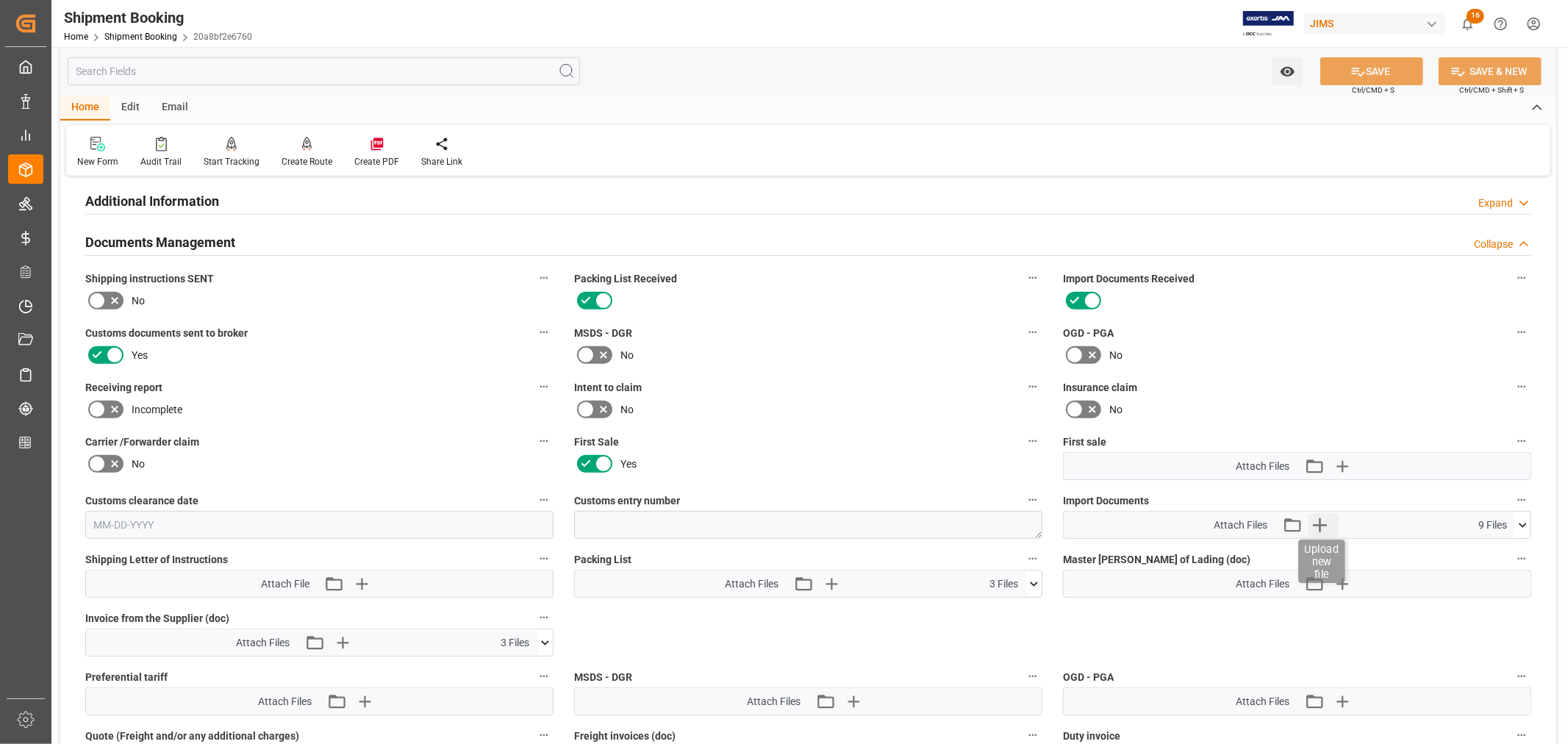
click at [1316, 523] on icon "button" at bounding box center [1320, 525] width 24 height 24
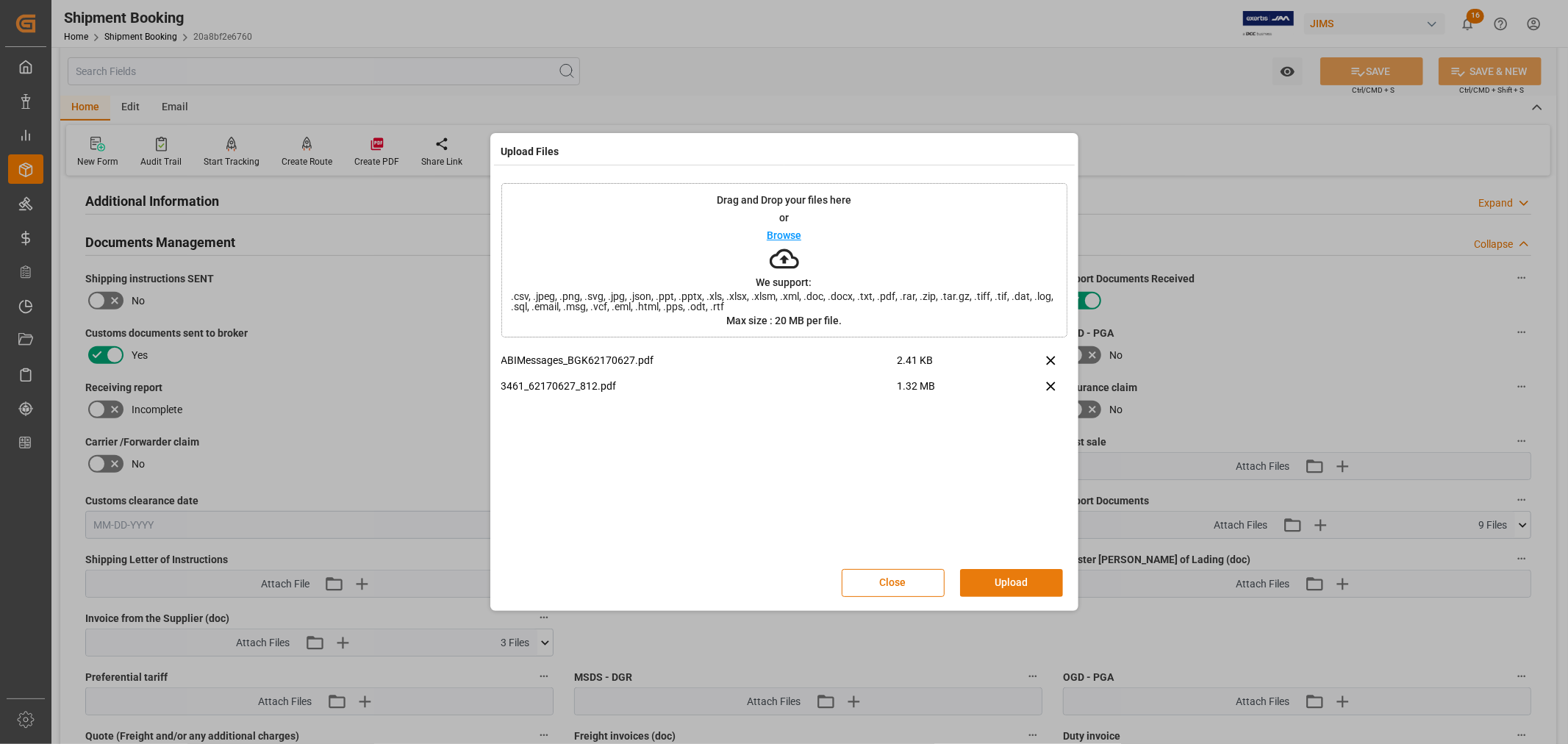
click at [1008, 581] on button "Upload" at bounding box center [1011, 582] width 103 height 28
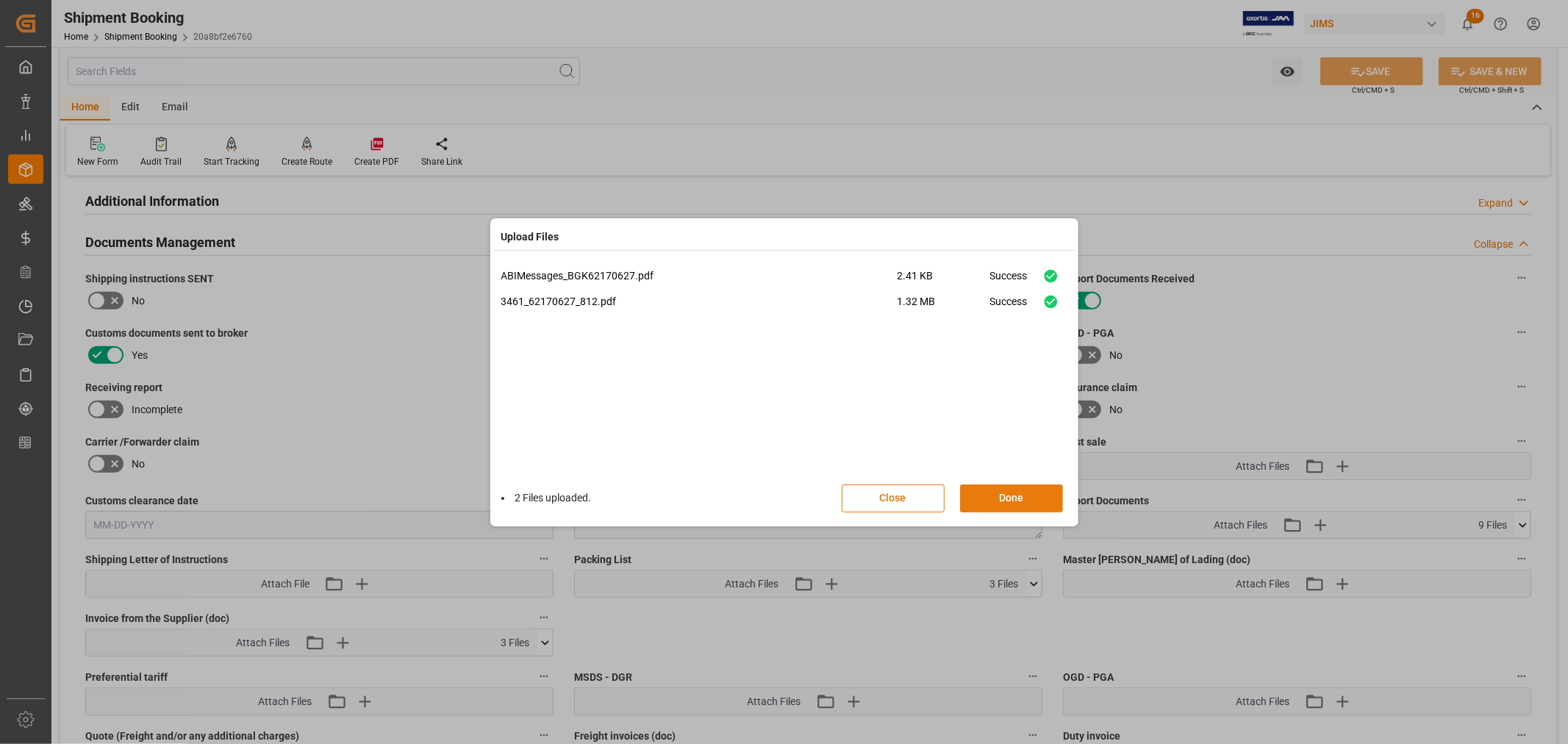
click at [990, 497] on button "Done" at bounding box center [1011, 498] width 103 height 28
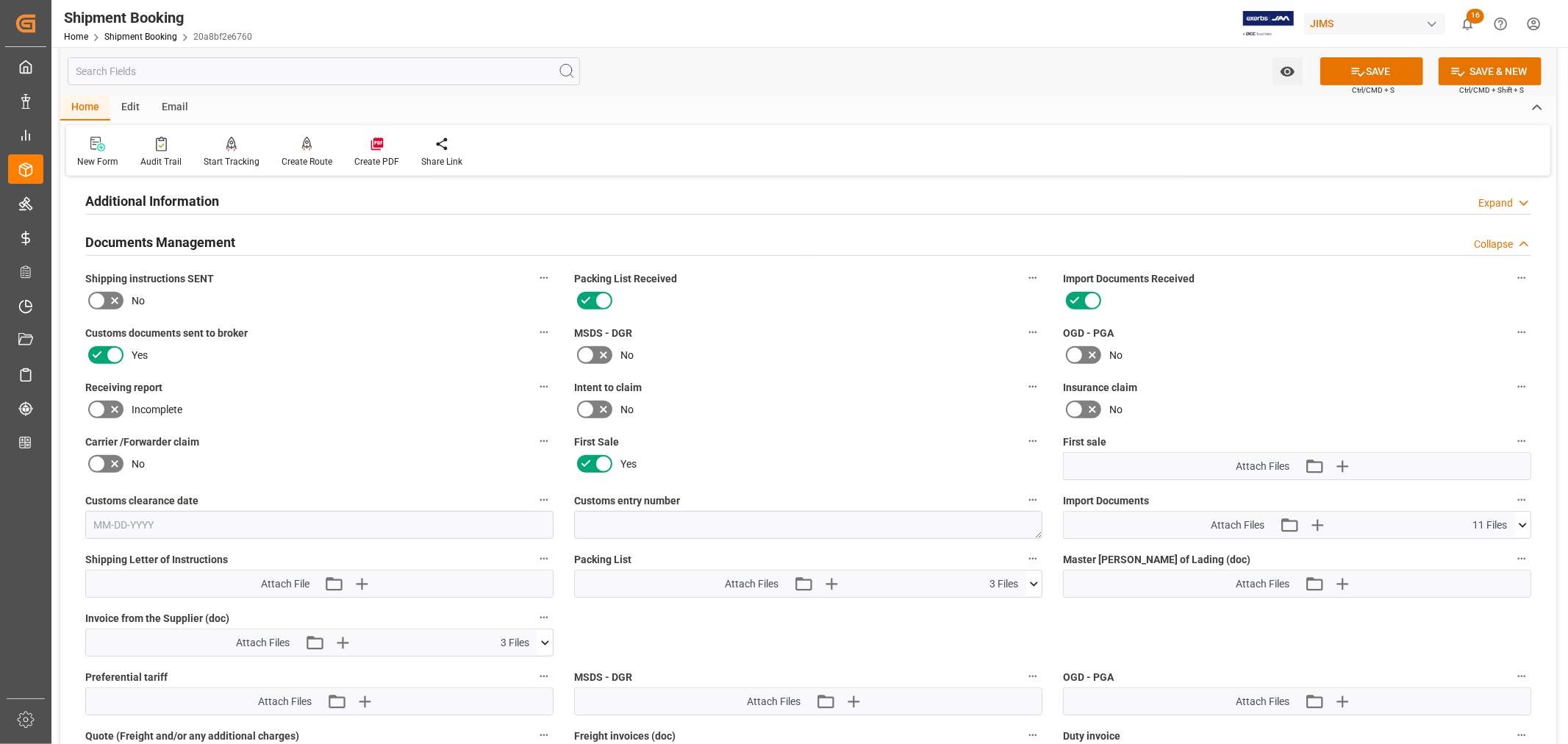
click at [1522, 520] on icon at bounding box center [1523, 525] width 16 height 16
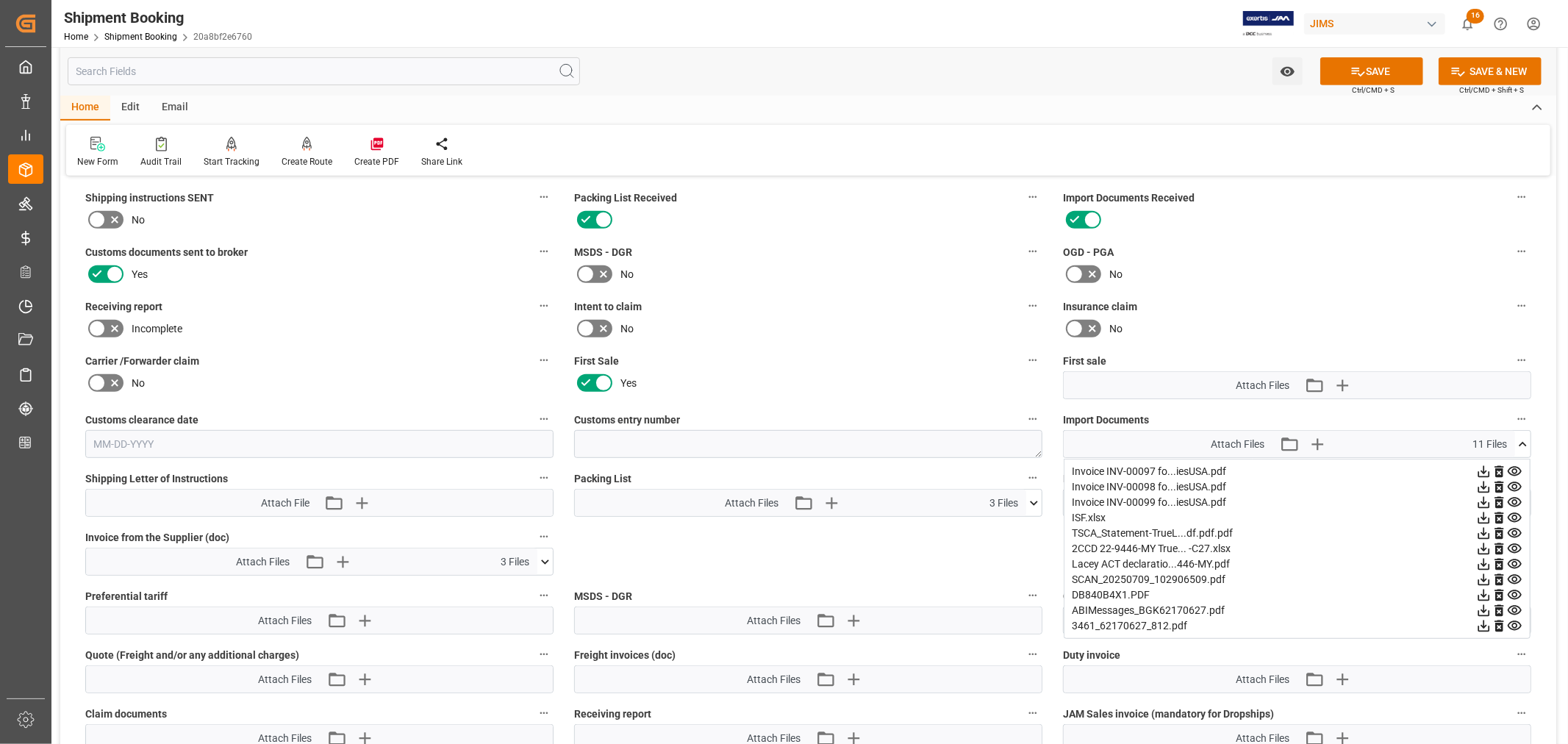
scroll to position [571, 0]
drag, startPoint x: 1522, startPoint y: 437, endPoint x: 1481, endPoint y: 424, distance: 43.0
click at [1522, 437] on icon at bounding box center [1523, 444] width 16 height 16
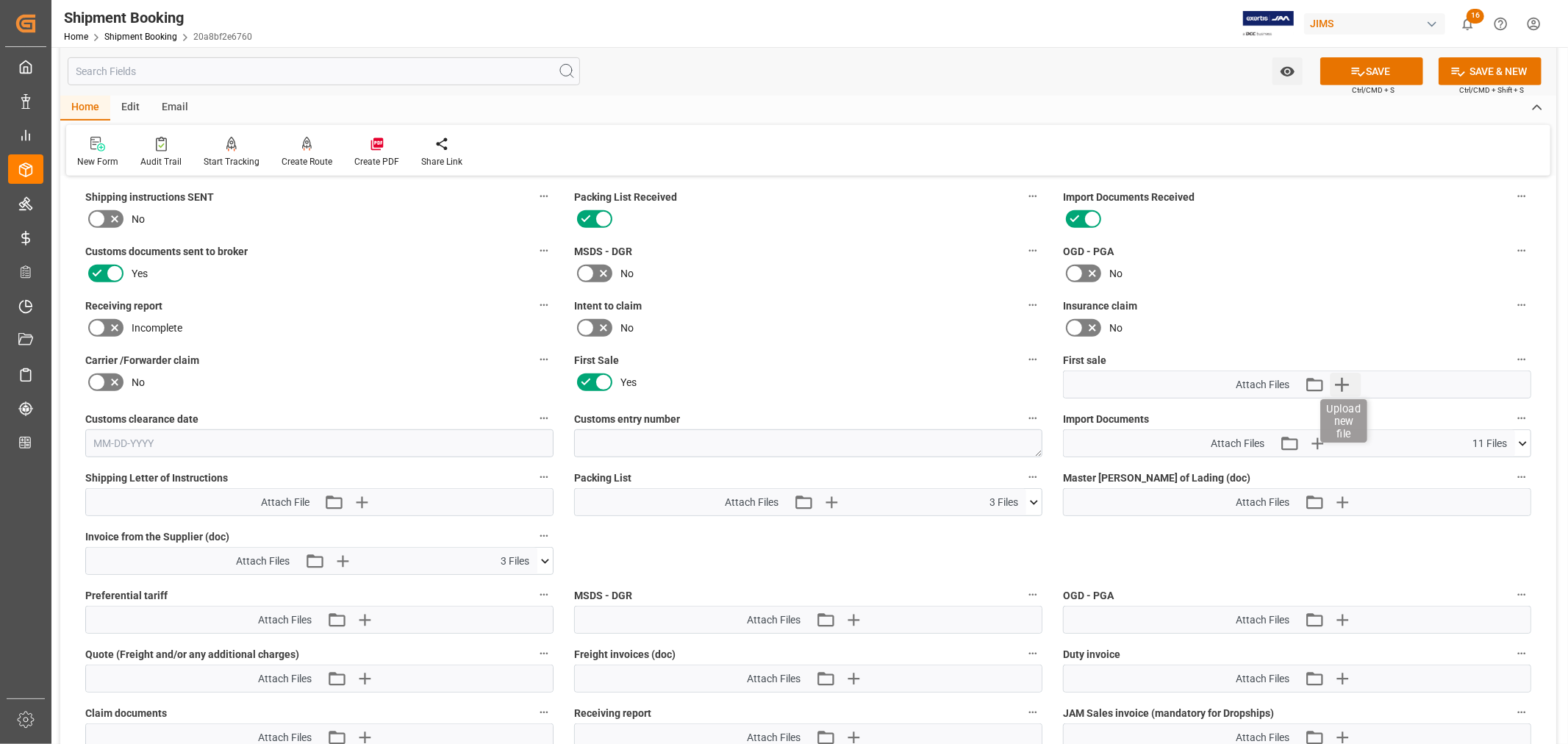
click at [1347, 383] on icon "button" at bounding box center [1342, 384] width 24 height 24
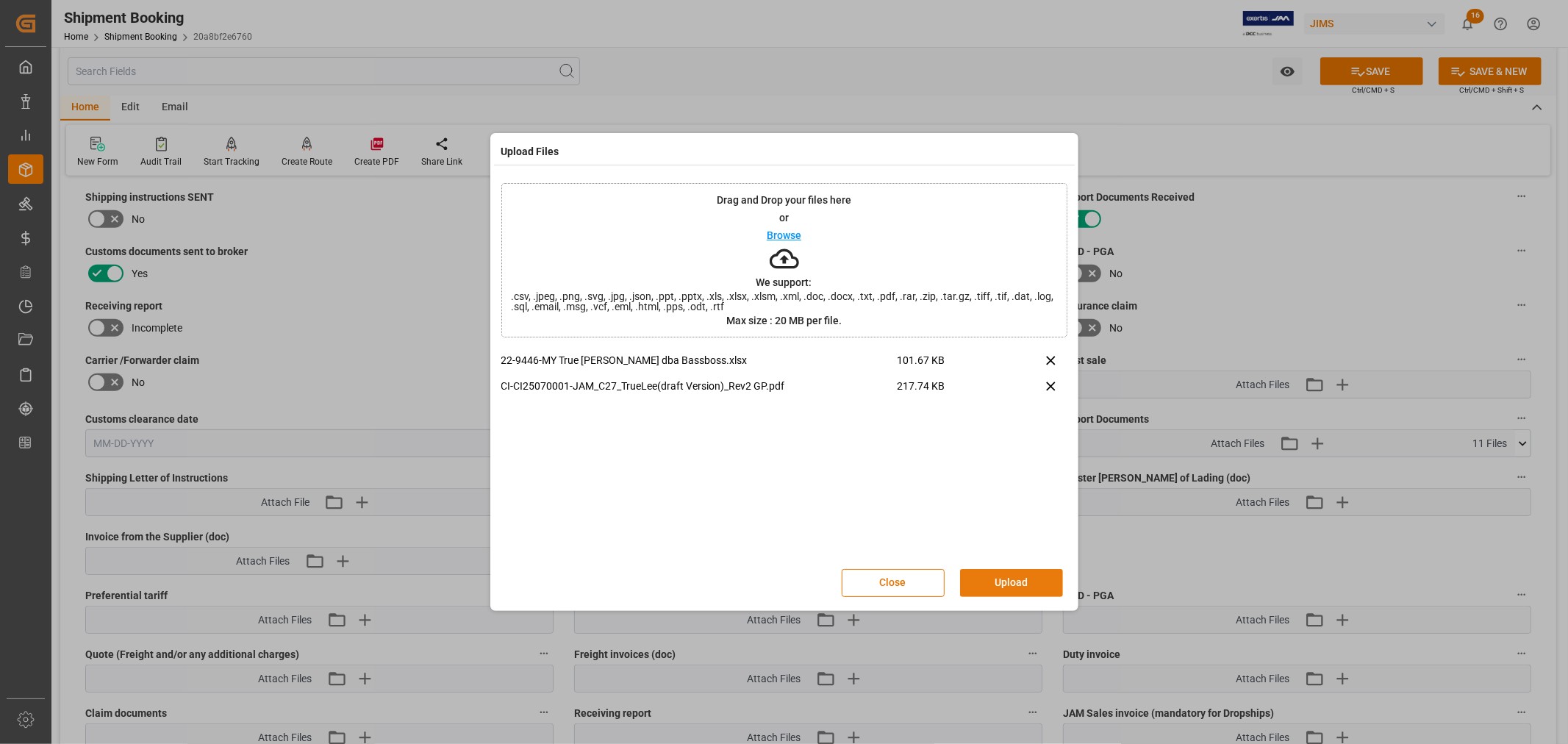
click at [999, 582] on button "Upload" at bounding box center [1011, 582] width 103 height 28
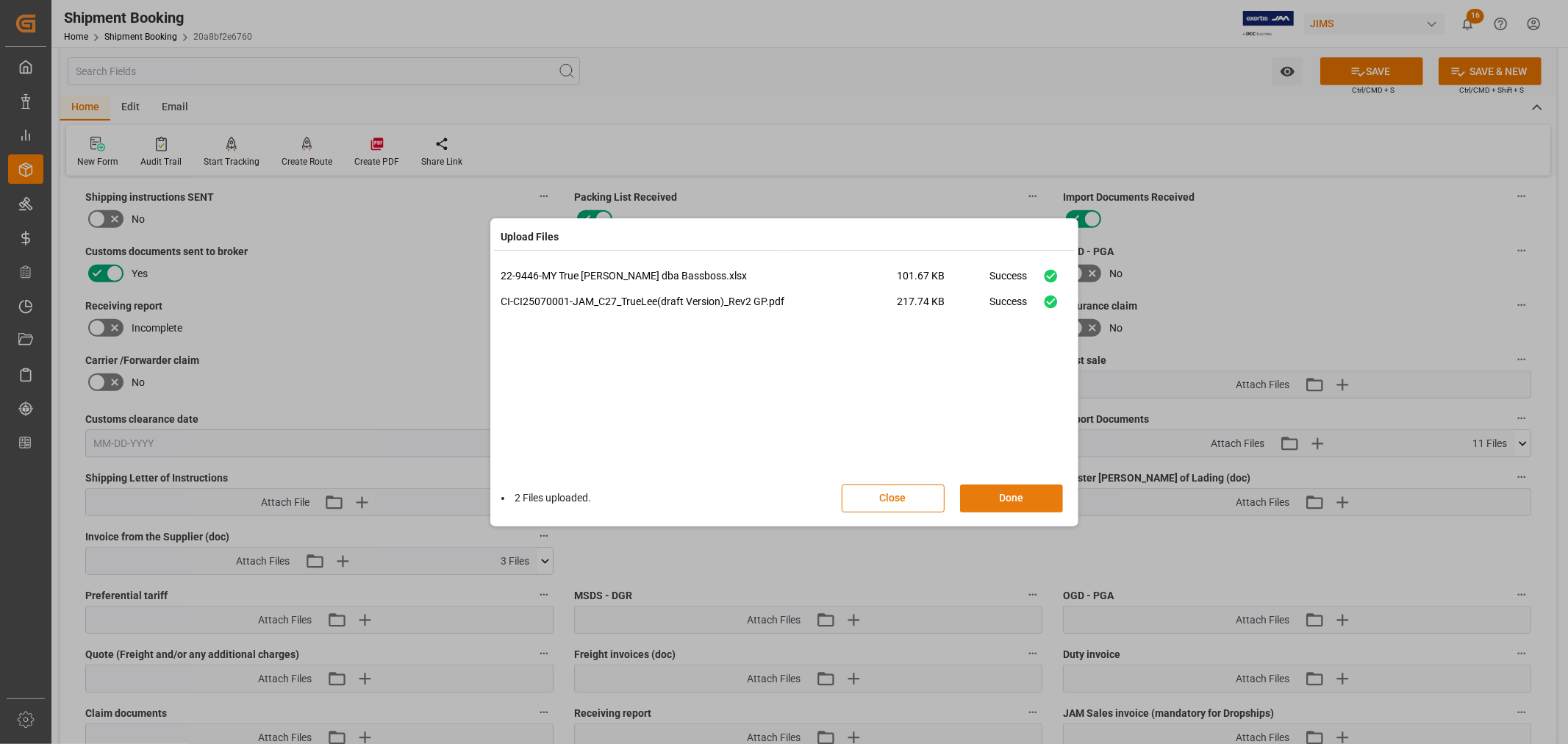
click at [1002, 494] on button "Done" at bounding box center [1011, 498] width 103 height 28
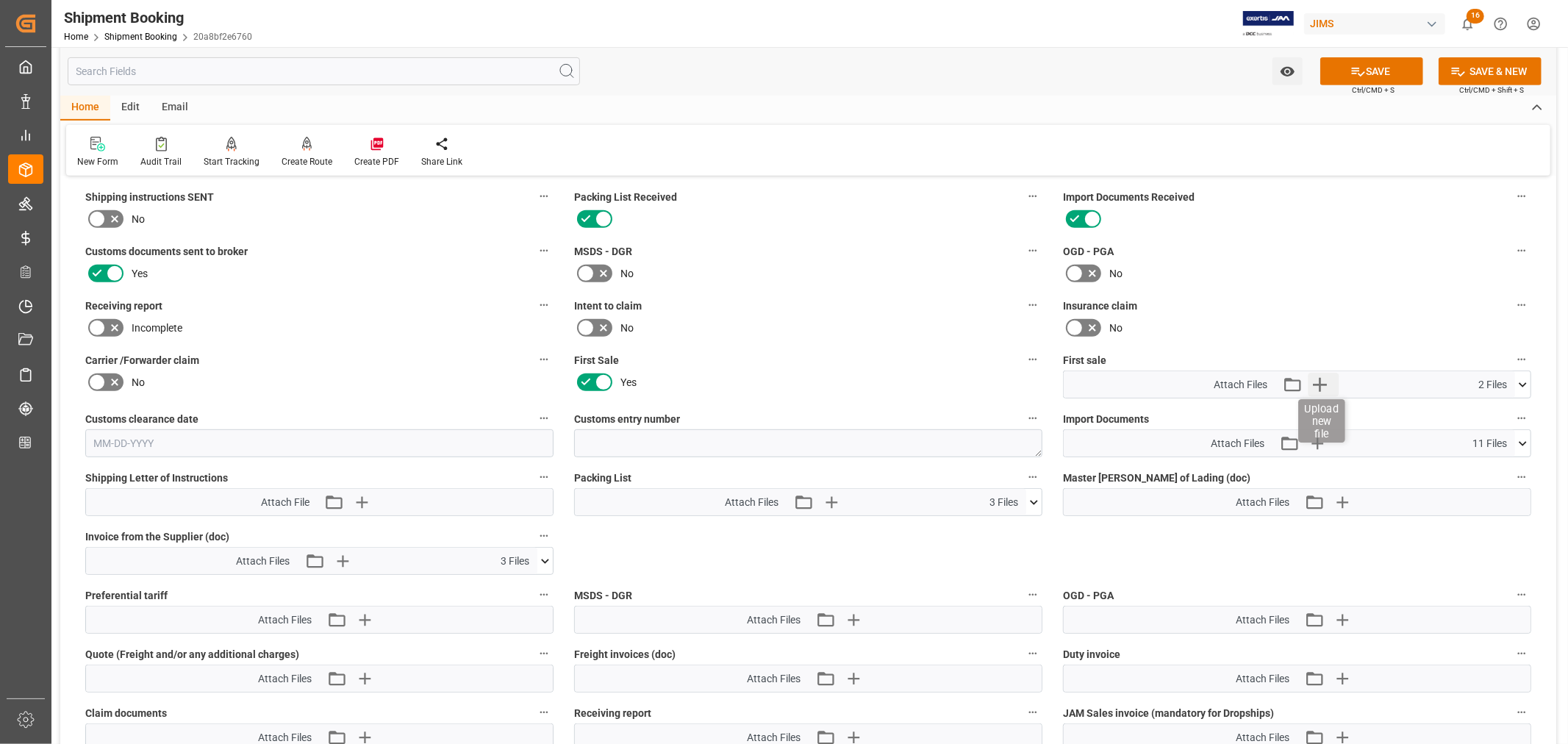
click at [1321, 376] on icon "button" at bounding box center [1320, 384] width 24 height 24
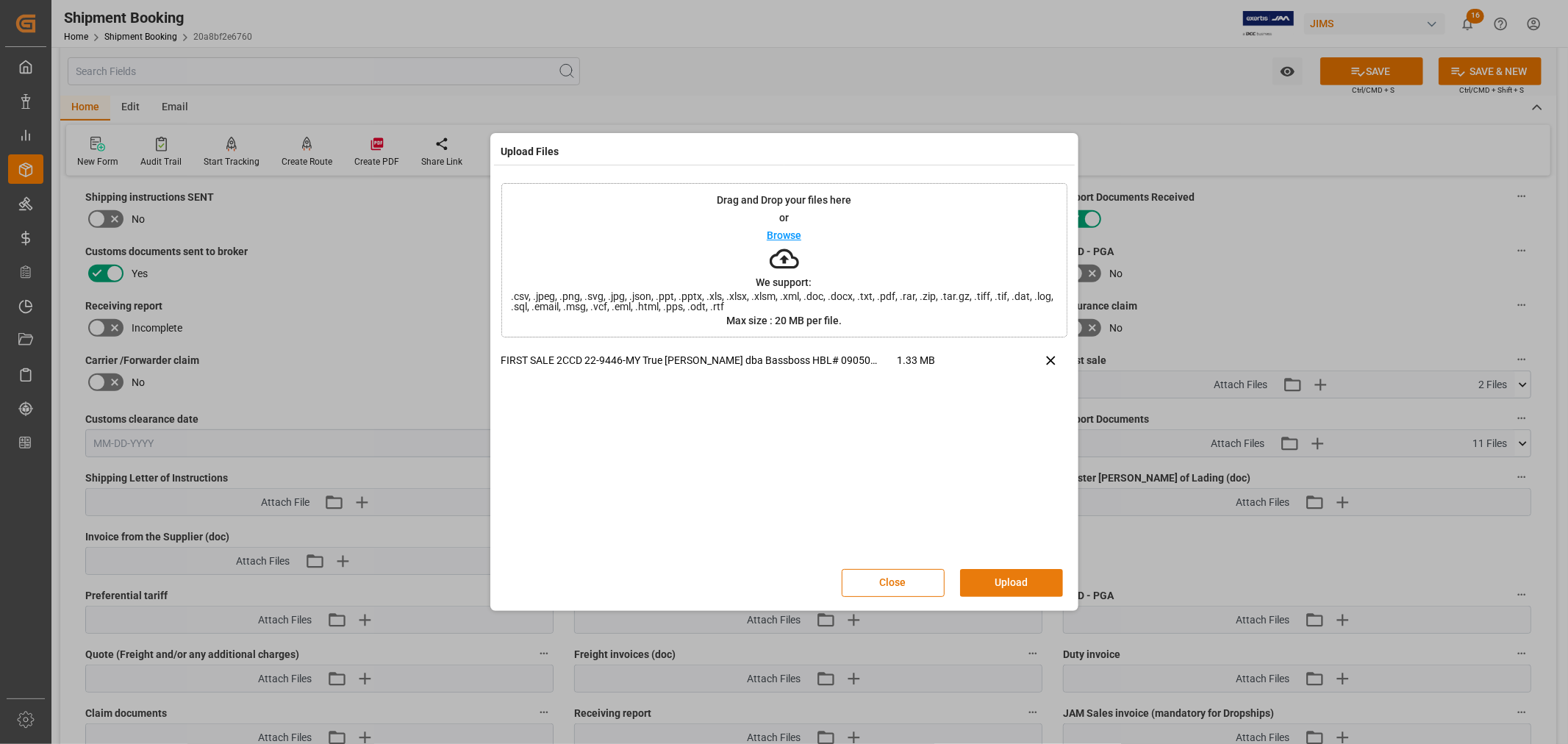
click at [1010, 581] on button "Upload" at bounding box center [1011, 582] width 103 height 28
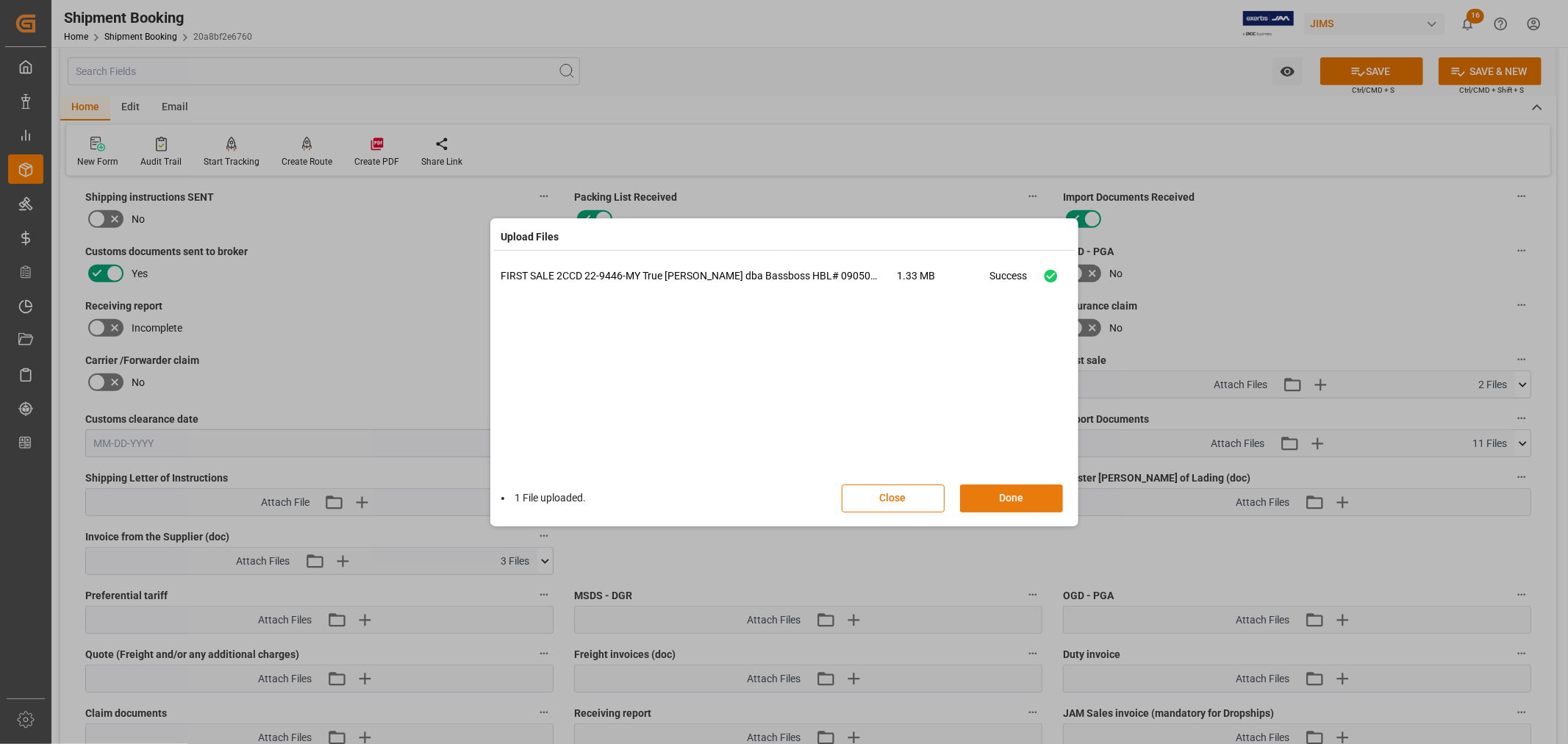
click at [1004, 497] on button "Done" at bounding box center [1011, 498] width 103 height 28
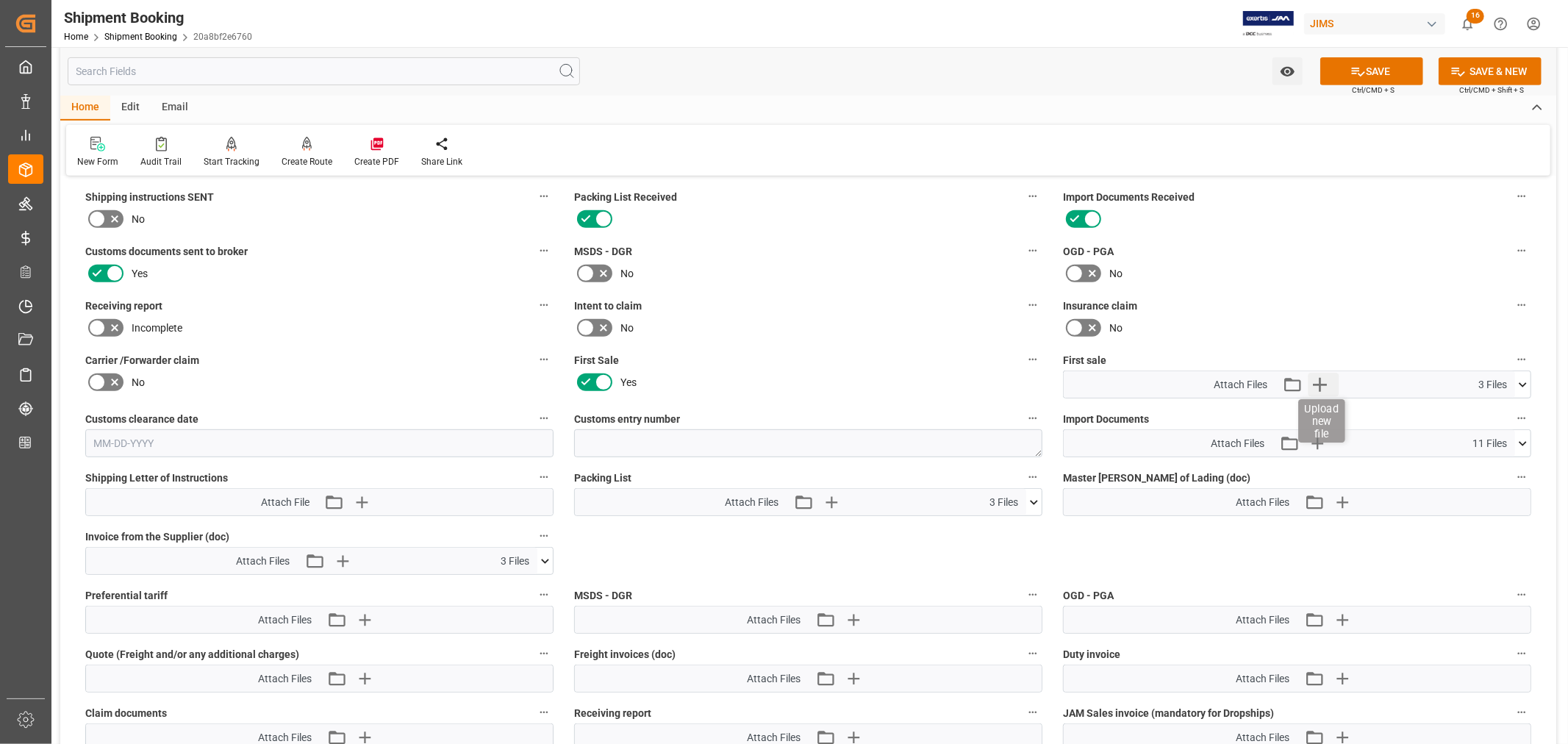
click at [1323, 384] on icon "button" at bounding box center [1320, 384] width 24 height 24
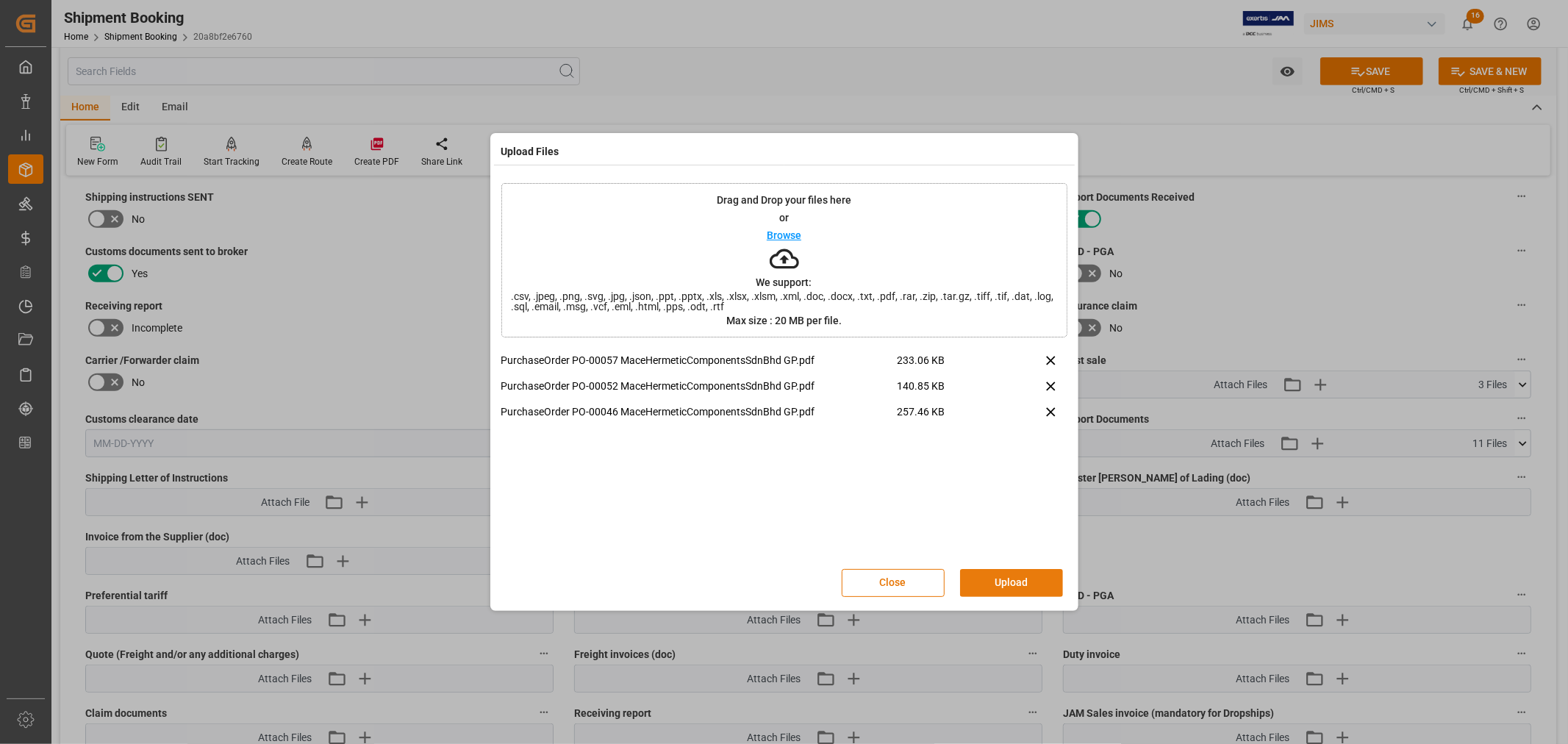
click at [994, 574] on button "Upload" at bounding box center [1011, 582] width 103 height 28
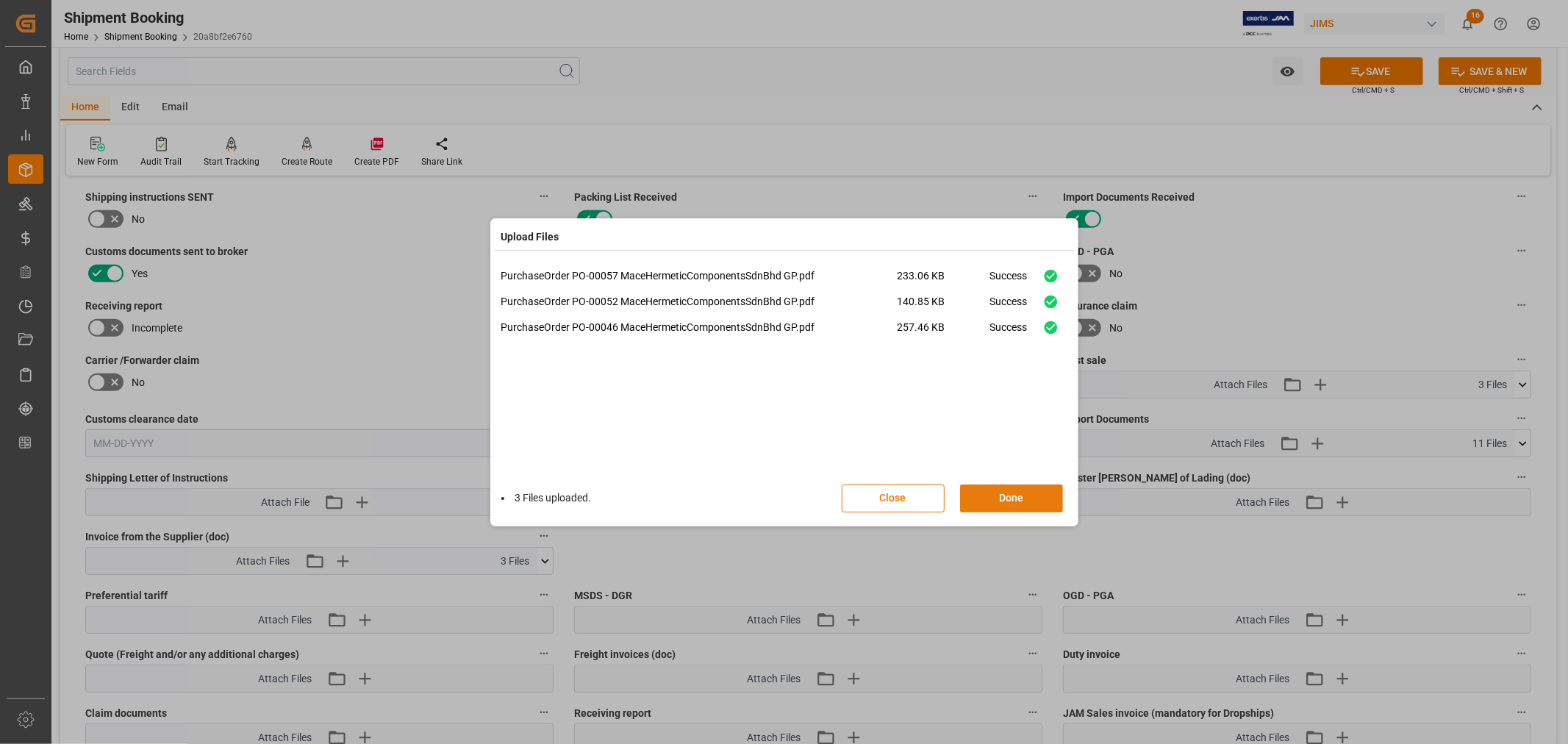
click at [1004, 494] on button "Done" at bounding box center [1011, 498] width 103 height 28
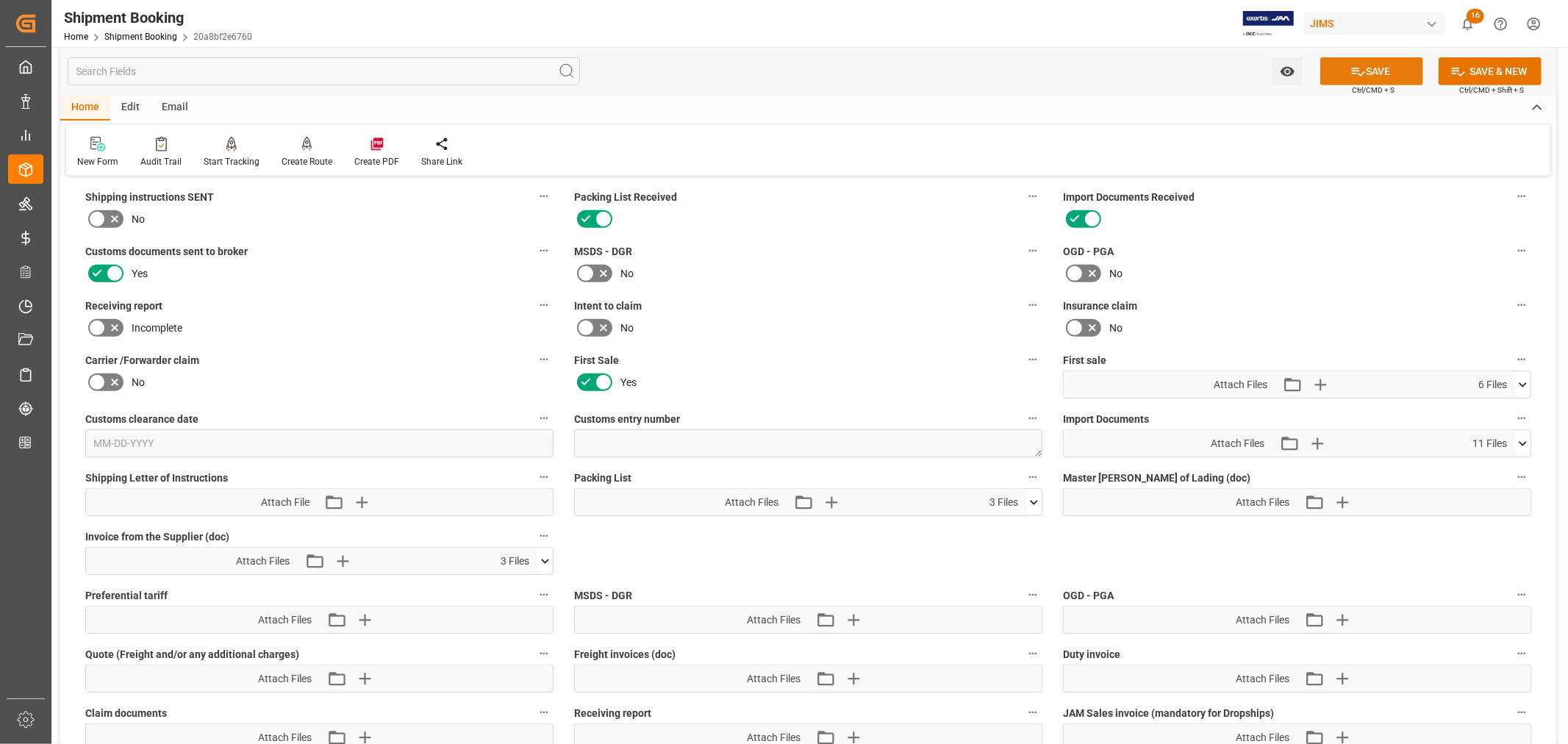
click at [1383, 69] on button "SAVE" at bounding box center [1372, 71] width 103 height 28
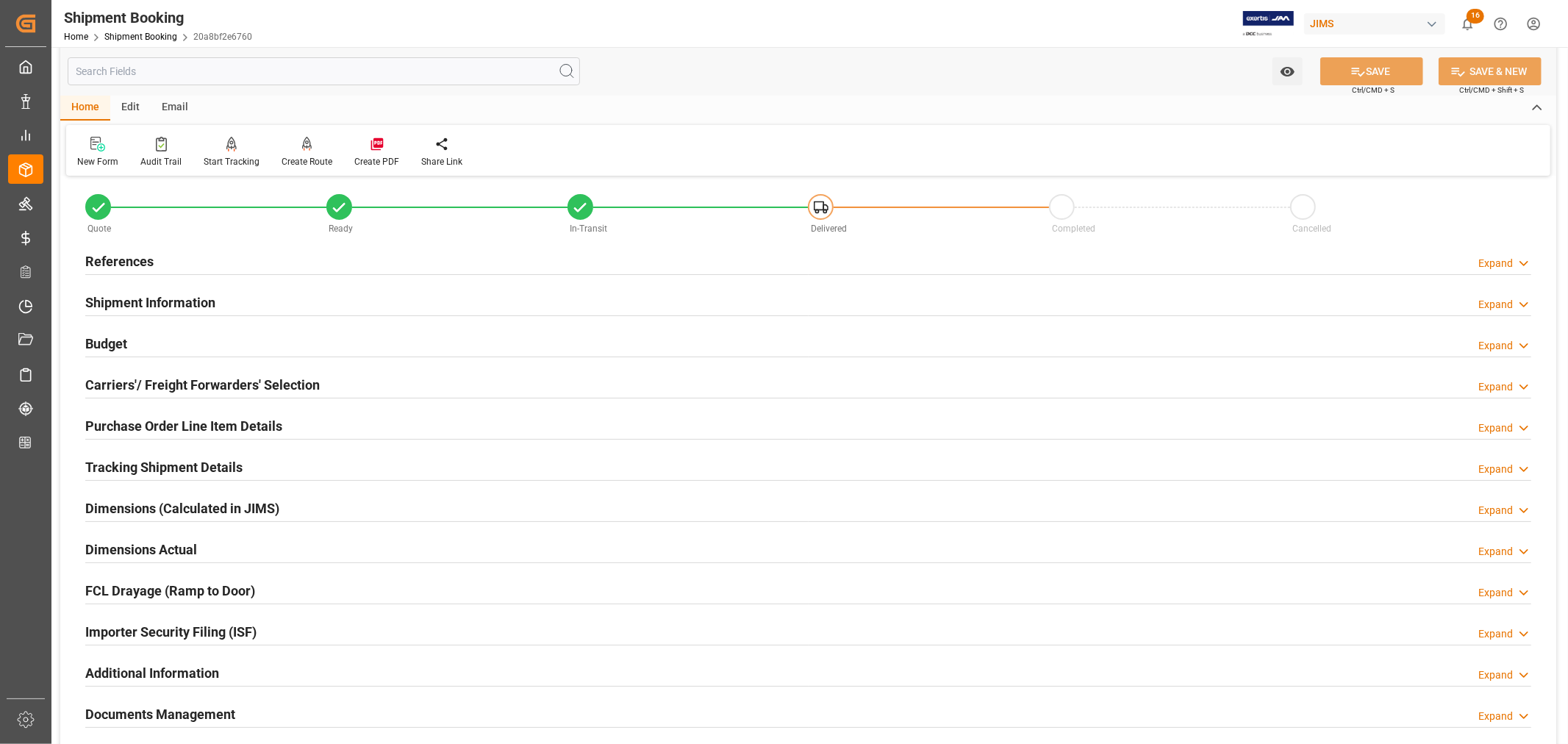
scroll to position [0, 0]
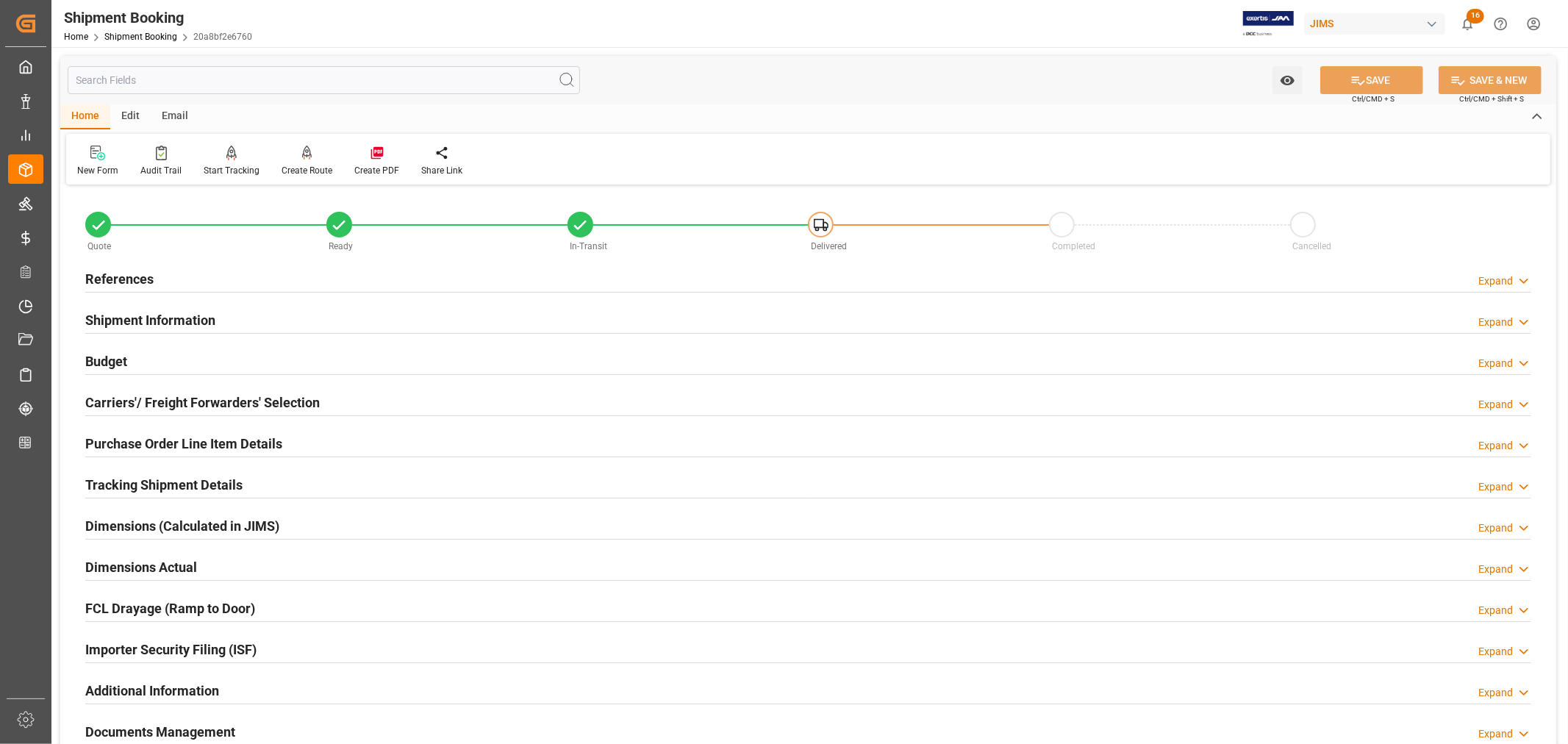
click at [145, 480] on h2 "Tracking Shipment Details" at bounding box center [163, 484] width 157 height 20
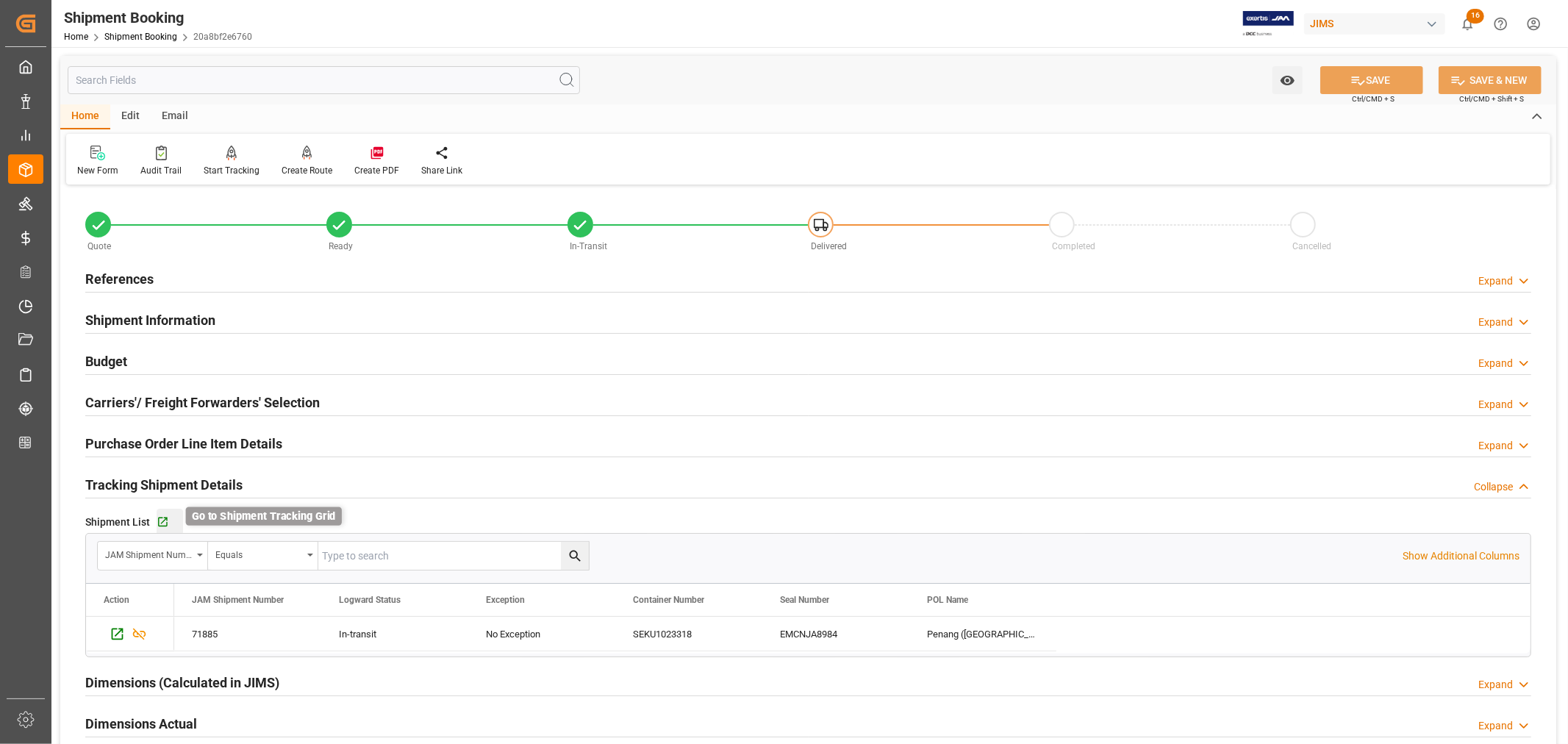
click at [159, 520] on icon "button" at bounding box center [162, 522] width 13 height 13
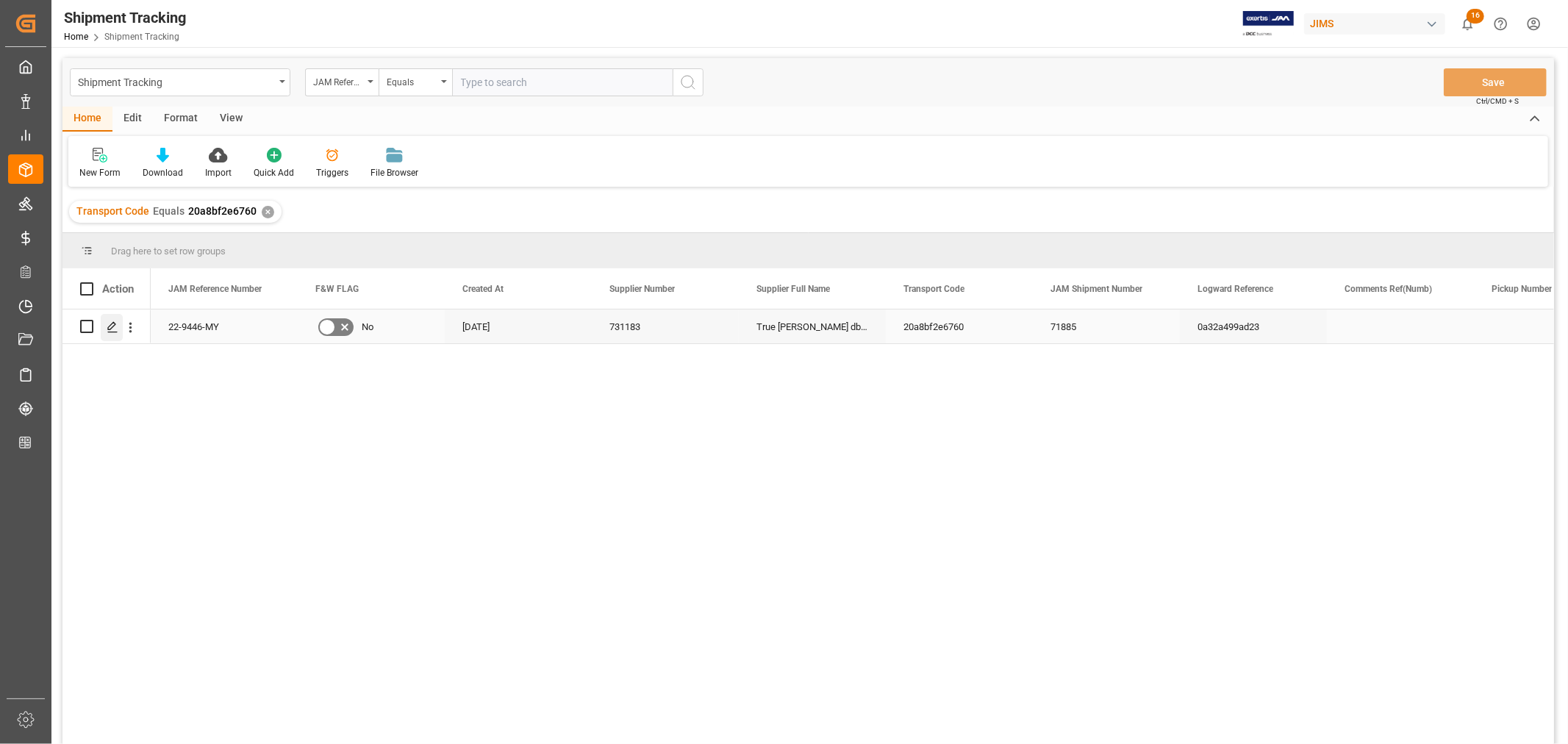
click at [112, 329] on icon "Press SPACE to select this row." at bounding box center [112, 327] width 12 height 12
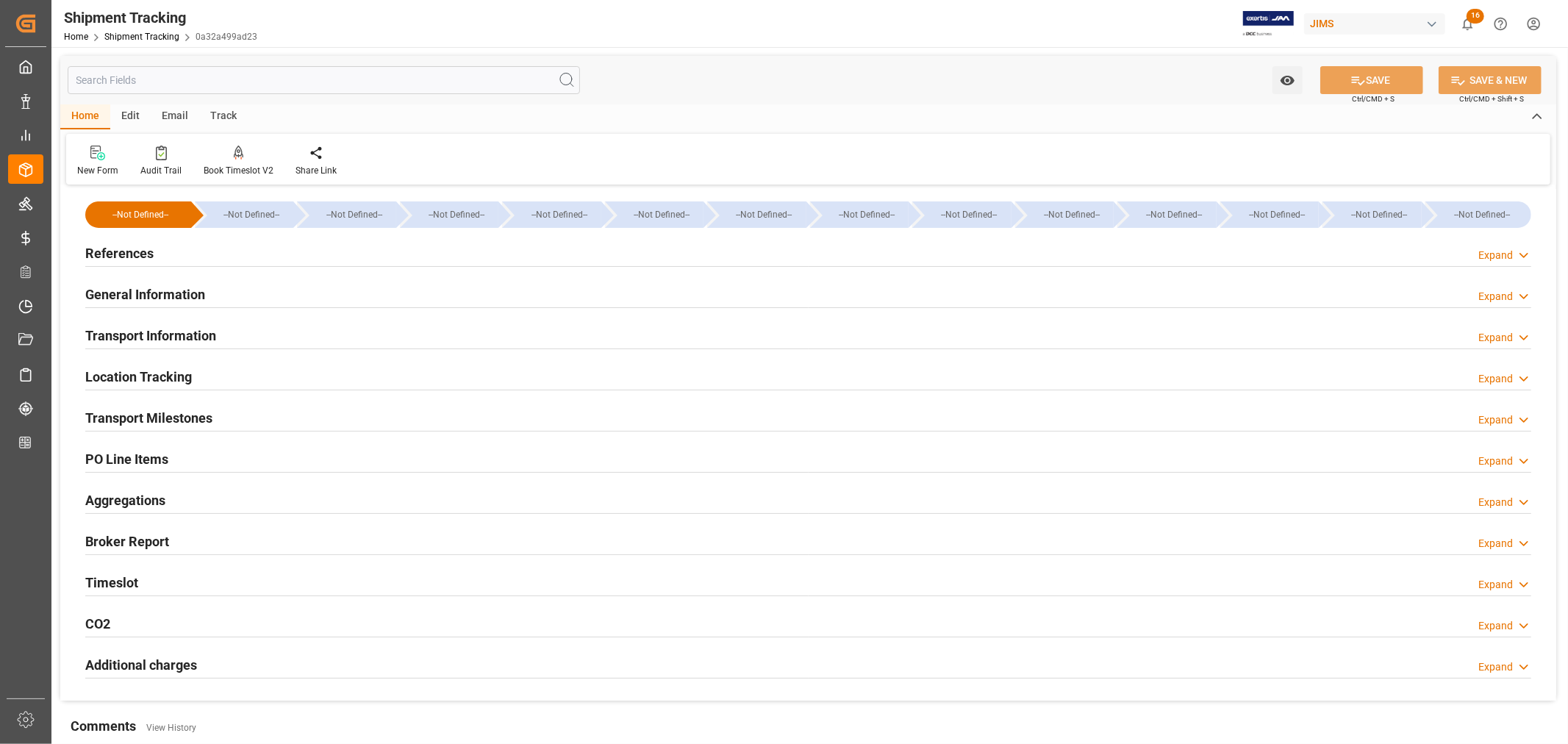
click at [178, 408] on h2 "Transport Milestones" at bounding box center [148, 417] width 127 height 20
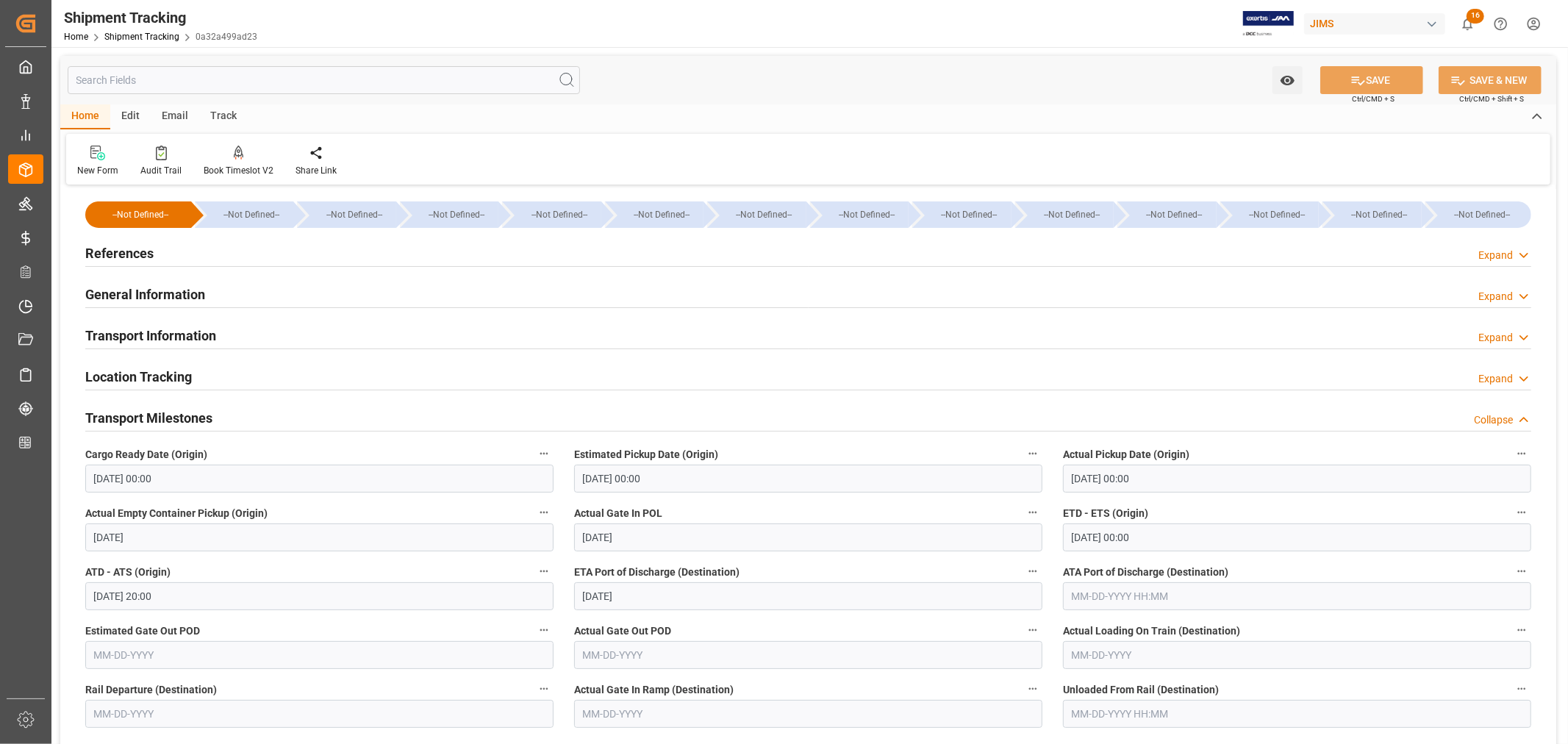
click at [167, 416] on h2 "Transport Milestones" at bounding box center [148, 417] width 127 height 20
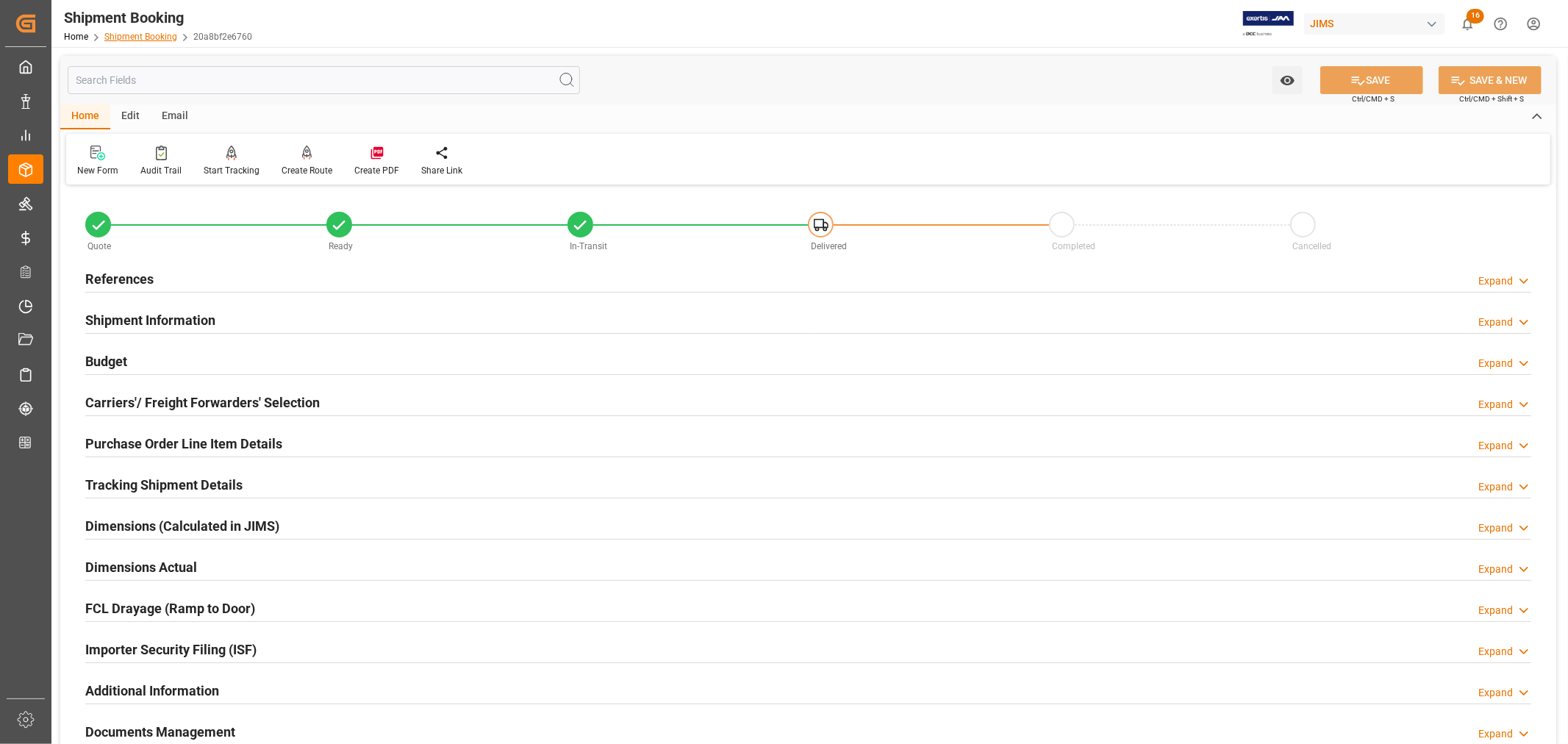
click at [148, 37] on link "Shipment Booking" at bounding box center [140, 36] width 73 height 10
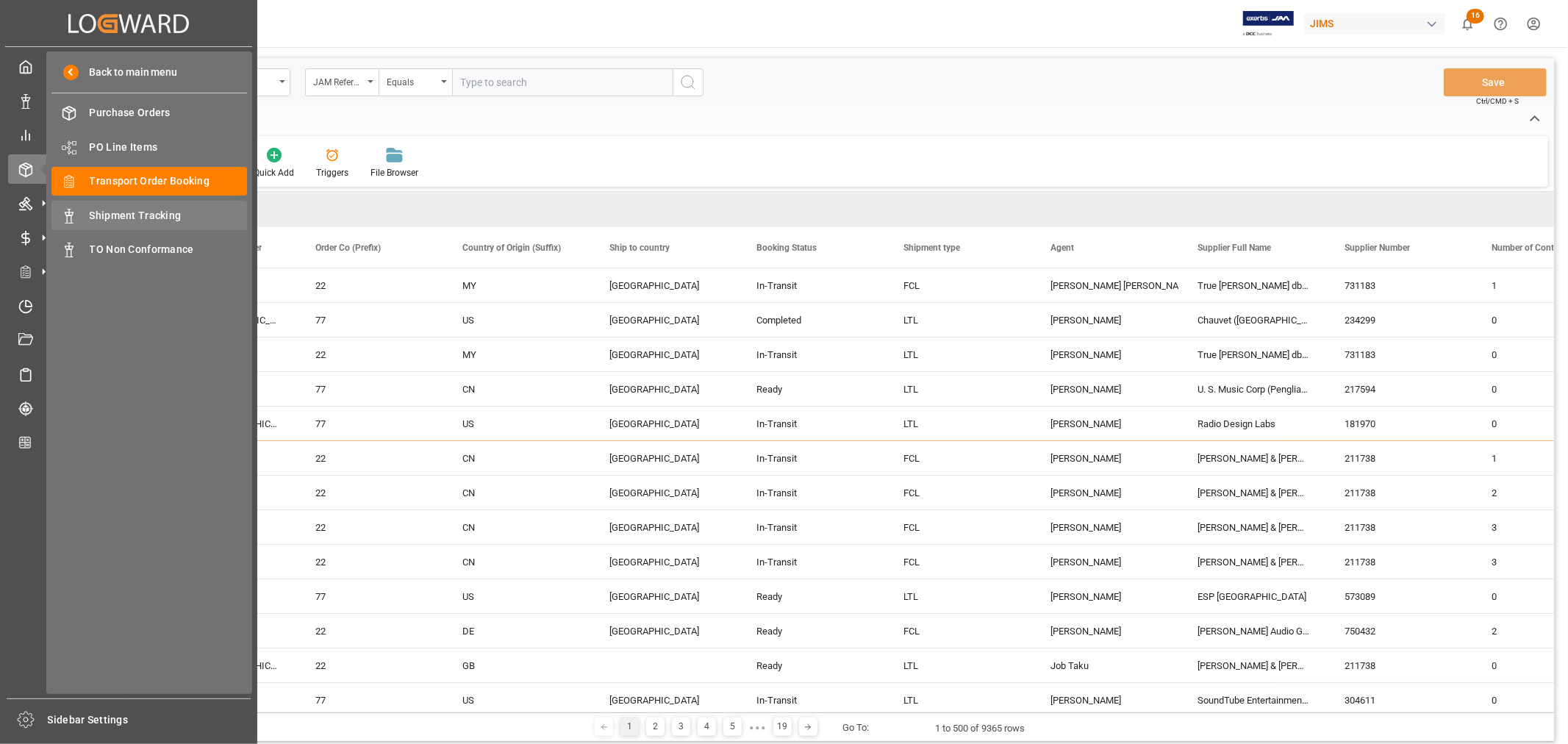
click at [148, 214] on span "Shipment Tracking" at bounding box center [169, 216] width 158 height 16
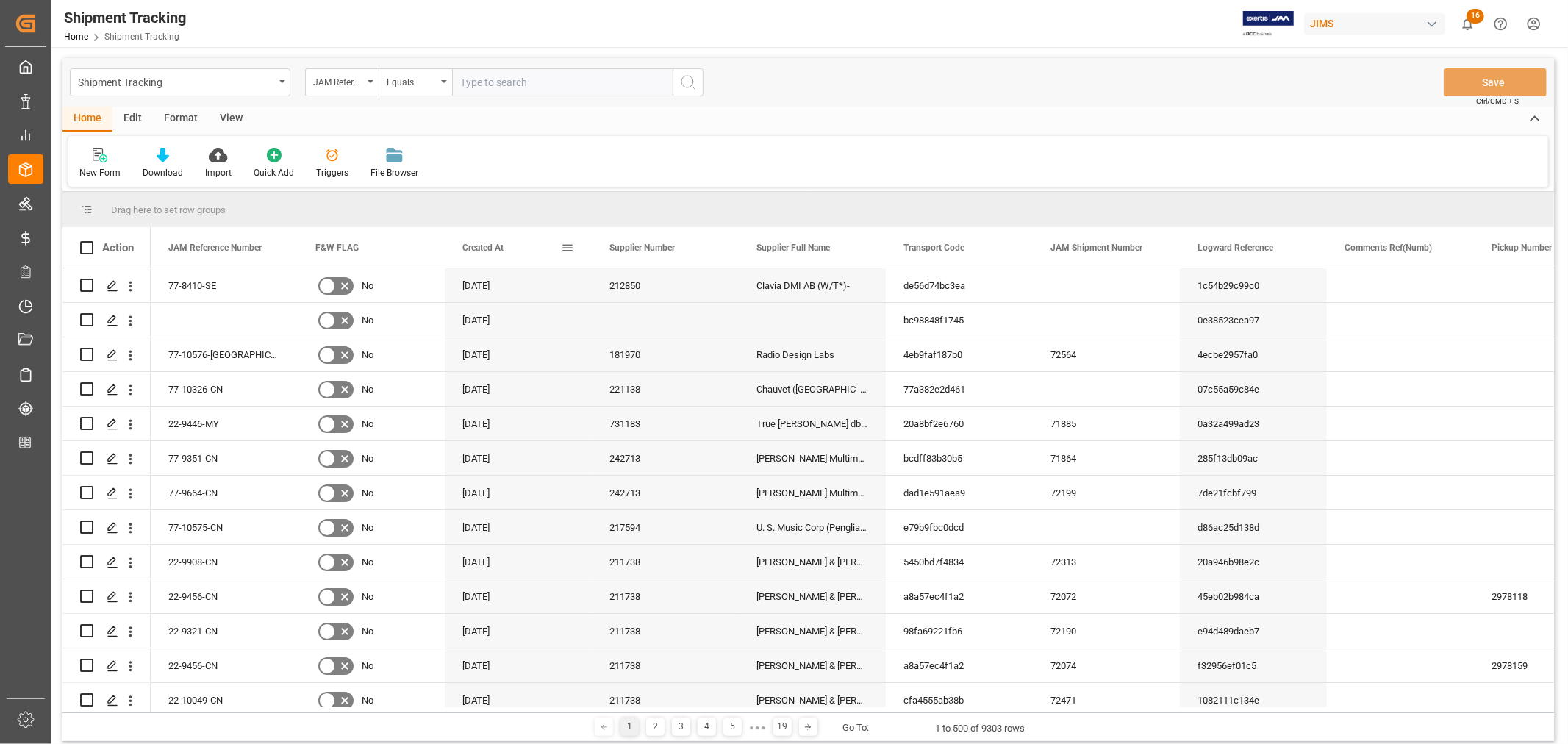
click at [540, 249] on div "Created At" at bounding box center [511, 247] width 99 height 40
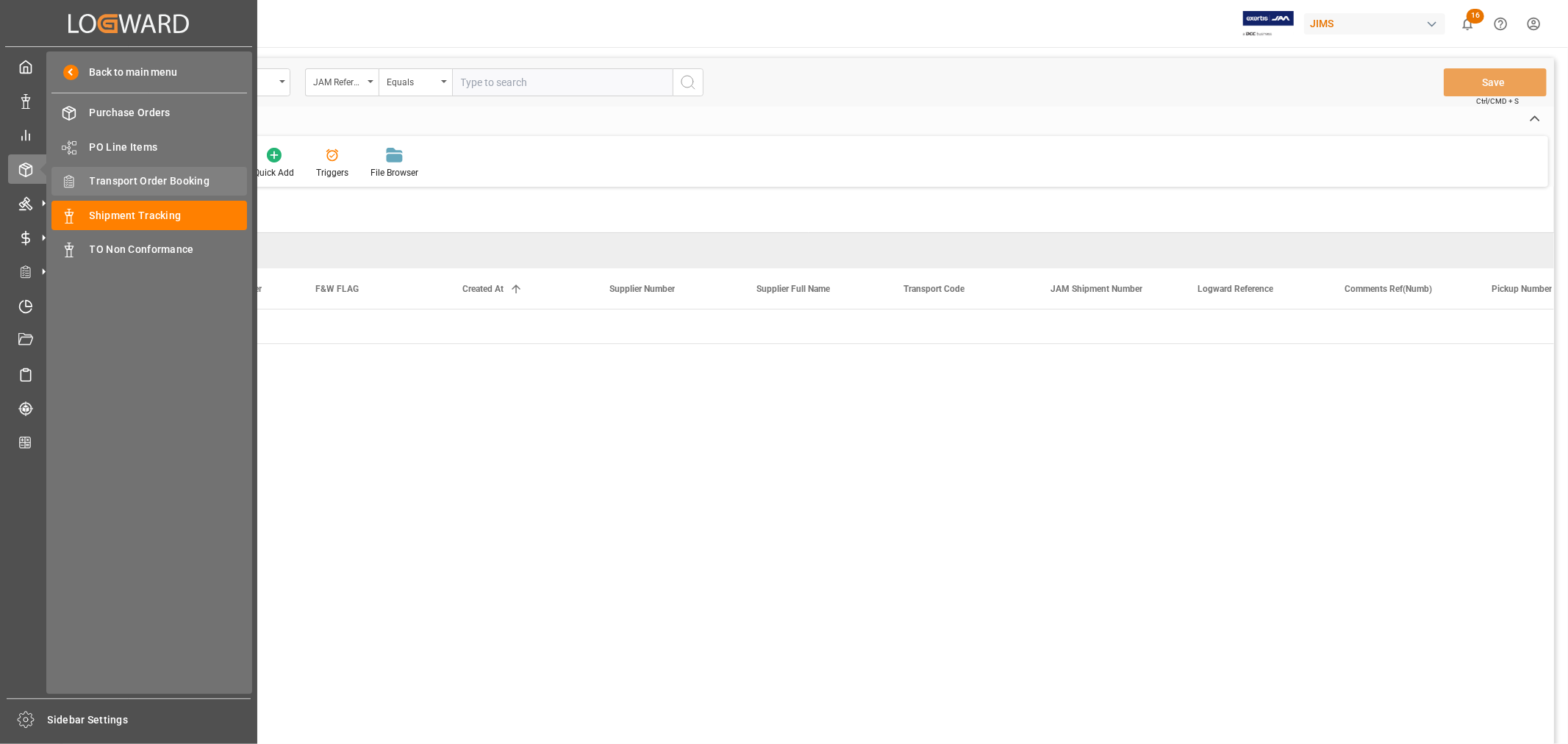
click at [162, 174] on span "Transport Order Booking" at bounding box center [169, 181] width 158 height 16
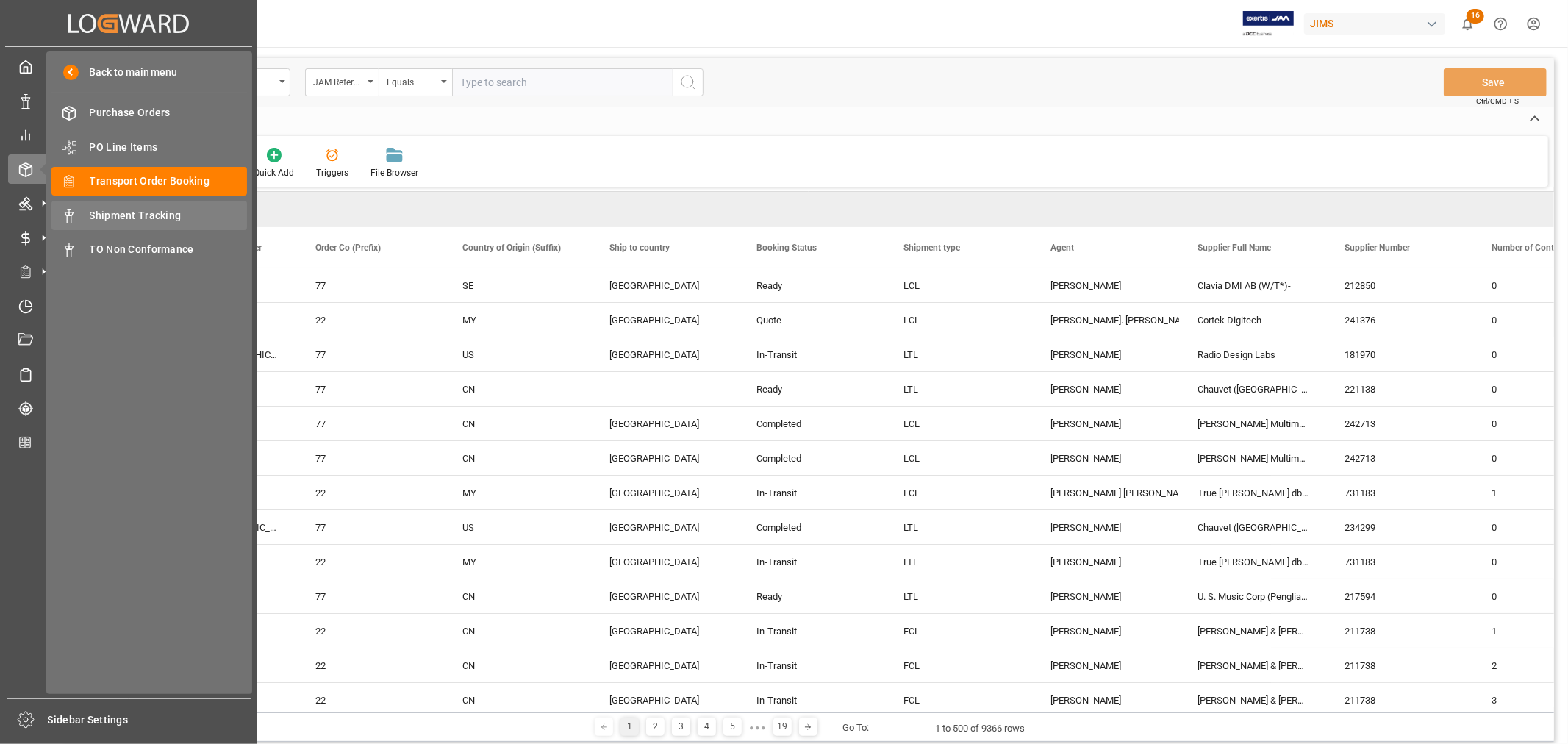
click at [151, 215] on span "Shipment Tracking" at bounding box center [169, 216] width 158 height 16
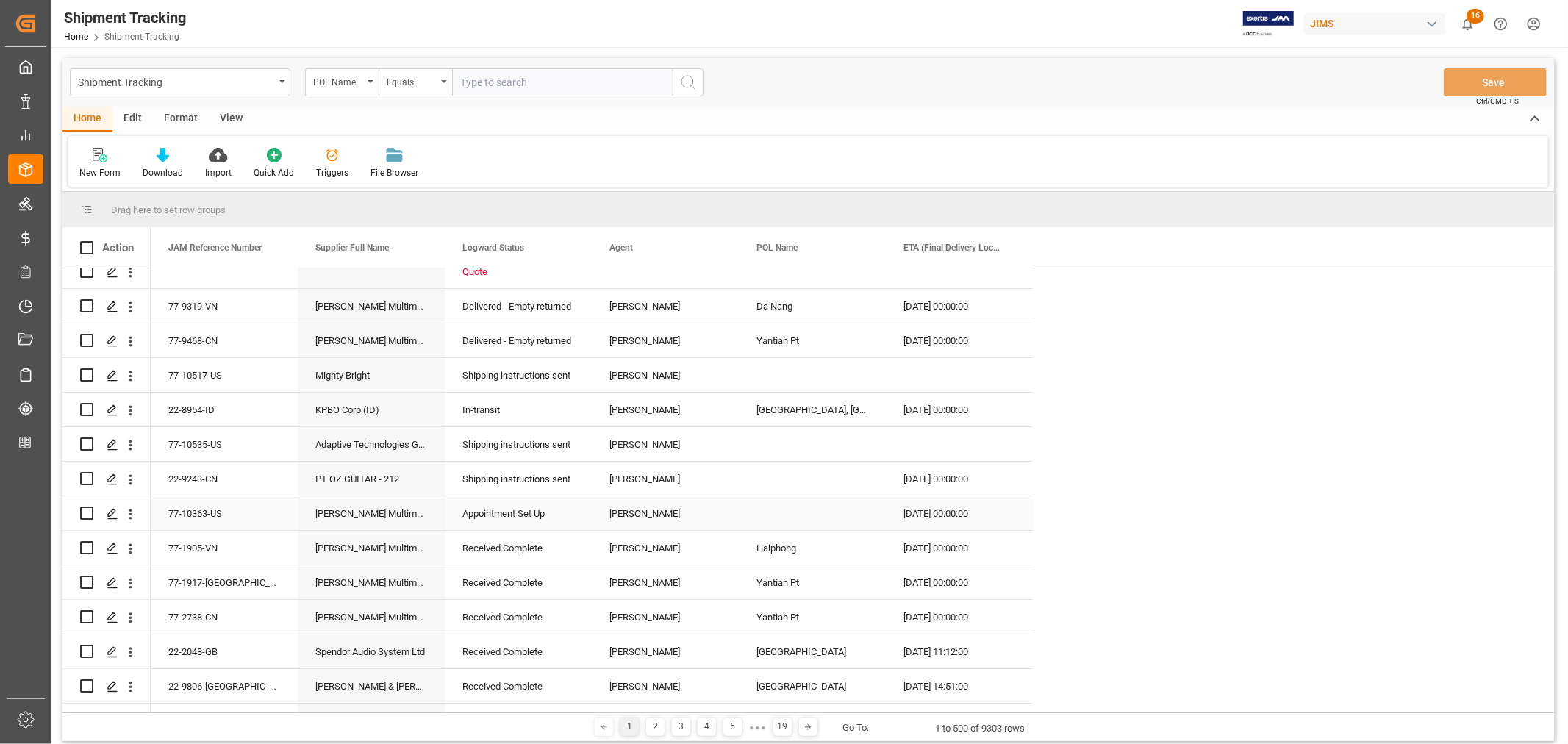
scroll to position [9149, 0]
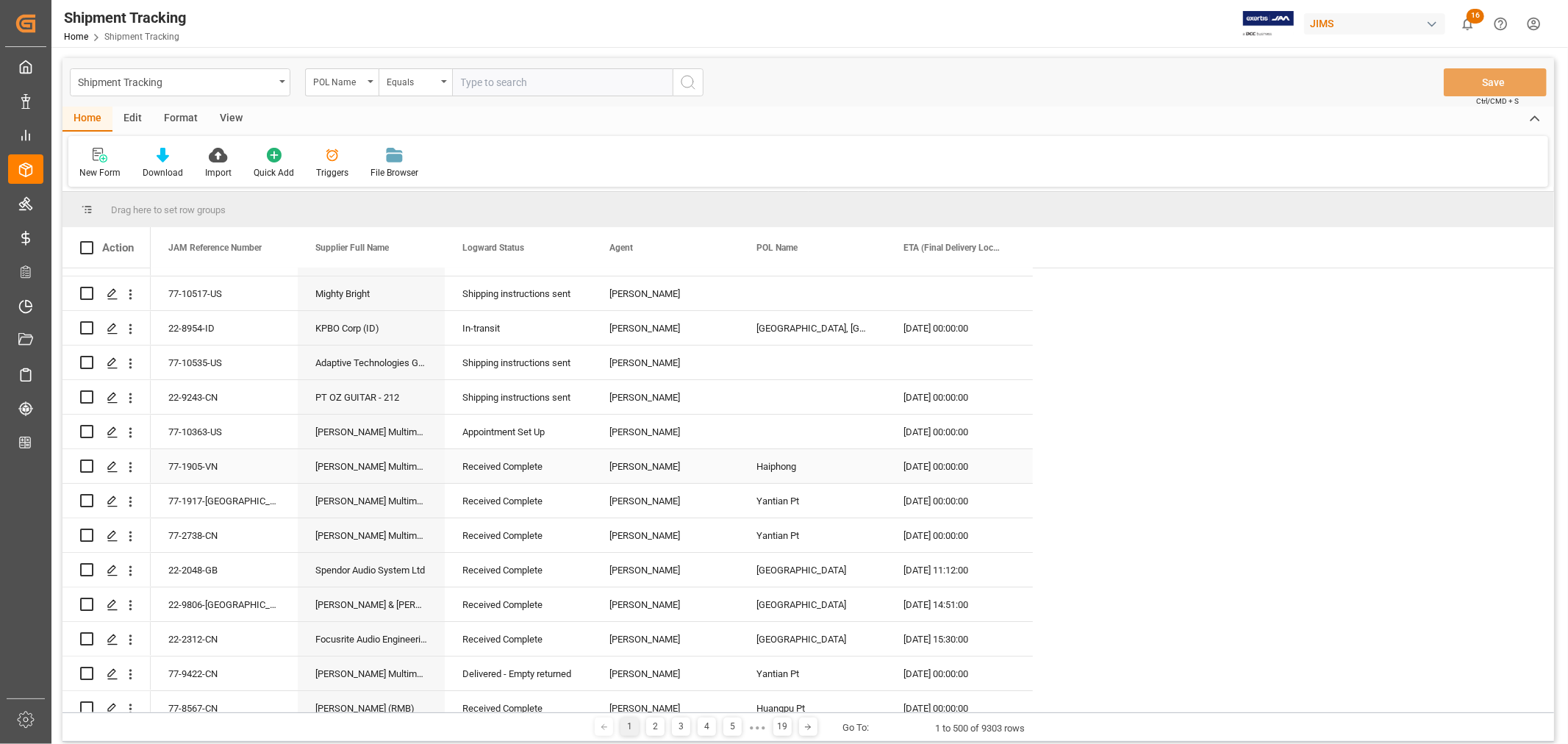
click at [776, 463] on div "Haiphong" at bounding box center [812, 465] width 147 height 34
click at [862, 245] on span at bounding box center [861, 248] width 13 height 13
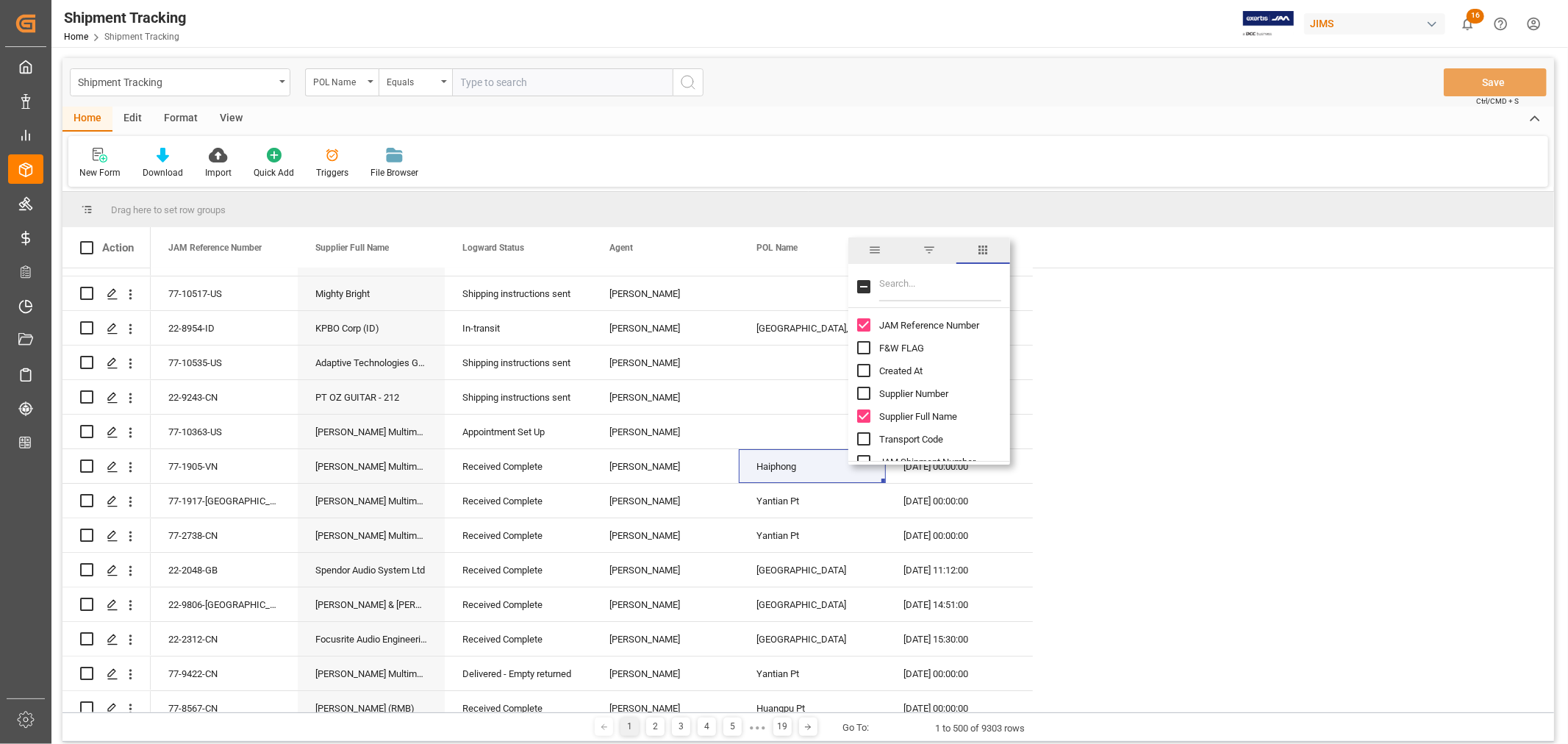
click at [927, 251] on span "filter" at bounding box center [928, 249] width 13 height 13
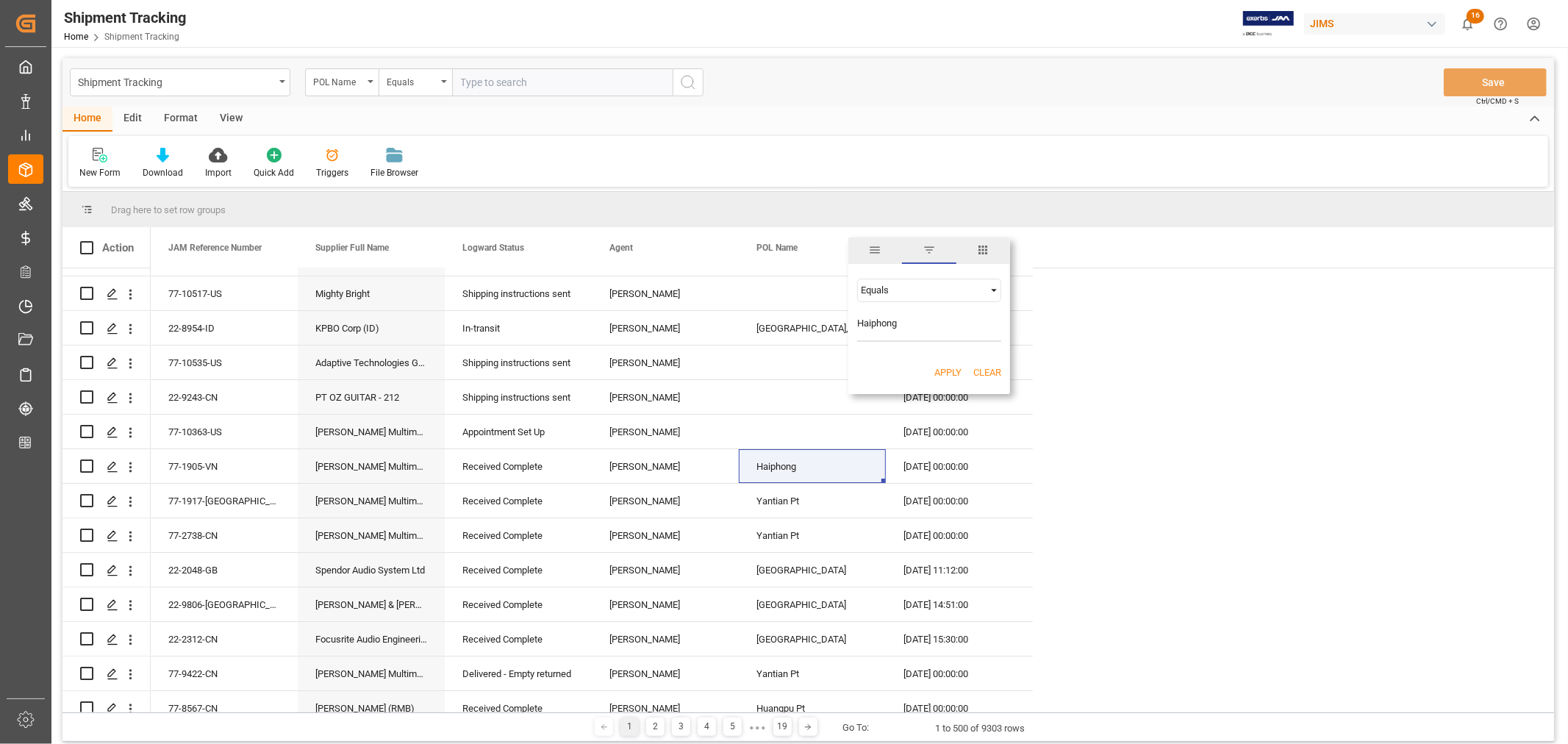
type input "Haiphong"
click at [943, 372] on button "Apply" at bounding box center [947, 372] width 27 height 15
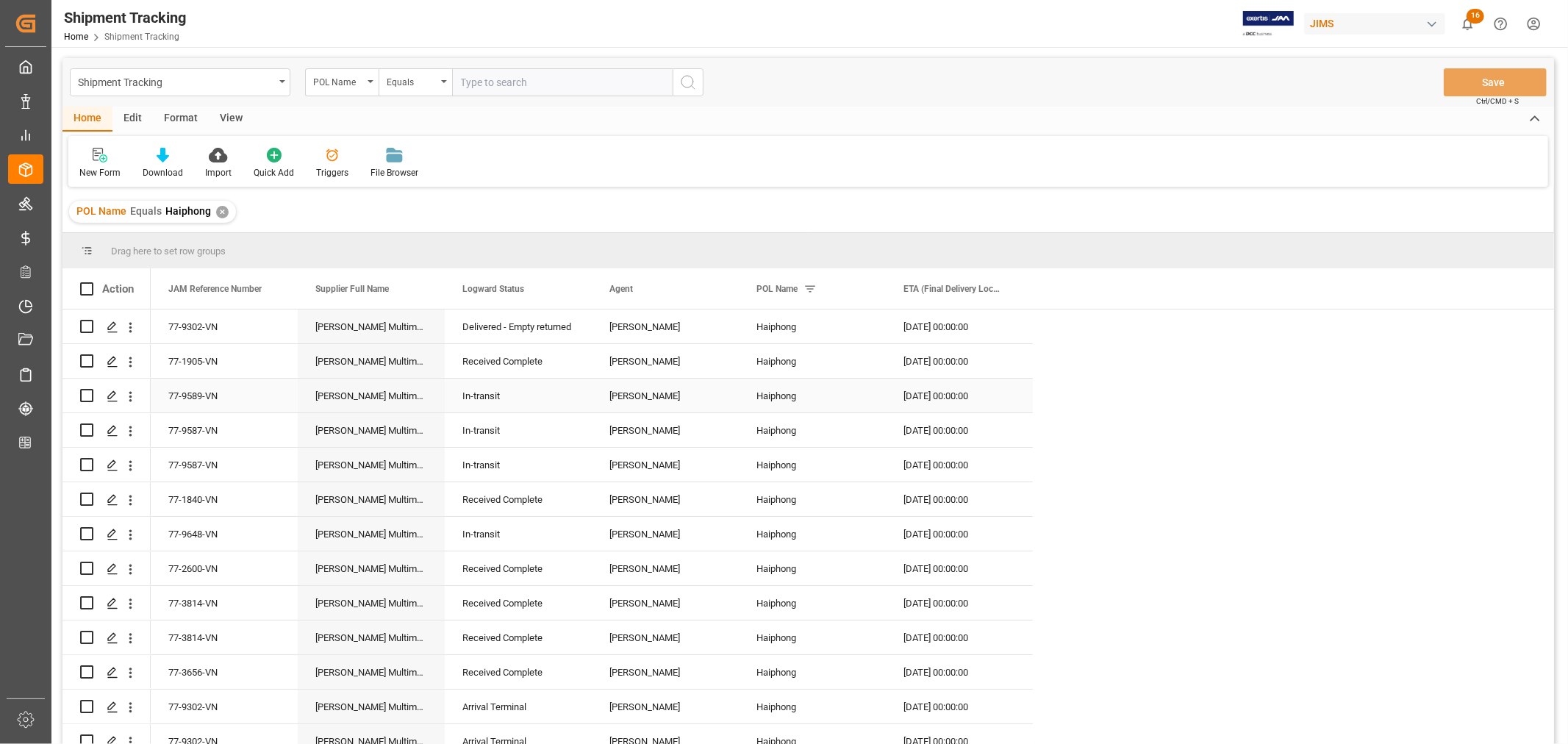
scroll to position [5, 0]
click at [1008, 290] on span at bounding box center [1008, 289] width 13 height 13
click at [1127, 289] on span "columns" at bounding box center [1129, 291] width 13 height 13
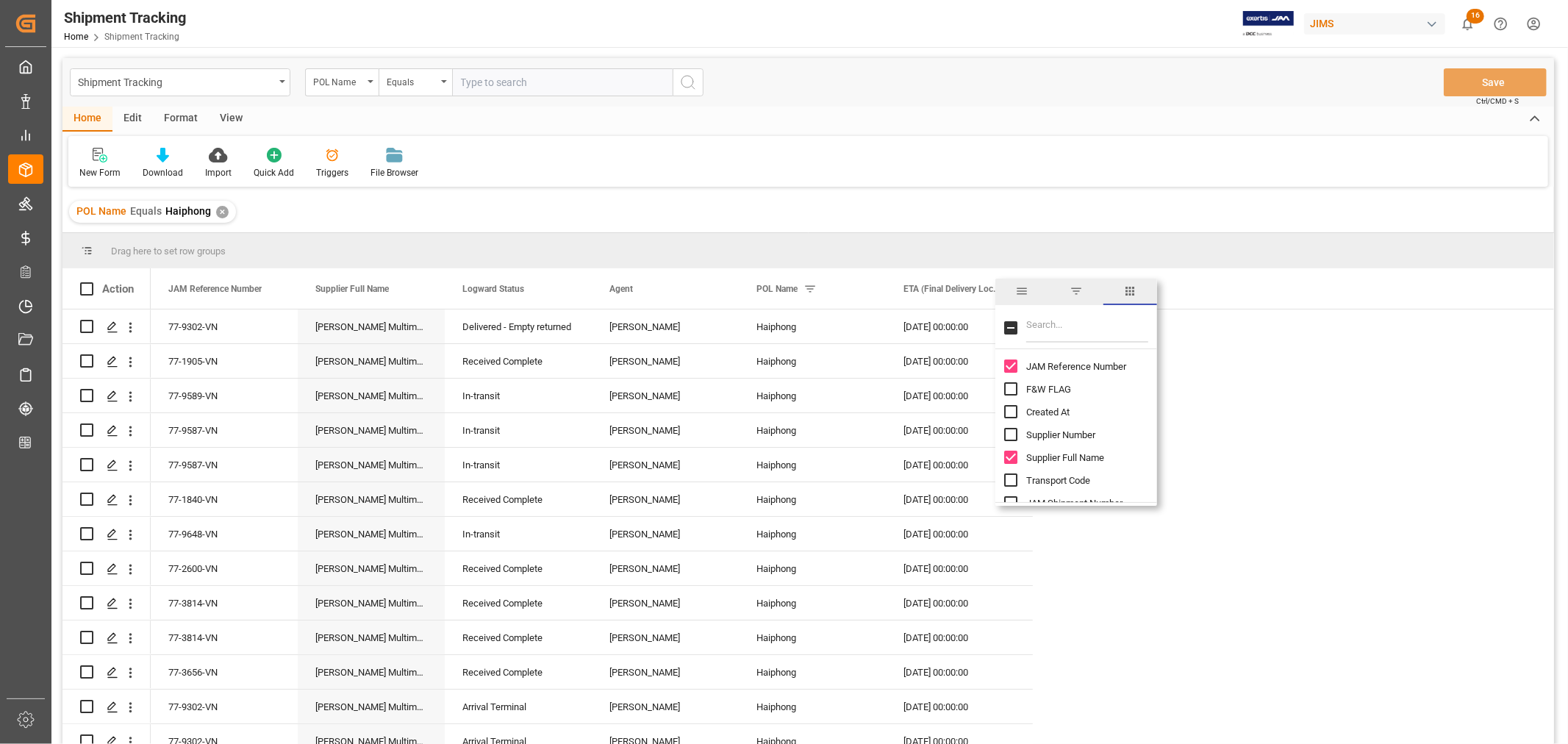
click at [1031, 323] on input "Filter Columns Input" at bounding box center [1087, 327] width 122 height 29
type input "conta"
click at [1008, 391] on input "Container Type column toggle visibility (hidden)" at bounding box center [1010, 389] width 13 height 13
checkbox input "true"
checkbox input "false"
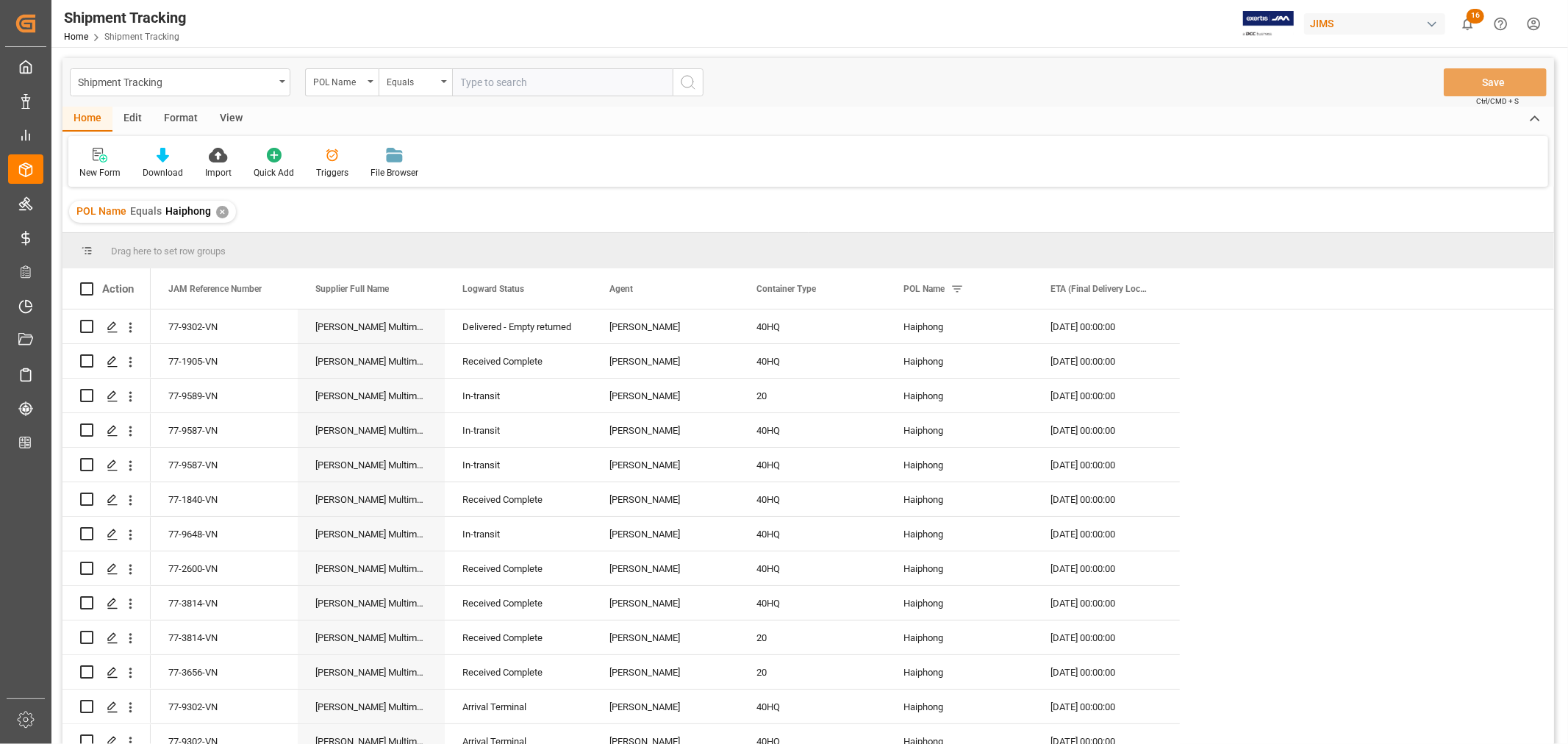
click at [807, 203] on div "POL Name Equals Haiphong ✕" at bounding box center [808, 211] width 1491 height 41
